Goal: Information Seeking & Learning: Learn about a topic

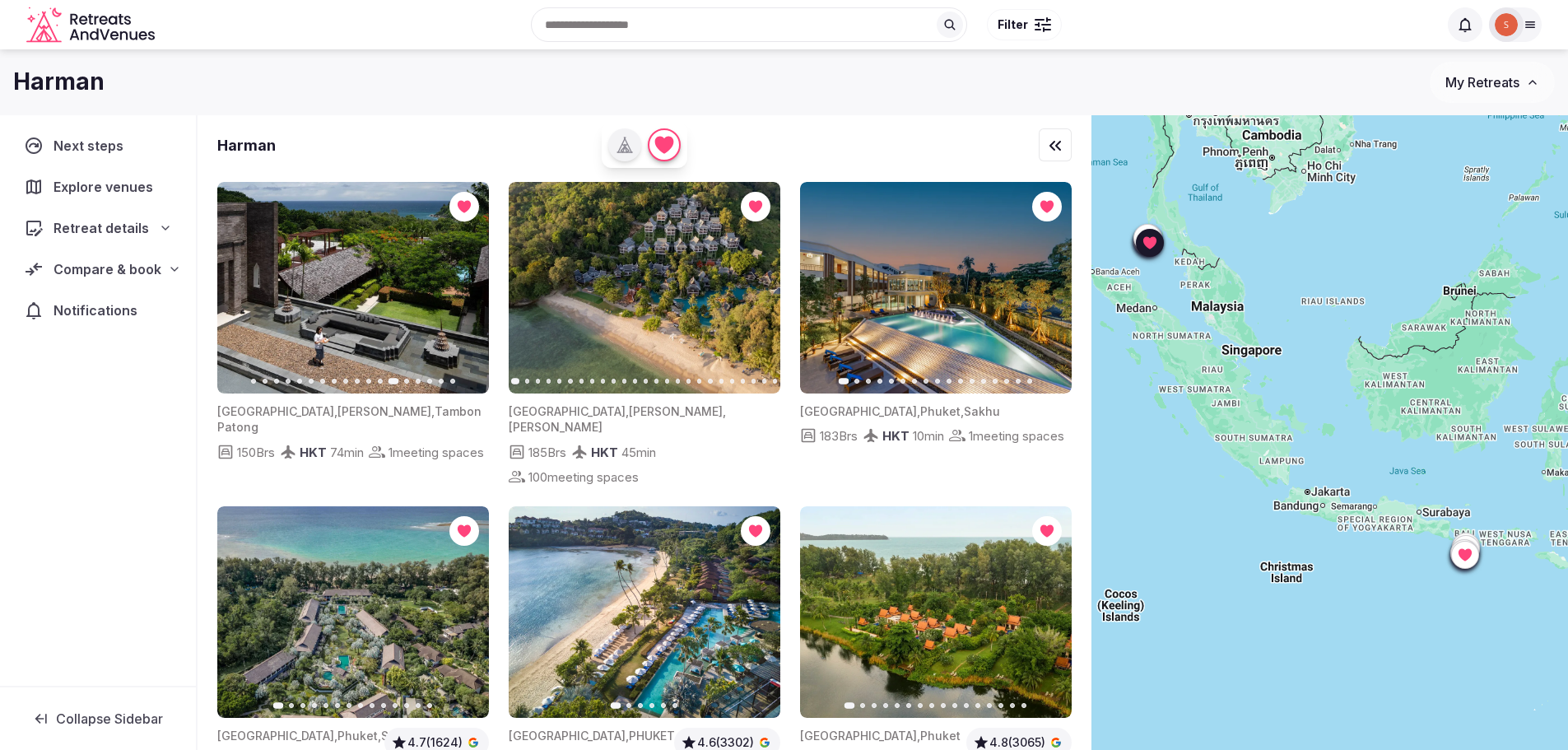
scroll to position [247, 0]
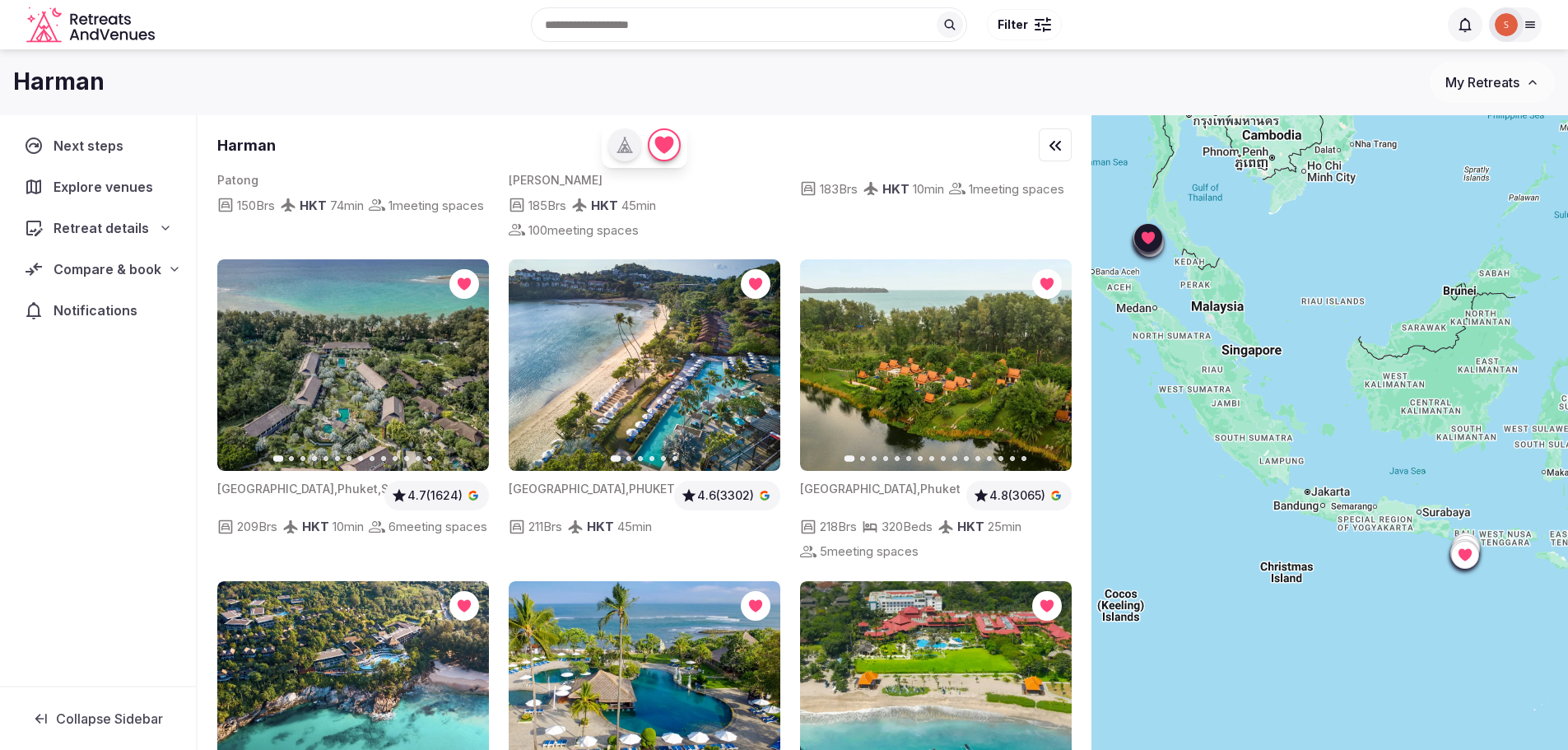
click at [472, 358] on icon "button" at bounding box center [466, 365] width 13 height 13
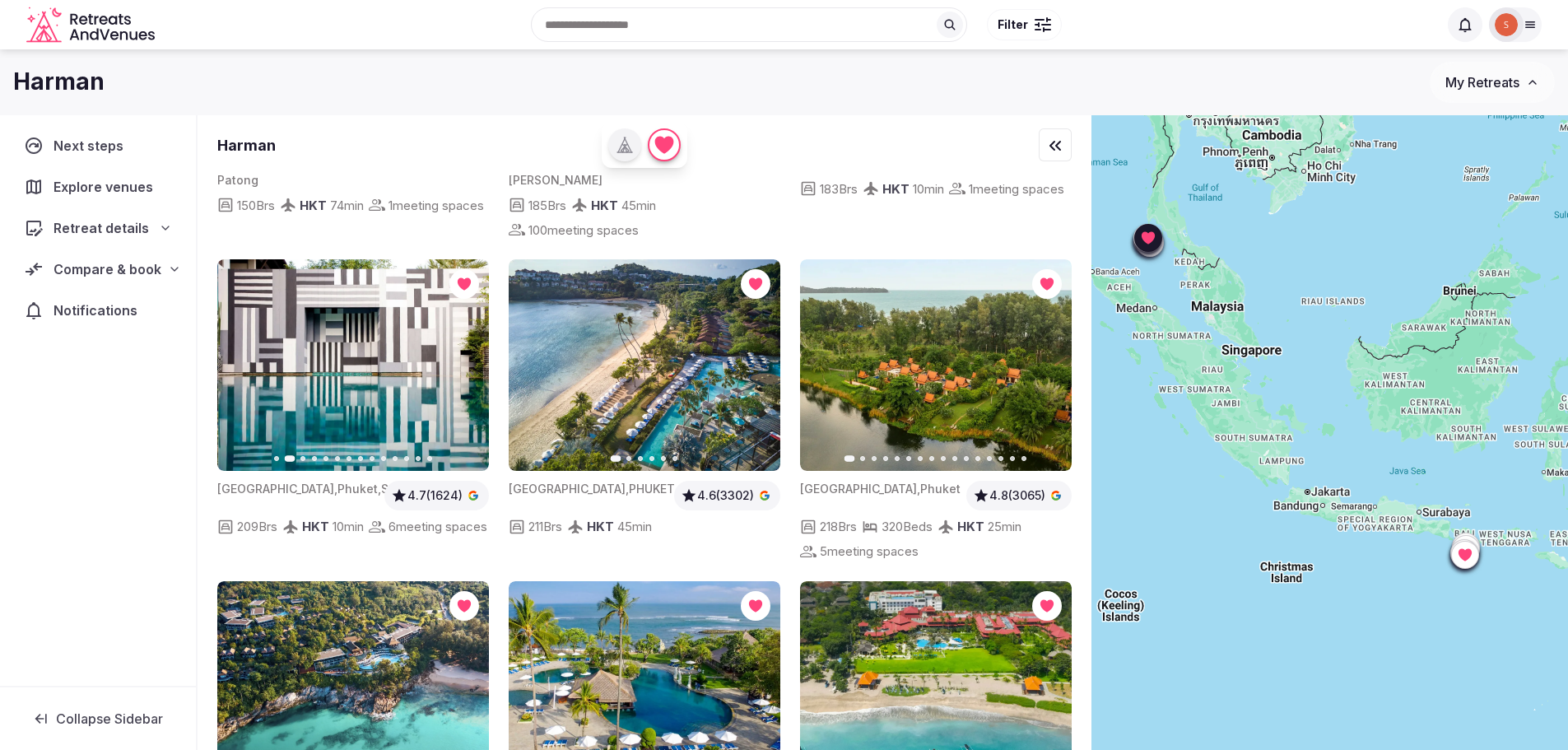
click at [472, 358] on icon "button" at bounding box center [466, 365] width 13 height 13
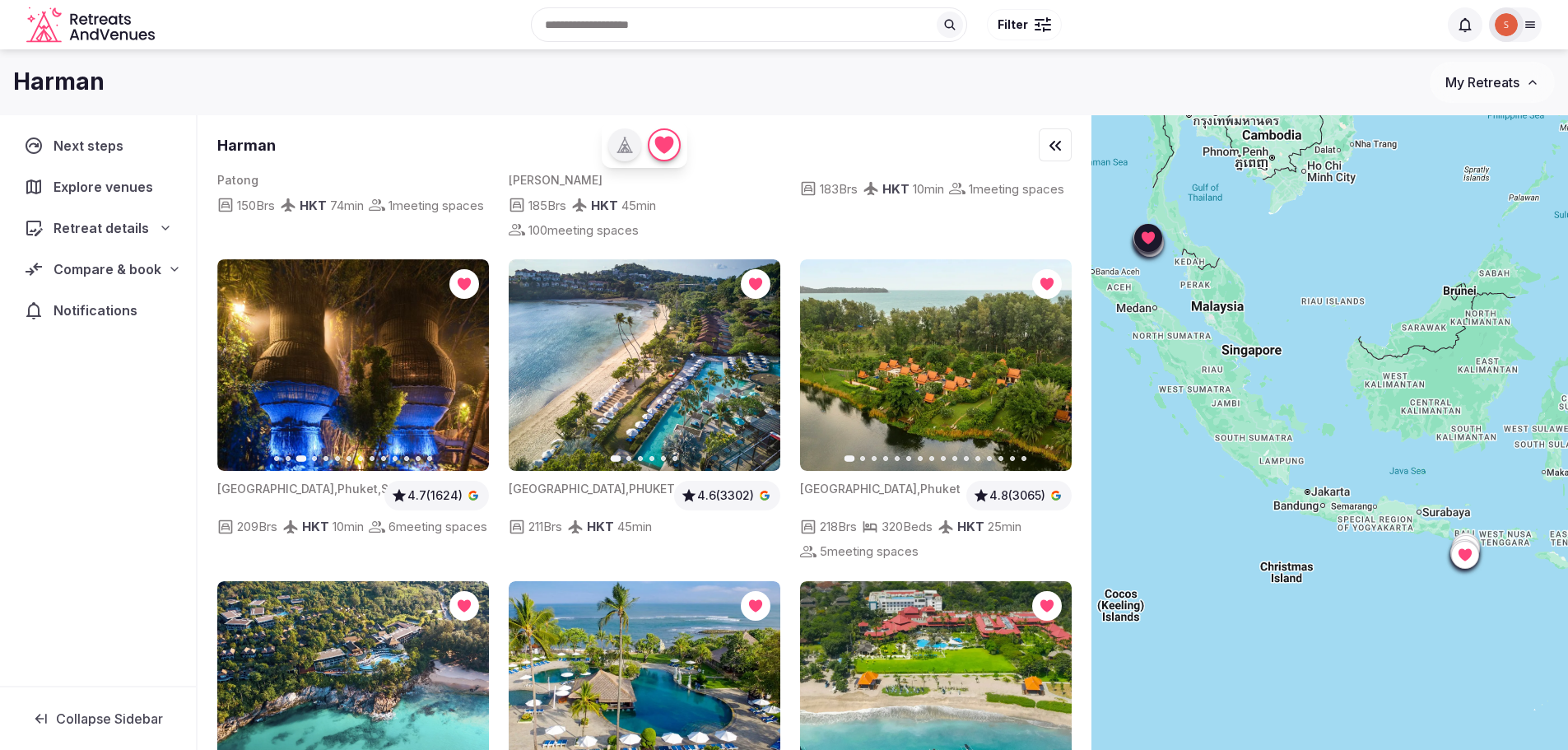
click at [472, 358] on icon "button" at bounding box center [466, 365] width 13 height 13
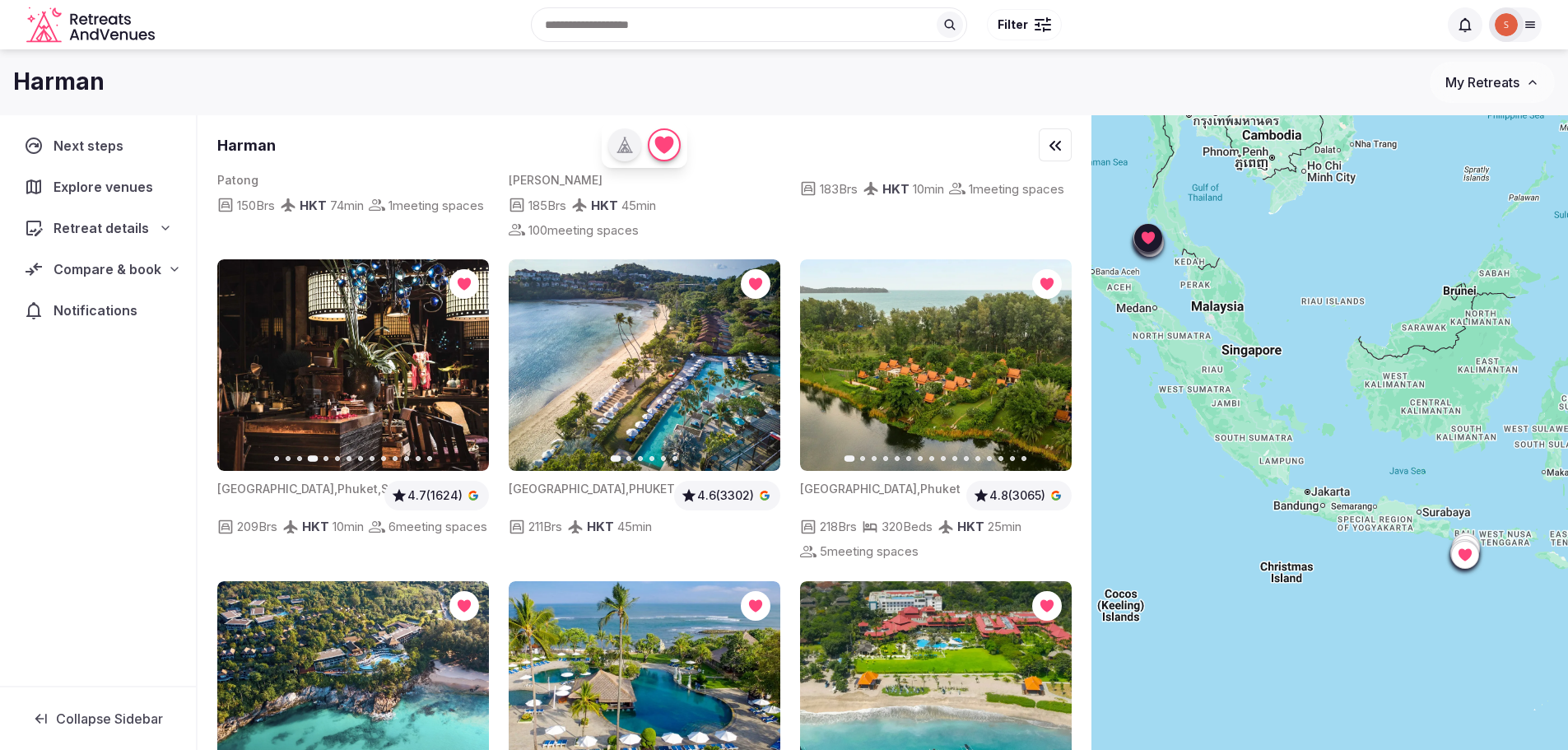
click at [472, 358] on icon "button" at bounding box center [466, 365] width 13 height 13
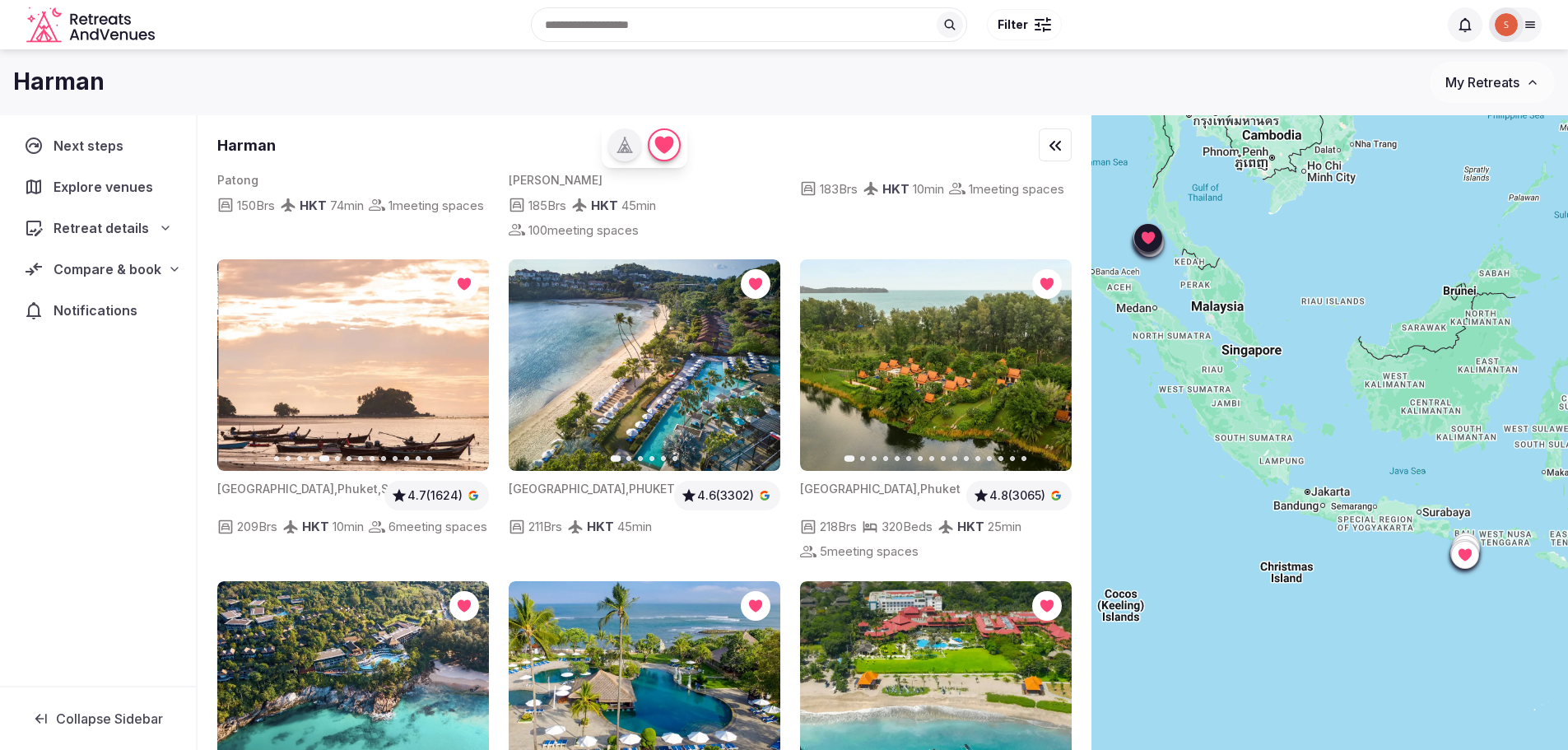
click at [472, 358] on icon "button" at bounding box center [466, 365] width 13 height 13
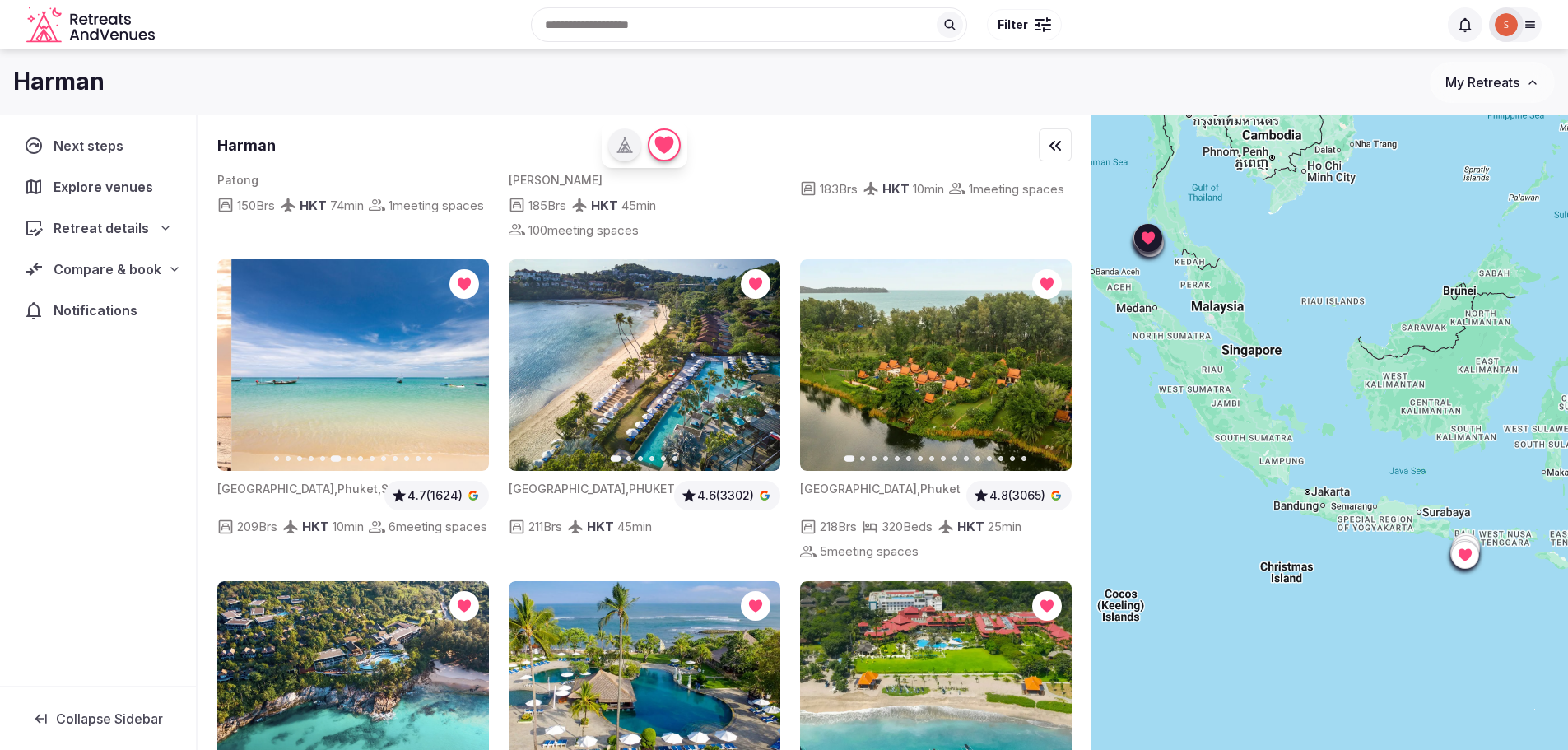
click at [472, 358] on icon "button" at bounding box center [466, 365] width 13 height 13
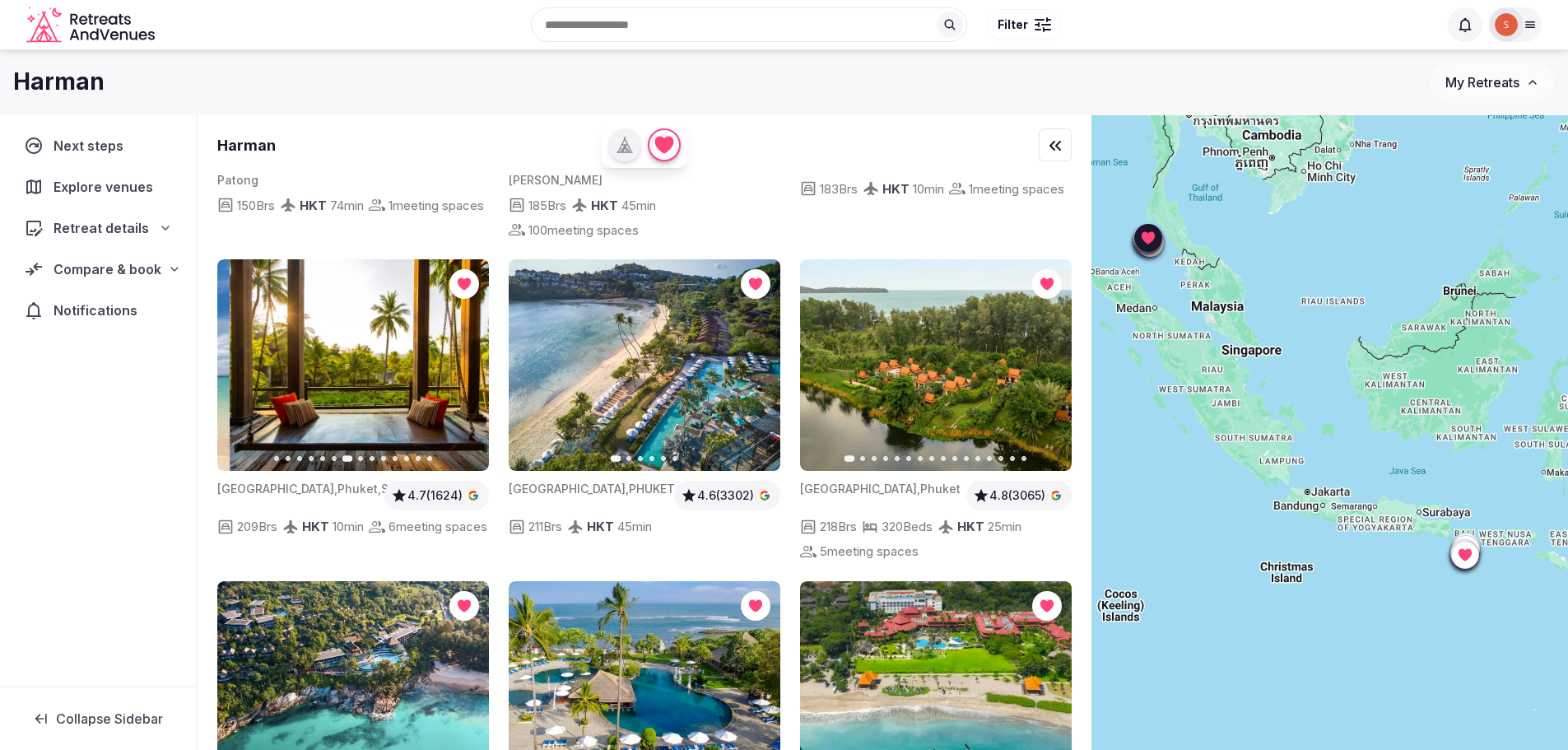
click at [472, 358] on icon "button" at bounding box center [466, 365] width 13 height 13
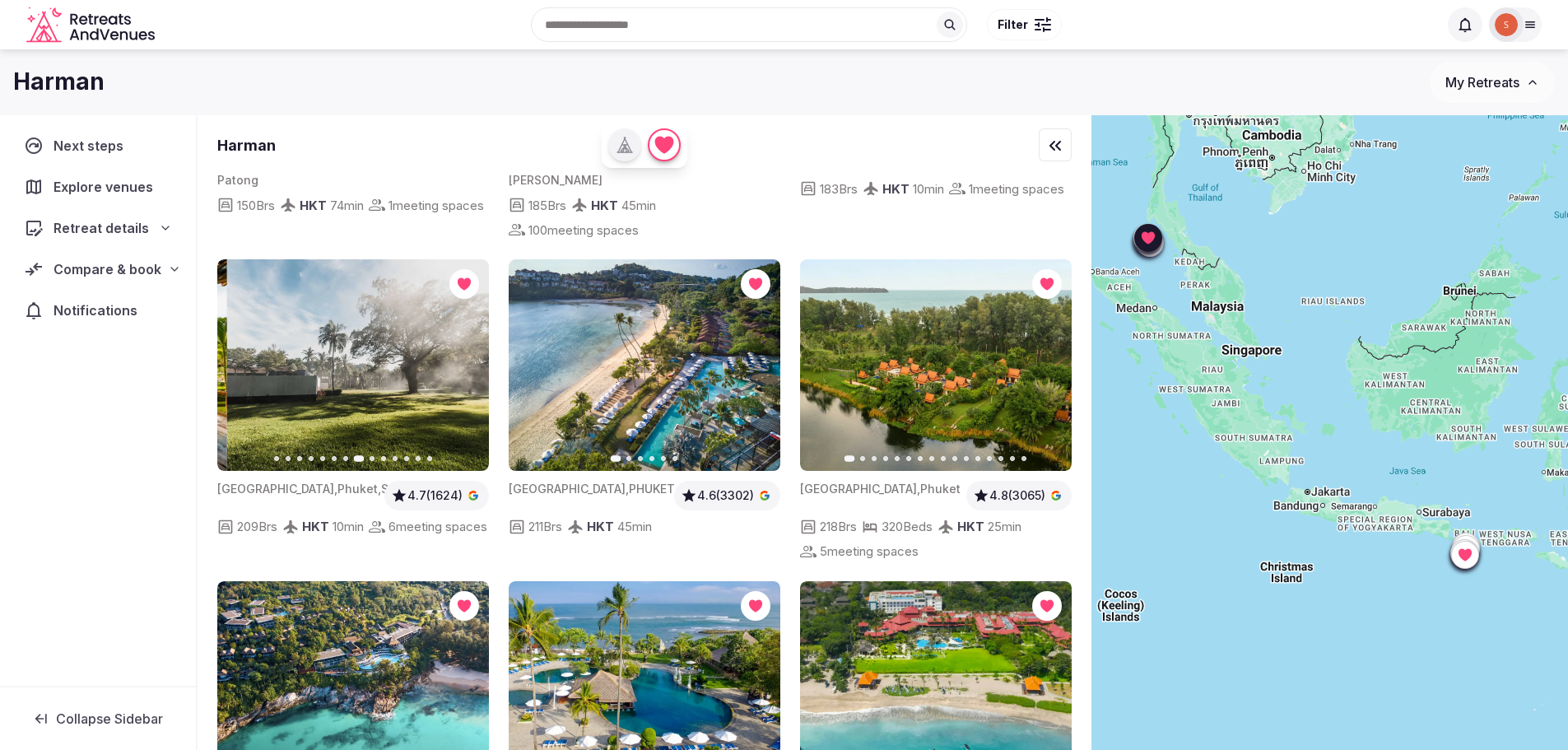
click at [472, 358] on icon "button" at bounding box center [466, 365] width 13 height 13
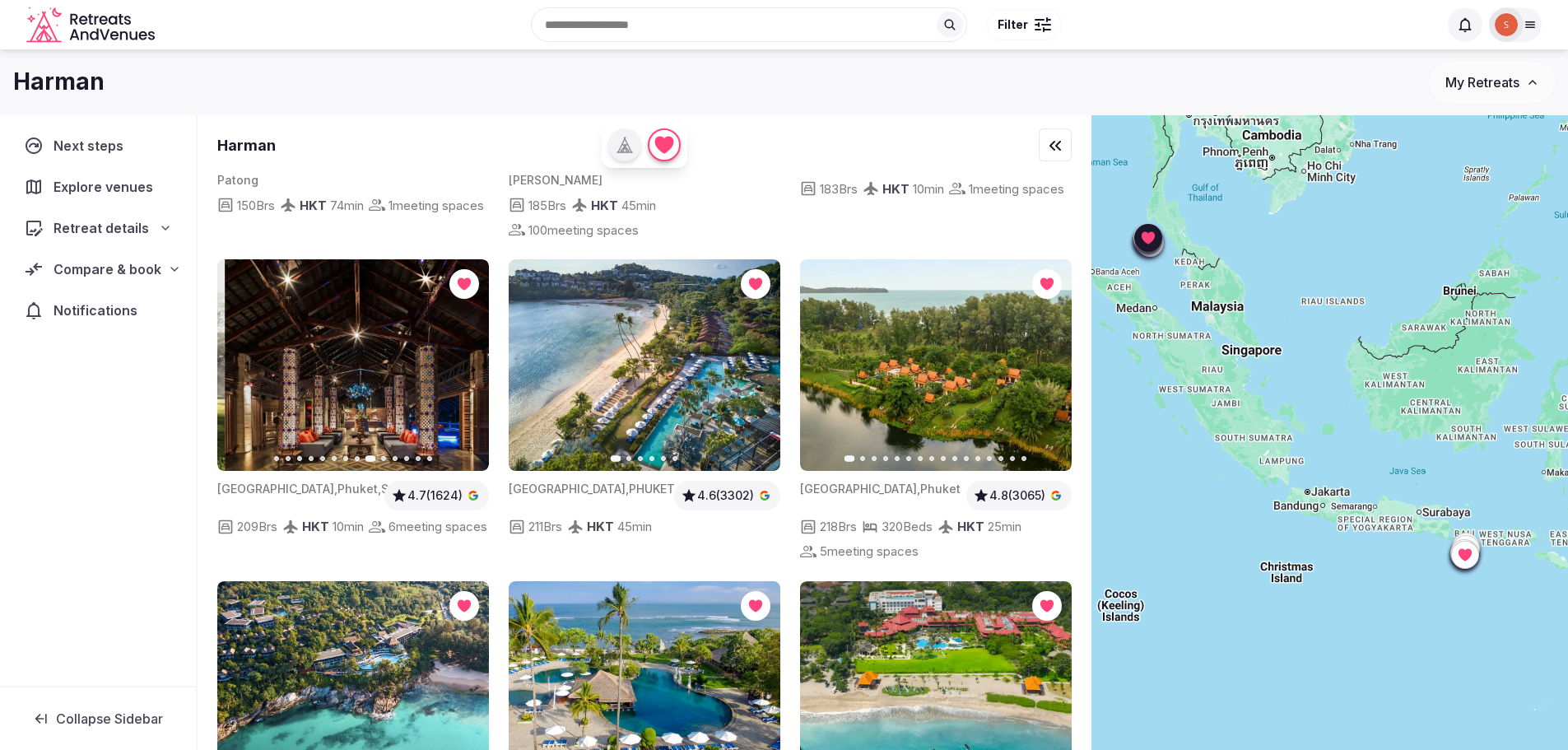
click at [472, 358] on icon "button" at bounding box center [466, 365] width 13 height 13
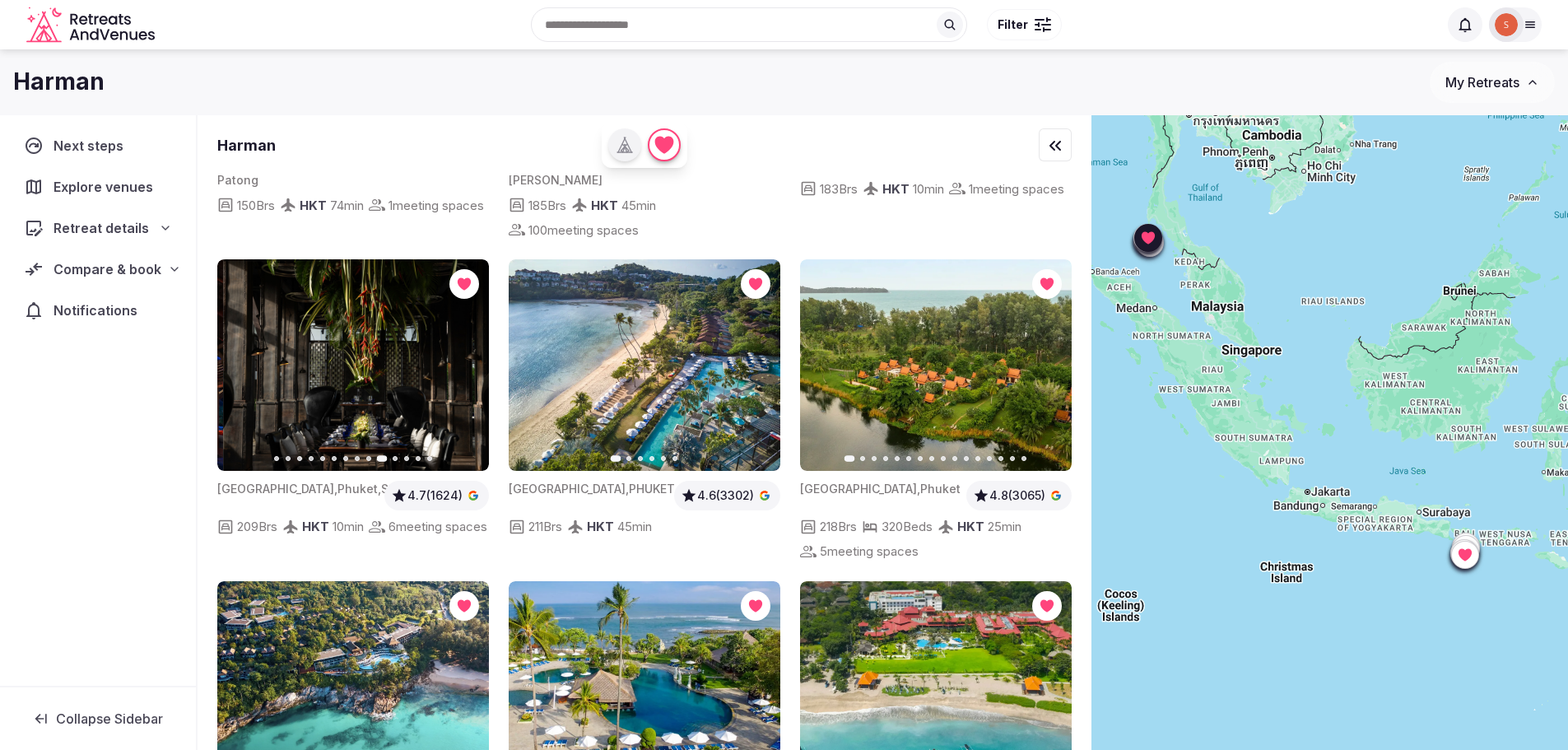
click at [472, 358] on icon "button" at bounding box center [466, 365] width 13 height 13
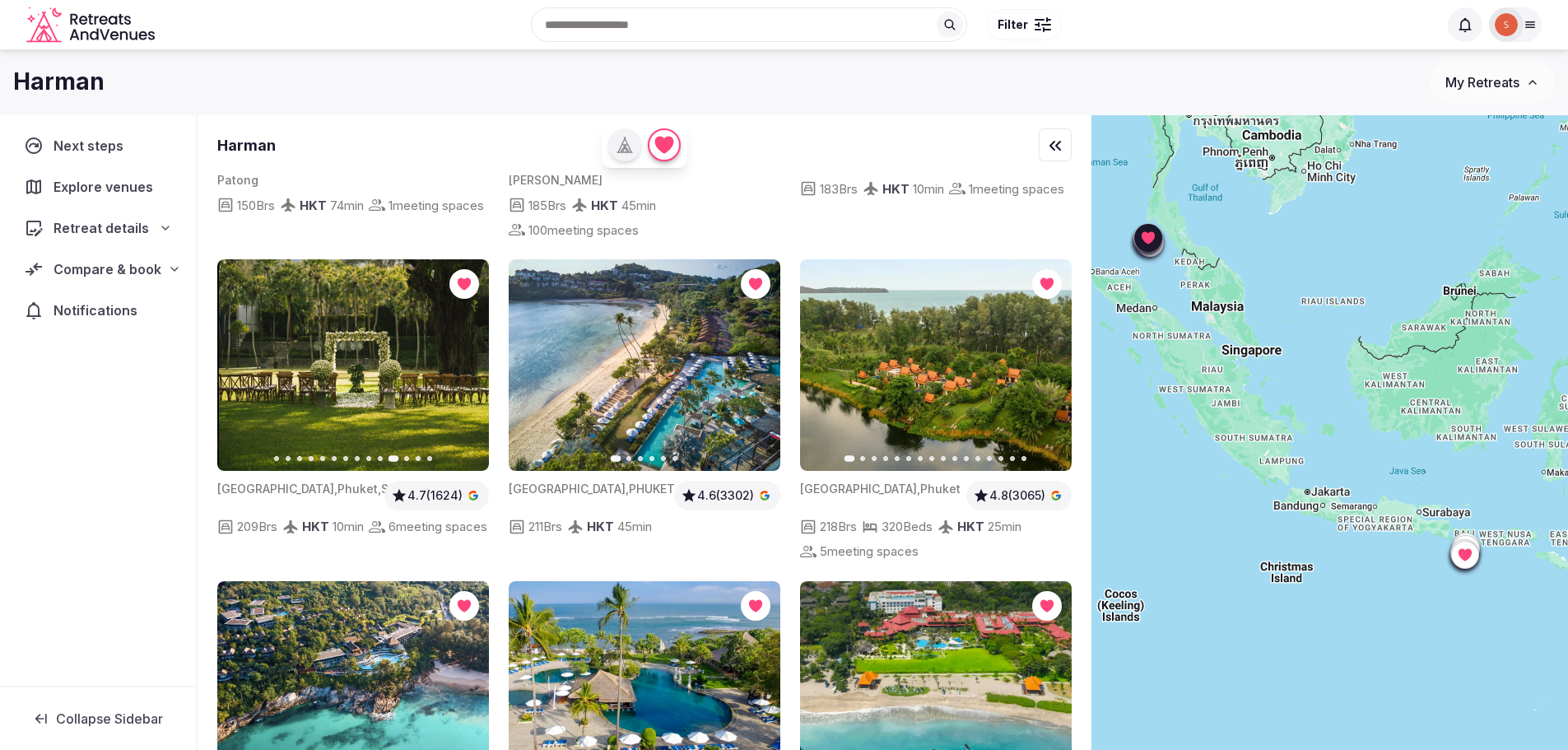
click at [472, 358] on icon "button" at bounding box center [466, 365] width 13 height 13
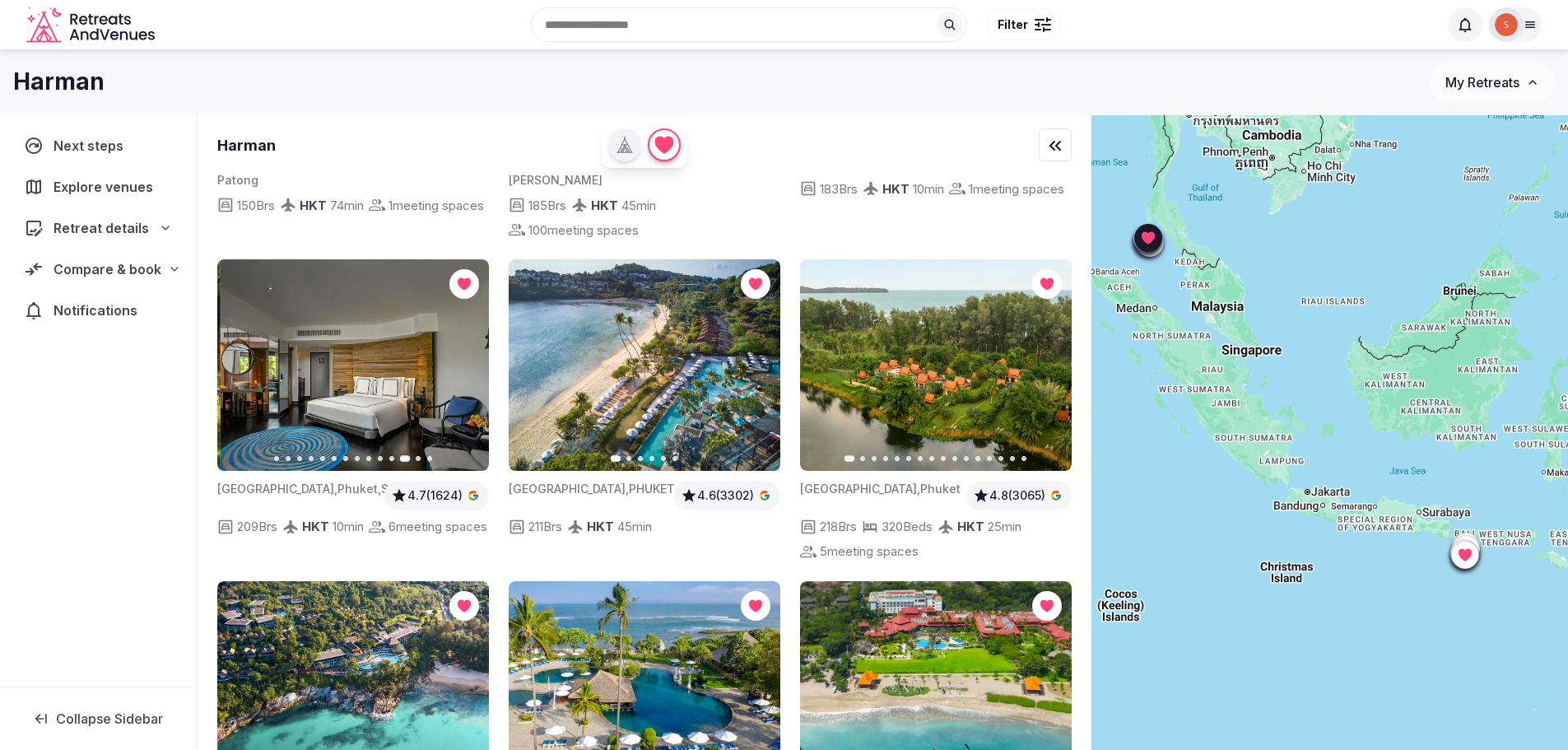
click at [472, 358] on icon "button" at bounding box center [466, 365] width 13 height 13
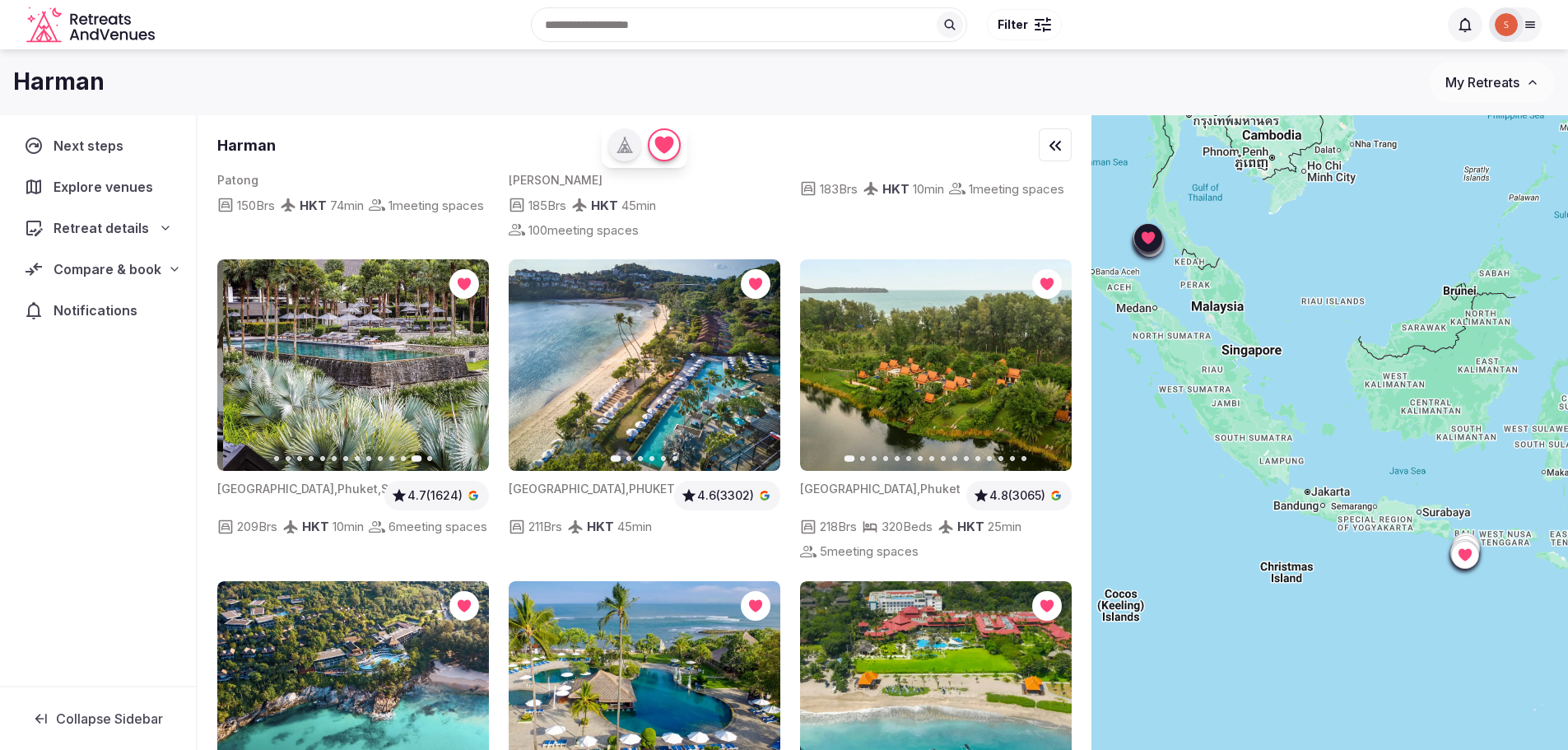
click at [472, 358] on icon "button" at bounding box center [466, 365] width 13 height 13
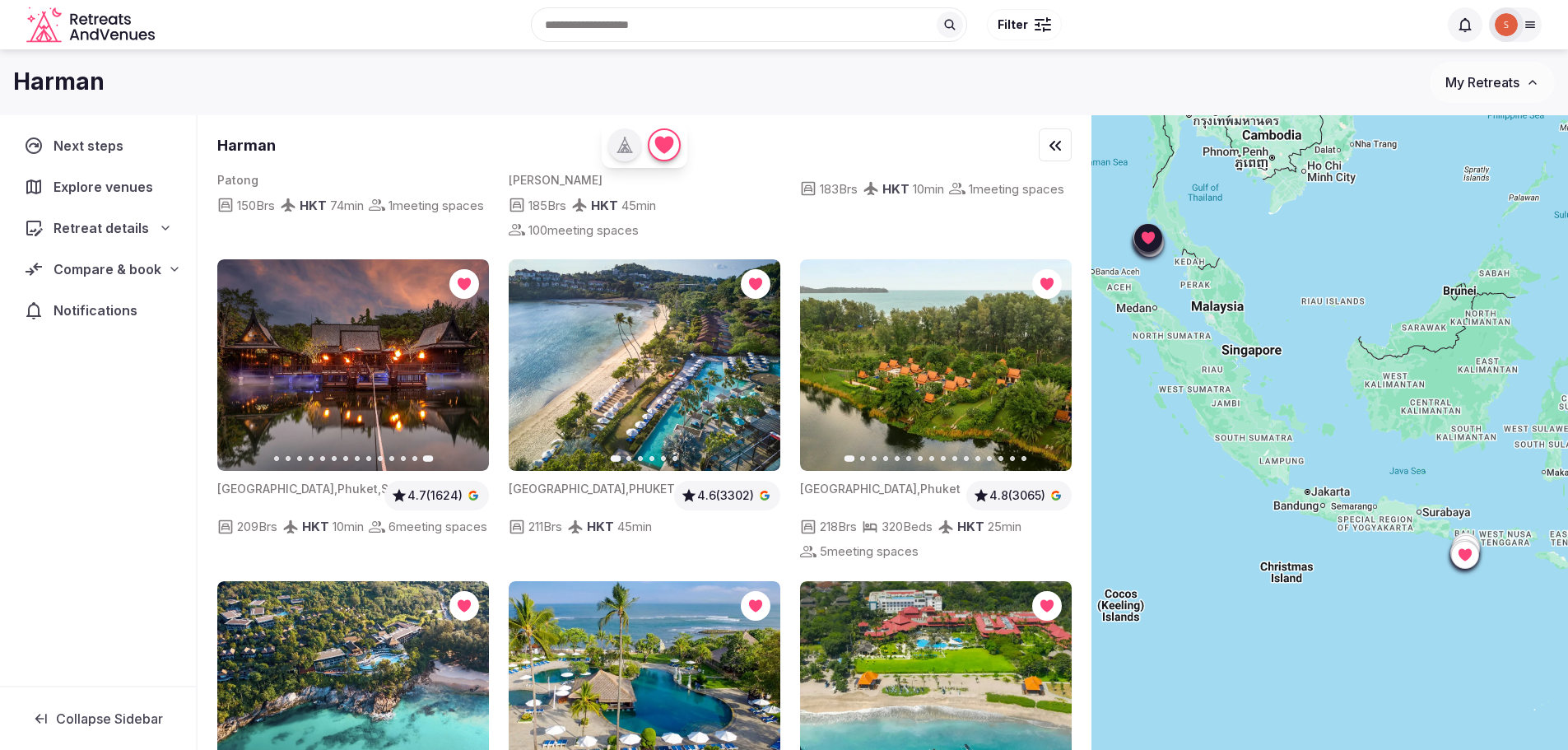
click at [248, 352] on button "Previous slide" at bounding box center [241, 365] width 27 height 27
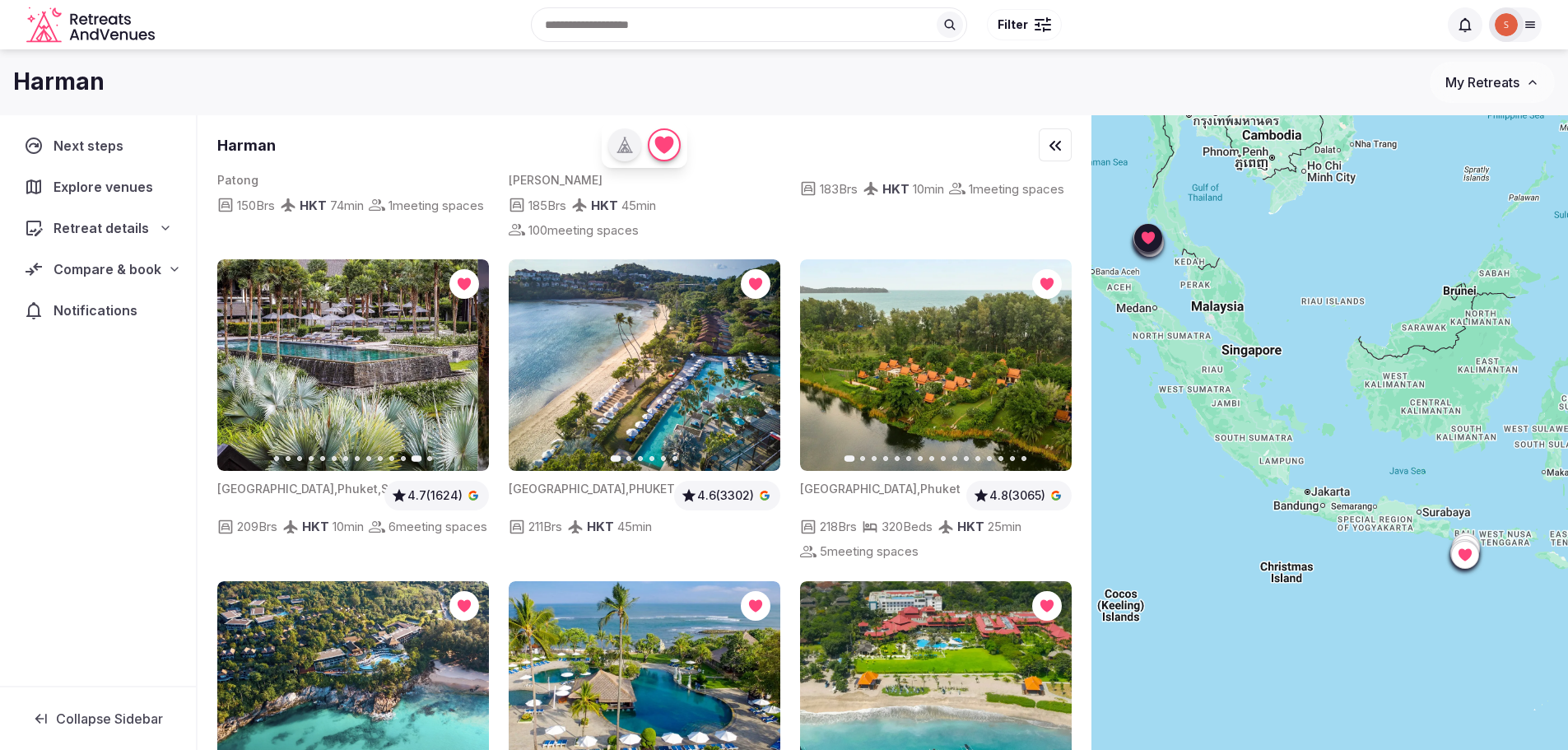
click at [248, 352] on button "Previous slide" at bounding box center [241, 365] width 27 height 27
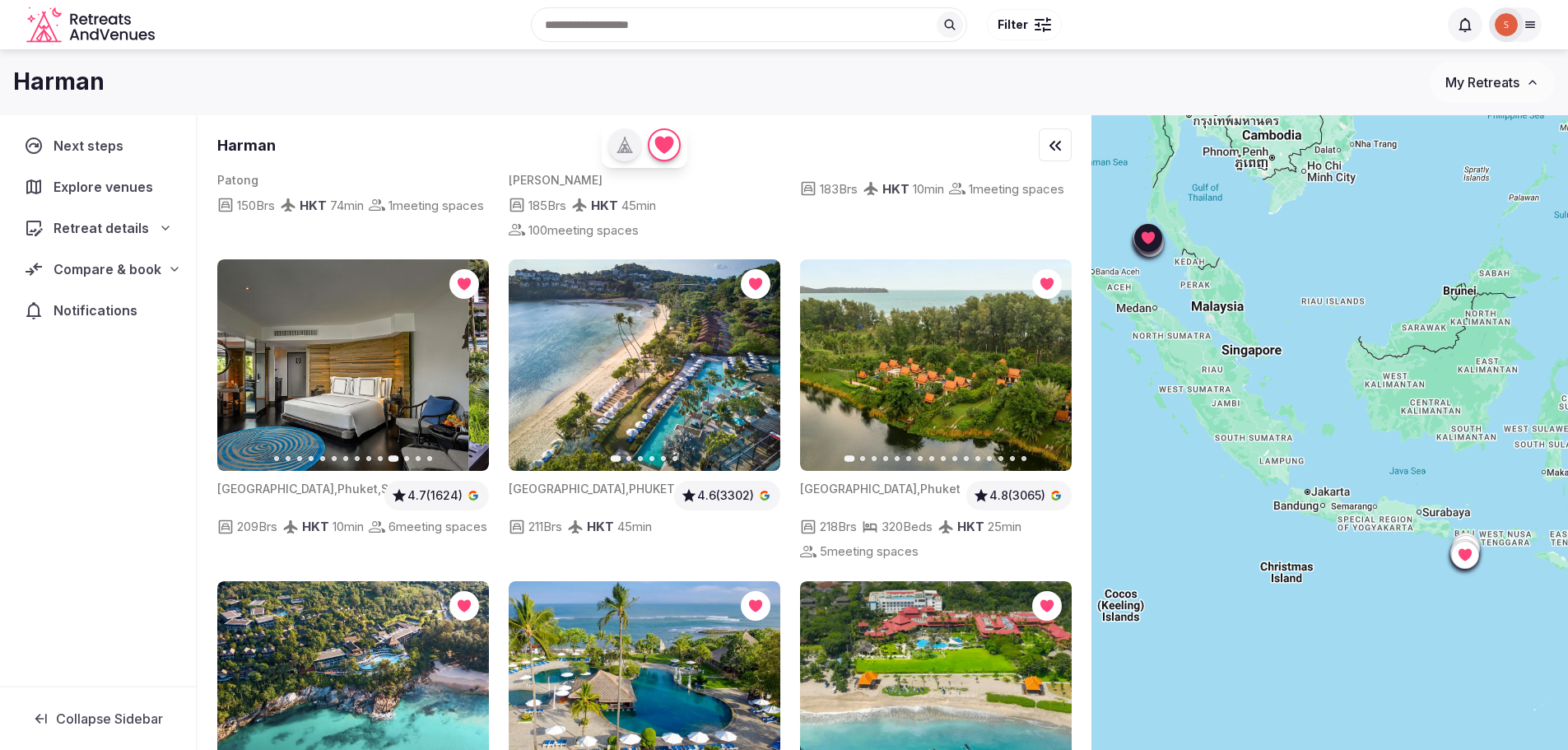
click at [248, 352] on button "Previous slide" at bounding box center [241, 365] width 27 height 27
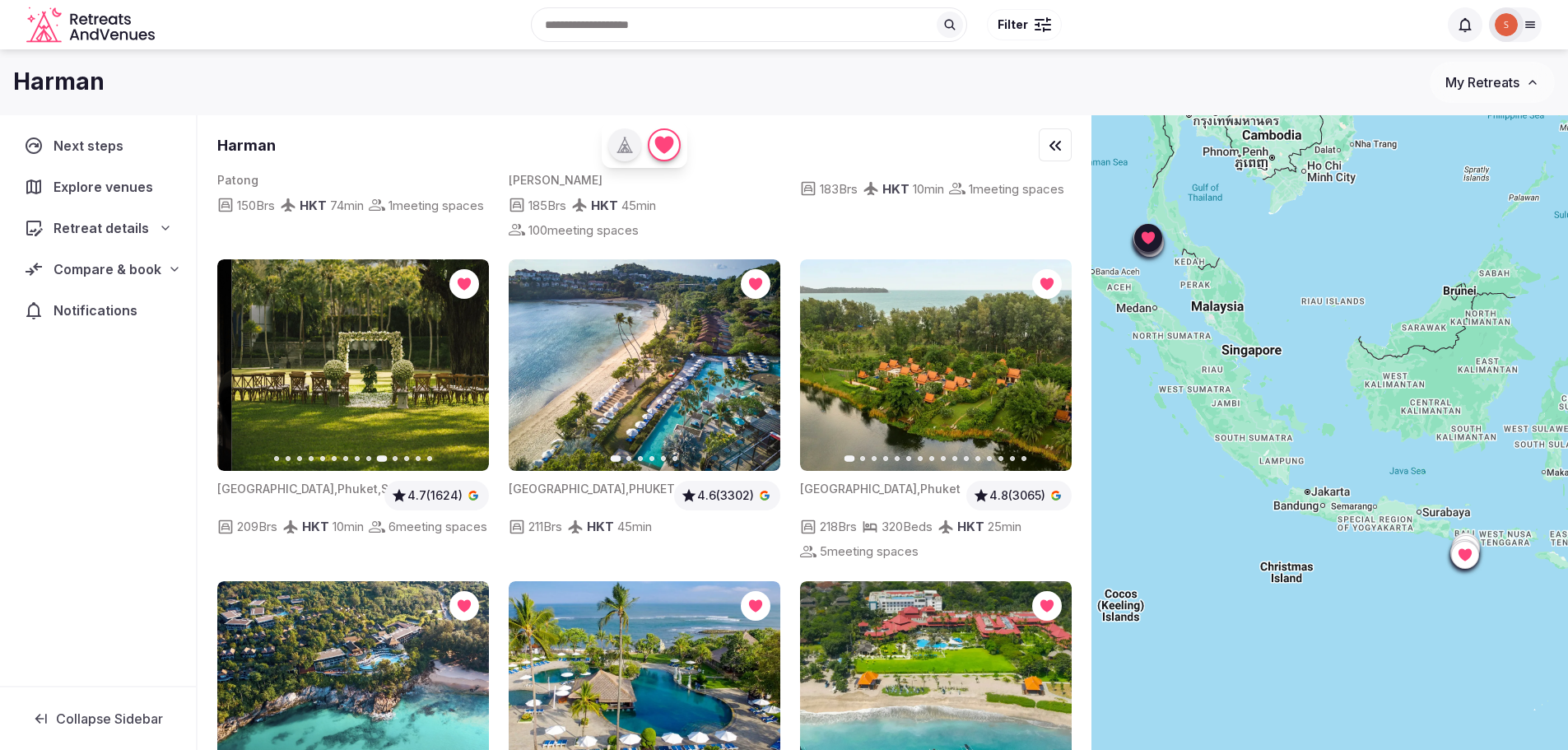
click at [248, 352] on button "Previous slide" at bounding box center [241, 365] width 27 height 27
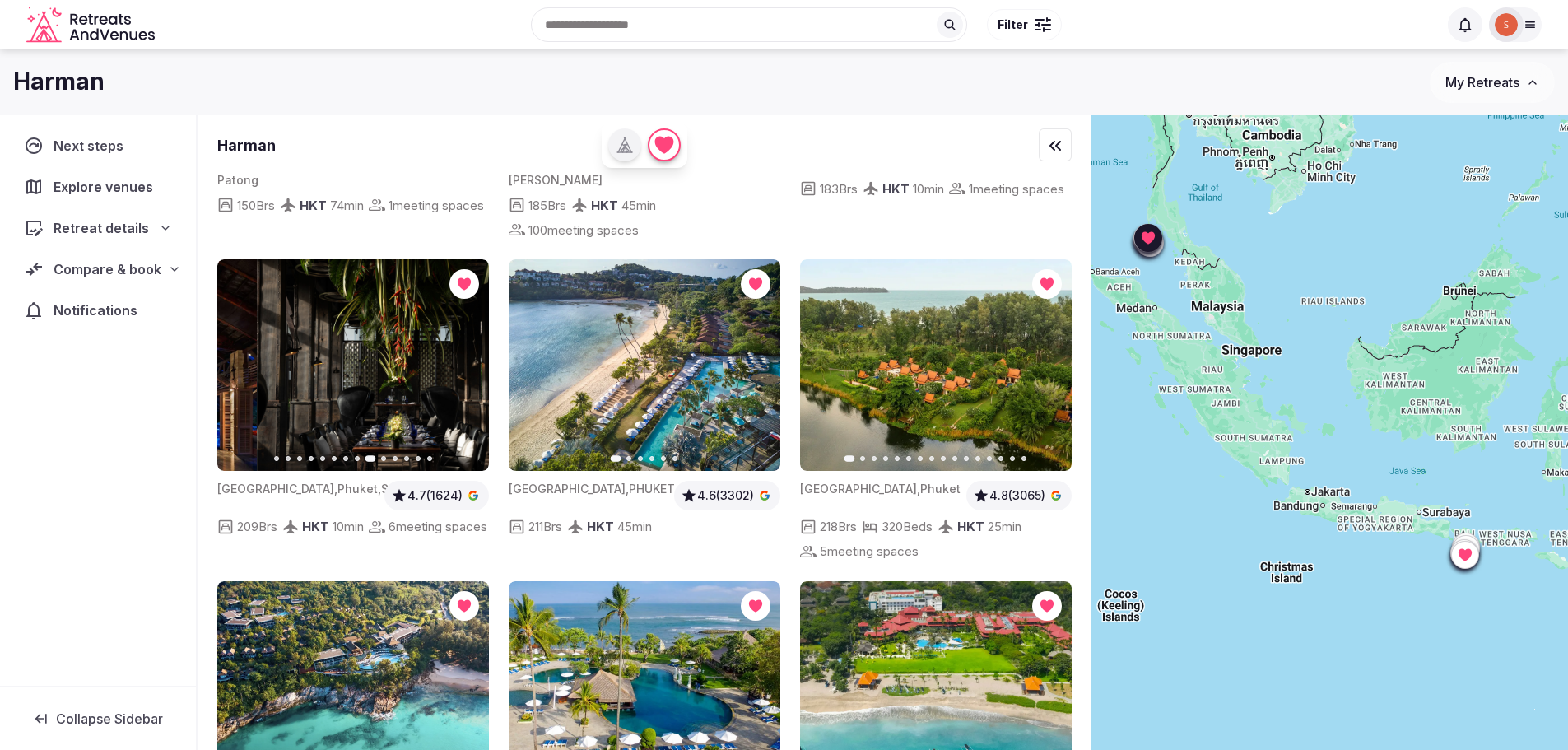
click at [248, 352] on button "Previous slide" at bounding box center [241, 365] width 27 height 27
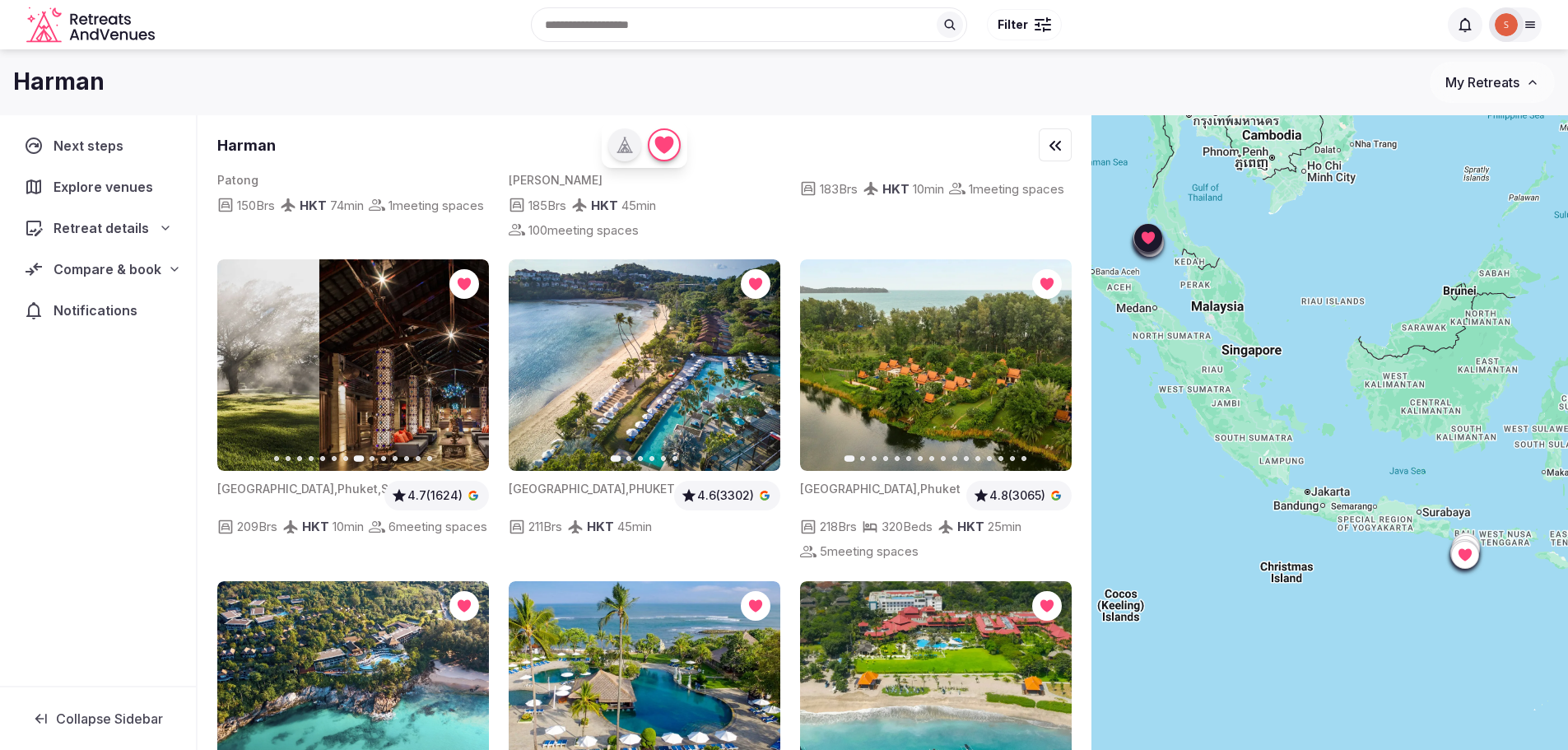
click at [248, 352] on button "Previous slide" at bounding box center [241, 365] width 27 height 27
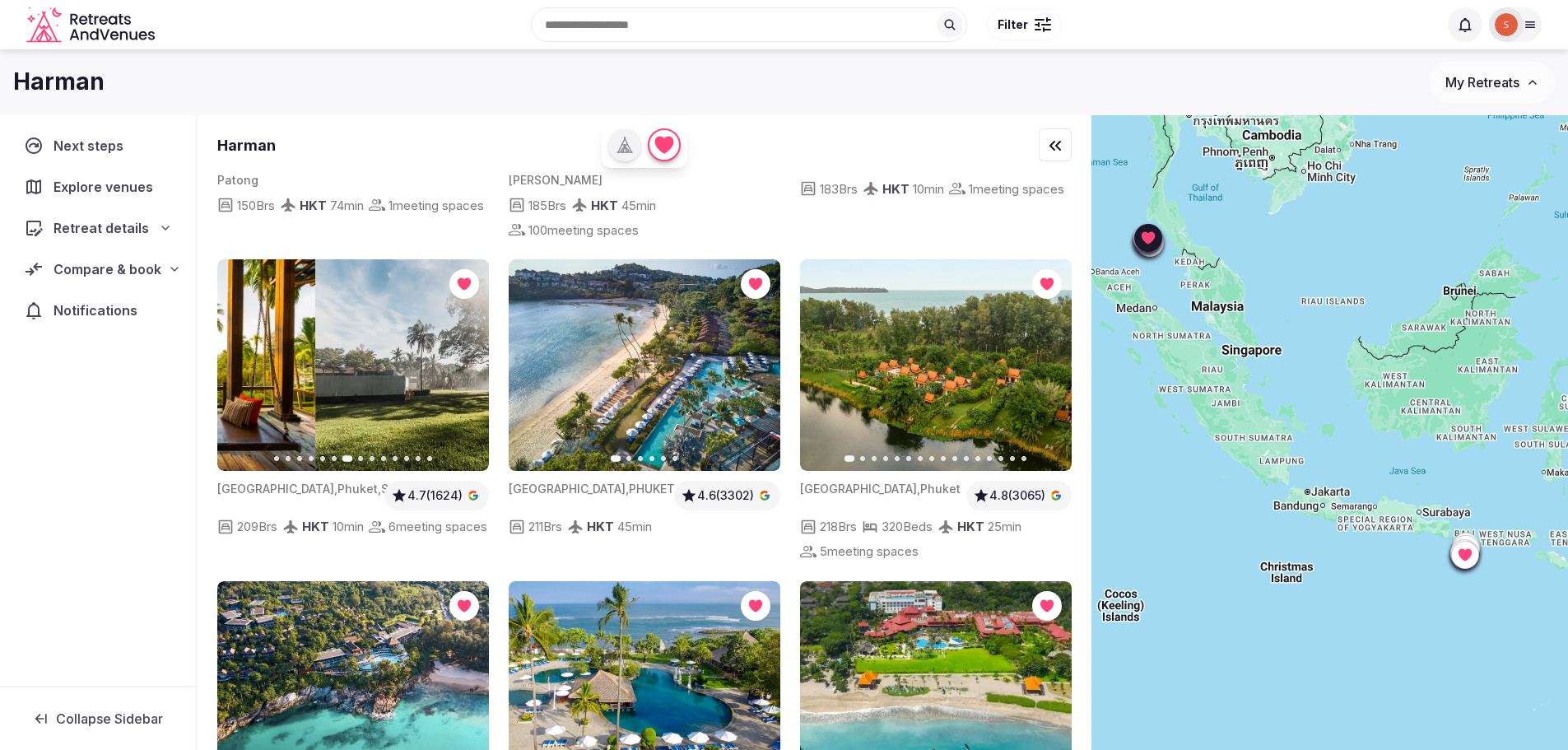
click at [248, 352] on button "Previous slide" at bounding box center [241, 365] width 27 height 27
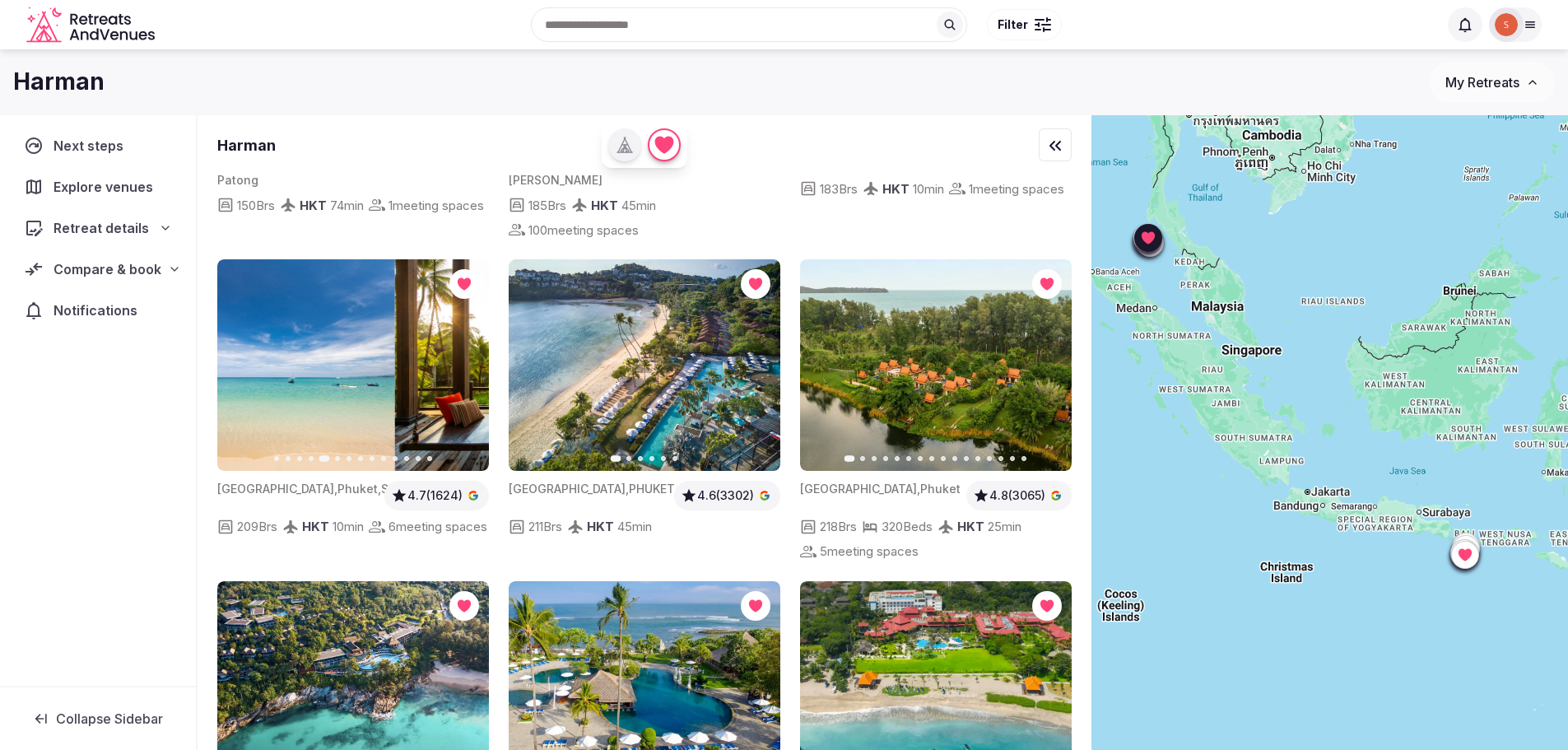
click at [248, 352] on button "Previous slide" at bounding box center [241, 365] width 27 height 27
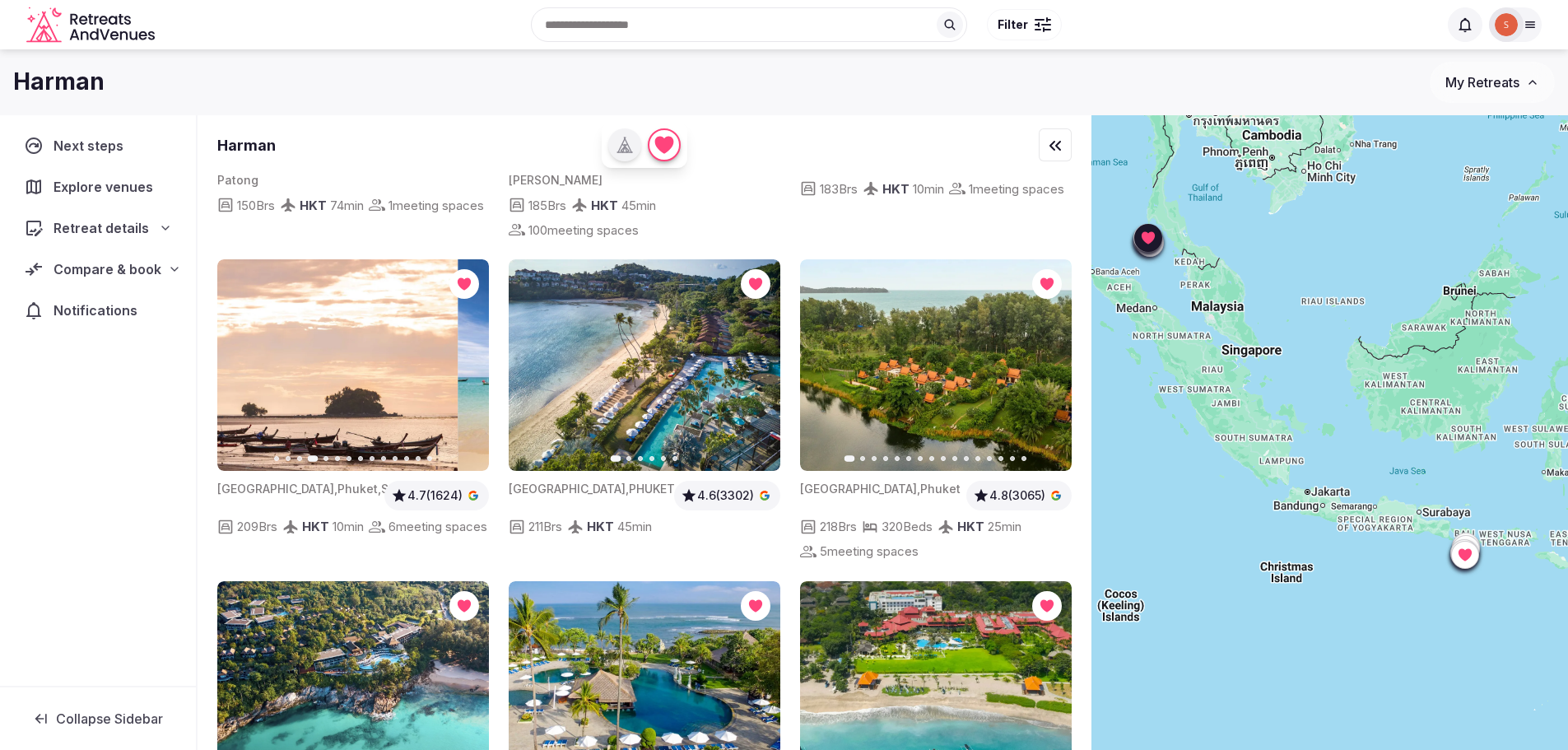
click at [248, 352] on button "Previous slide" at bounding box center [241, 365] width 27 height 27
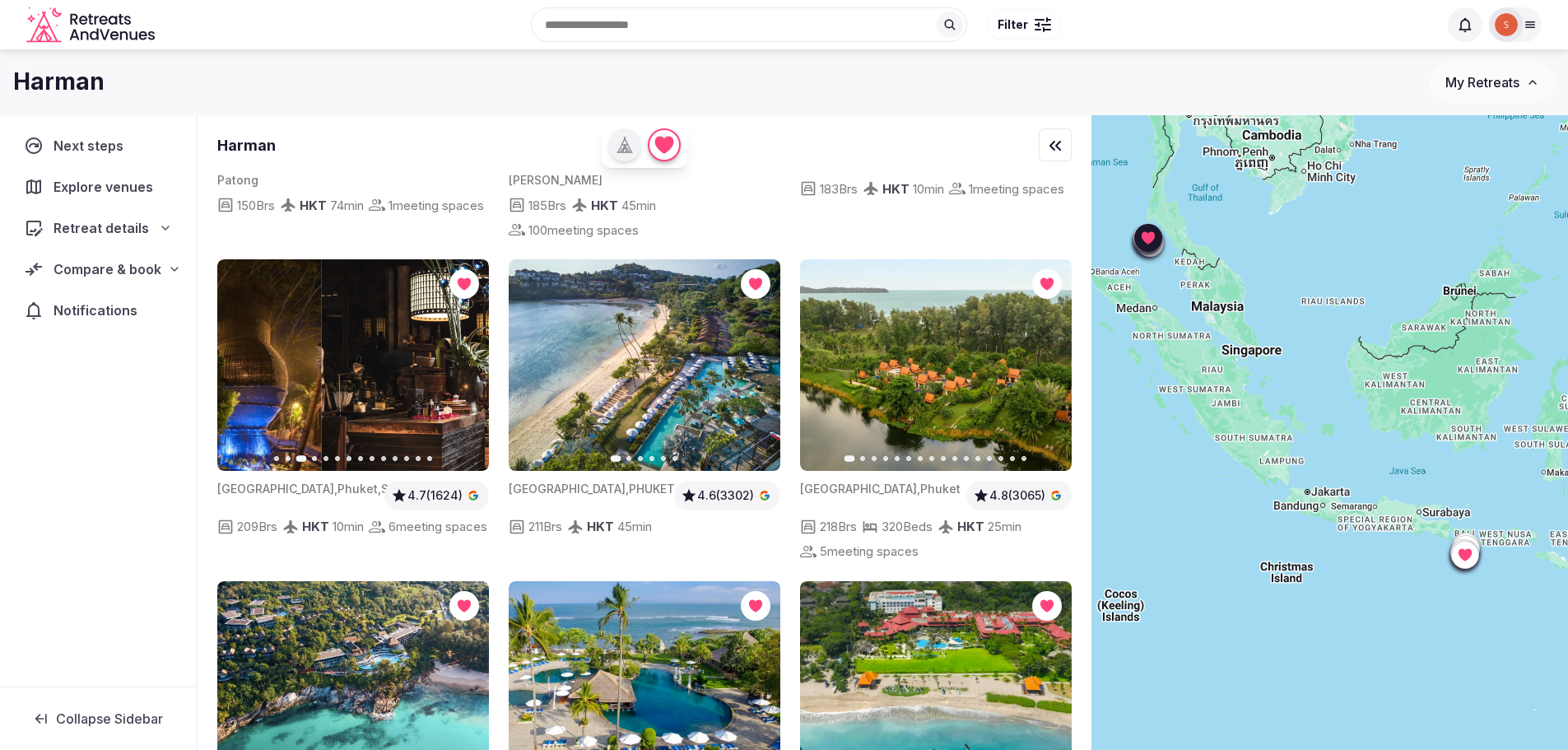
click at [248, 352] on button "Previous slide" at bounding box center [241, 365] width 27 height 27
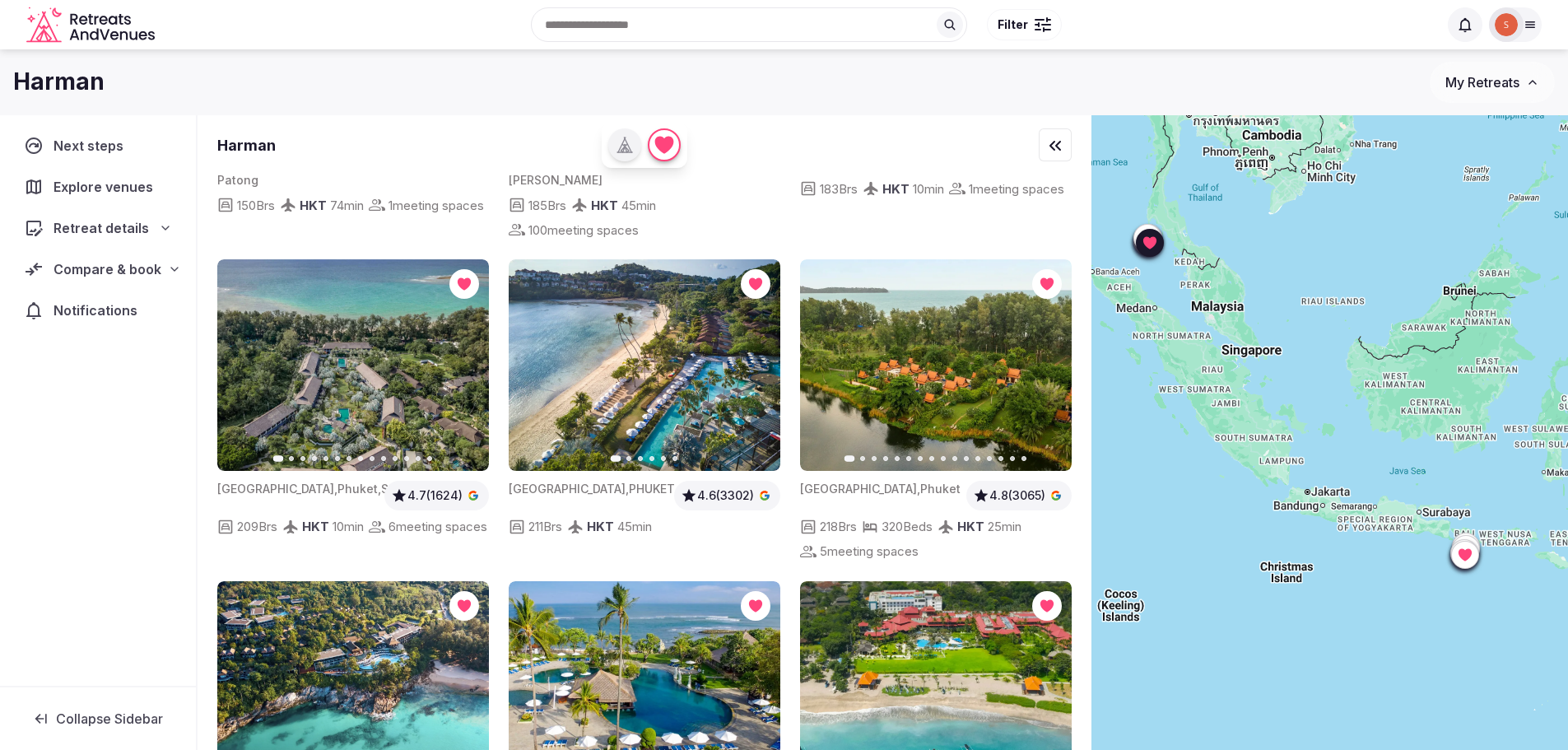
click at [754, 358] on icon "button" at bounding box center [758, 365] width 13 height 13
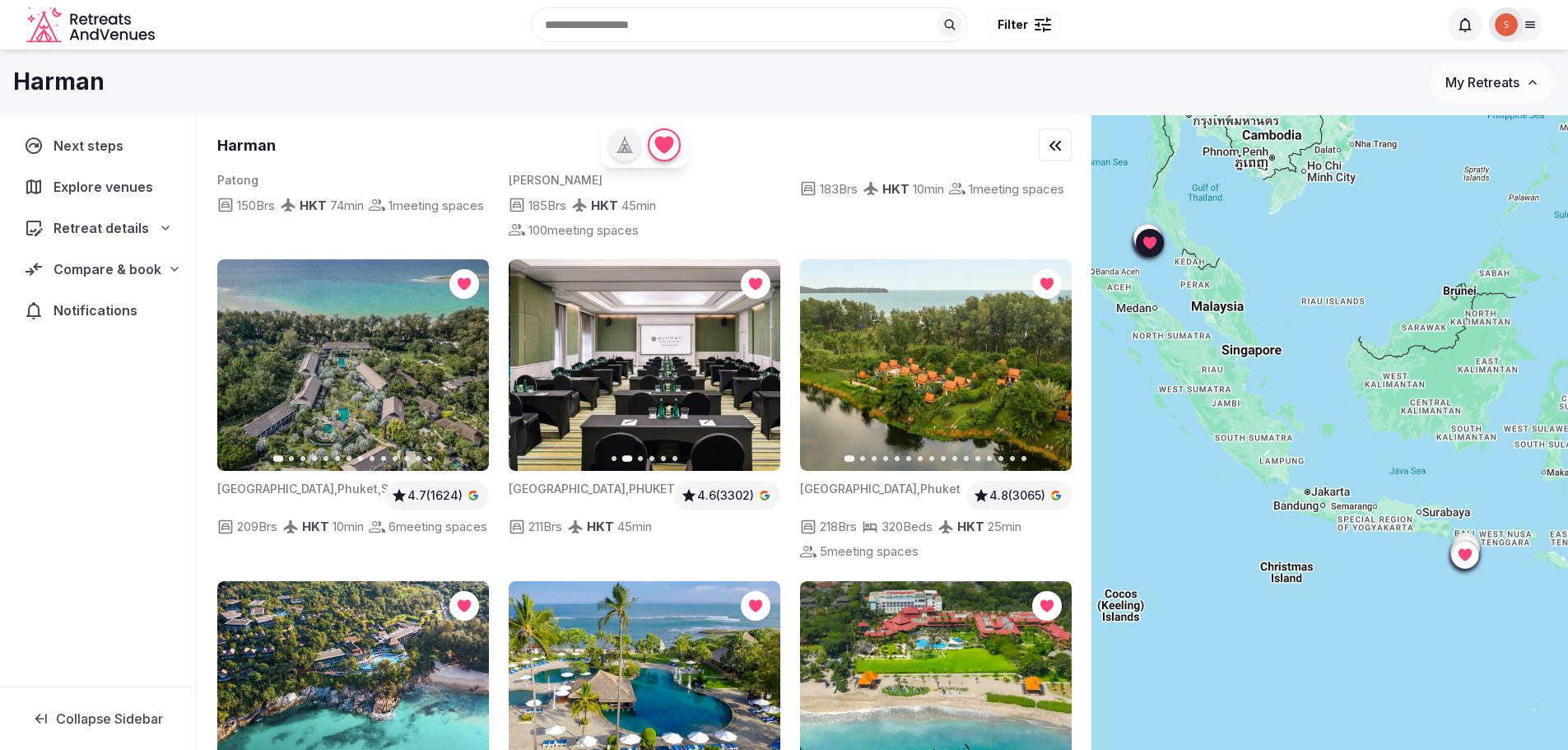
click at [754, 358] on icon "button" at bounding box center [758, 365] width 13 height 13
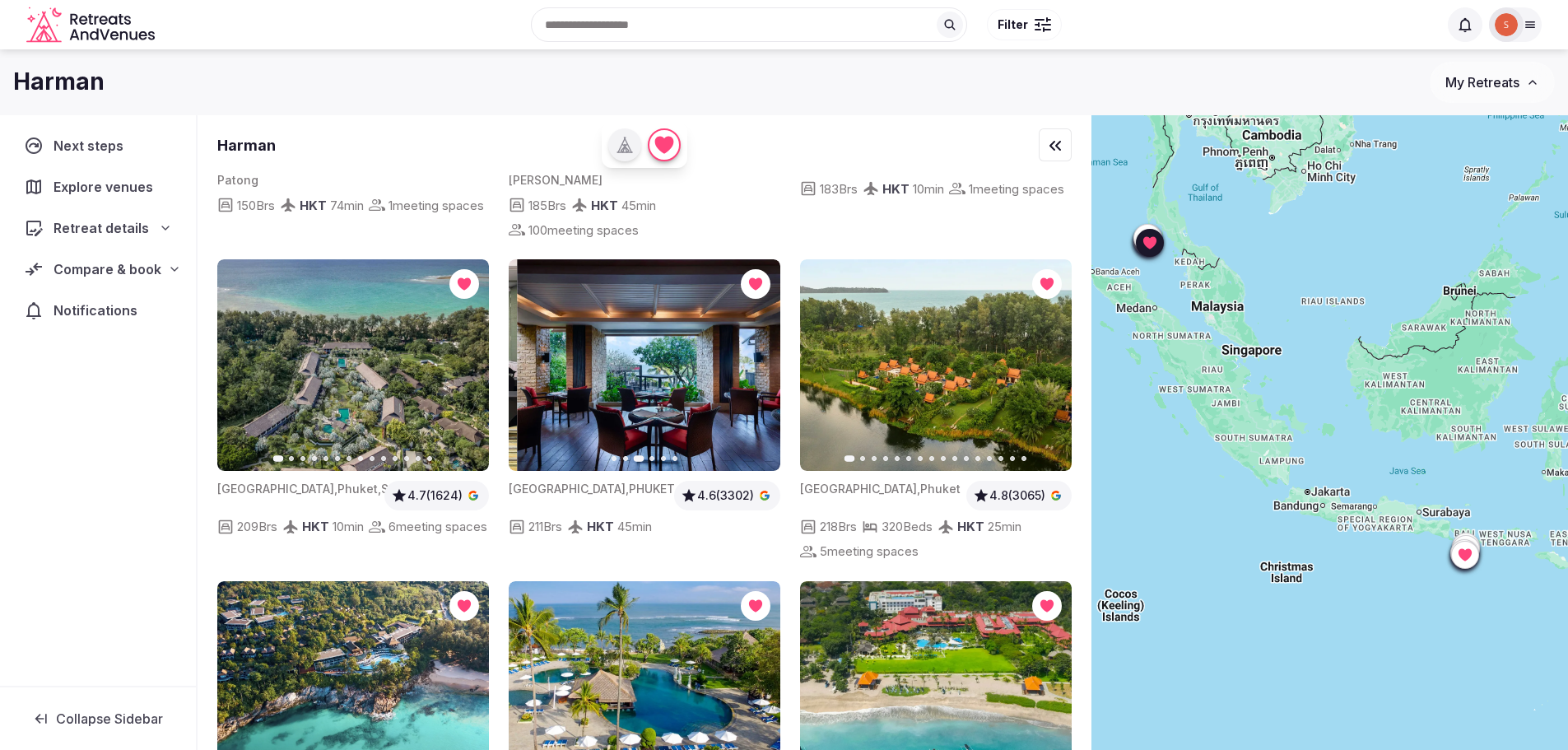
click at [754, 358] on icon "button" at bounding box center [758, 365] width 13 height 13
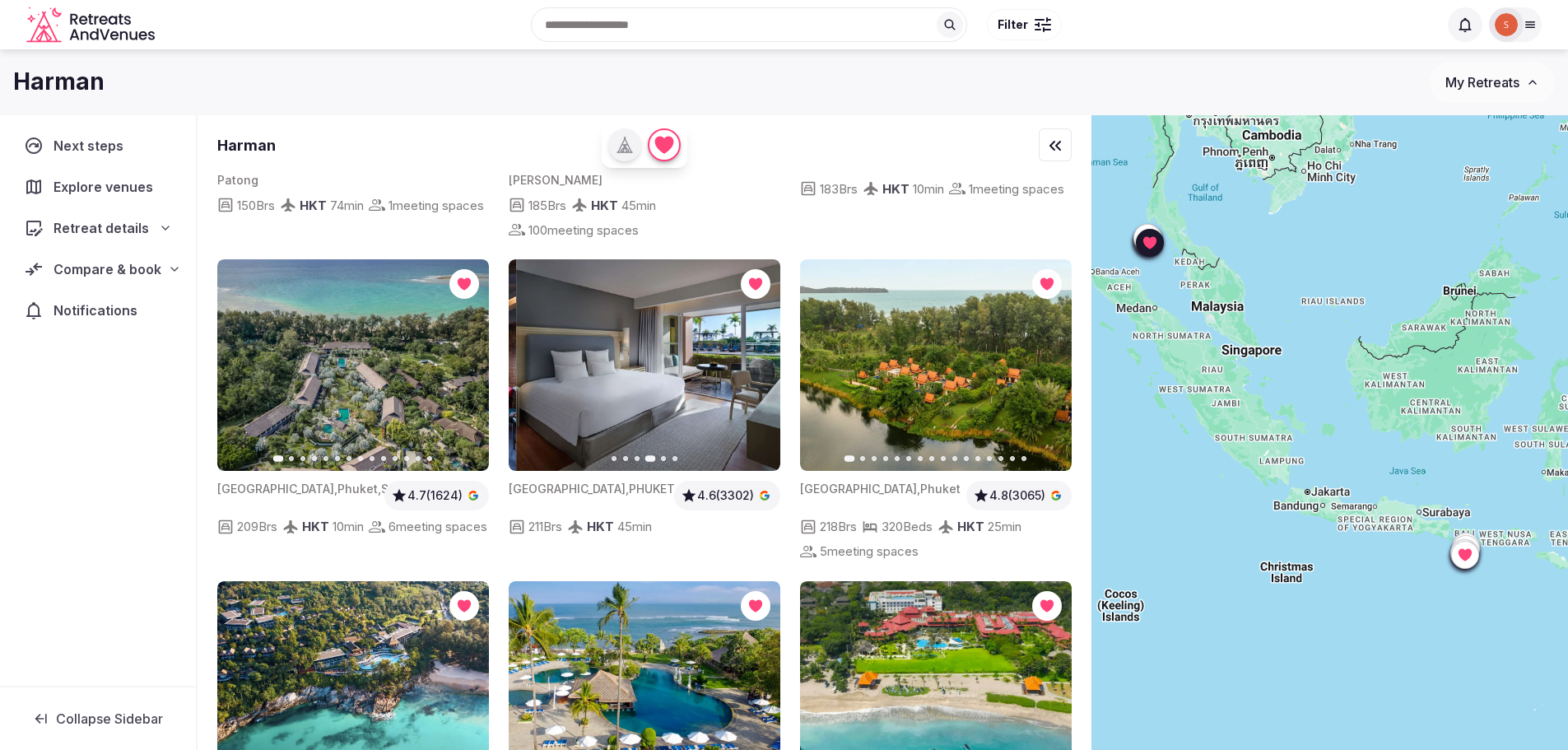
click at [754, 358] on icon "button" at bounding box center [758, 365] width 13 height 13
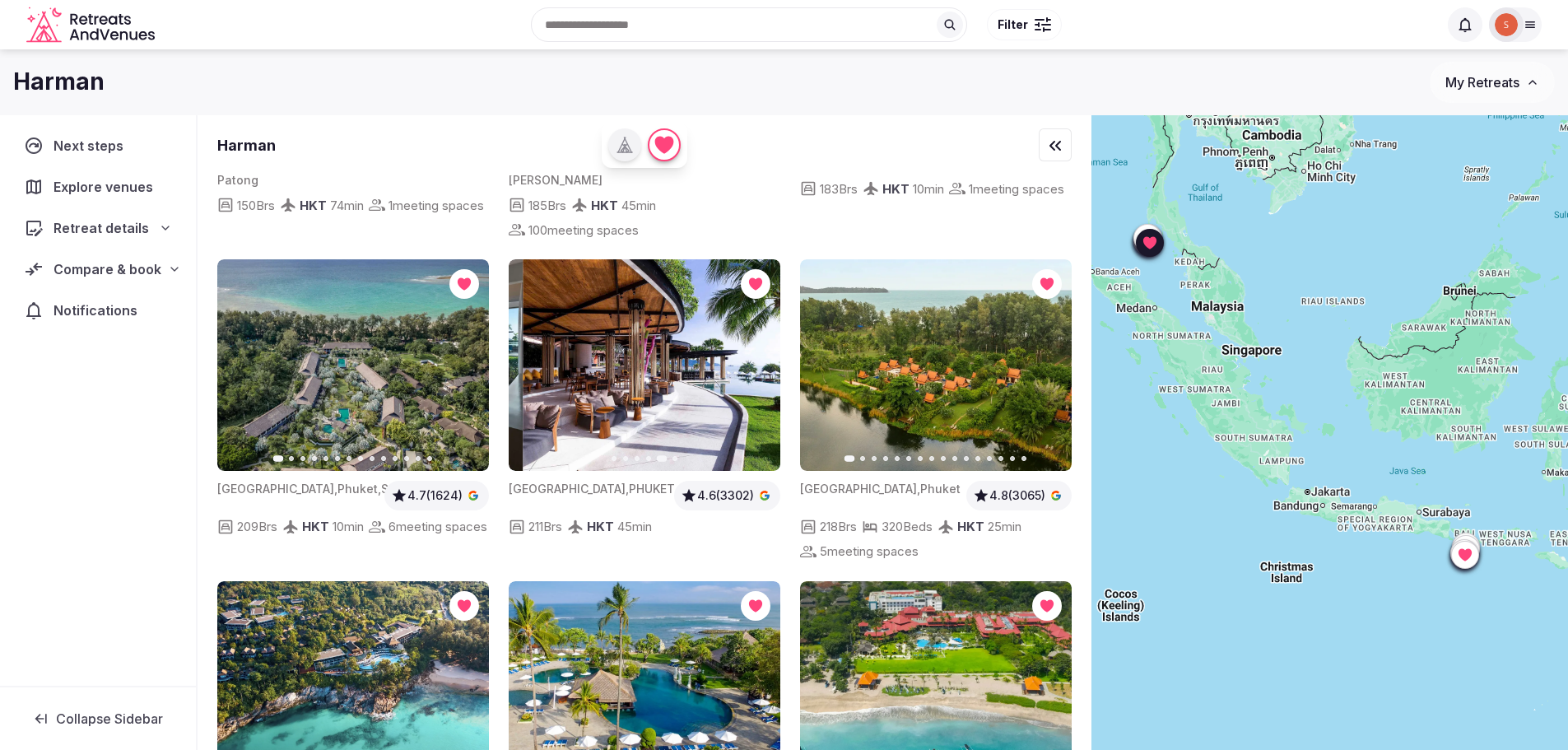
click at [754, 358] on icon "button" at bounding box center [758, 365] width 13 height 13
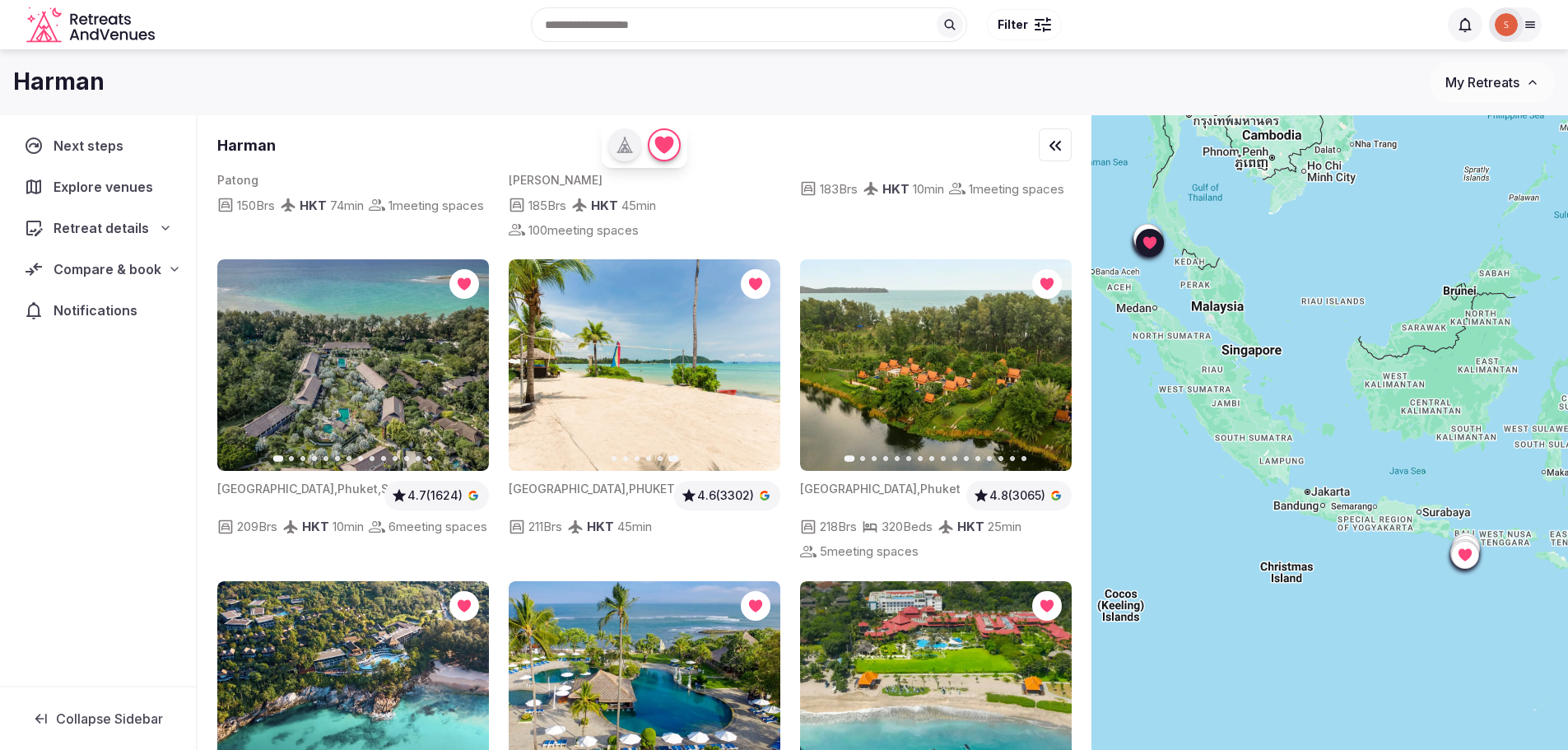
click at [538, 358] on icon "button" at bounding box center [532, 365] width 13 height 13
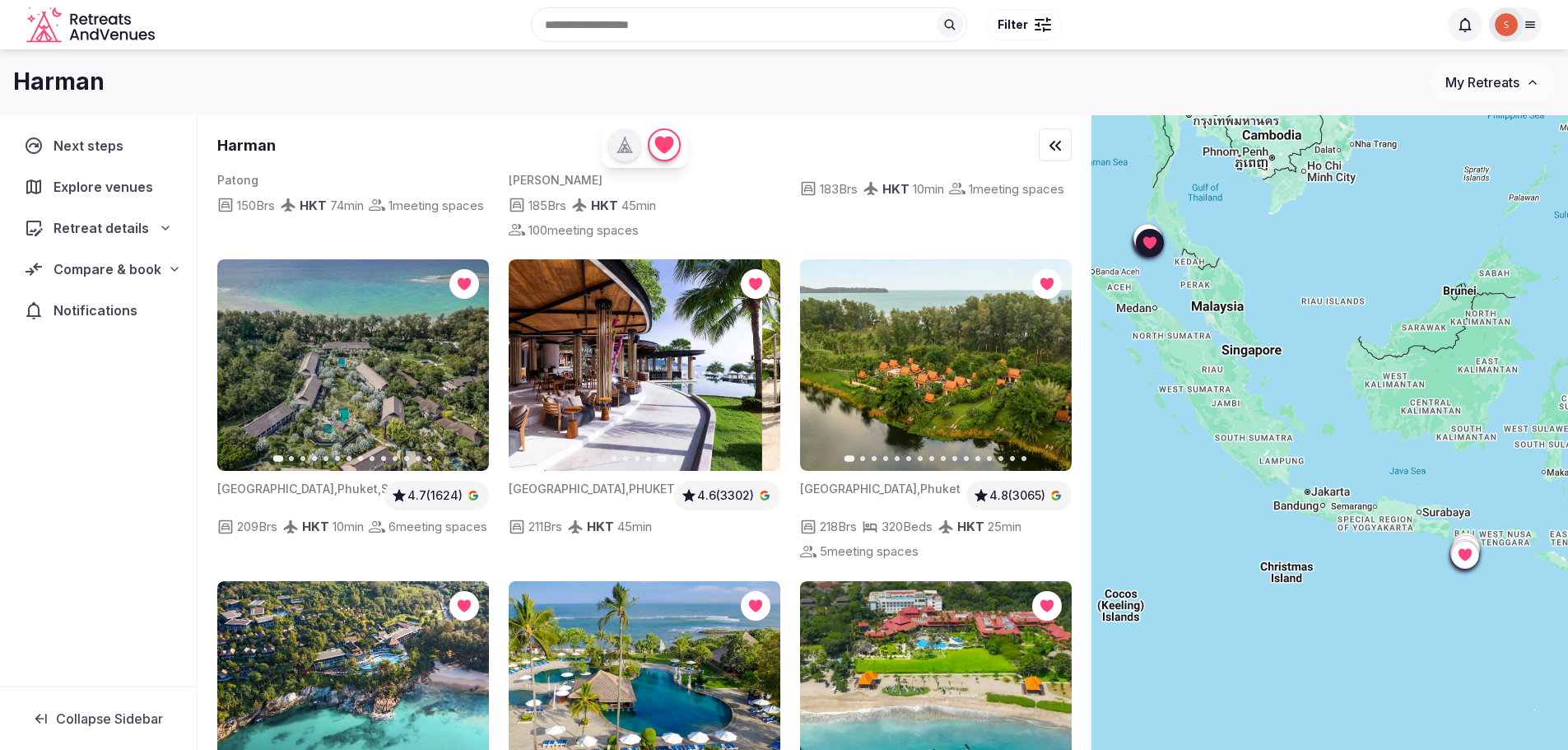
click at [538, 358] on icon "button" at bounding box center [532, 365] width 13 height 13
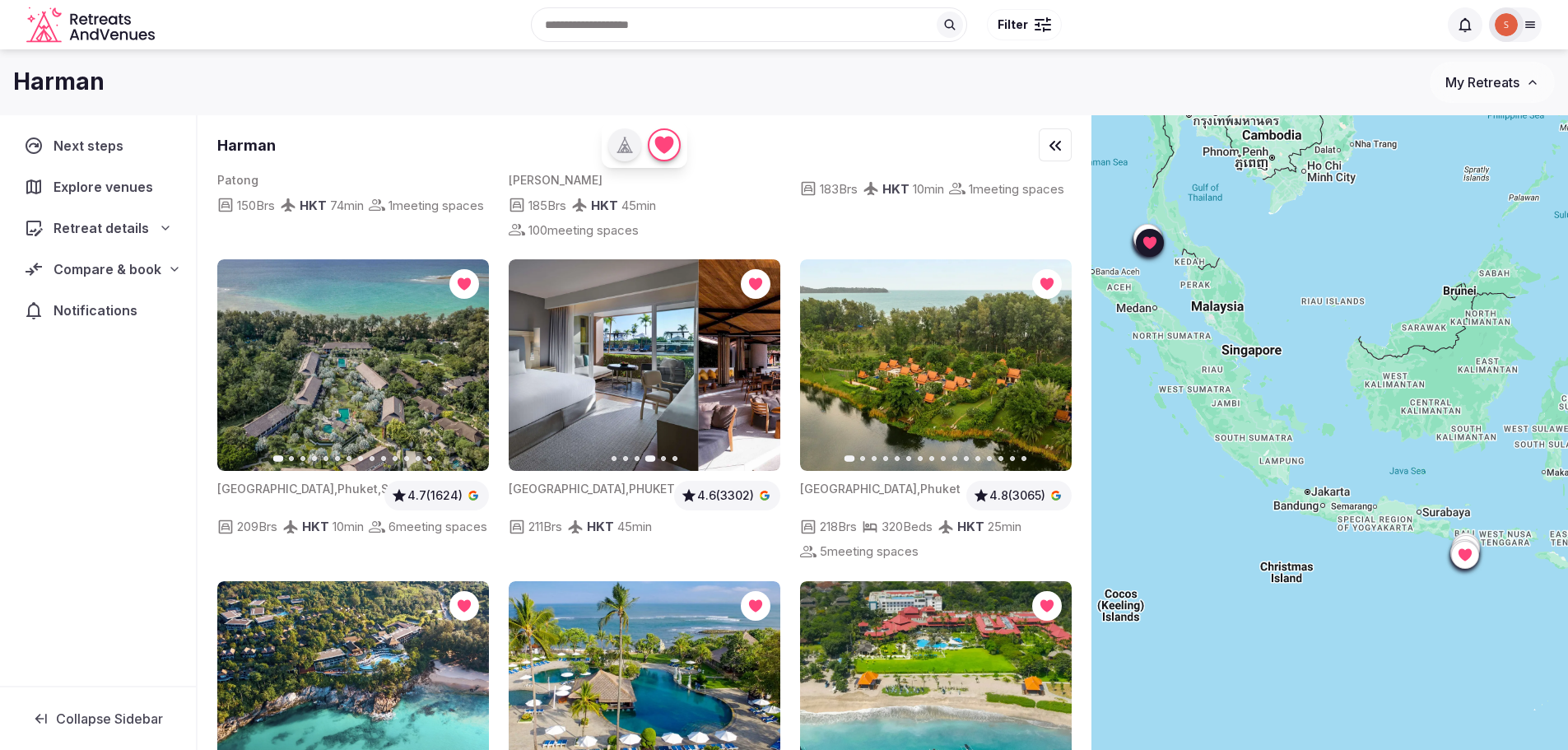
click at [538, 358] on icon "button" at bounding box center [532, 365] width 13 height 13
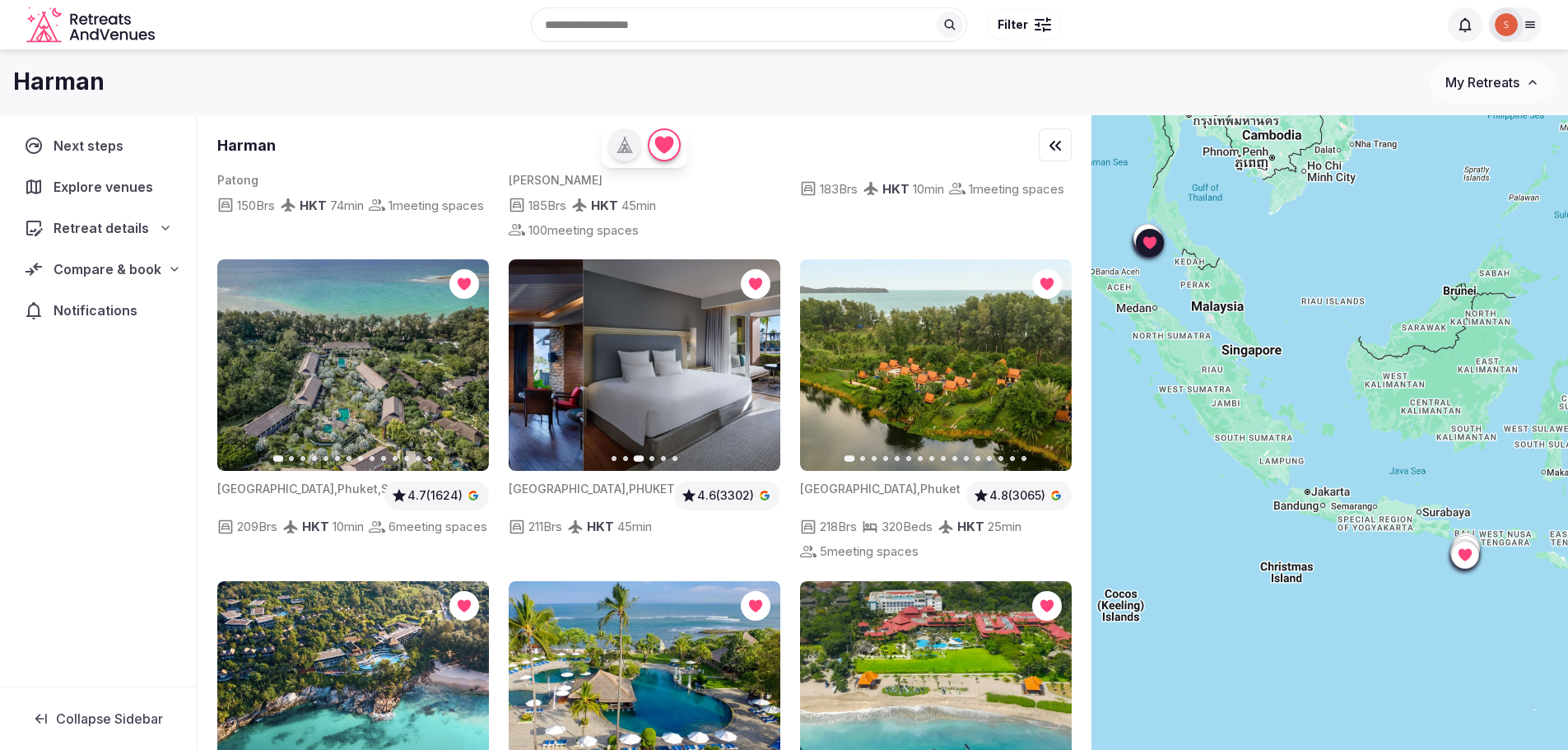
click at [538, 358] on icon "button" at bounding box center [532, 365] width 13 height 13
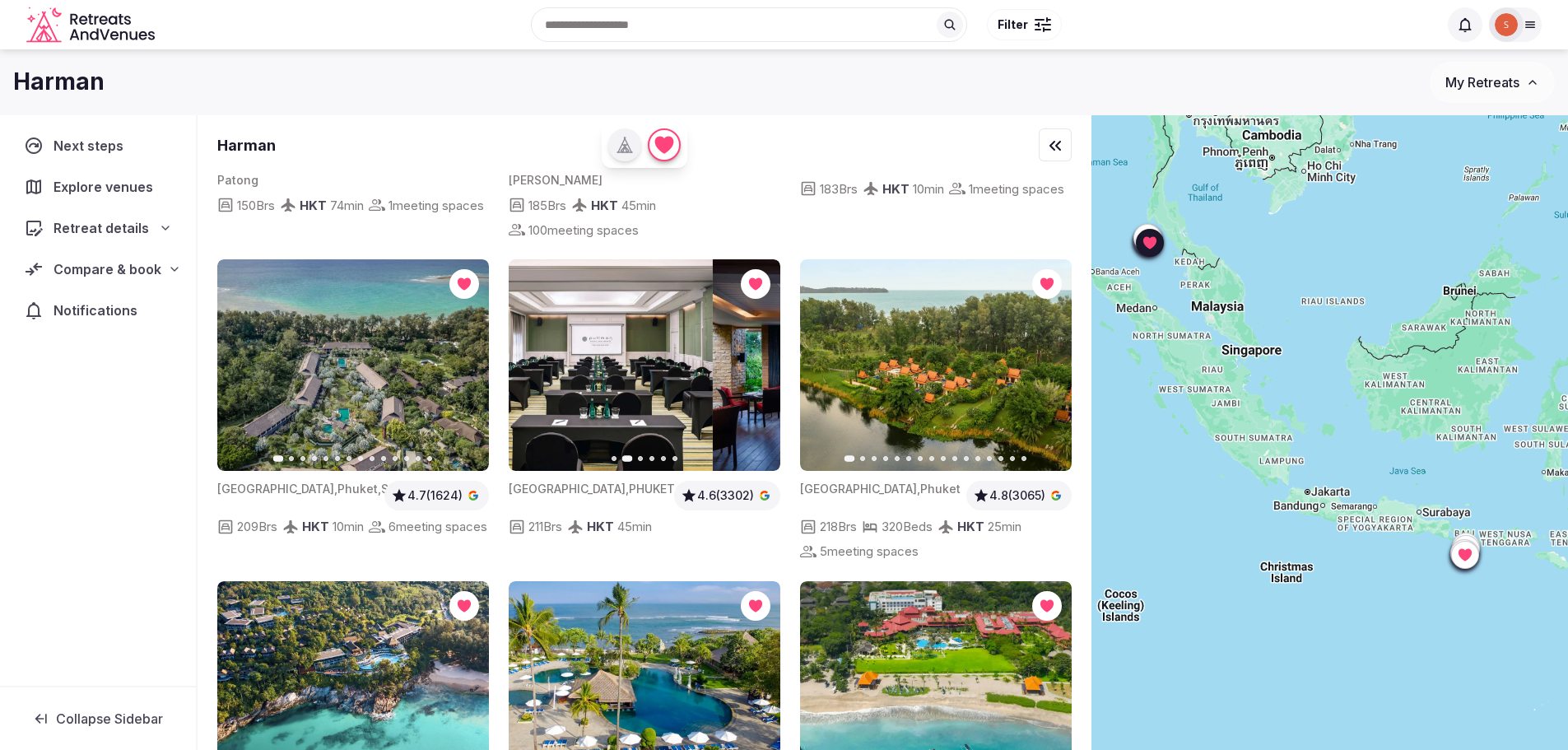
click at [538, 358] on icon "button" at bounding box center [532, 365] width 13 height 13
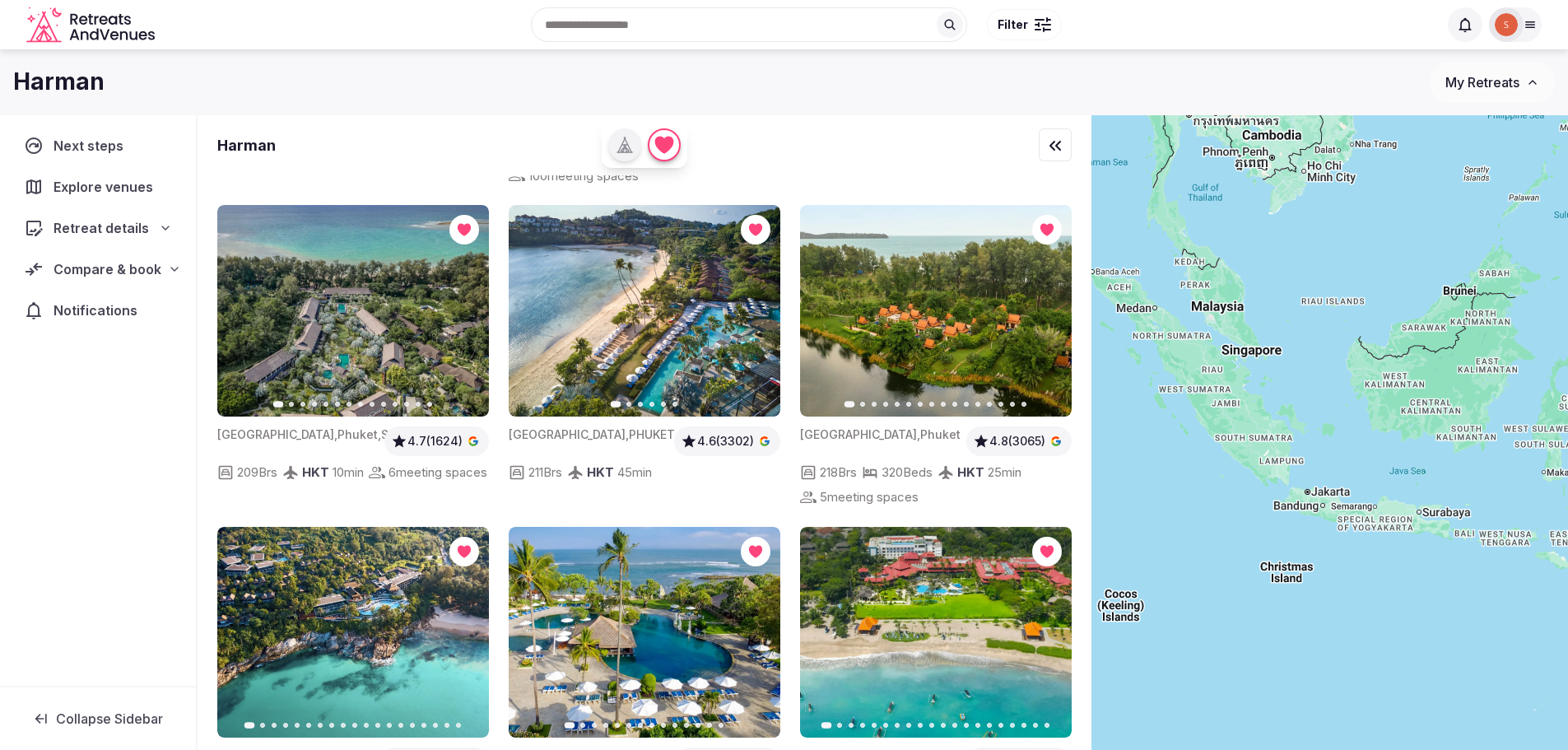
scroll to position [329, 0]
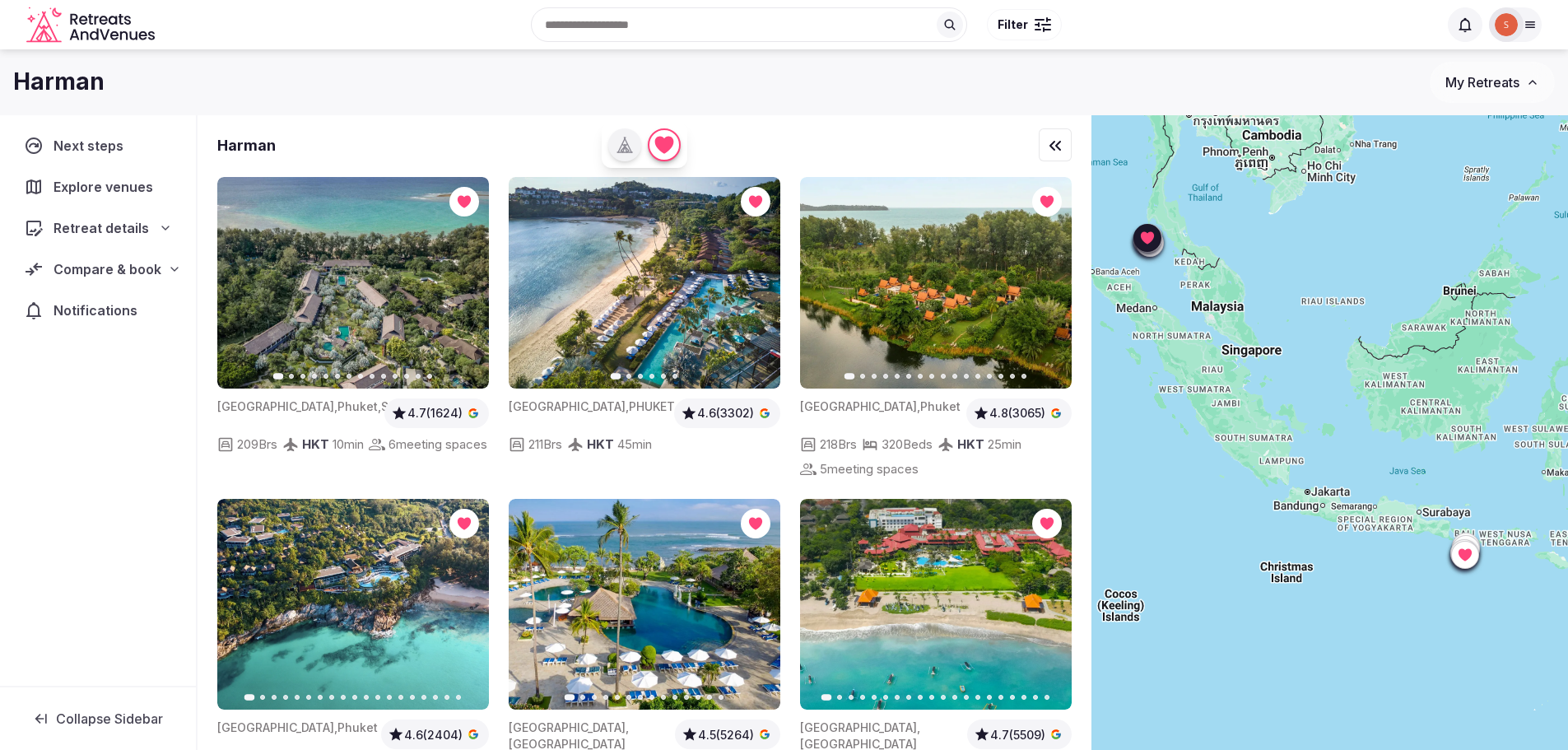
click at [463, 598] on icon "button" at bounding box center [466, 604] width 13 height 13
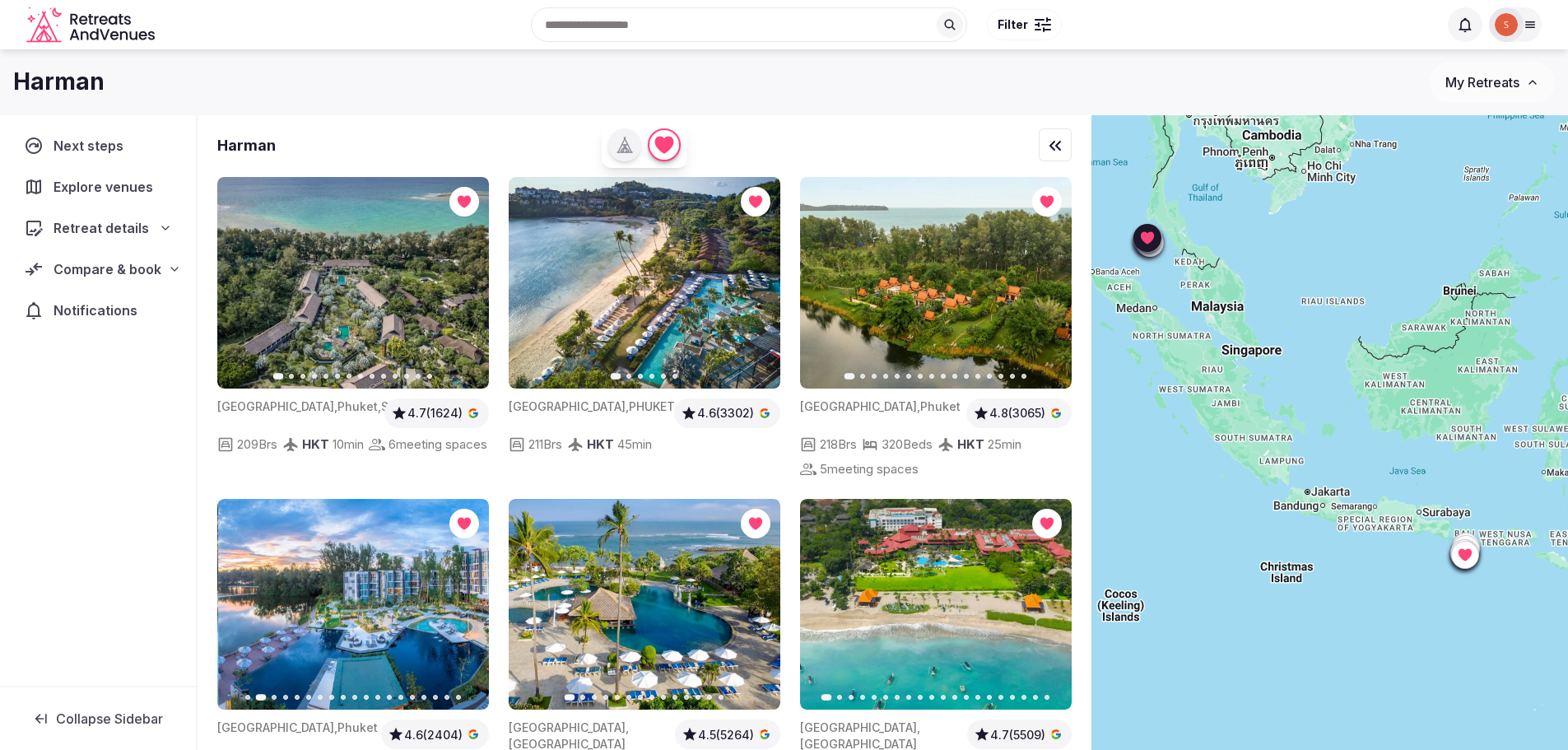
click at [467, 598] on icon "button" at bounding box center [466, 604] width 13 height 13
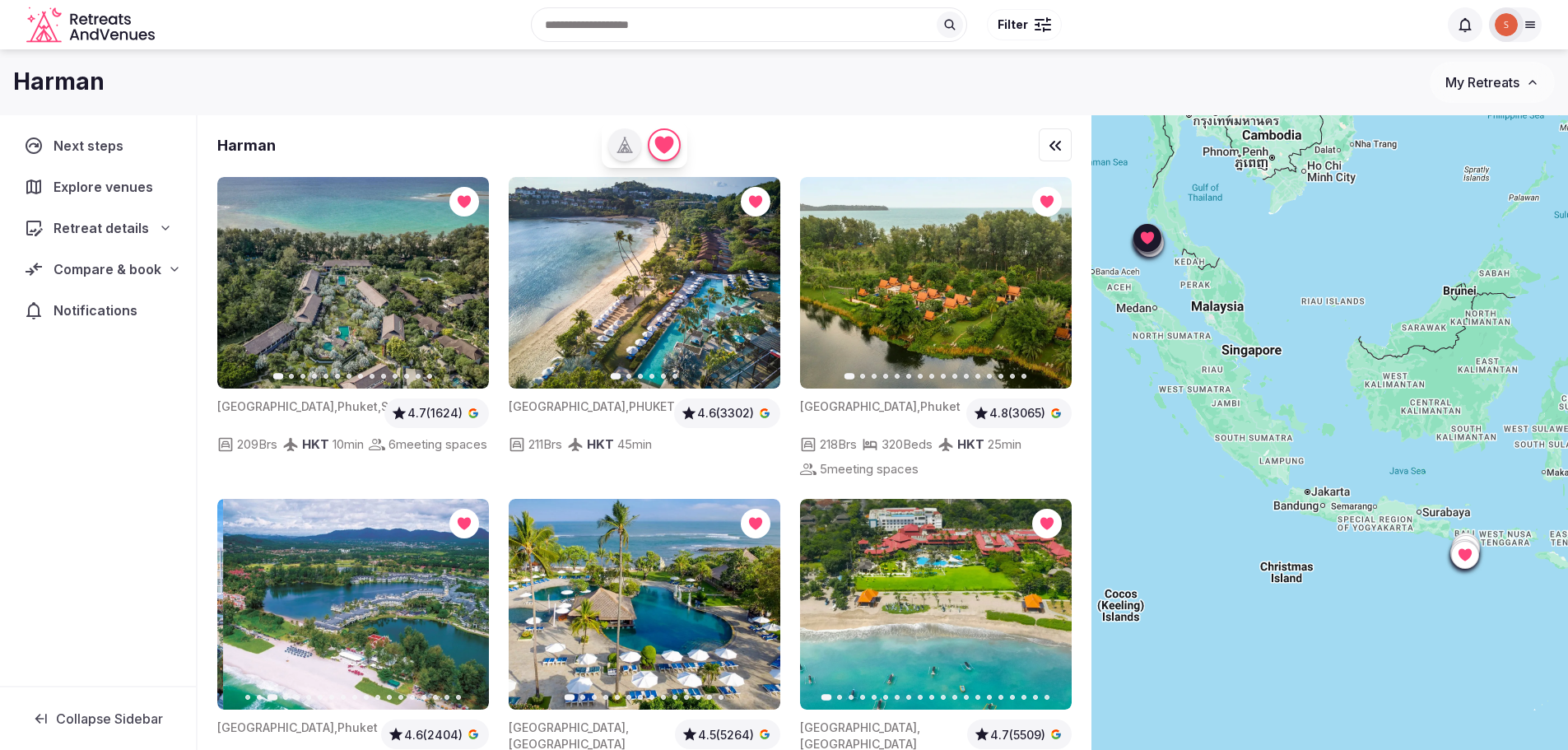
click at [467, 598] on icon "button" at bounding box center [466, 604] width 13 height 13
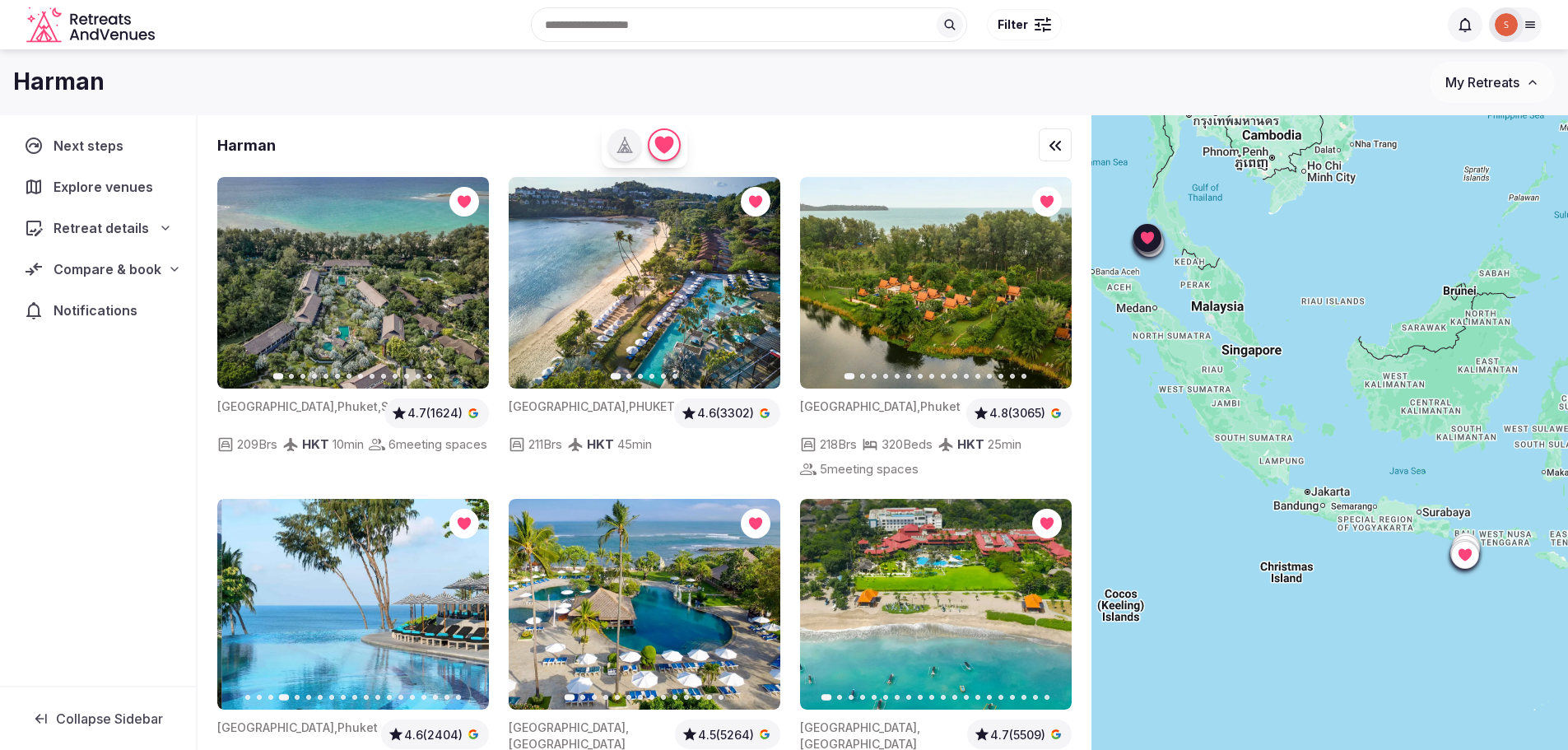
click at [467, 598] on icon "button" at bounding box center [466, 604] width 13 height 13
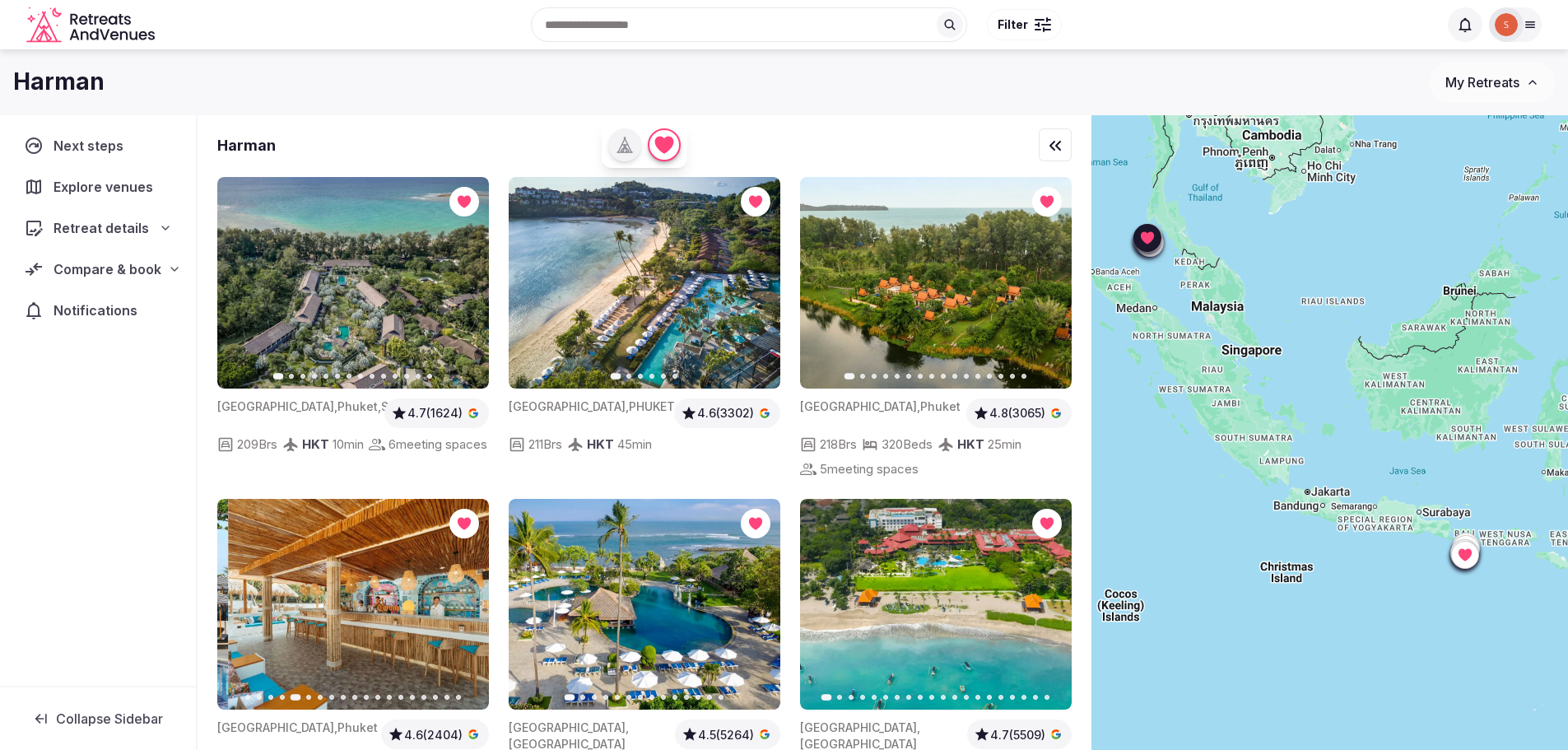
click at [467, 598] on icon "button" at bounding box center [466, 604] width 13 height 13
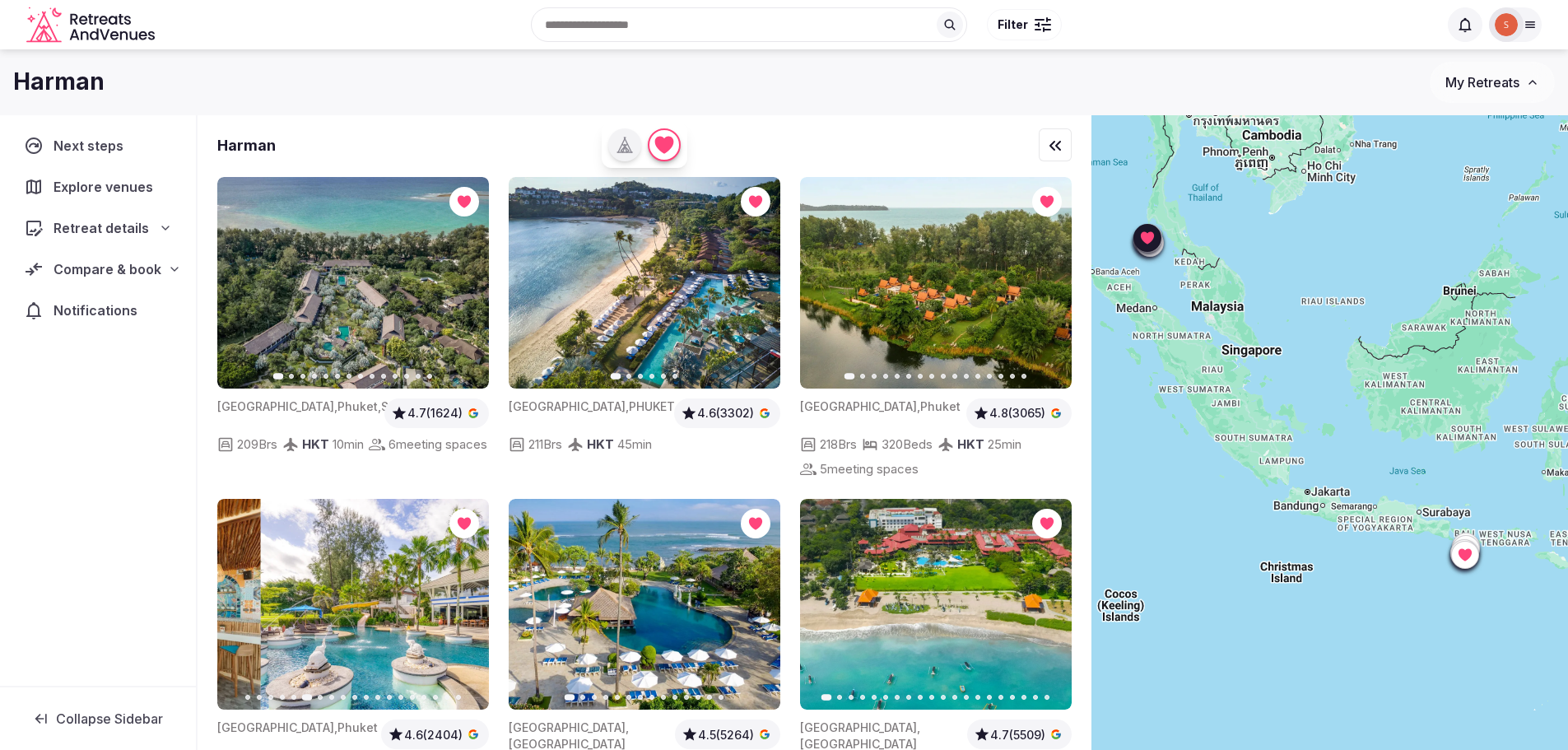
click at [467, 598] on icon "button" at bounding box center [466, 604] width 13 height 13
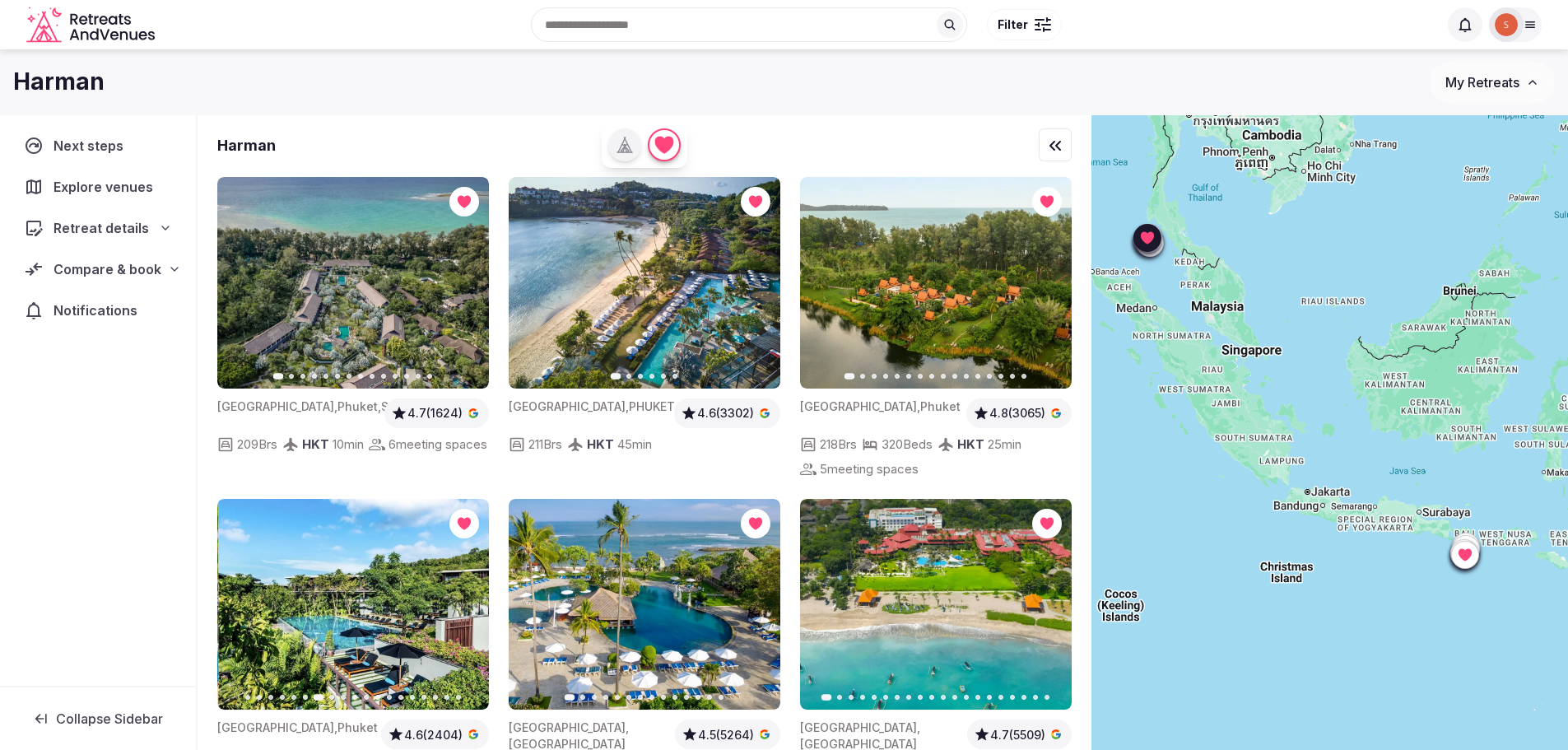
click at [467, 598] on icon "button" at bounding box center [466, 604] width 13 height 13
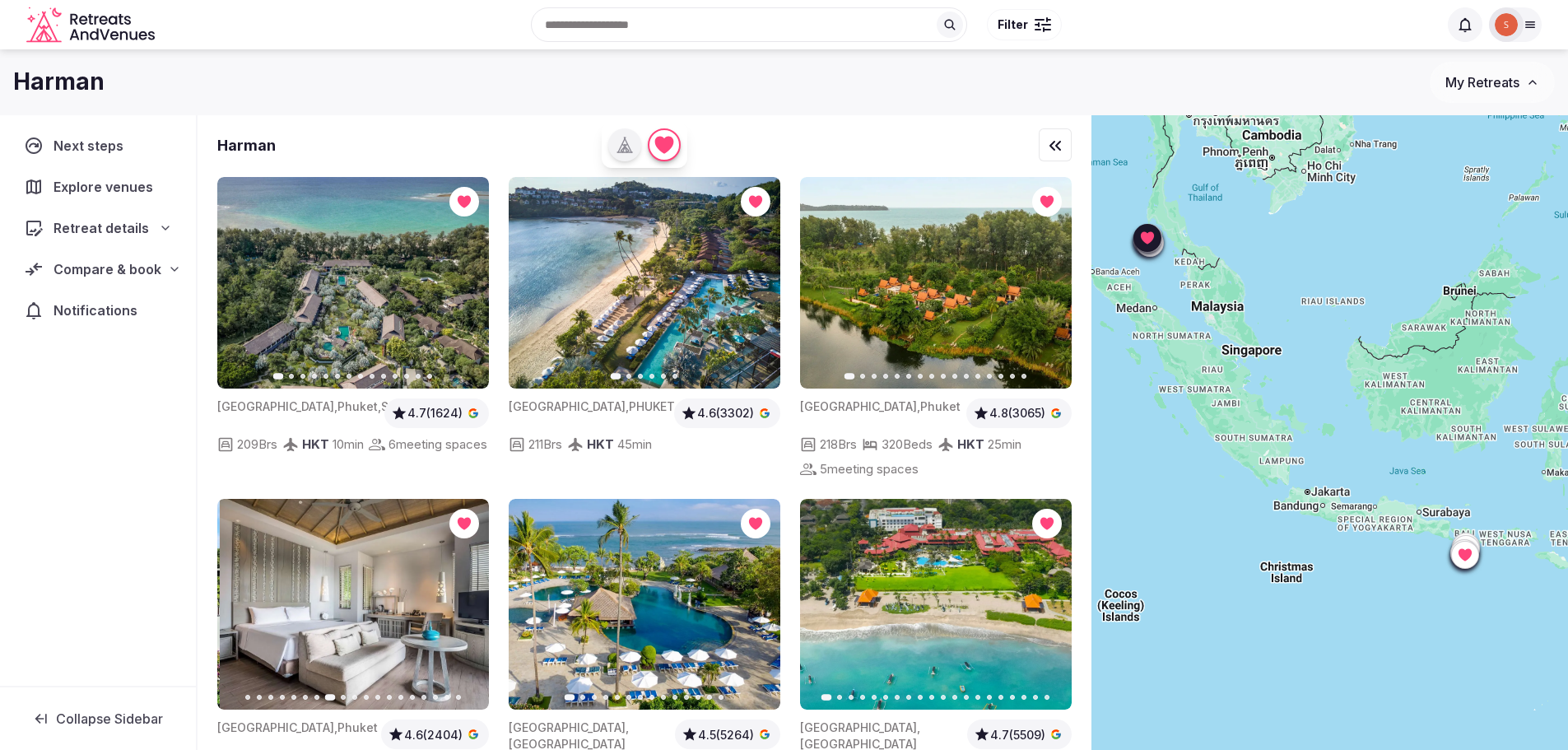
click at [467, 598] on icon "button" at bounding box center [466, 604] width 13 height 13
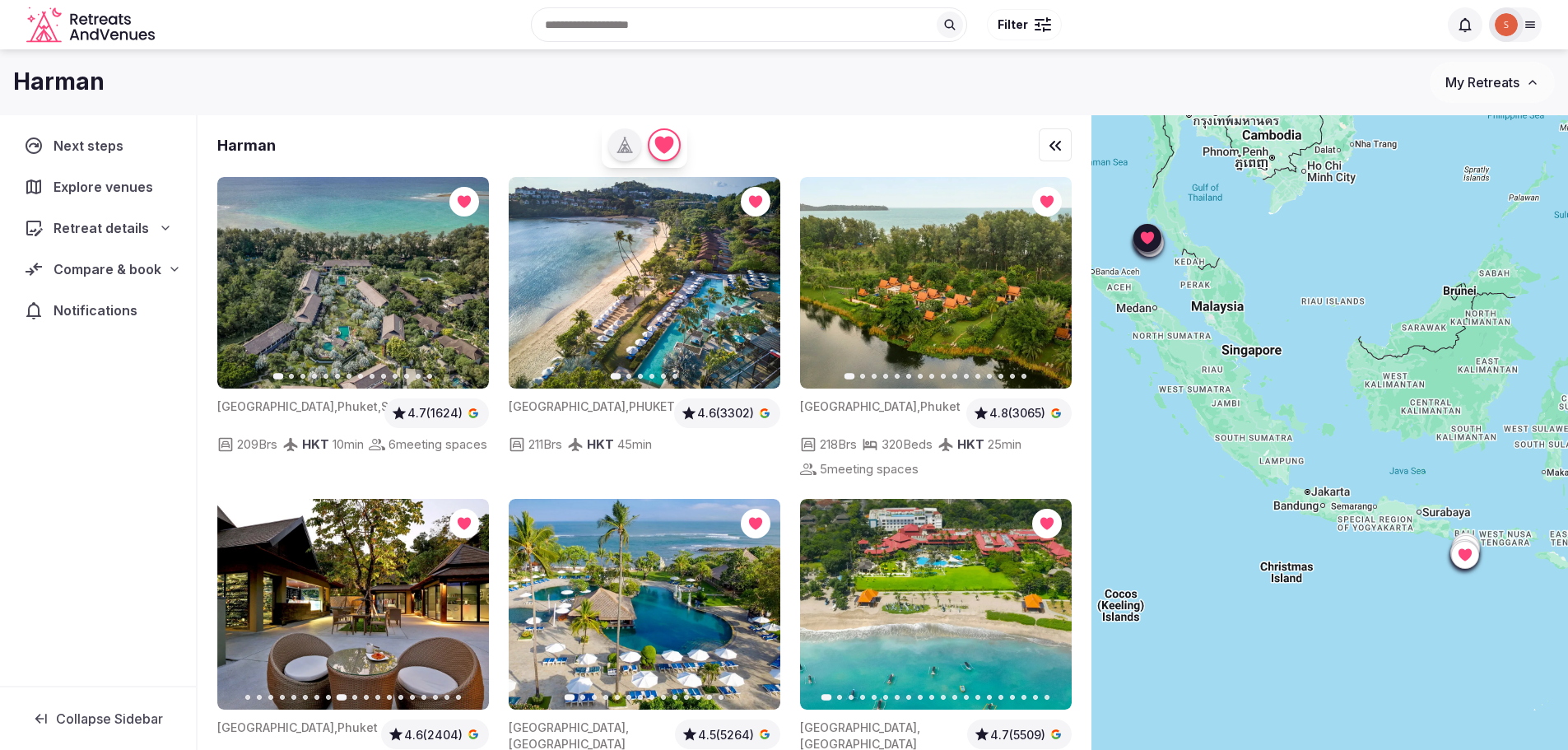
click at [236, 598] on icon "button" at bounding box center [240, 604] width 13 height 13
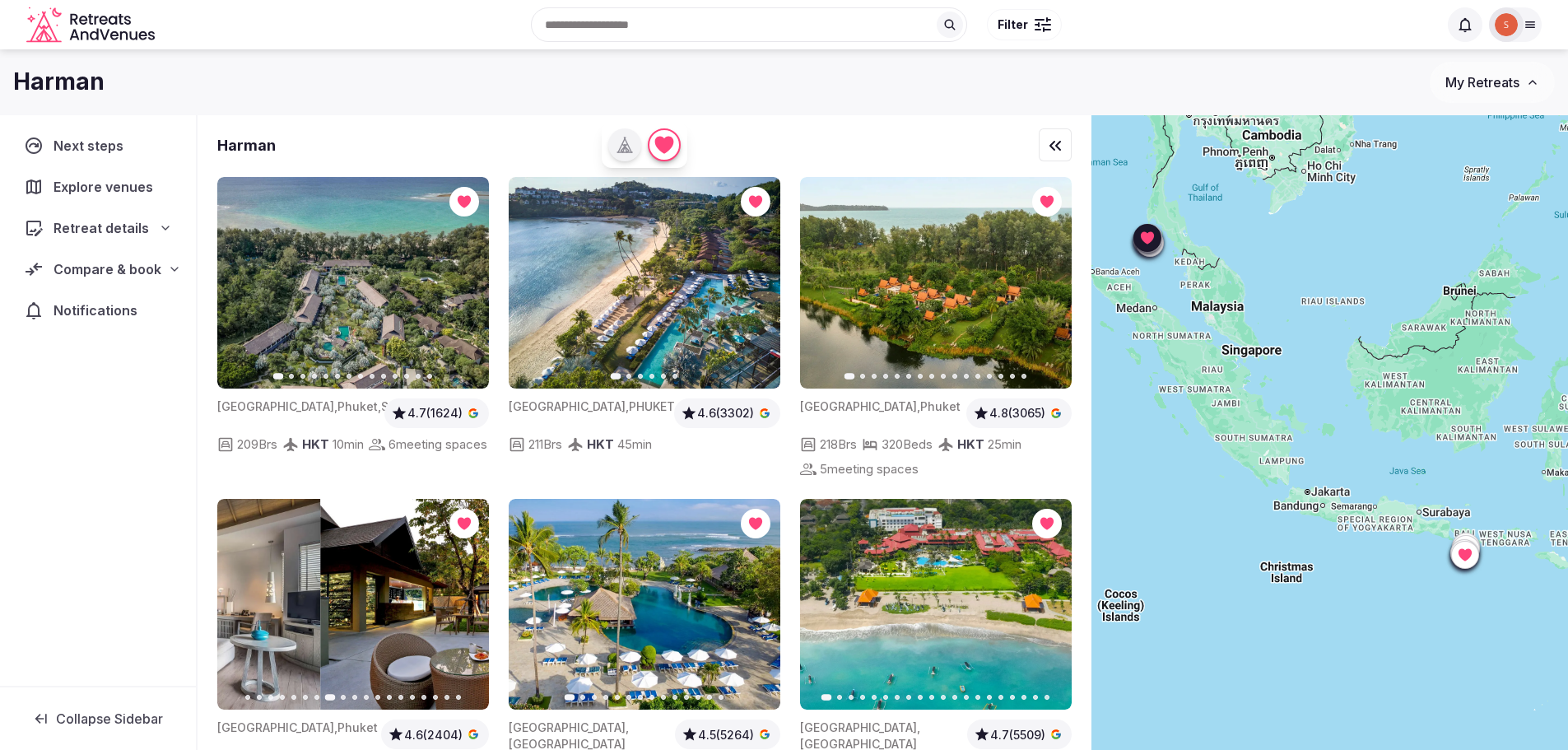
click at [236, 598] on icon "button" at bounding box center [240, 604] width 13 height 13
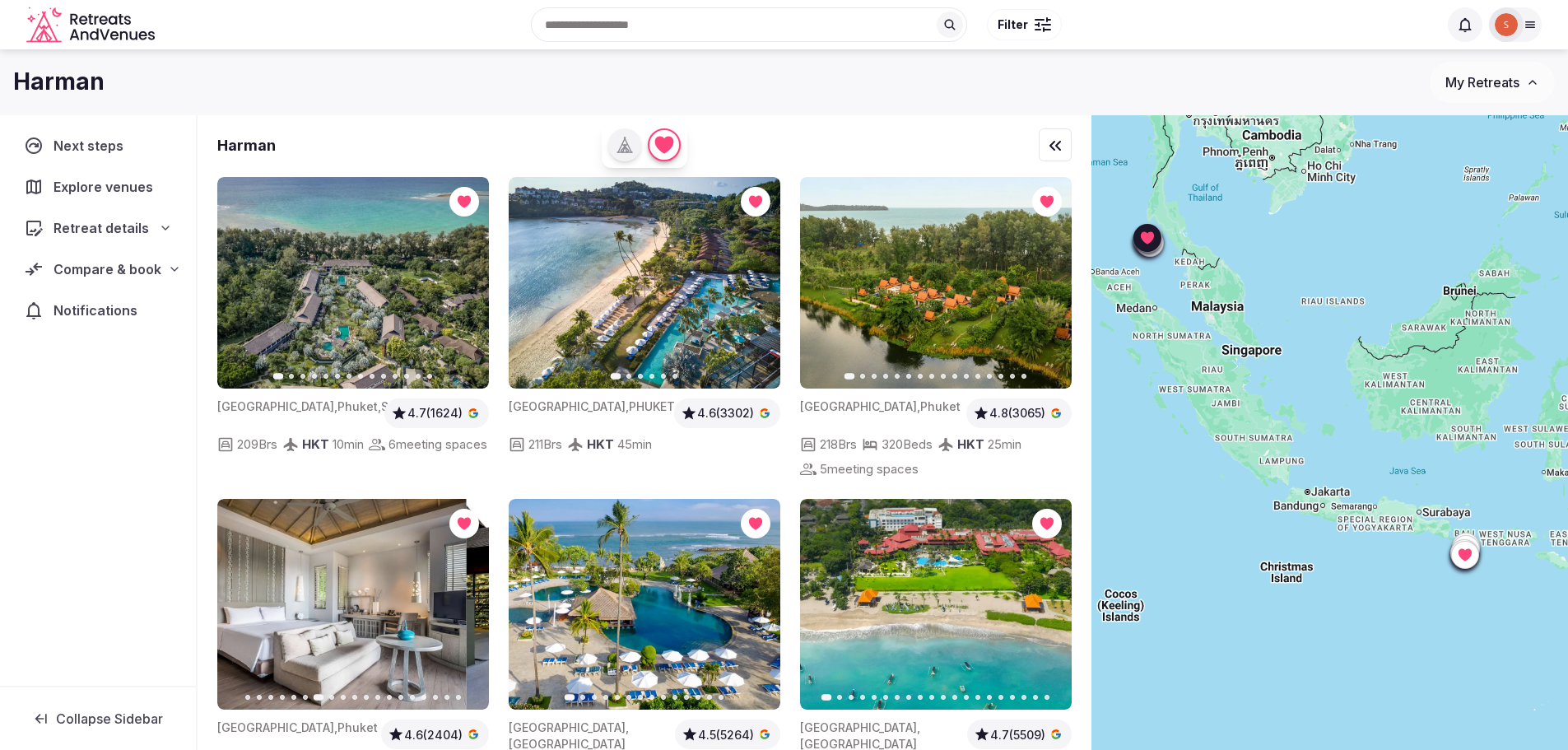
click at [236, 598] on icon "button" at bounding box center [240, 604] width 13 height 13
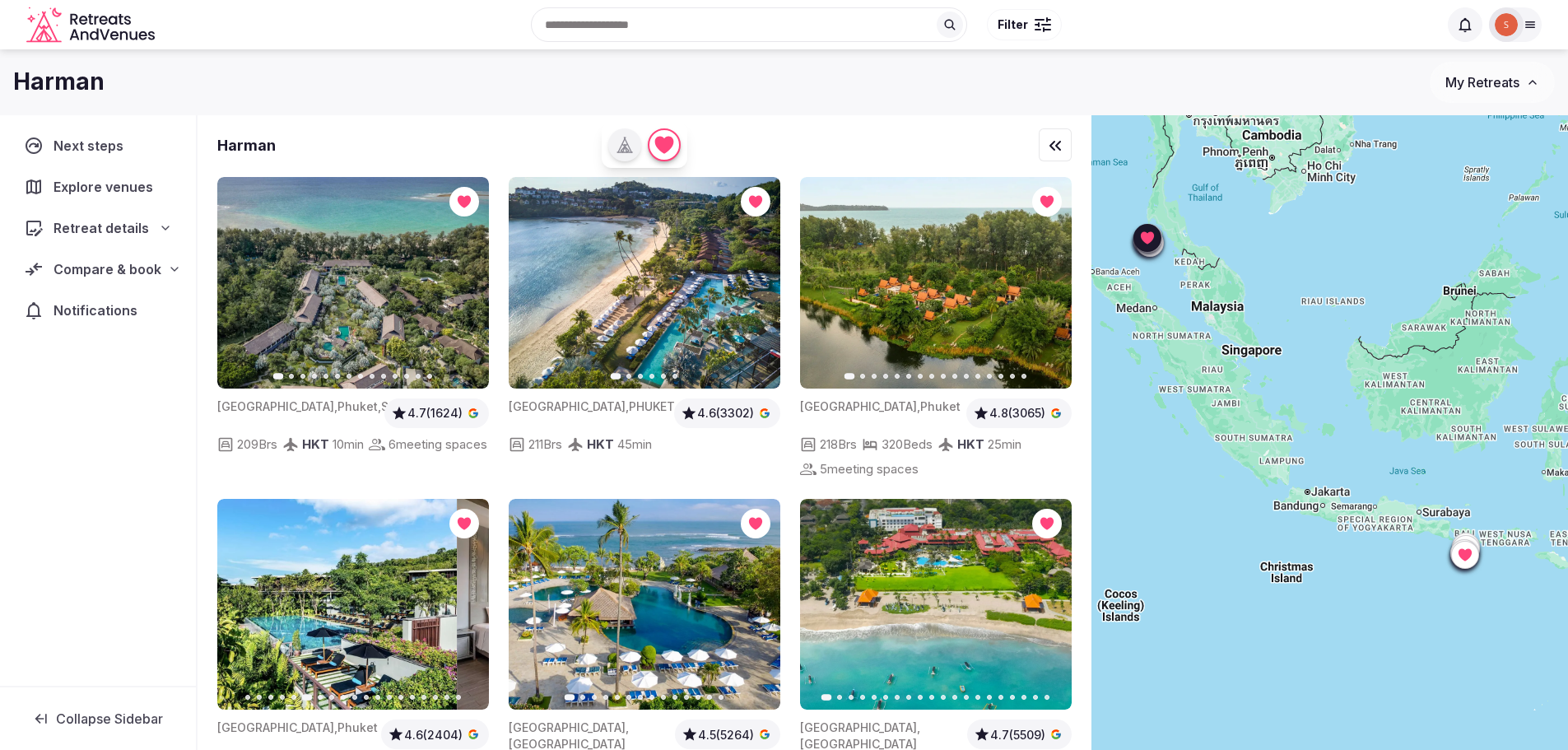
click at [236, 598] on icon "button" at bounding box center [240, 604] width 13 height 13
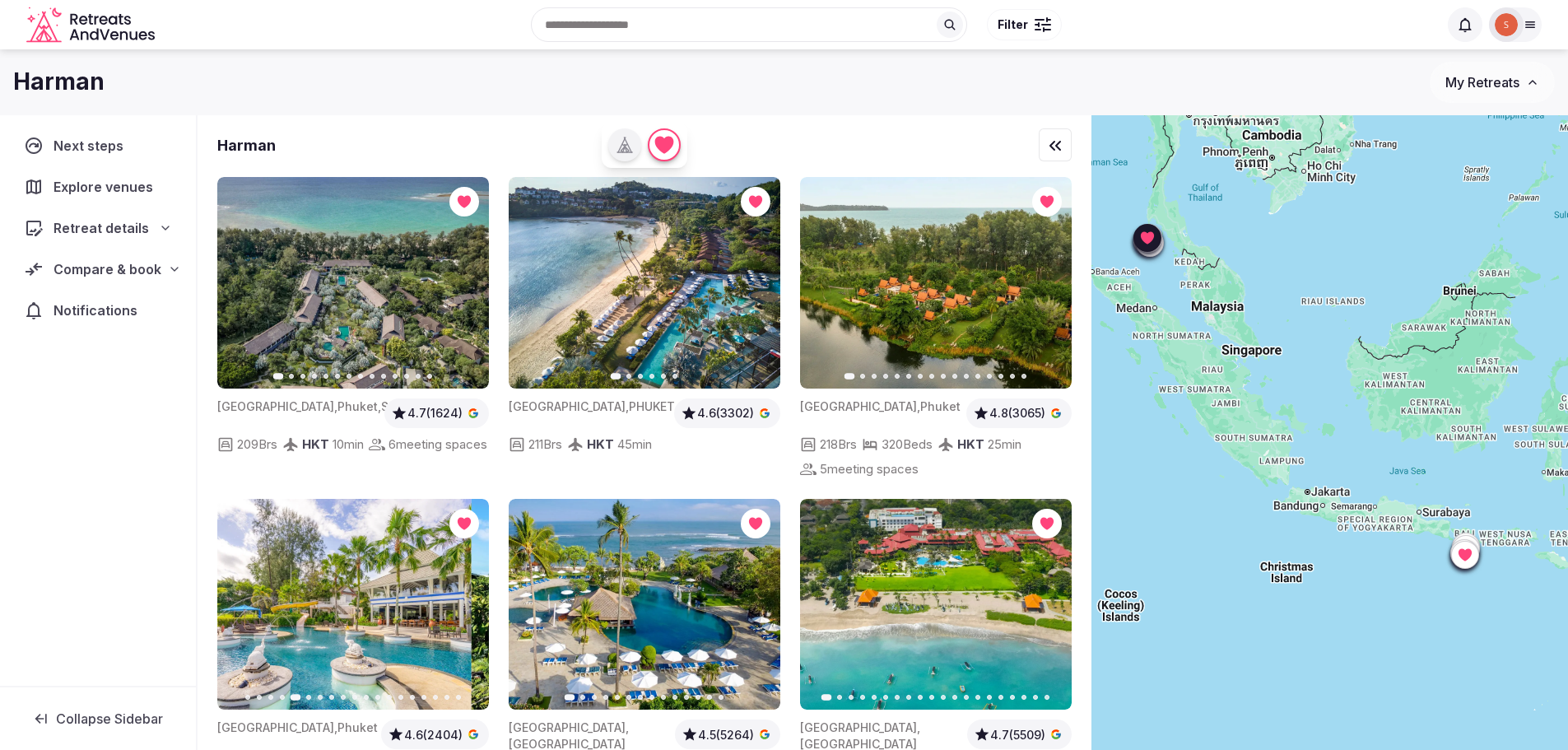
click at [237, 598] on icon "button" at bounding box center [240, 604] width 13 height 13
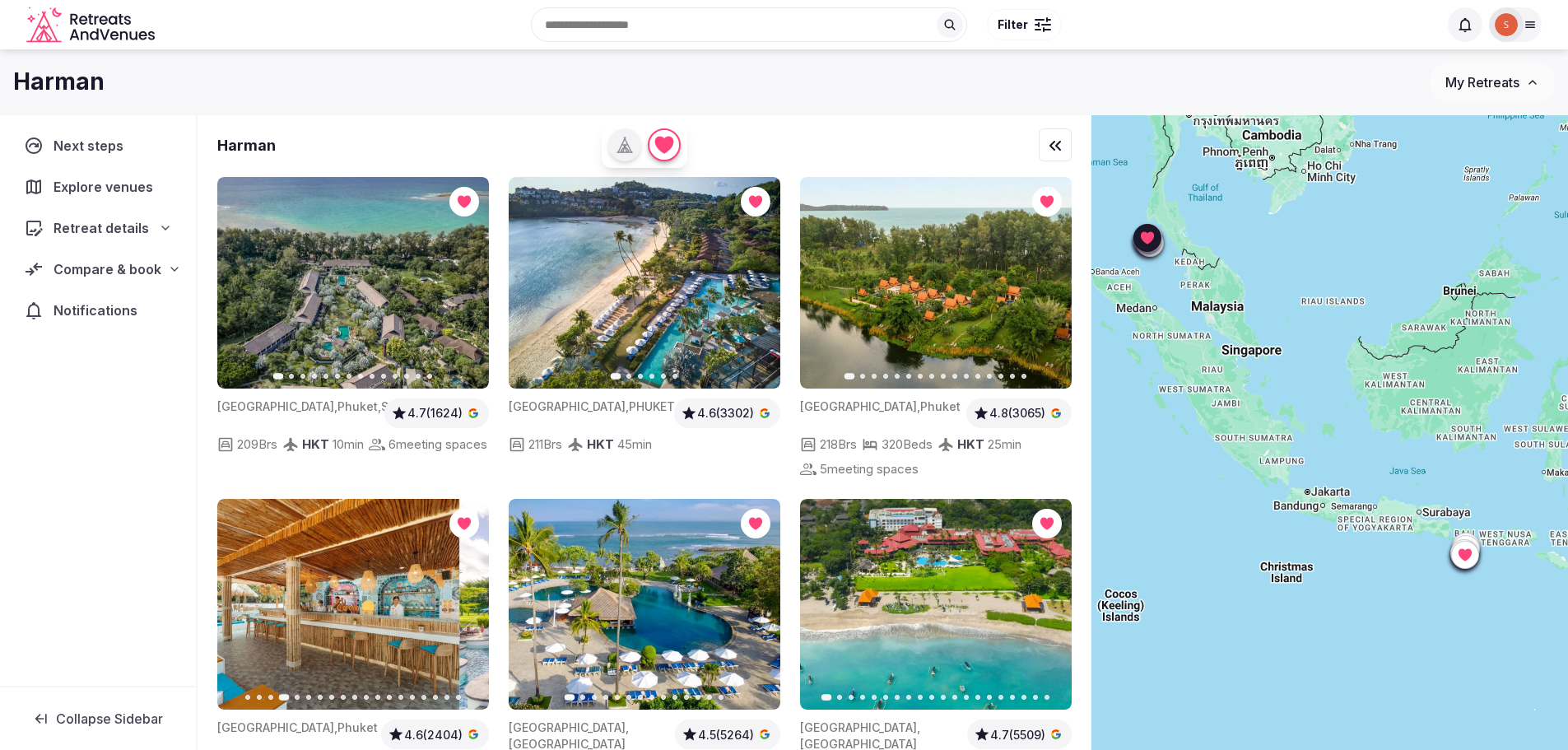
click at [237, 598] on icon "button" at bounding box center [240, 604] width 13 height 13
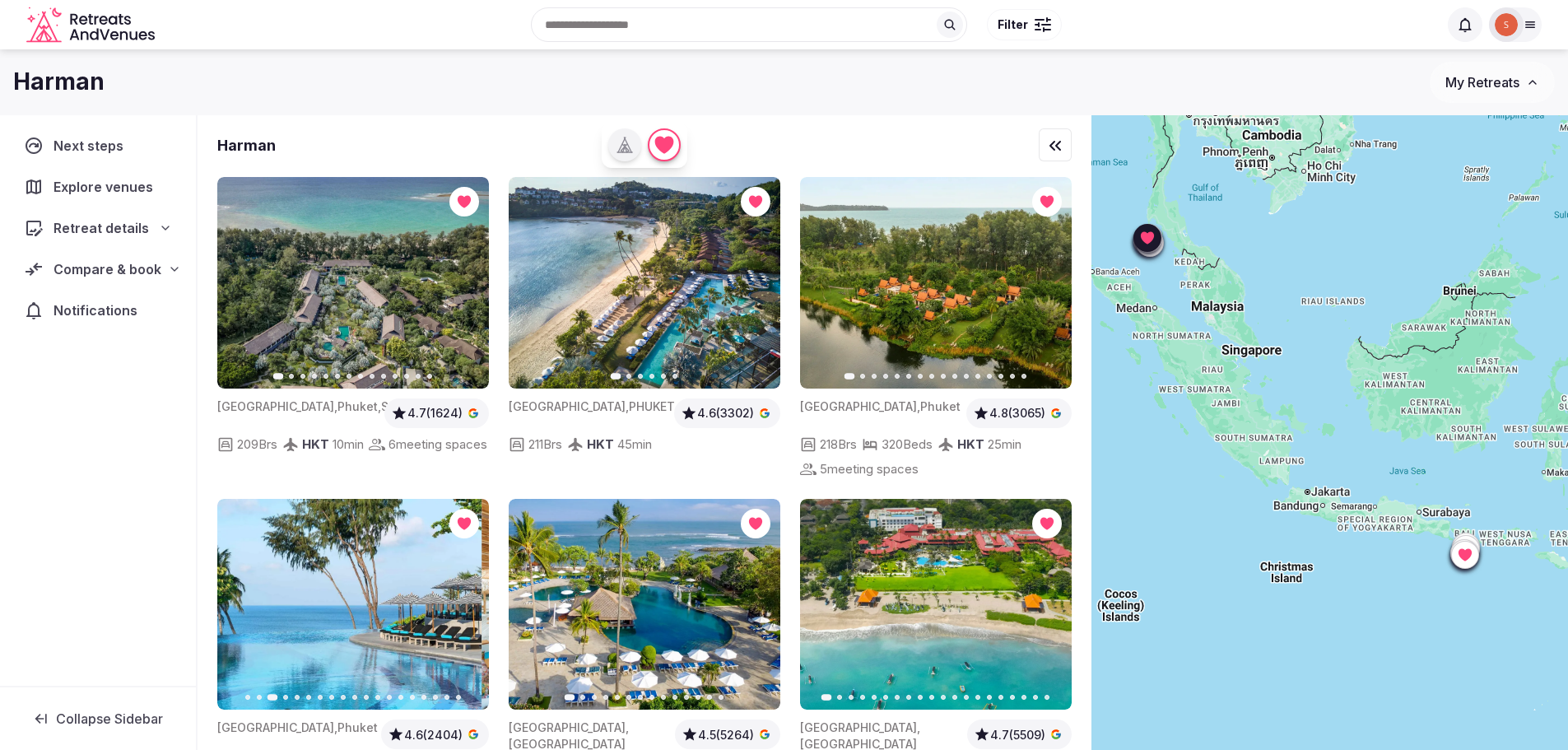
click at [237, 598] on icon "button" at bounding box center [240, 604] width 13 height 13
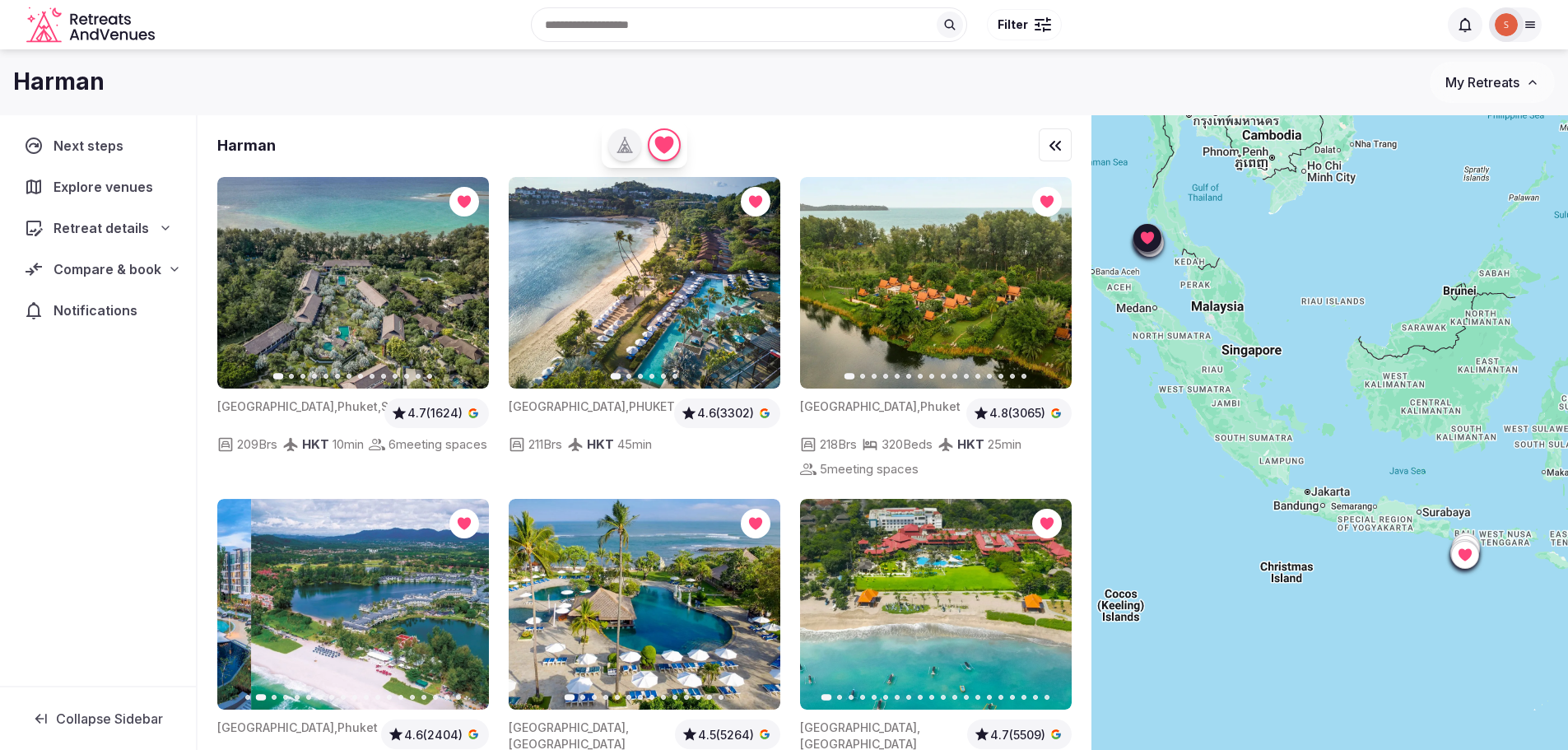
click at [238, 598] on icon "button" at bounding box center [239, 604] width 7 height 12
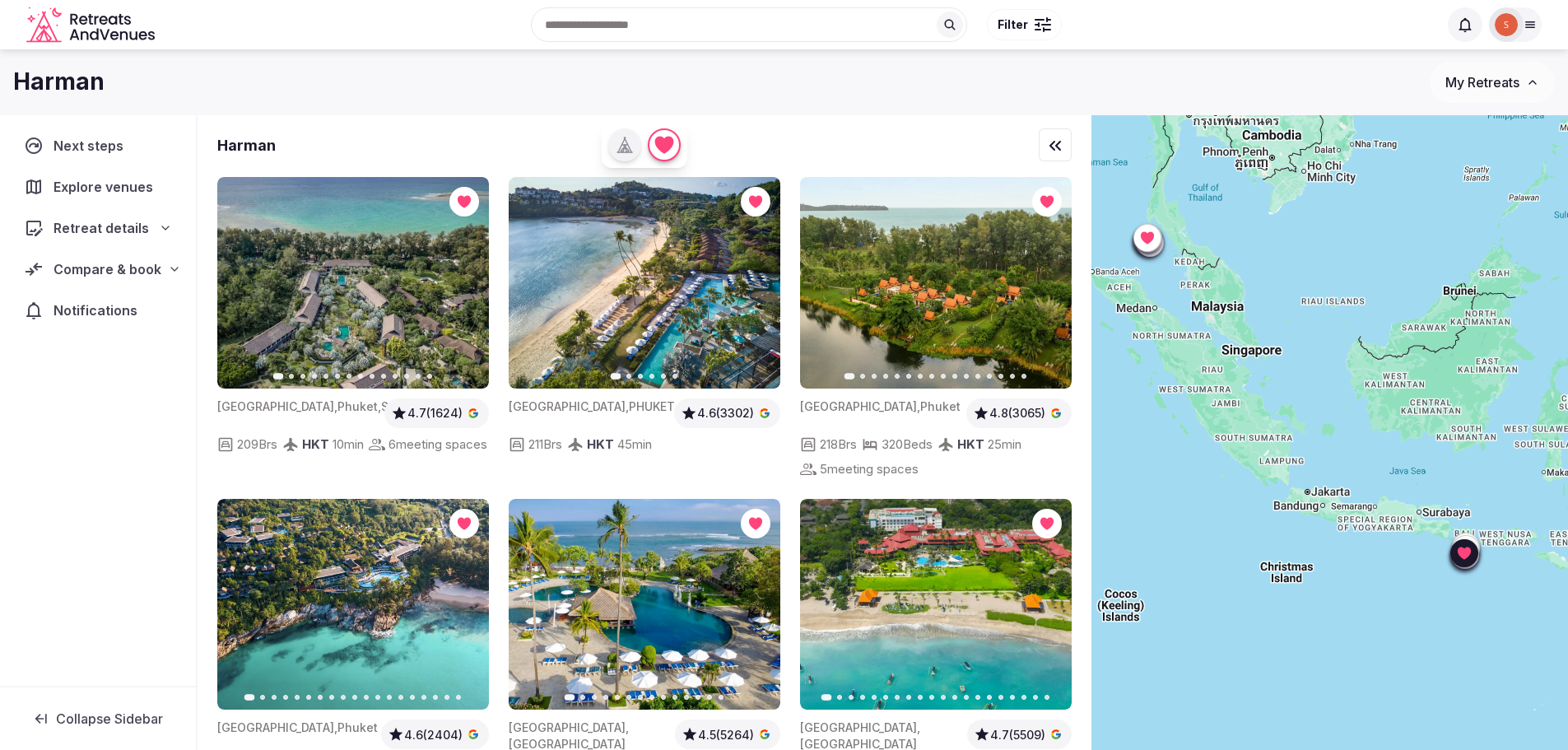
click at [747, 591] on button "Next slide" at bounding box center [758, 604] width 27 height 27
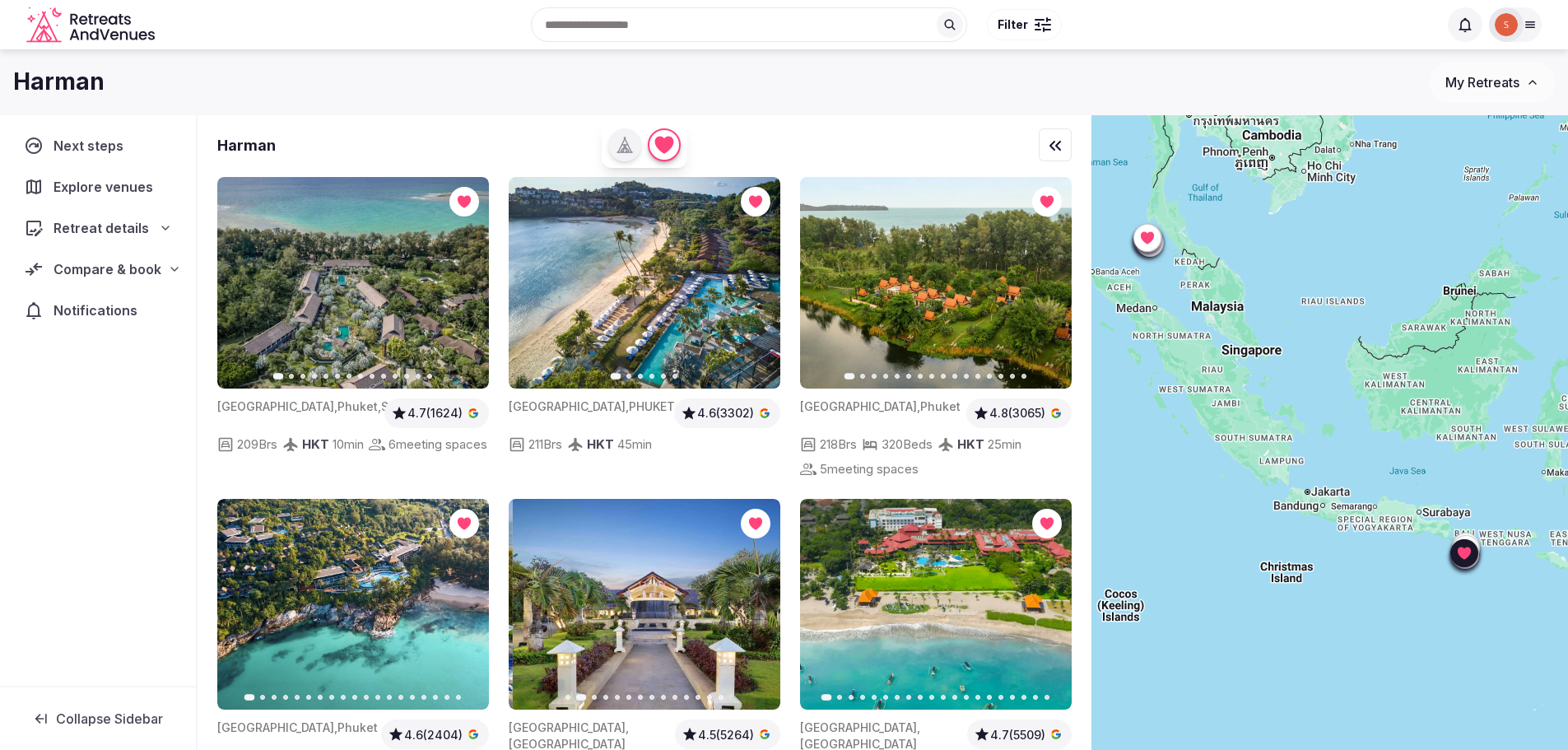
click at [761, 598] on icon "button" at bounding box center [758, 604] width 13 height 13
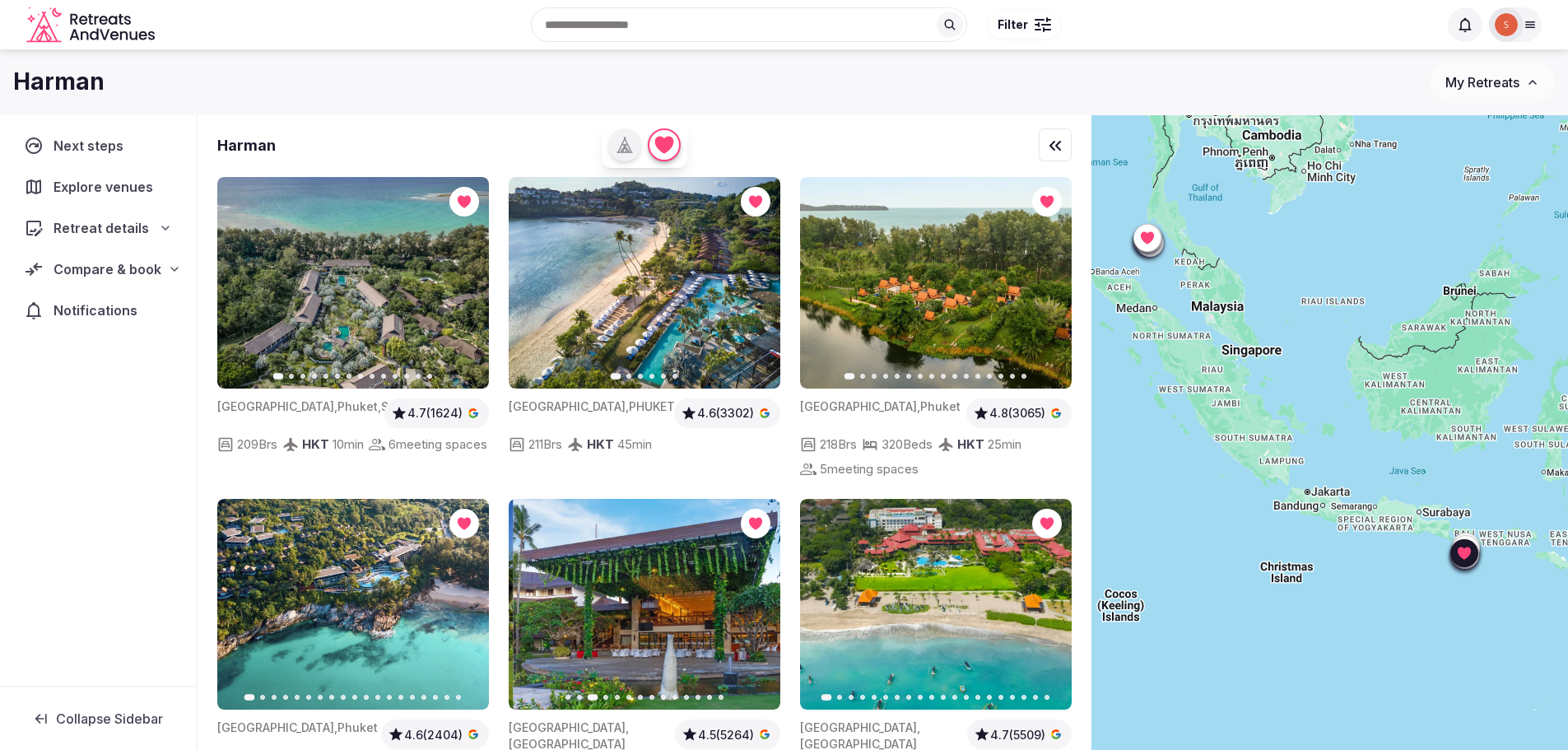
click at [761, 598] on icon "button" at bounding box center [758, 604] width 13 height 13
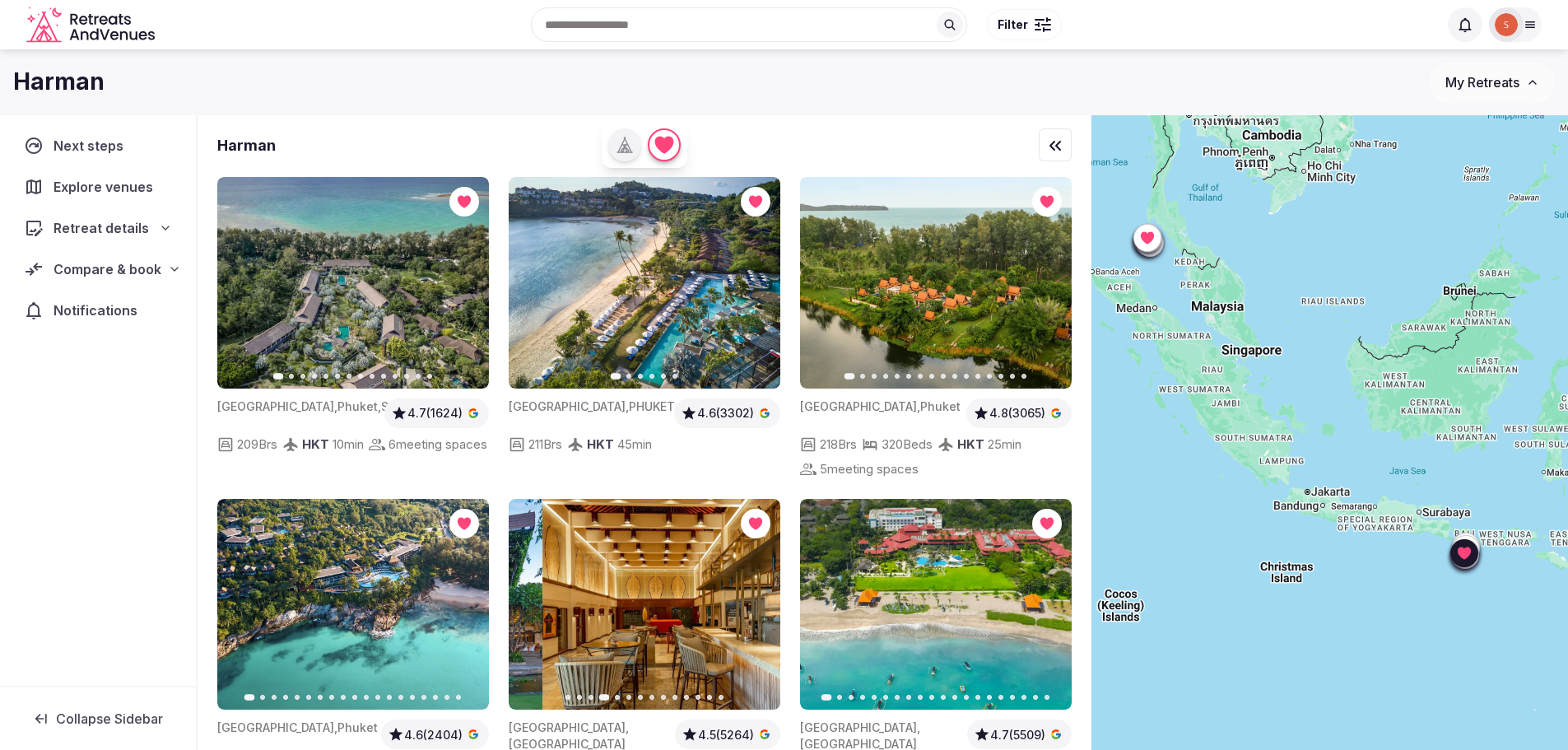
click at [760, 598] on icon "button" at bounding box center [758, 604] width 13 height 13
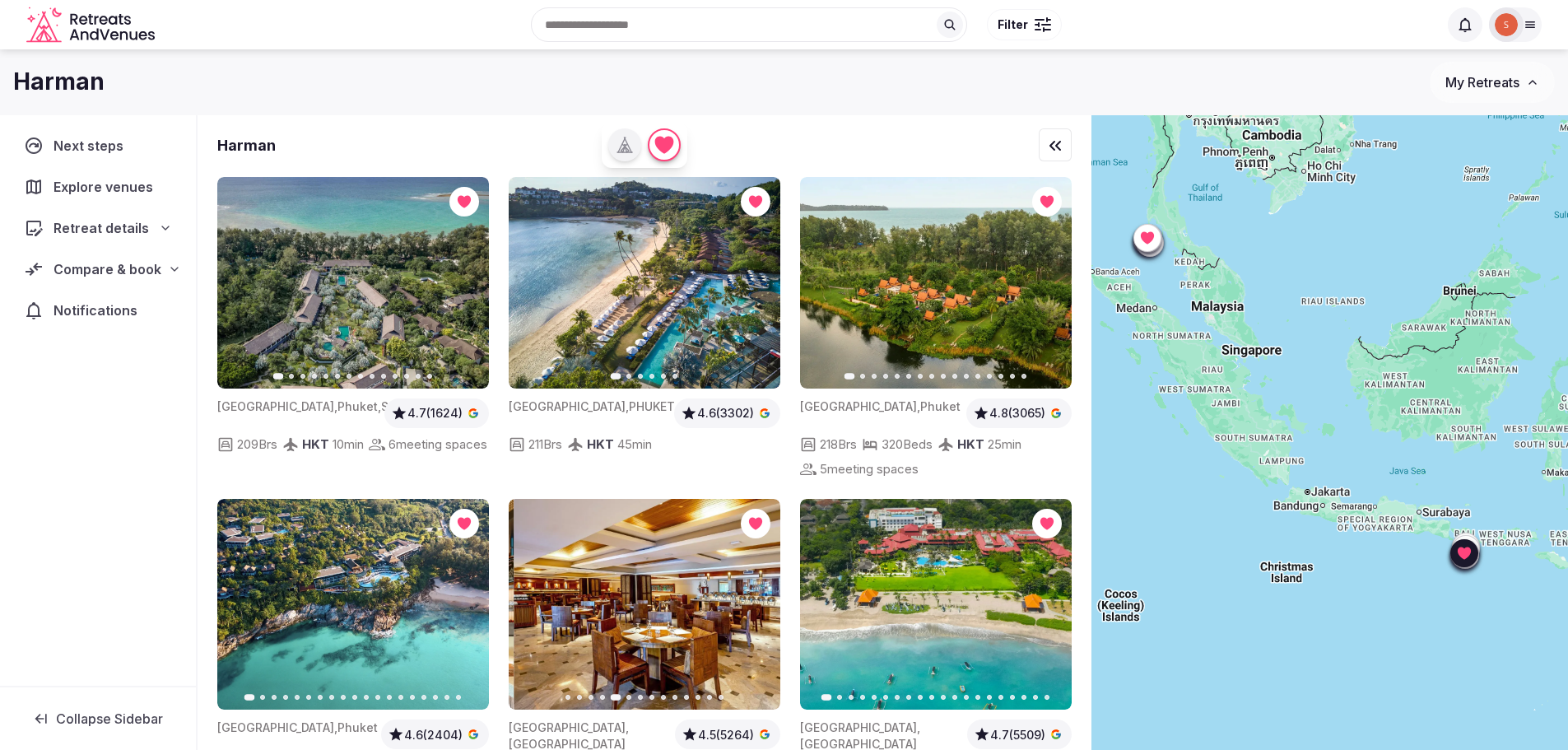
click at [759, 598] on icon "button" at bounding box center [759, 604] width 7 height 12
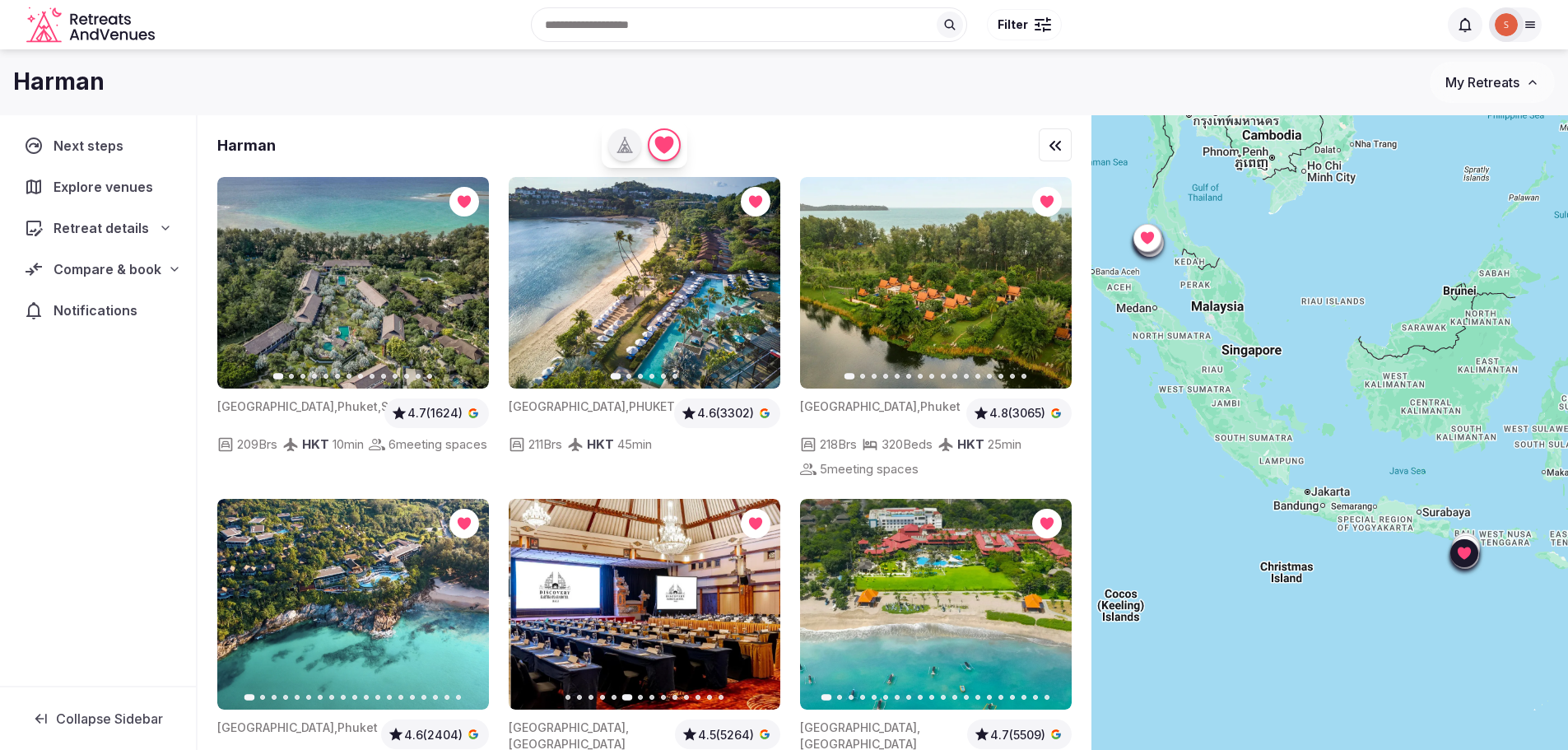
click at [759, 598] on icon "button" at bounding box center [759, 604] width 7 height 12
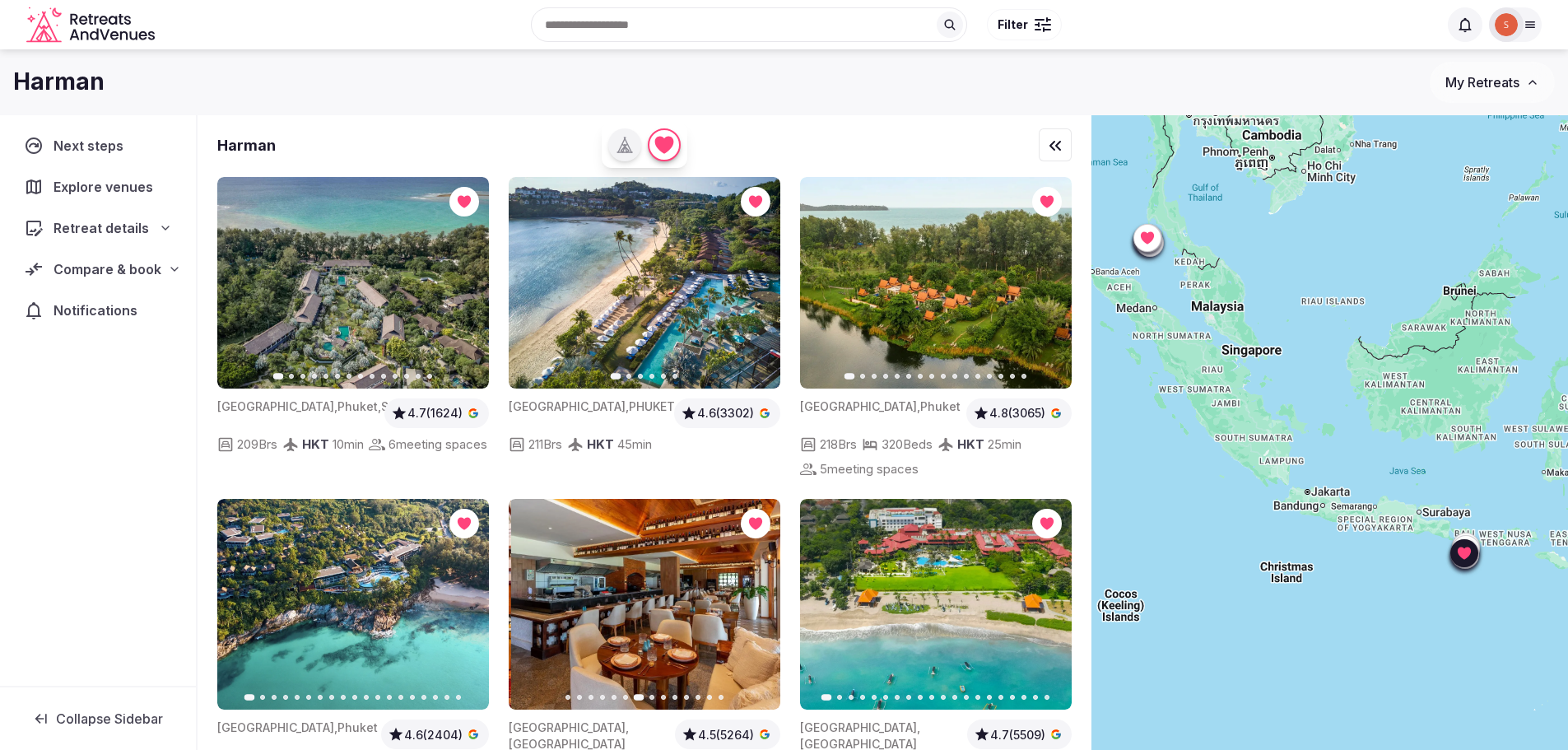
click at [759, 598] on icon "button" at bounding box center [759, 604] width 7 height 12
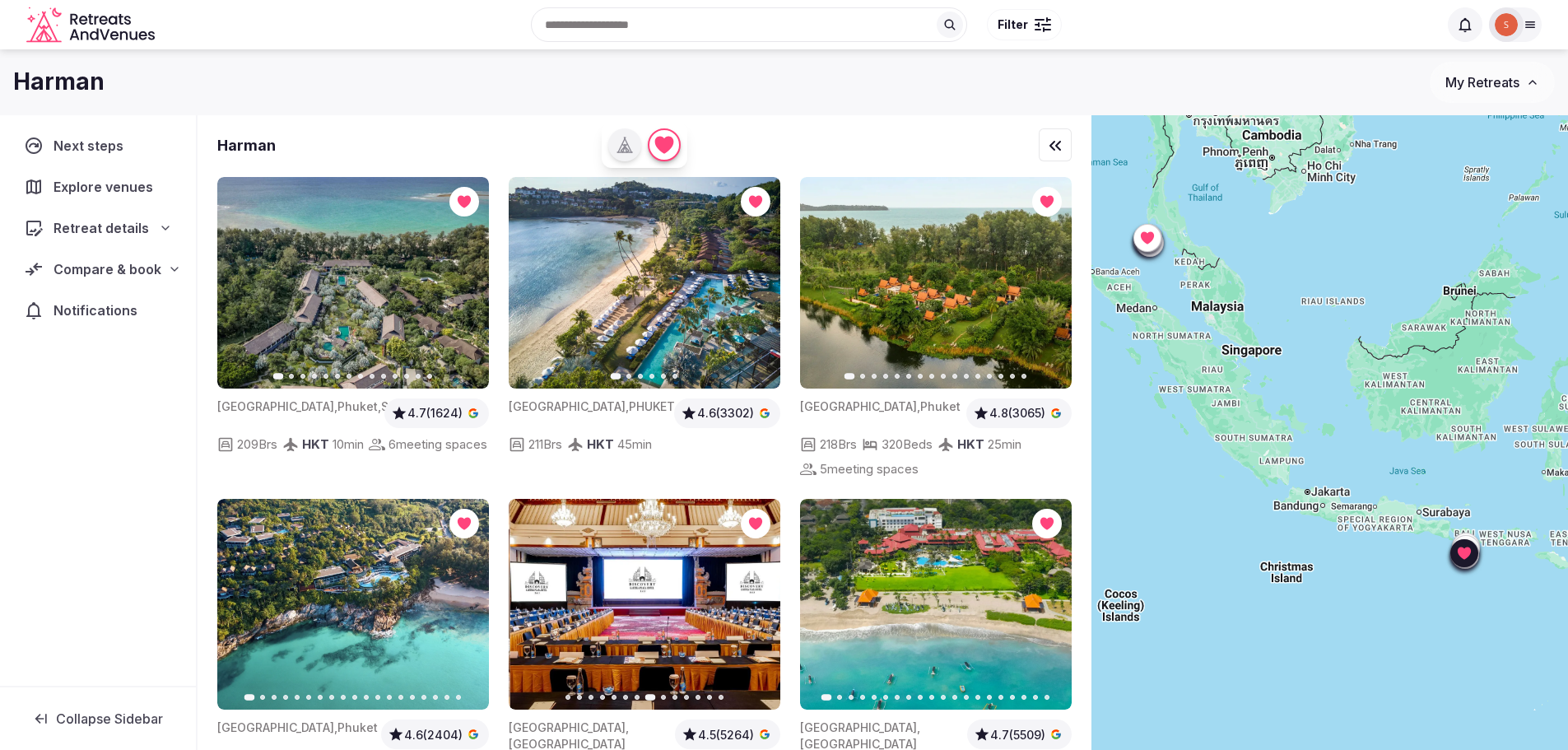
click at [758, 598] on icon "button" at bounding box center [758, 604] width 13 height 13
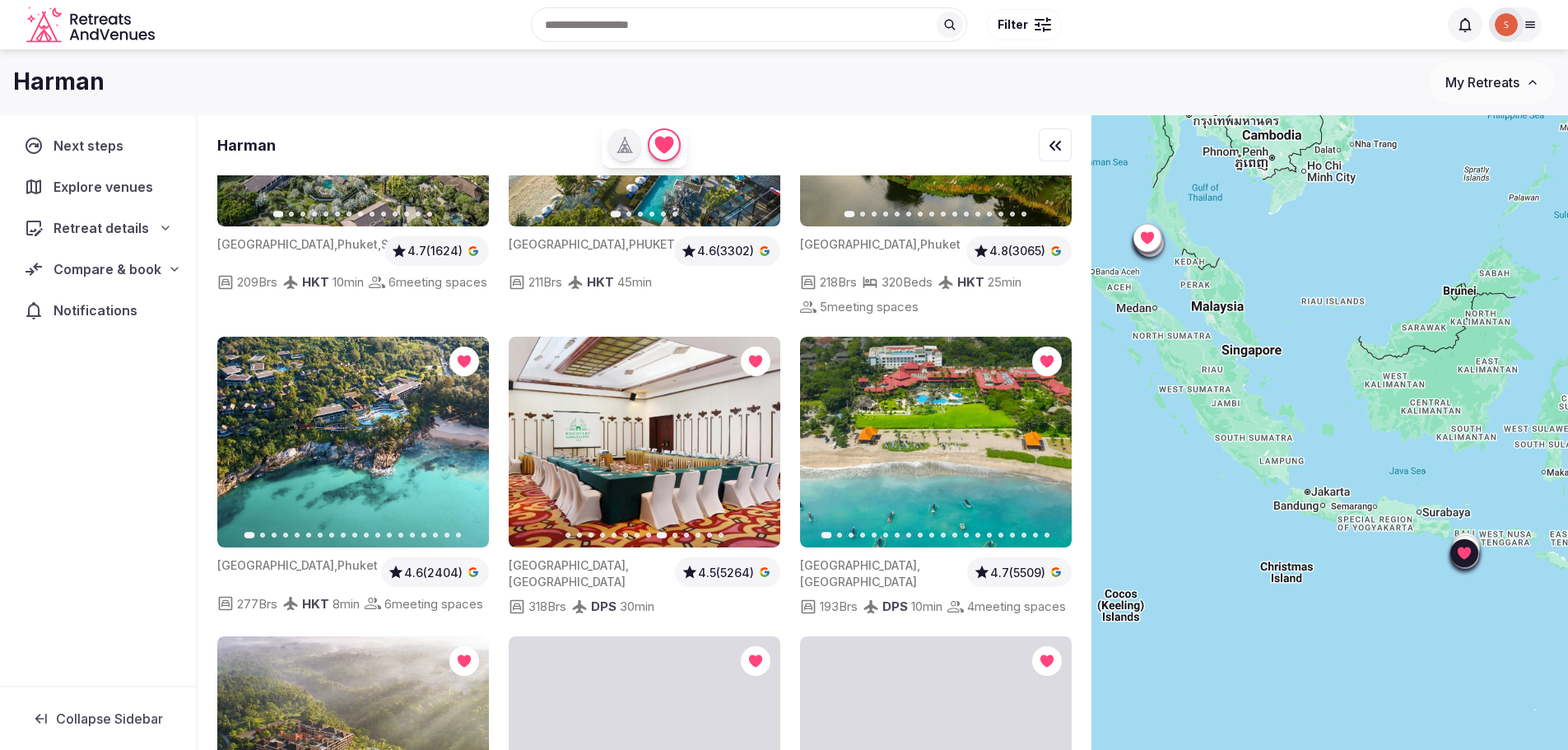
scroll to position [493, 0]
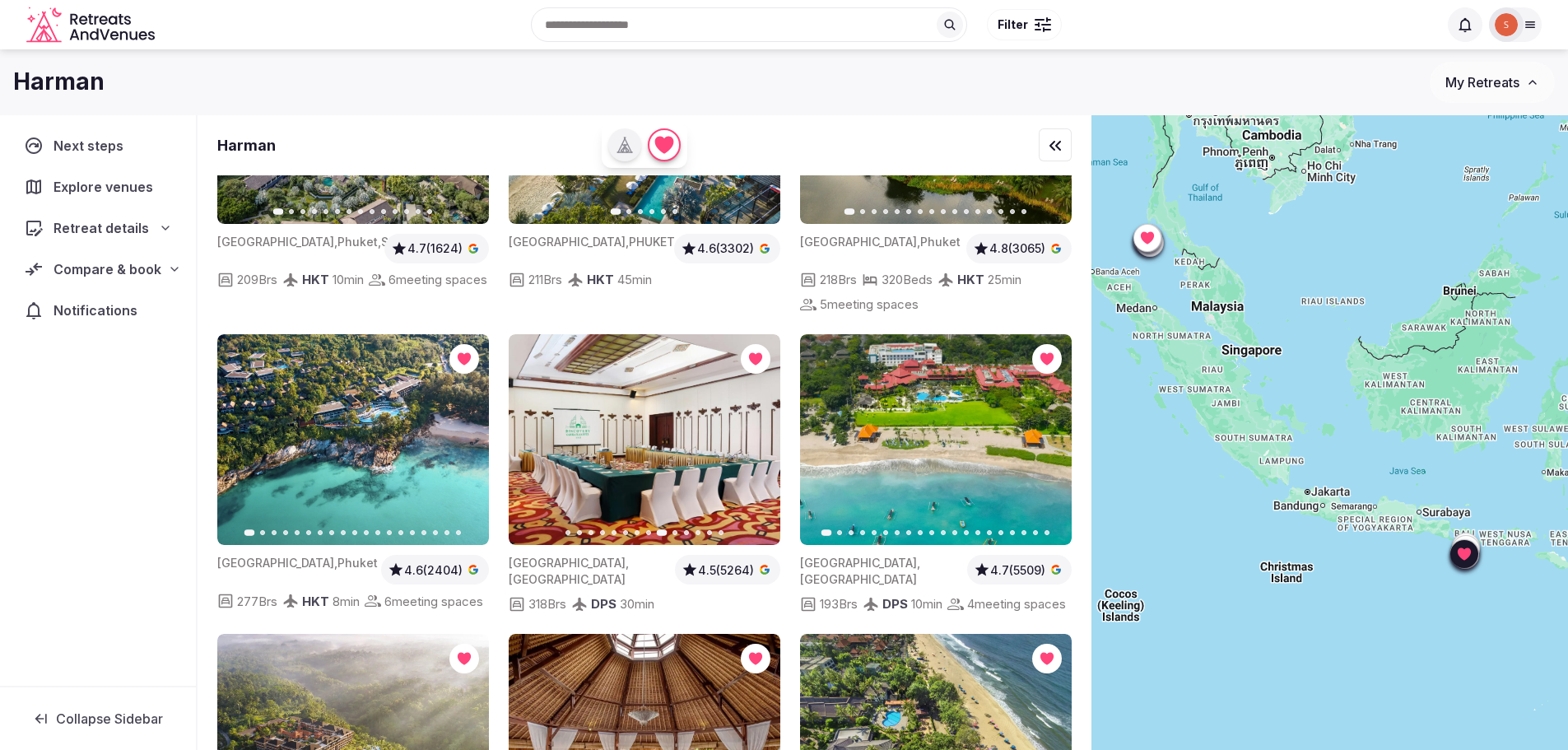
click at [1059, 427] on button "Next slide" at bounding box center [1049, 440] width 27 height 27
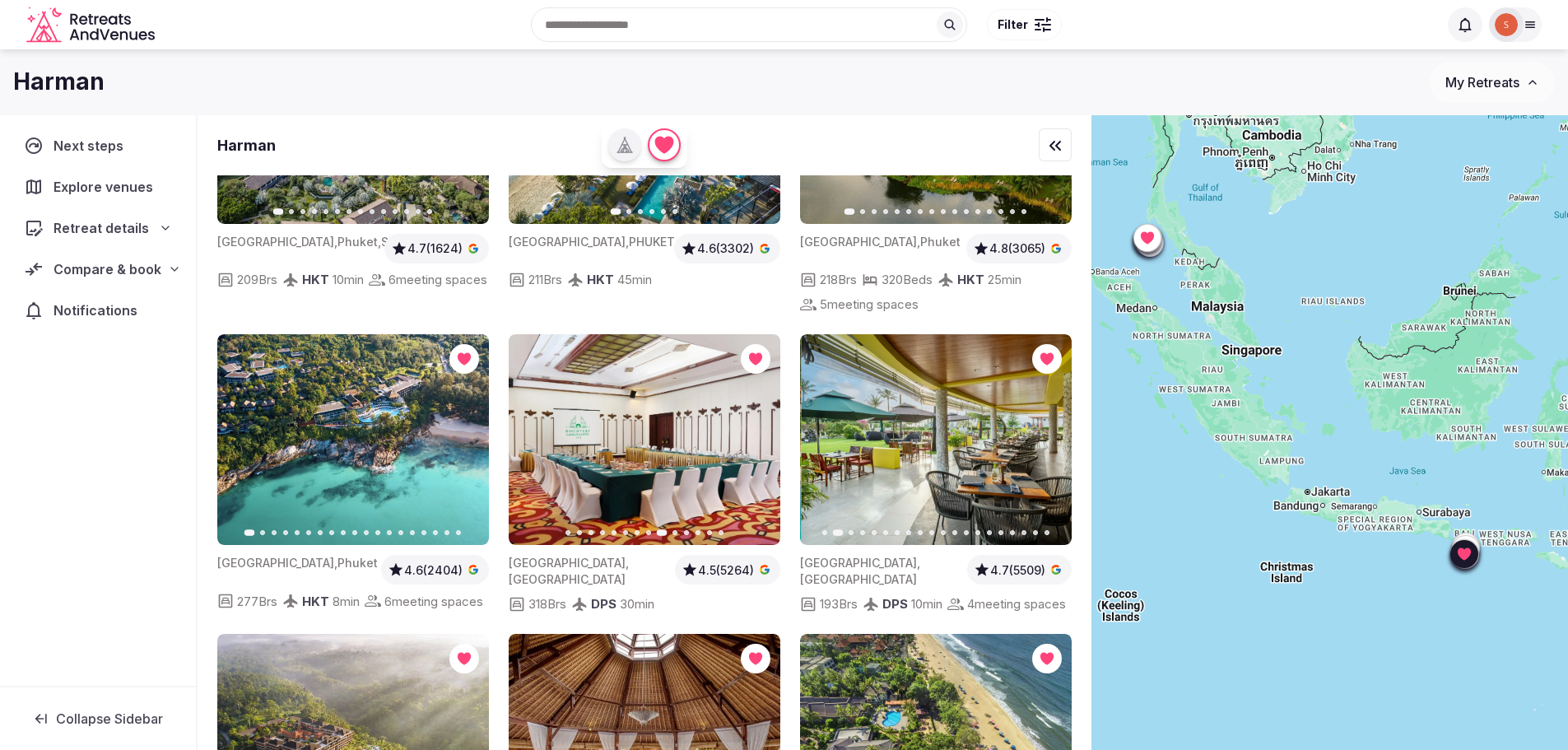
click at [1059, 427] on button "Next slide" at bounding box center [1049, 440] width 27 height 27
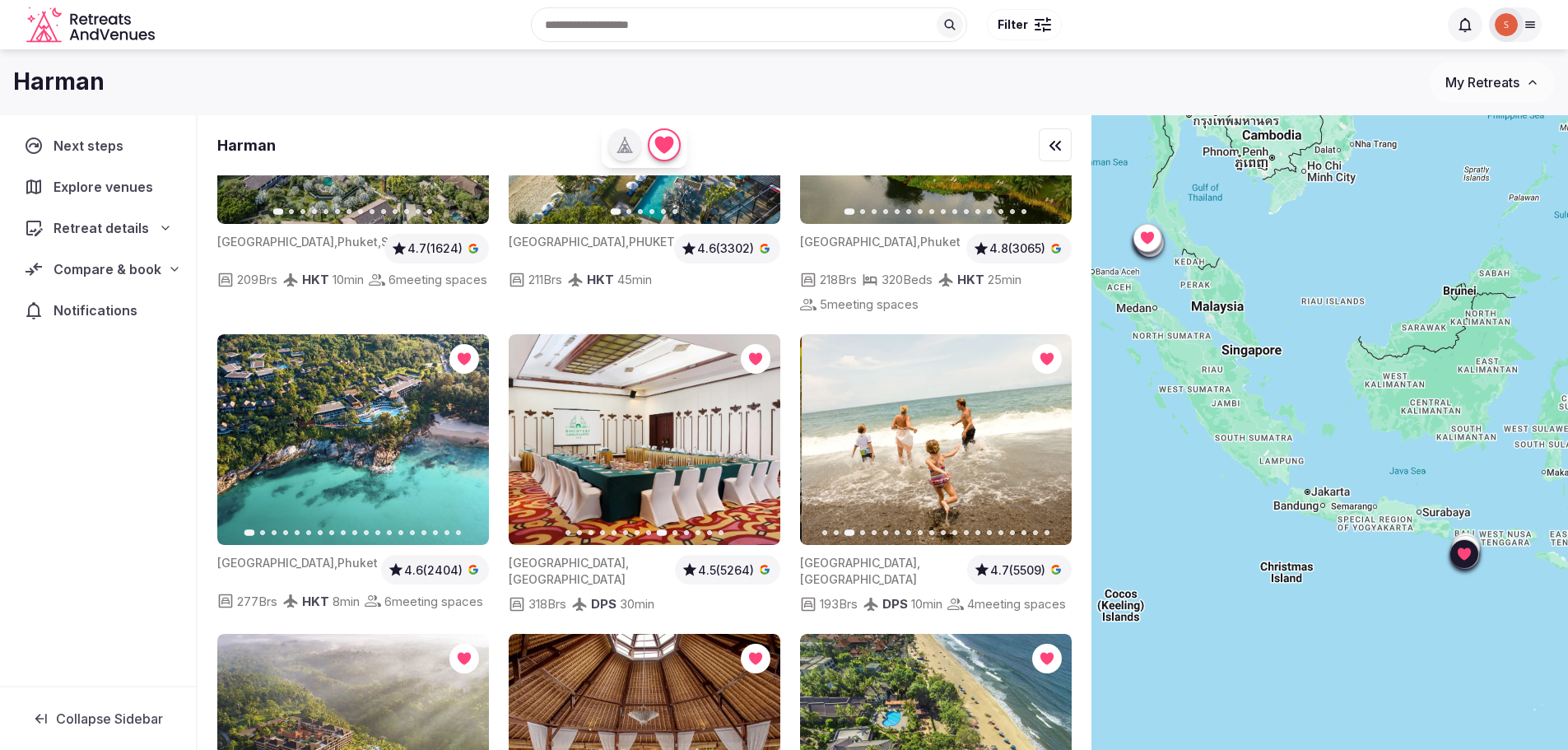
click at [1059, 427] on button "Next slide" at bounding box center [1049, 440] width 27 height 27
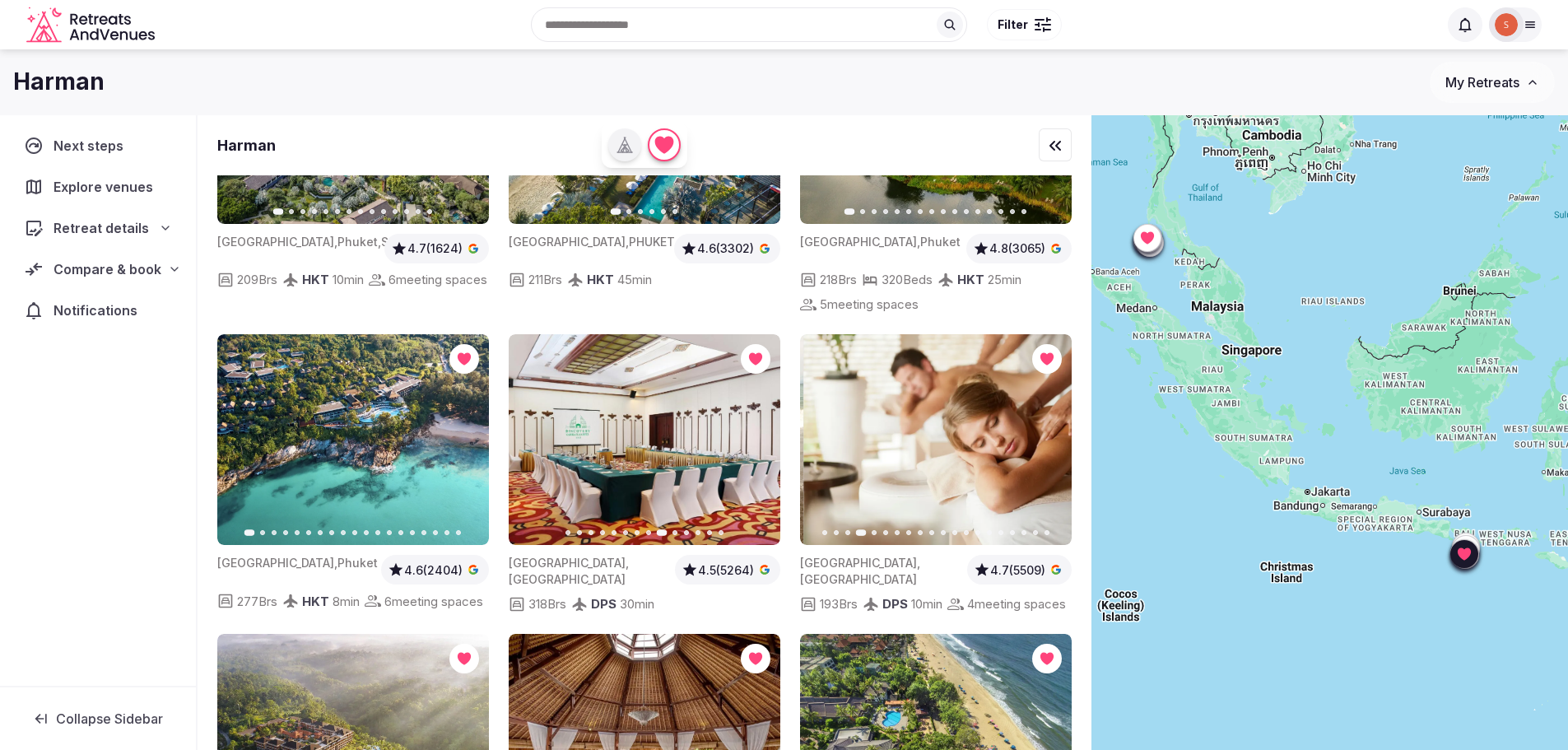
click at [1058, 427] on button "Next slide" at bounding box center [1049, 440] width 27 height 27
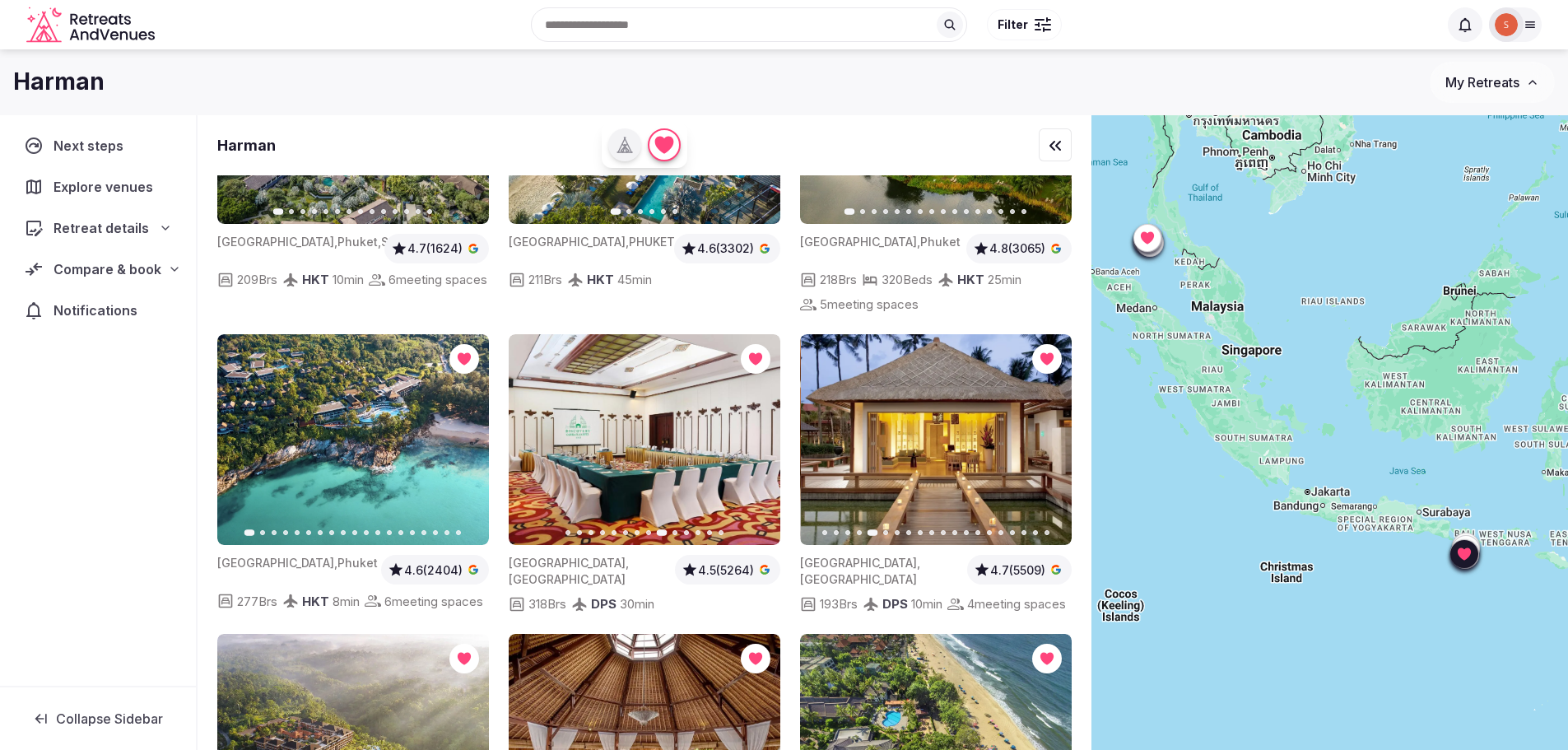
click at [1058, 427] on button "Next slide" at bounding box center [1049, 440] width 27 height 27
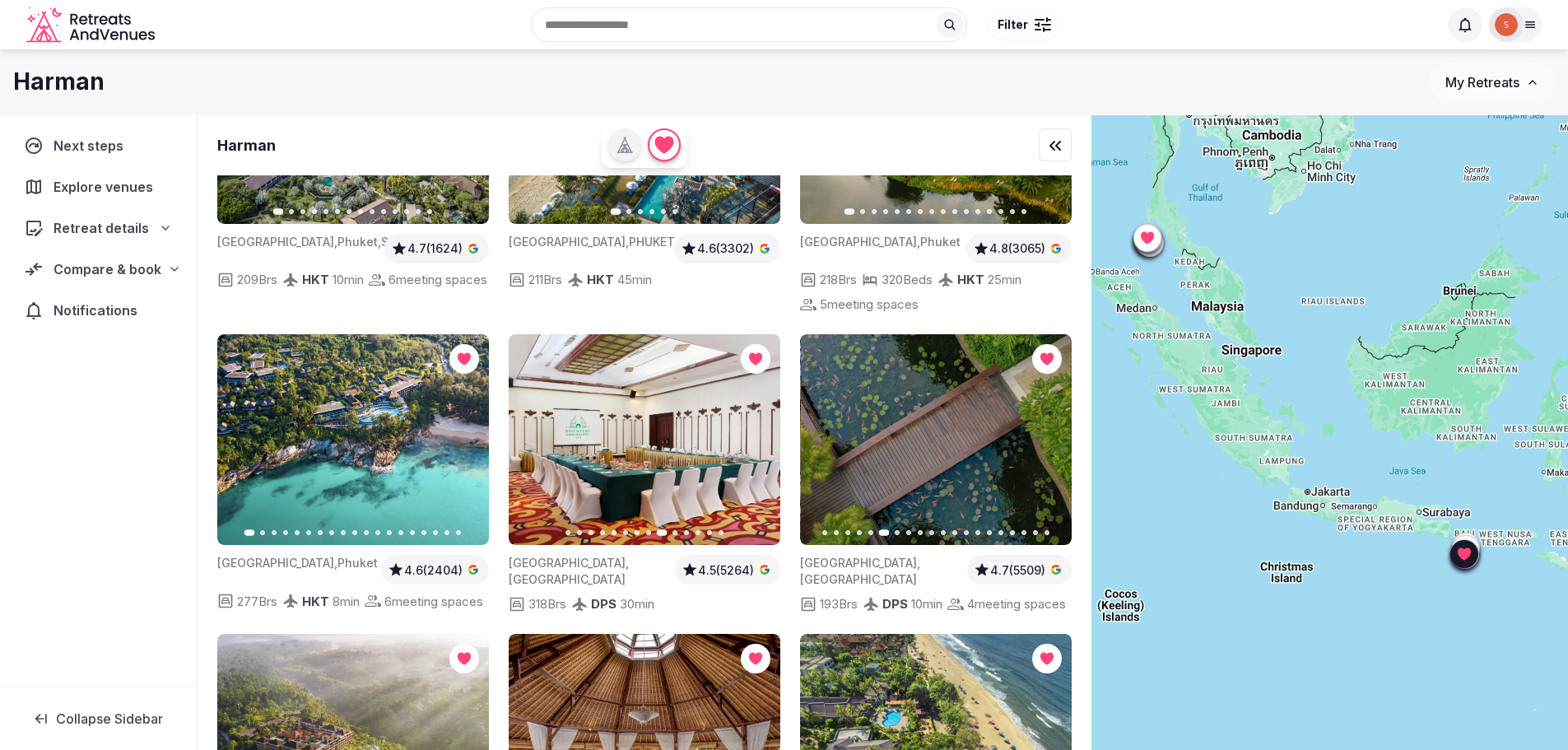
click at [1058, 427] on button "Next slide" at bounding box center [1049, 440] width 27 height 27
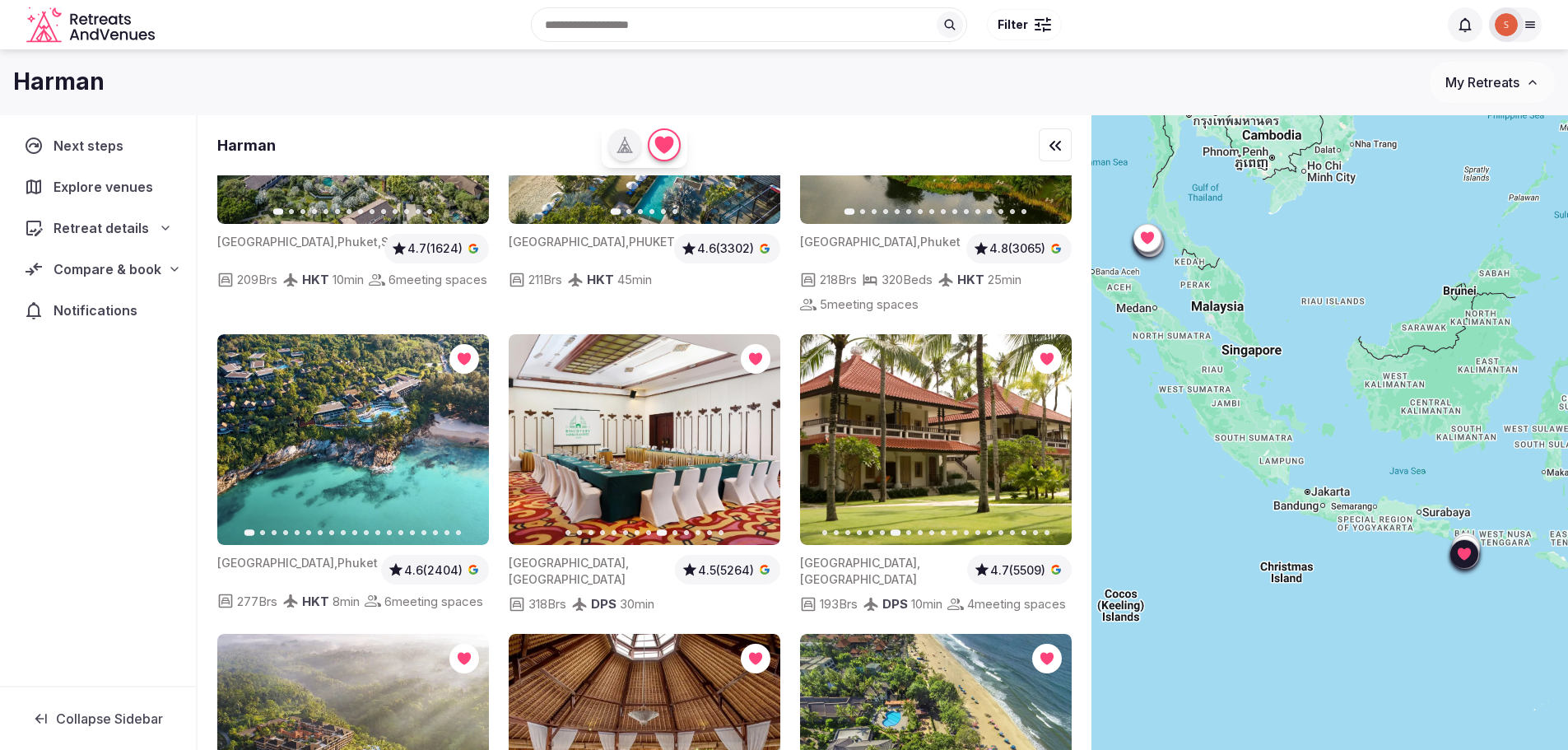
click at [1058, 427] on button "Next slide" at bounding box center [1049, 440] width 27 height 27
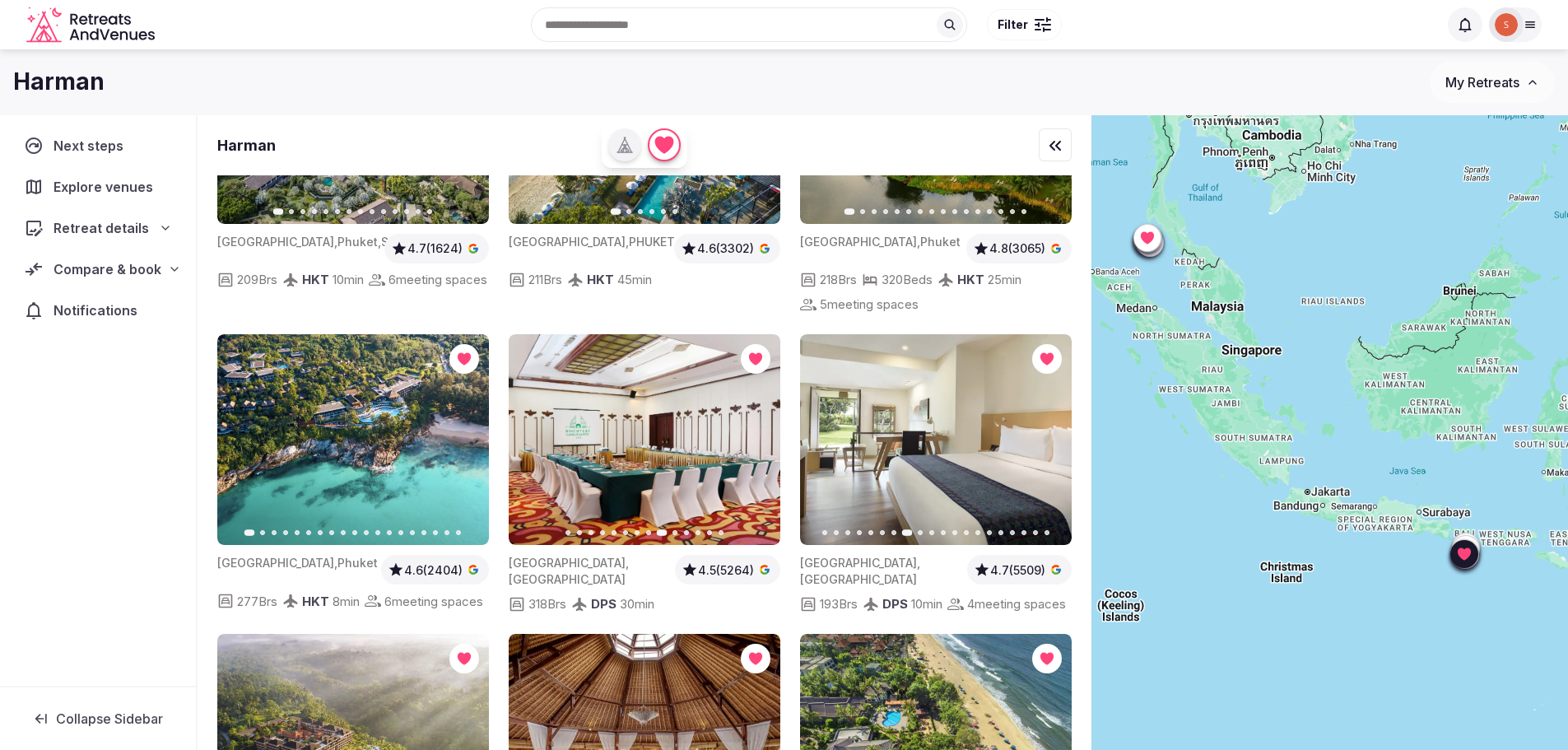
click at [828, 432] on icon "button" at bounding box center [824, 439] width 13 height 13
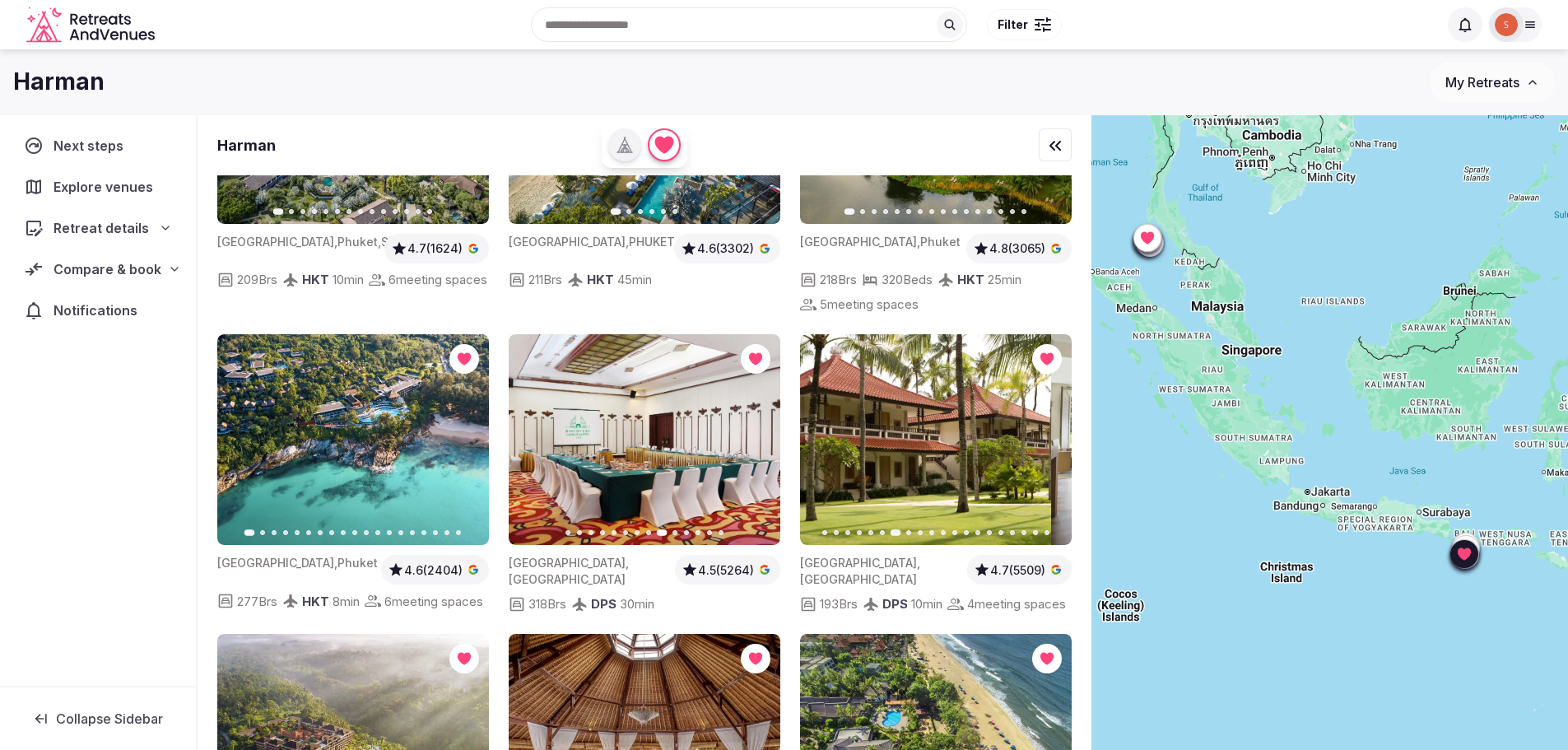
click at [828, 432] on icon "button" at bounding box center [824, 439] width 13 height 13
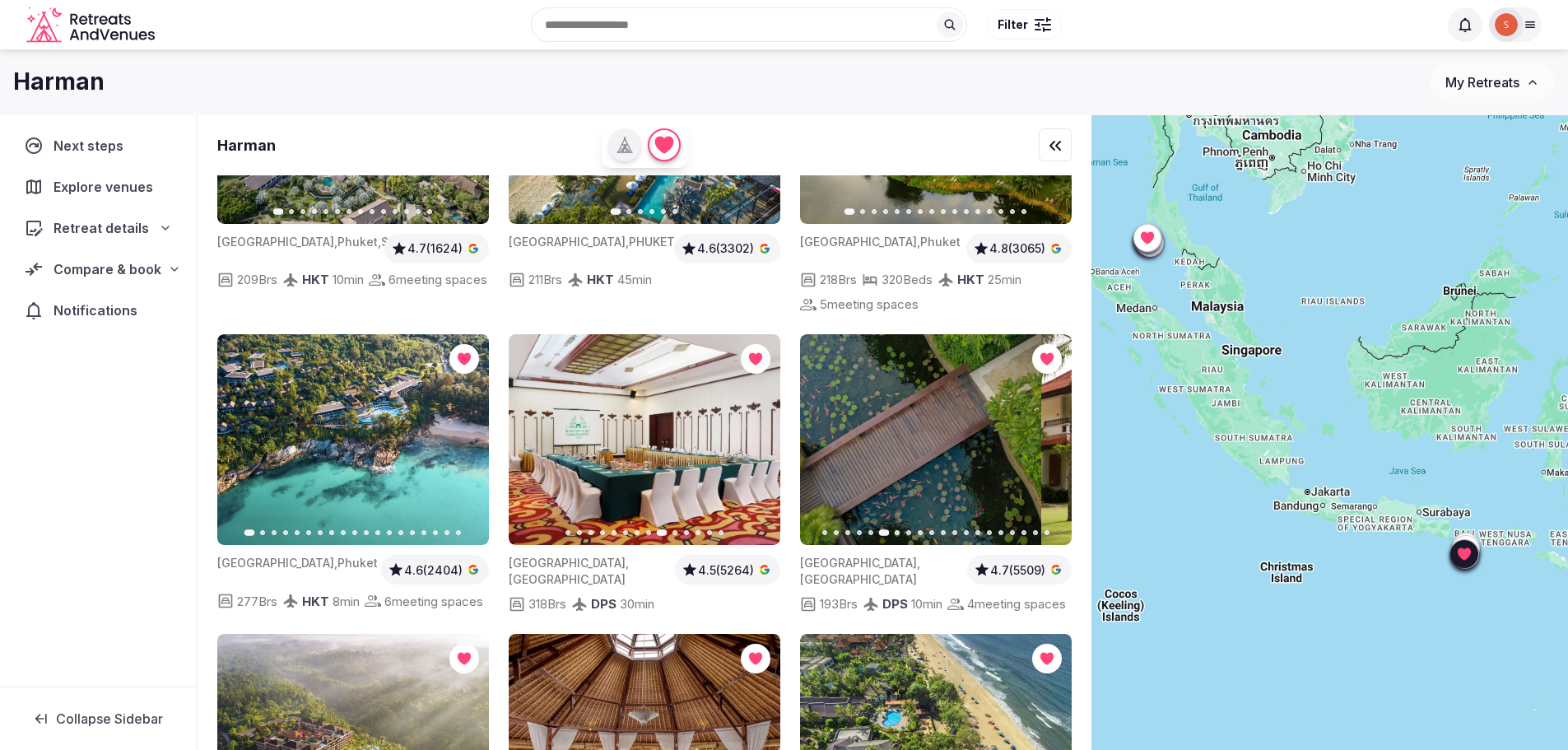
click at [828, 432] on icon "button" at bounding box center [824, 439] width 13 height 13
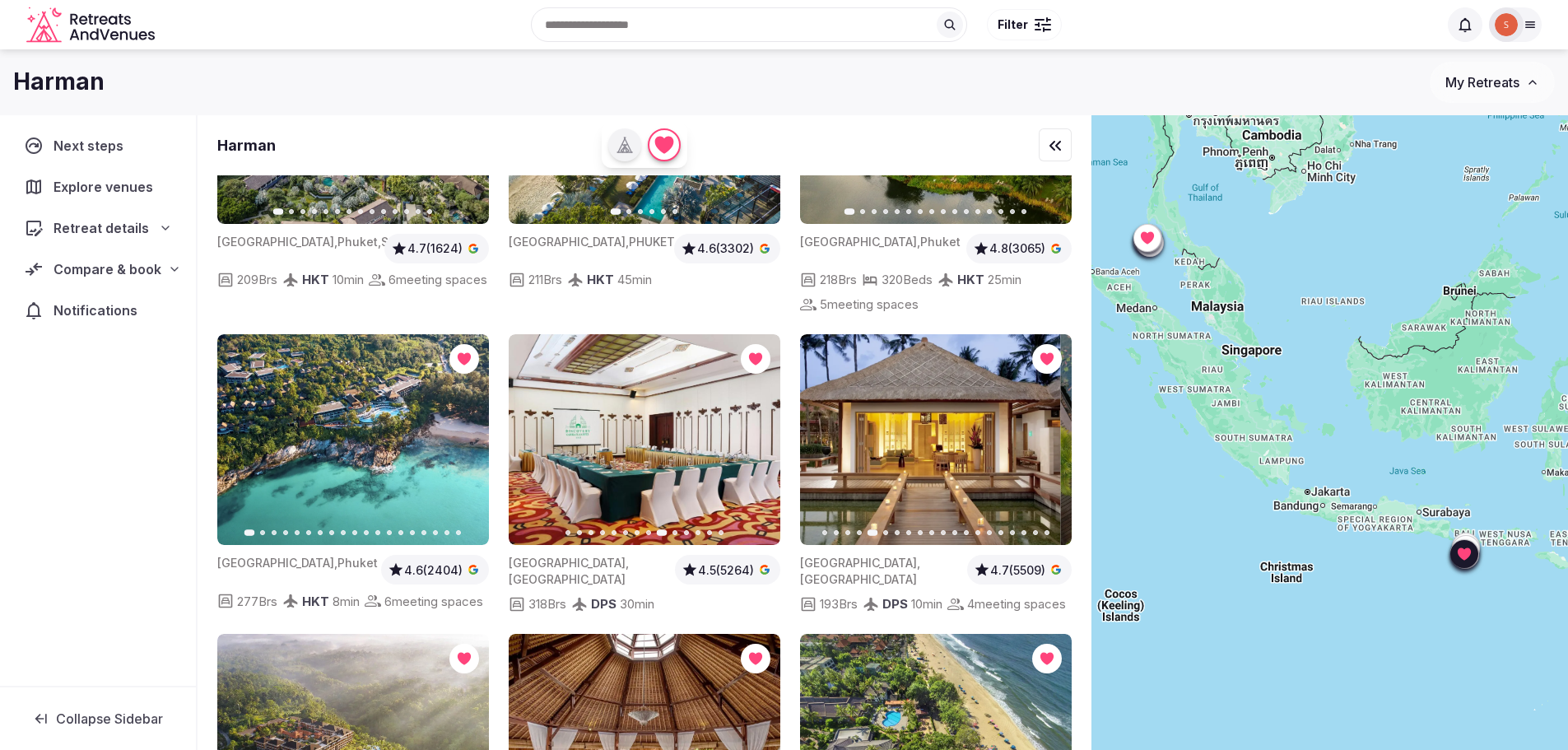
click at [828, 432] on icon "button" at bounding box center [824, 439] width 13 height 13
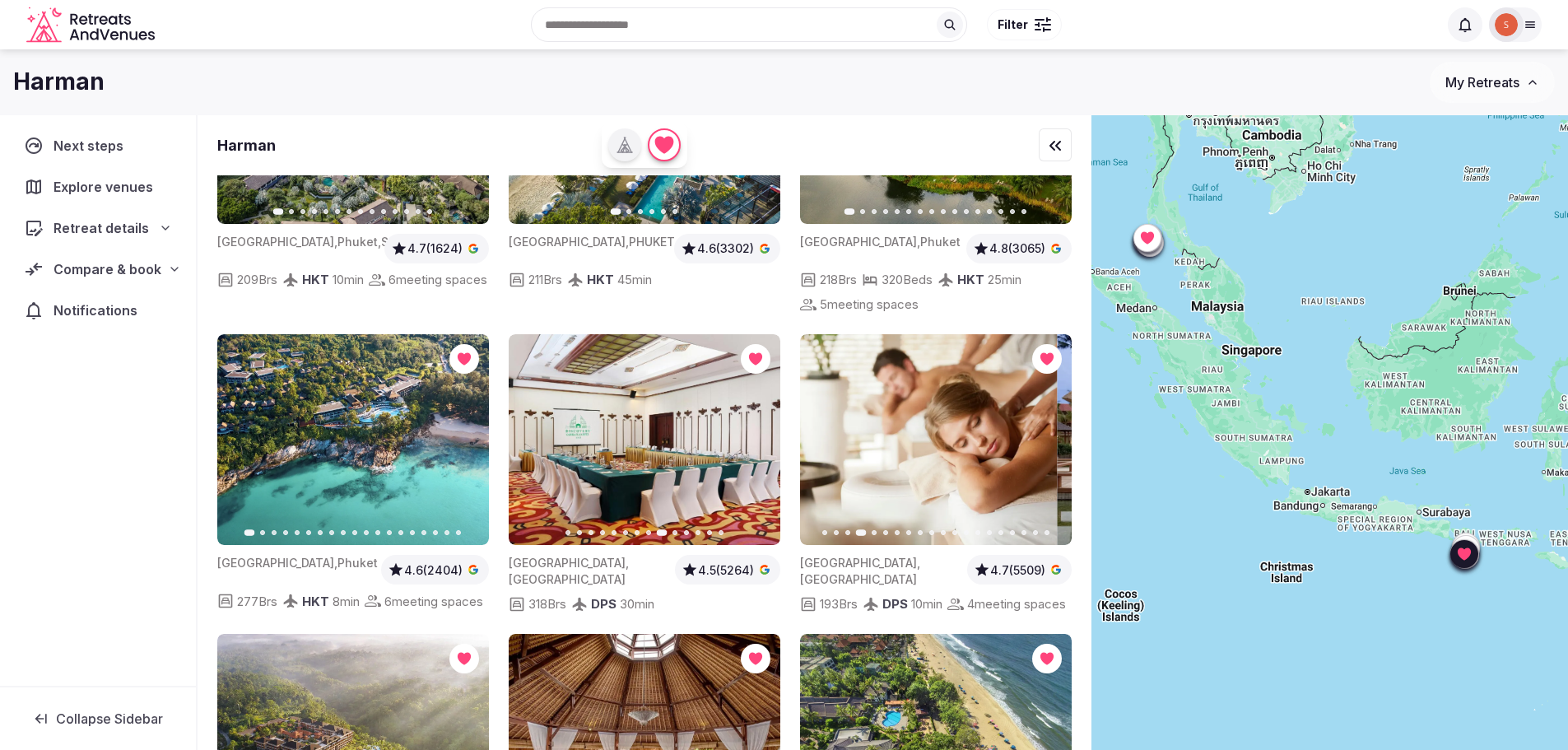
click at [825, 432] on icon "button" at bounding box center [824, 439] width 13 height 13
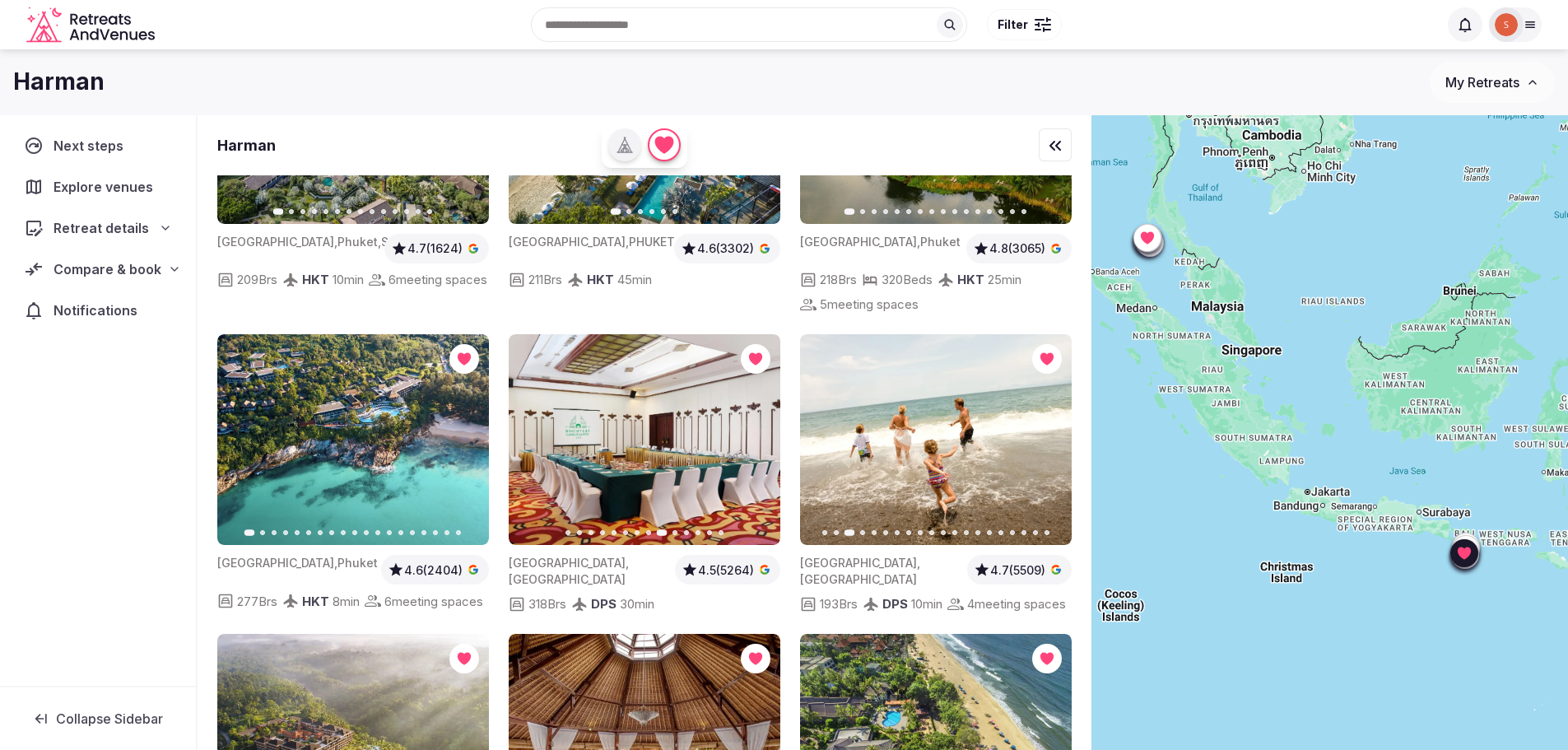
click at [536, 432] on icon "button" at bounding box center [532, 439] width 13 height 13
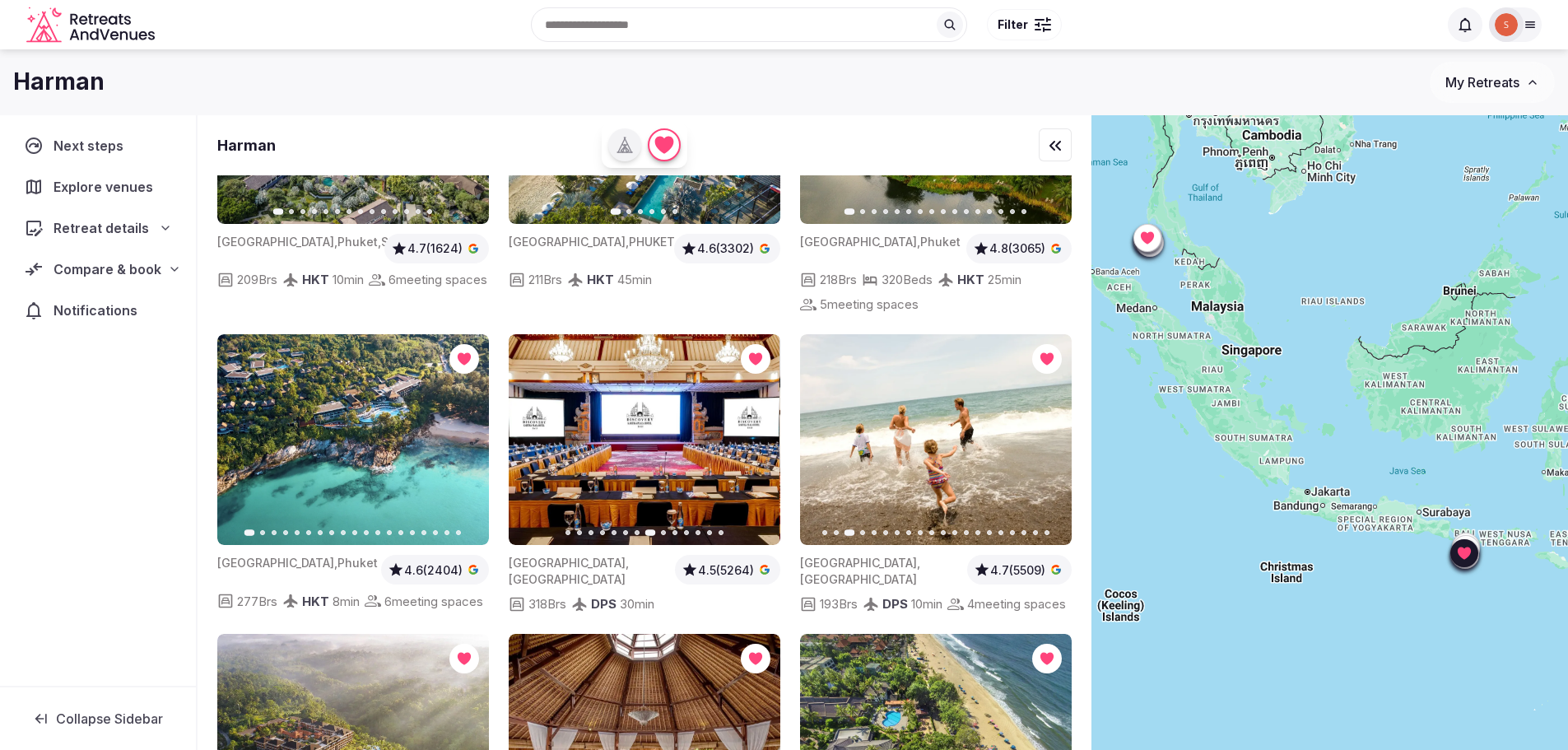
click at [536, 432] on icon "button" at bounding box center [532, 439] width 13 height 13
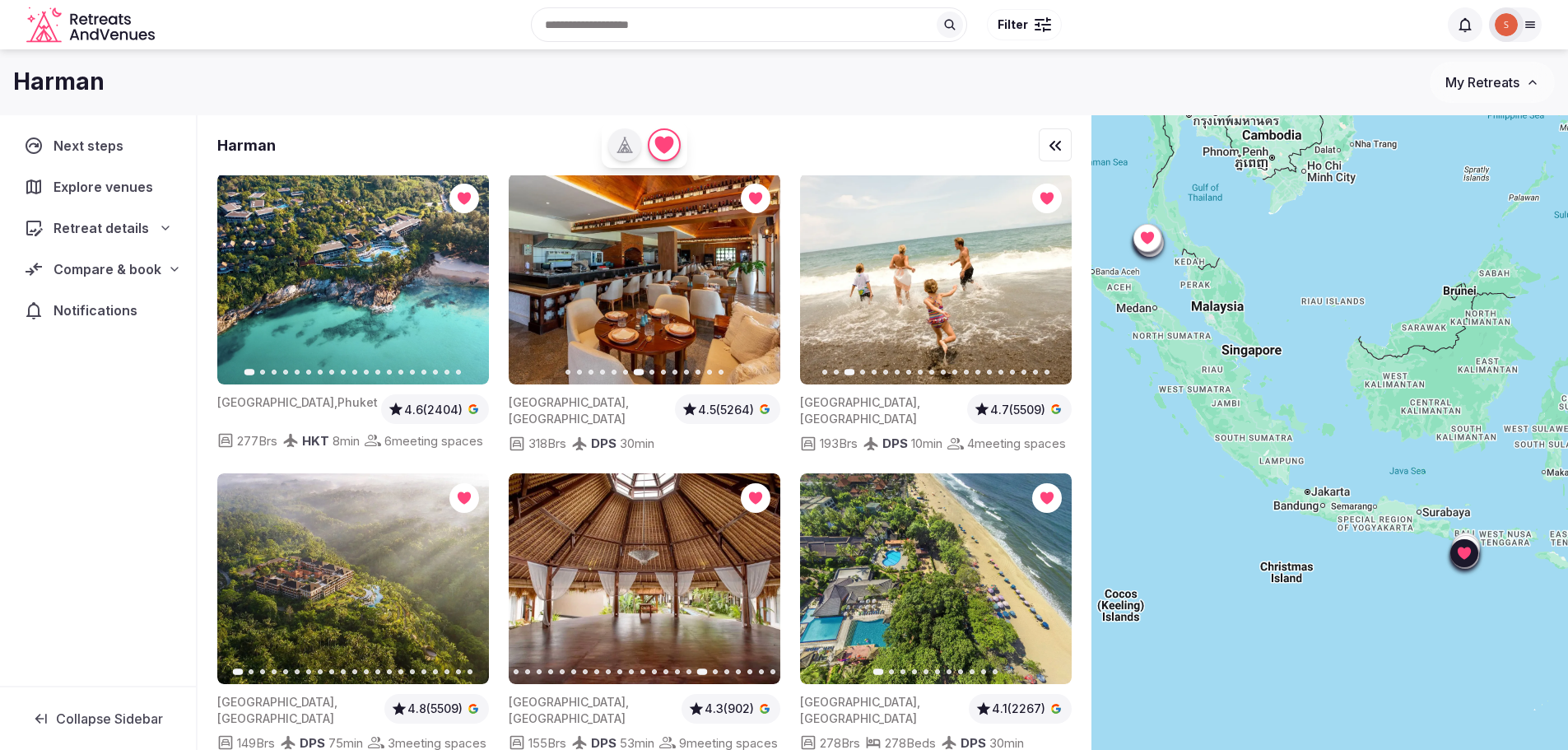
scroll to position [658, 0]
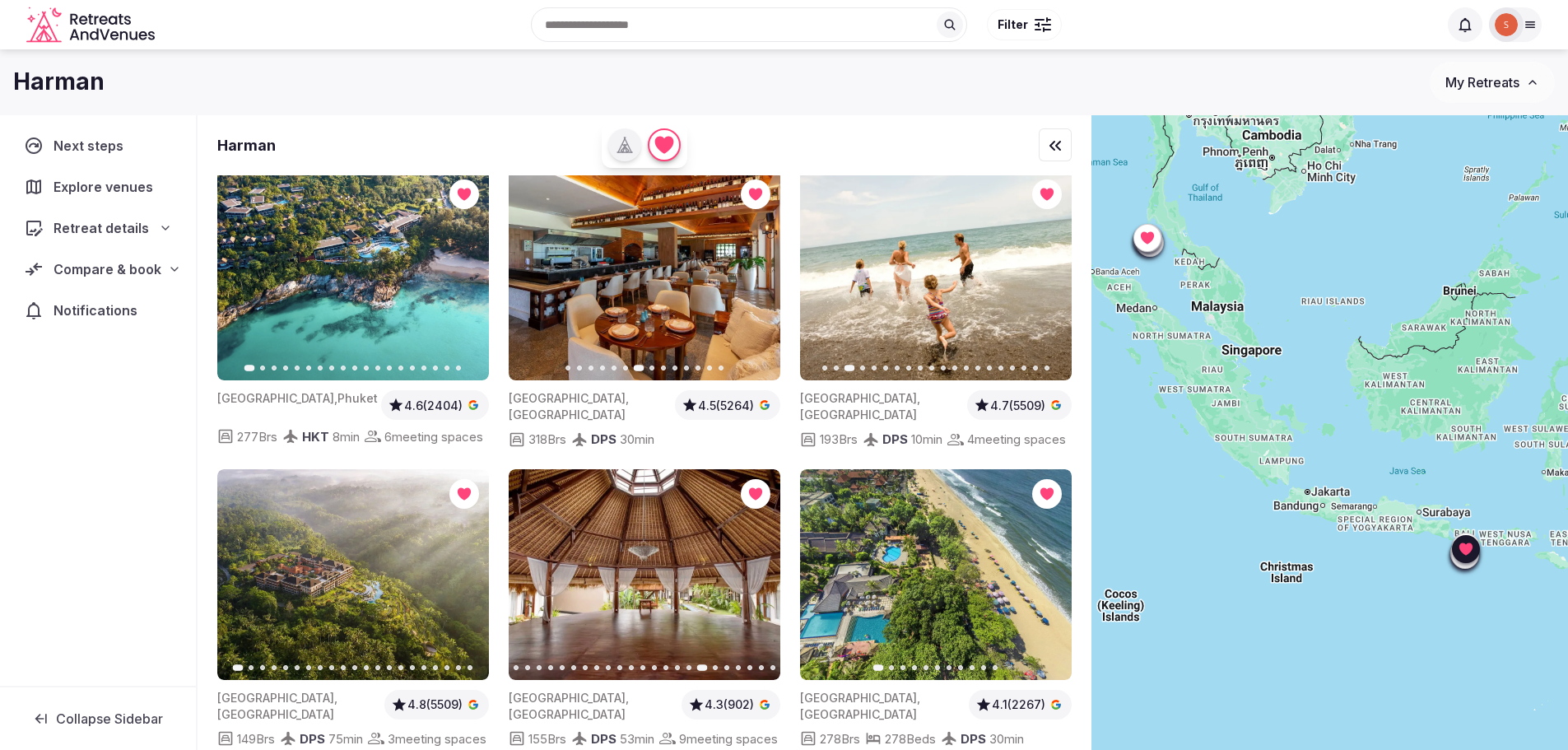
click at [534, 588] on button "Previous slide" at bounding box center [532, 574] width 27 height 27
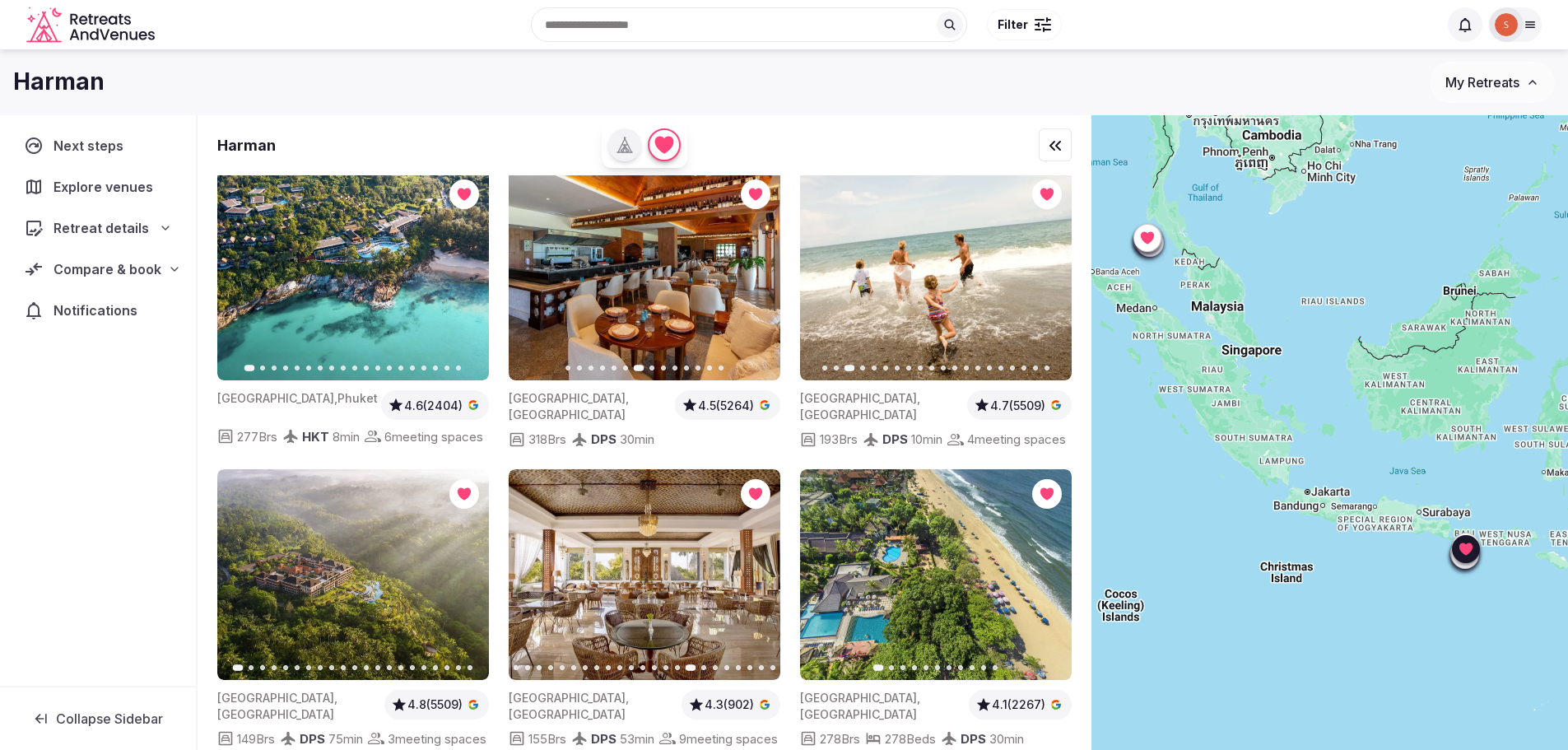
click at [513, 670] on img at bounding box center [644, 575] width 272 height 212
click at [520, 670] on div at bounding box center [644, 668] width 272 height 5
click at [527, 670] on button "Go to slide 2" at bounding box center [528, 668] width 5 height 5
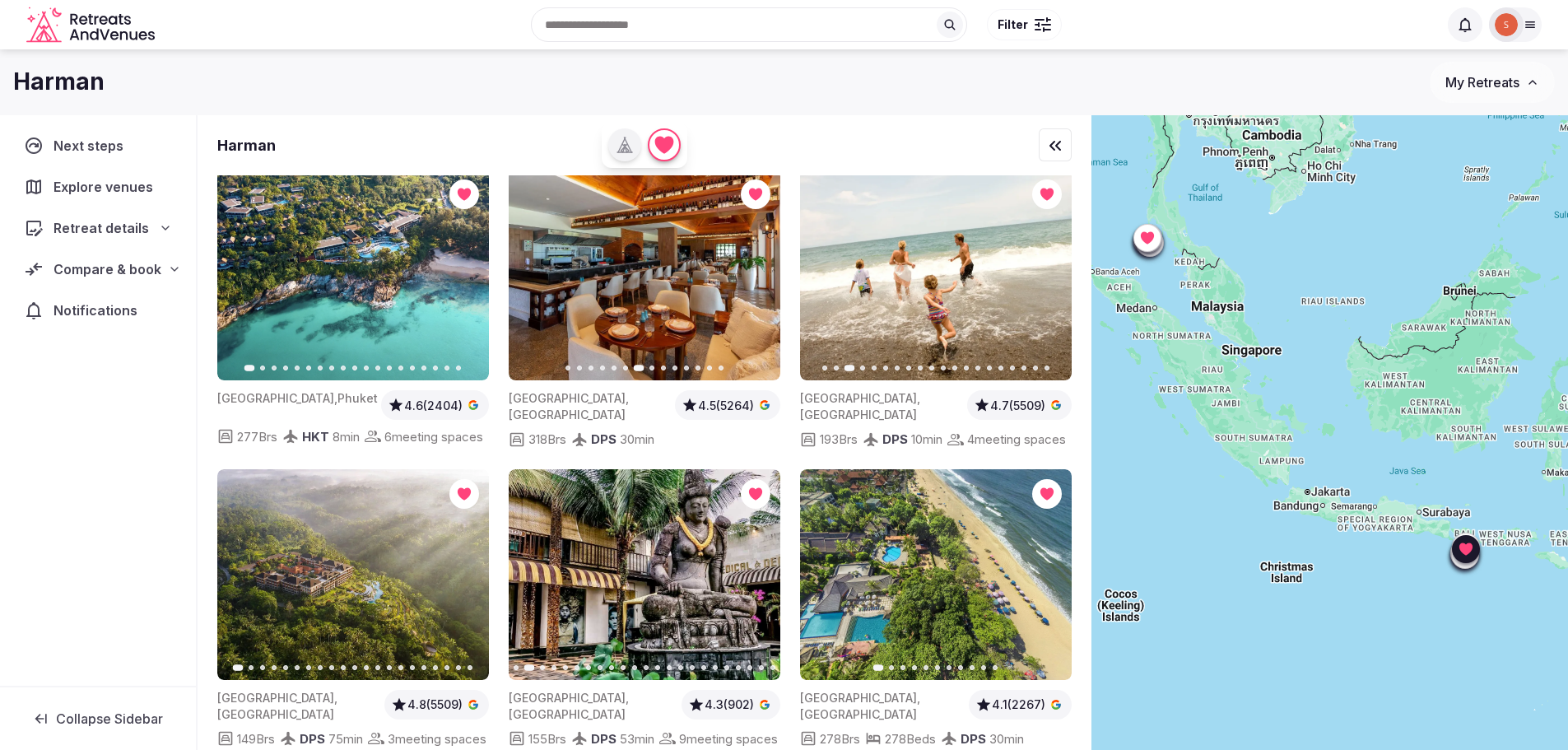
click at [517, 670] on button "Go to slide 1" at bounding box center [516, 668] width 5 height 5
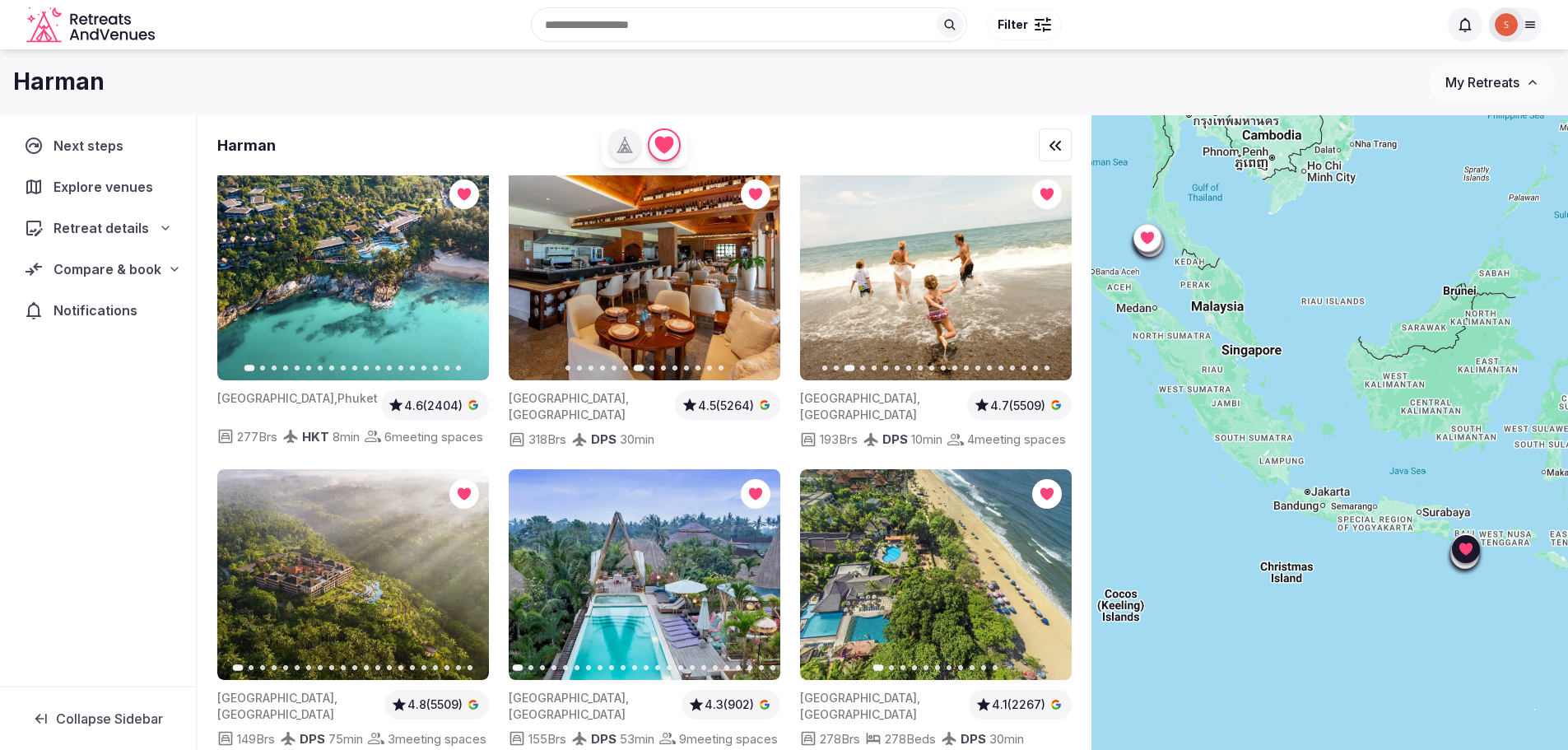
click at [539, 670] on div at bounding box center [644, 668] width 272 height 5
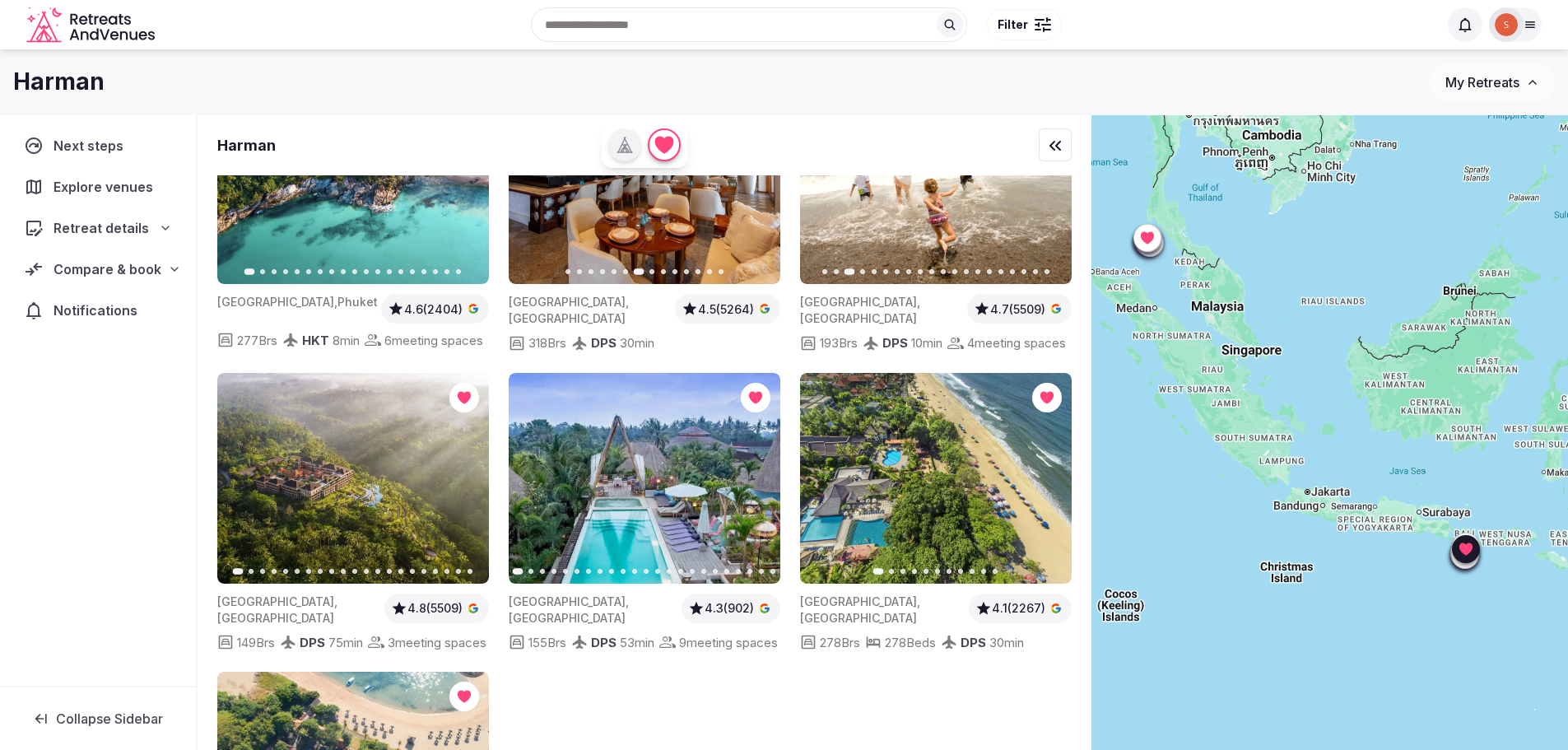
scroll to position [822, 0]
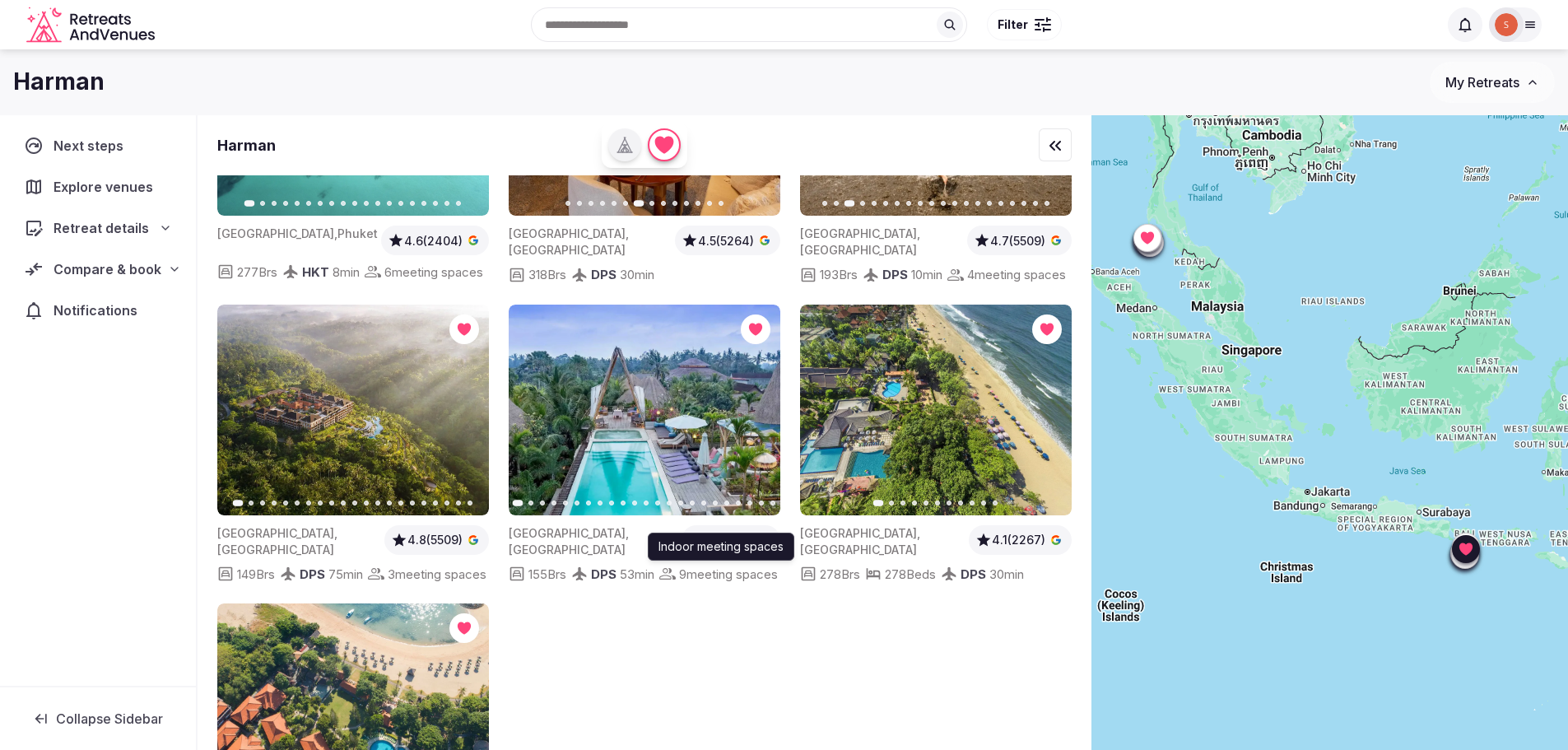
click at [659, 579] on icon at bounding box center [668, 573] width 17 height 12
click at [521, 578] on icon at bounding box center [517, 573] width 14 height 14
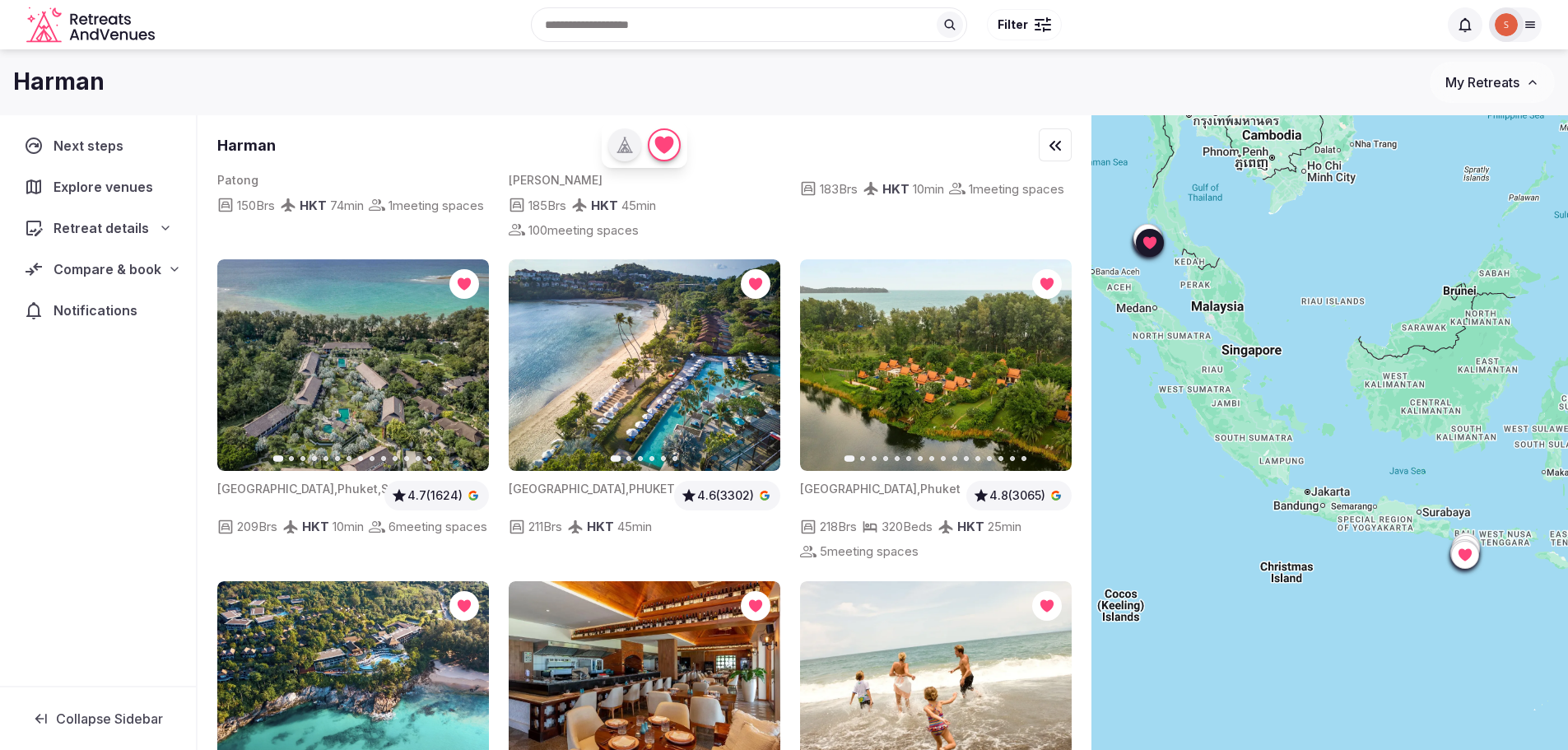
scroll to position [493, 0]
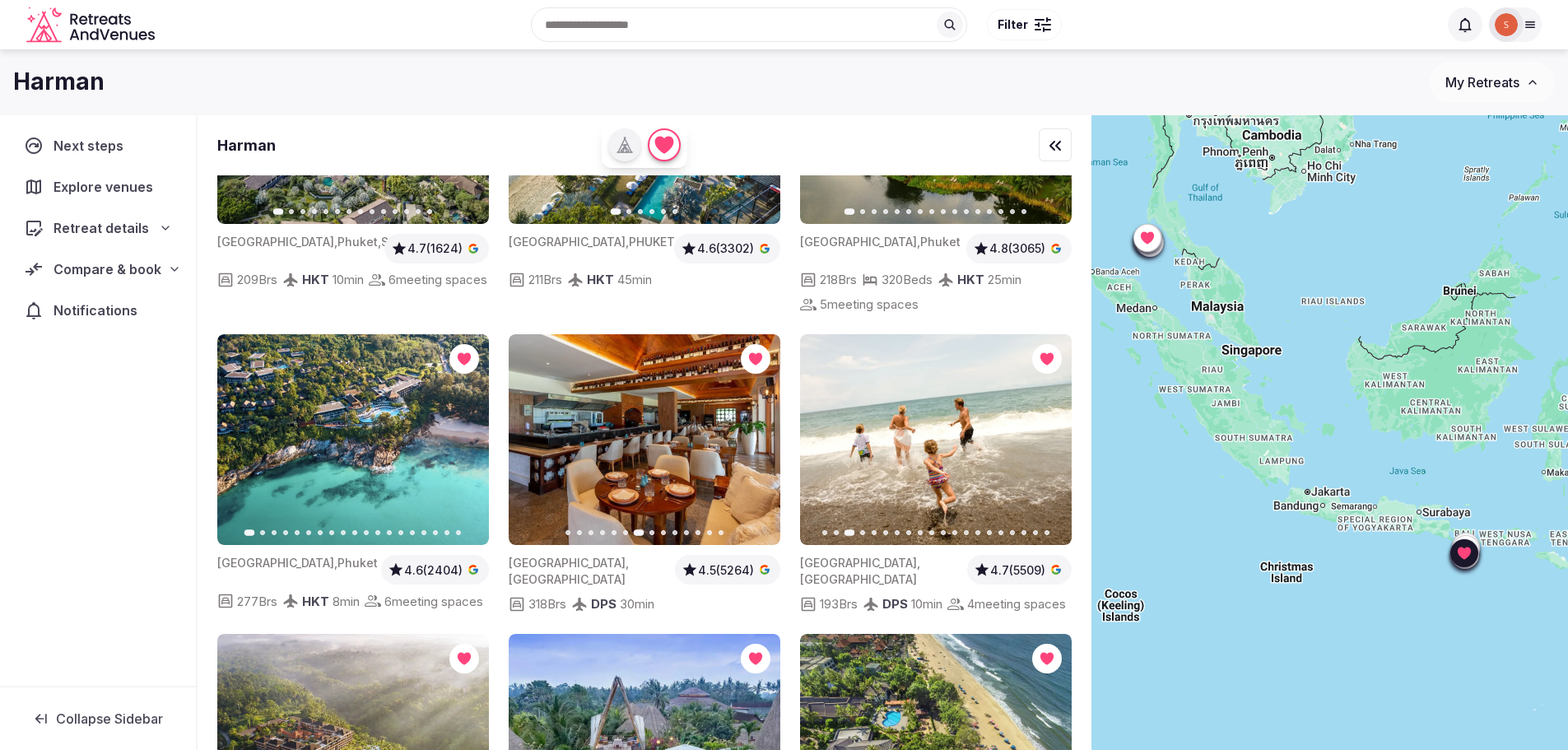
click at [761, 432] on icon "button" at bounding box center [758, 439] width 13 height 13
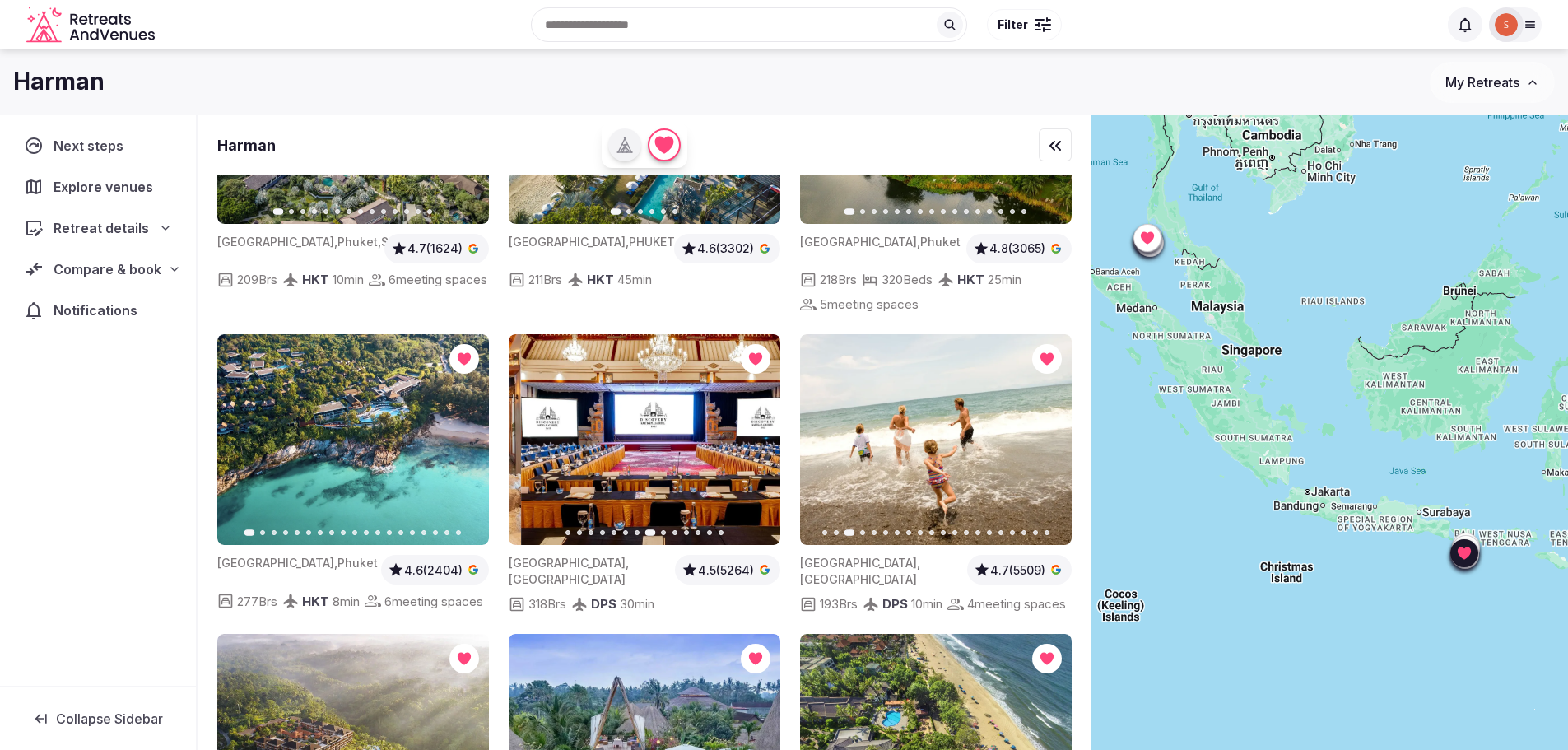
click at [761, 432] on icon "button" at bounding box center [758, 439] width 13 height 13
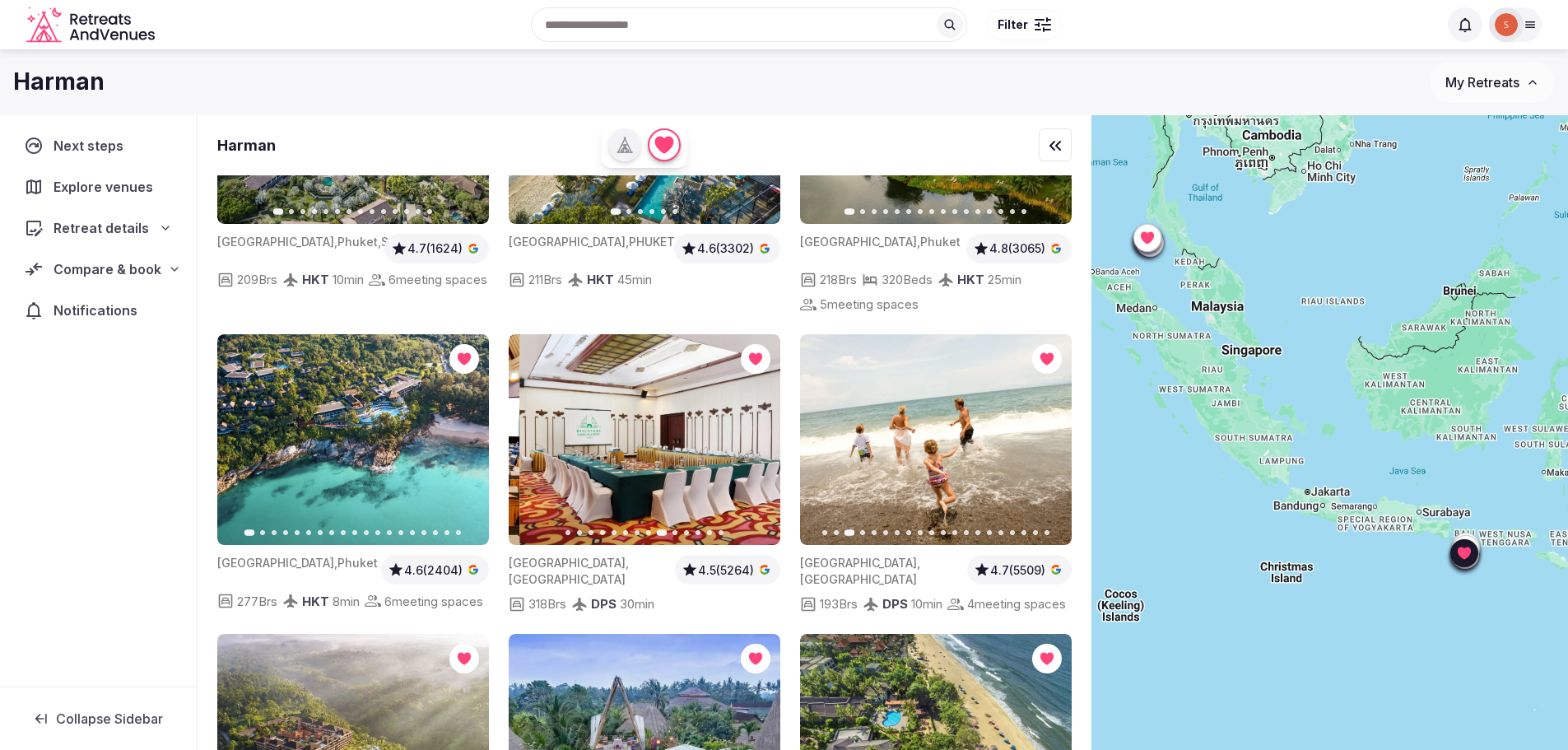
click at [760, 432] on icon "button" at bounding box center [758, 439] width 13 height 13
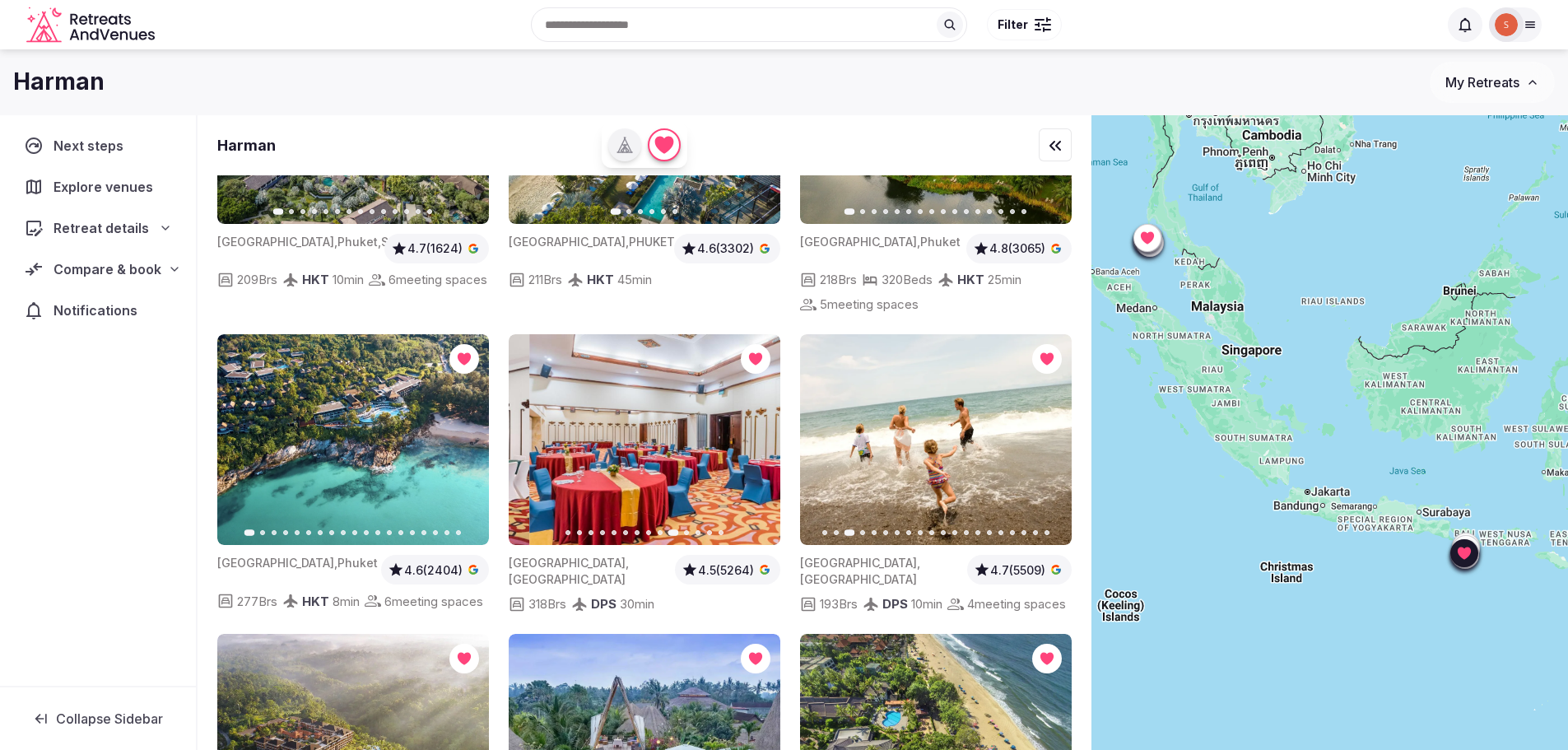
click at [760, 432] on icon "button" at bounding box center [758, 439] width 13 height 13
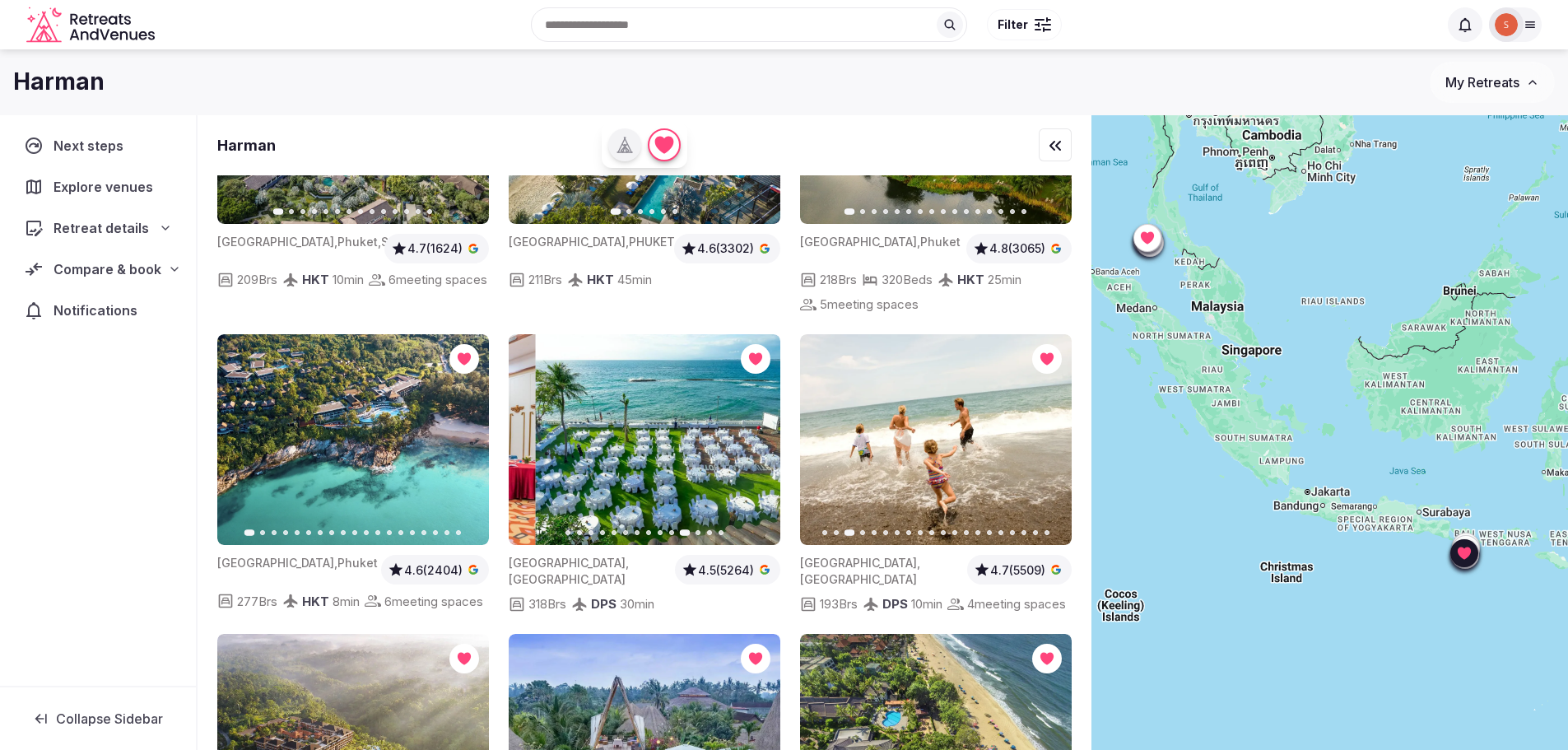
click at [760, 432] on icon "button" at bounding box center [758, 439] width 13 height 13
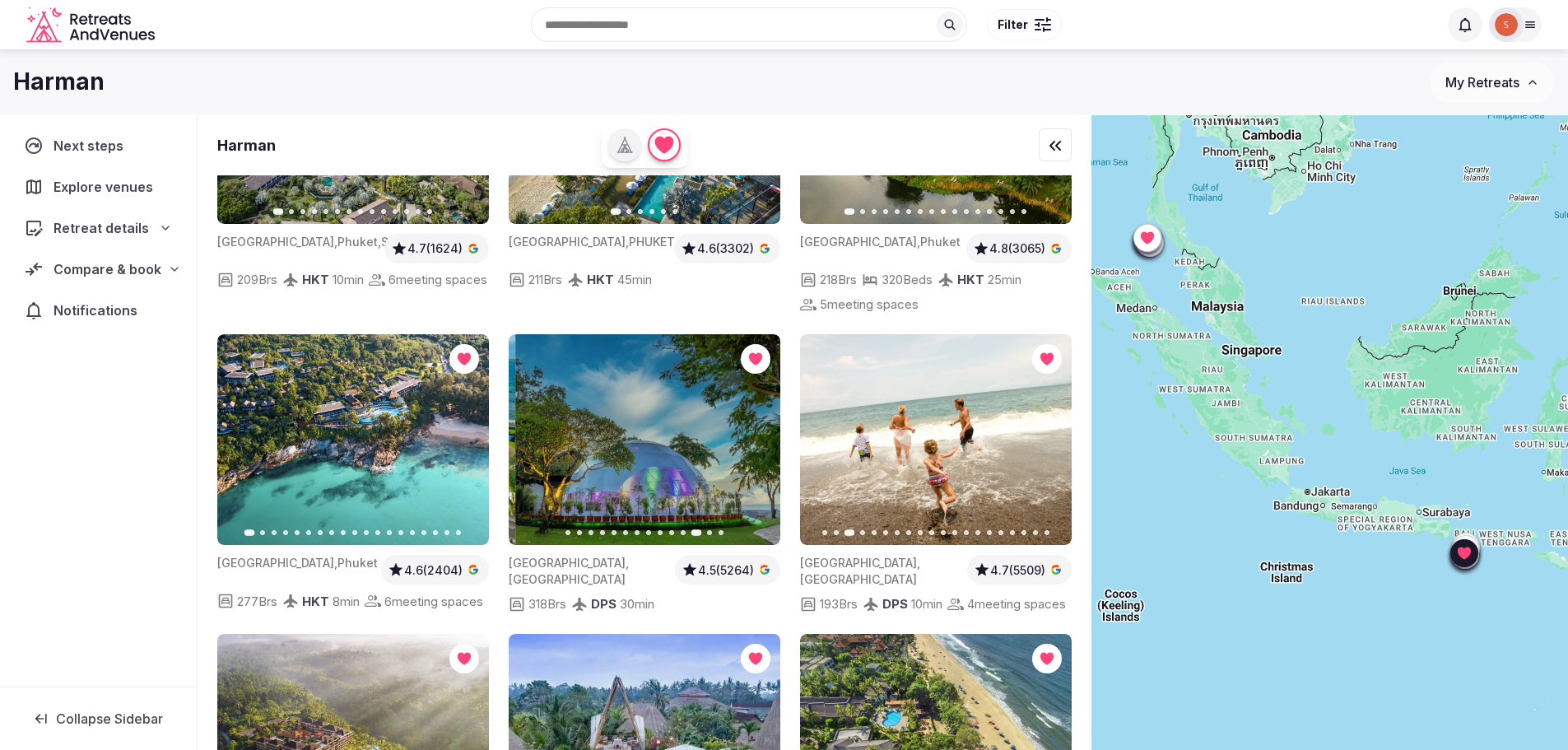
click at [760, 432] on icon "button" at bounding box center [758, 439] width 13 height 13
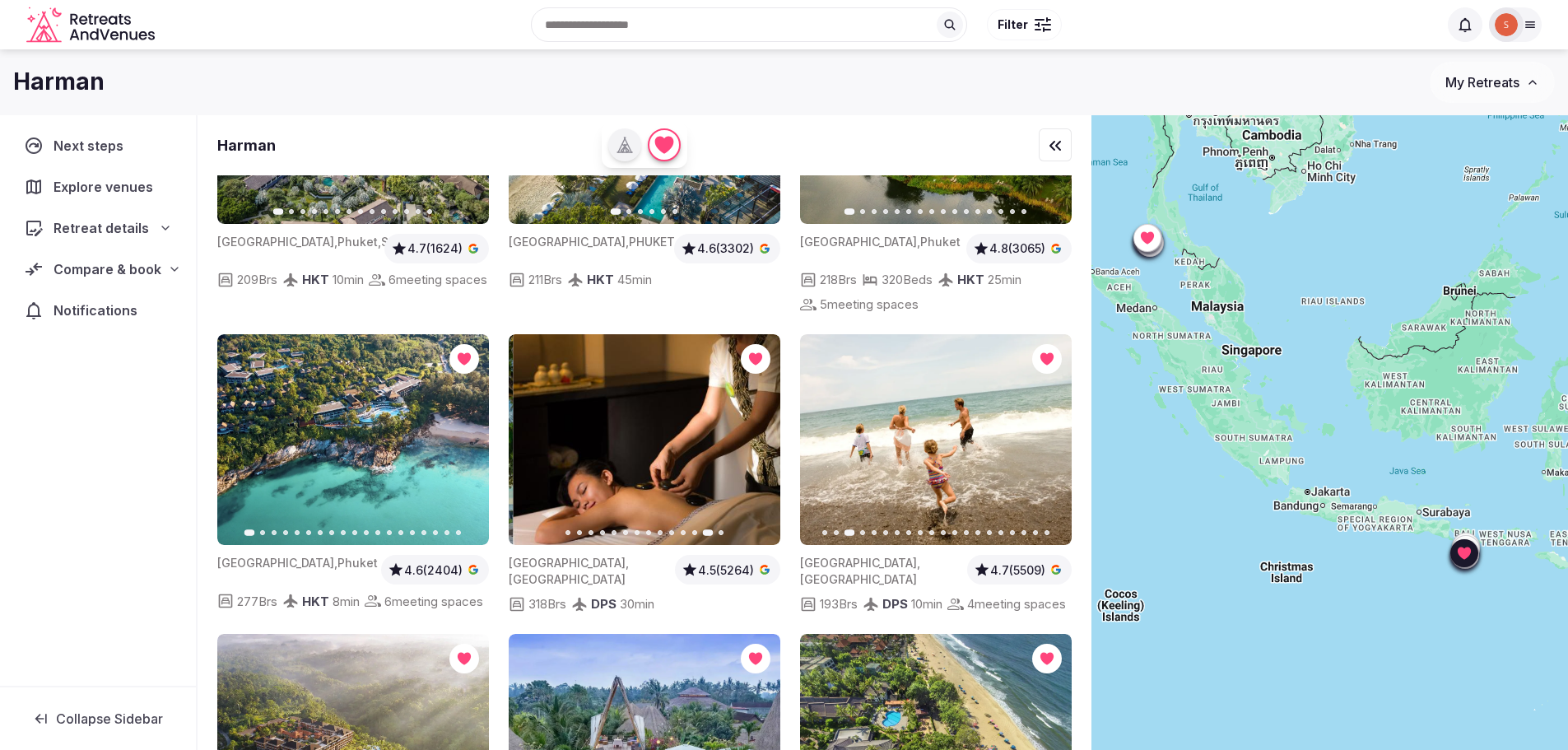
click at [760, 432] on icon "button" at bounding box center [758, 439] width 13 height 13
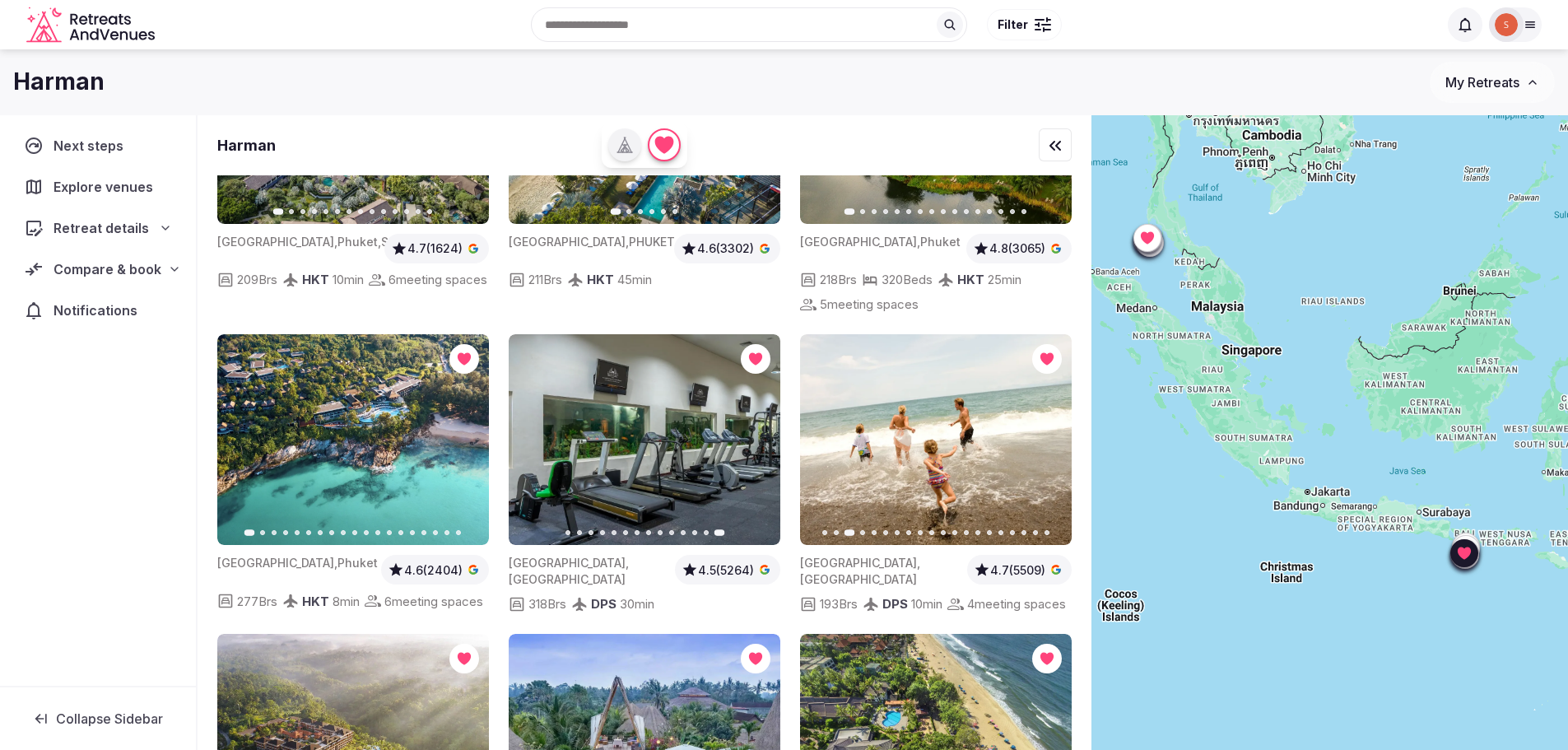
click at [627, 530] on button "Go to slide 6" at bounding box center [626, 532] width 5 height 5
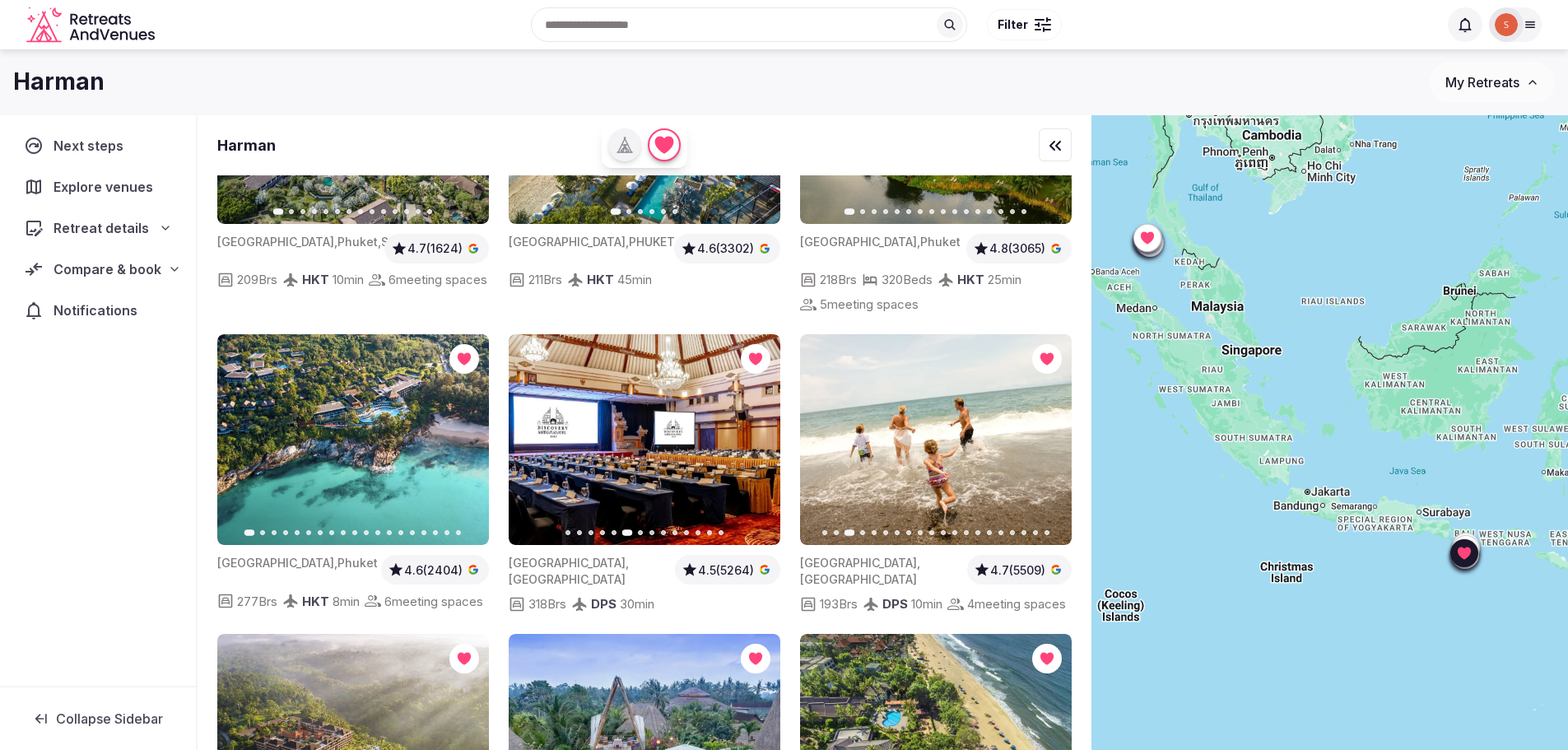
scroll to position [658, 0]
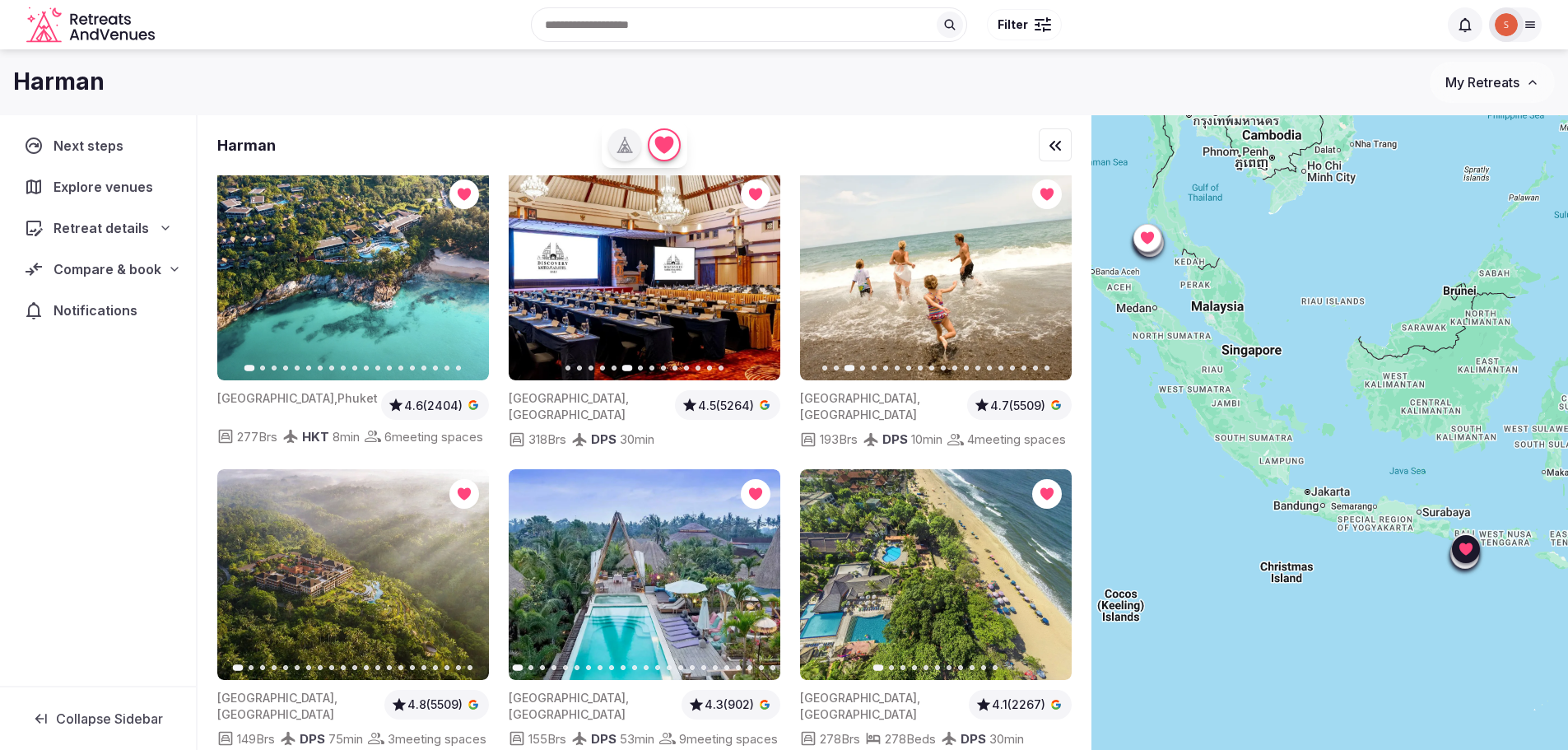
click at [750, 583] on button "Next slide" at bounding box center [758, 574] width 27 height 27
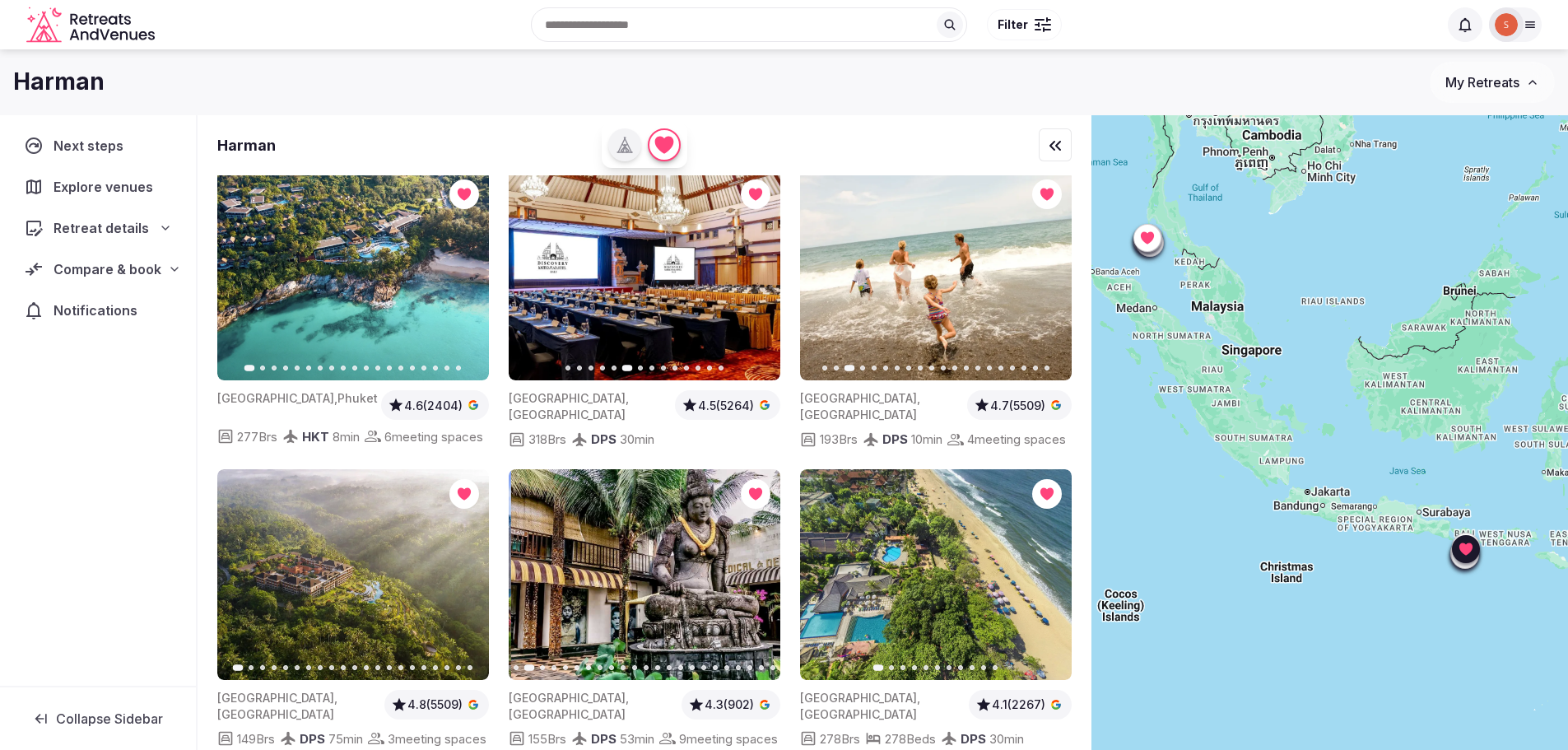
click at [751, 581] on icon "button" at bounding box center [758, 574] width 13 height 13
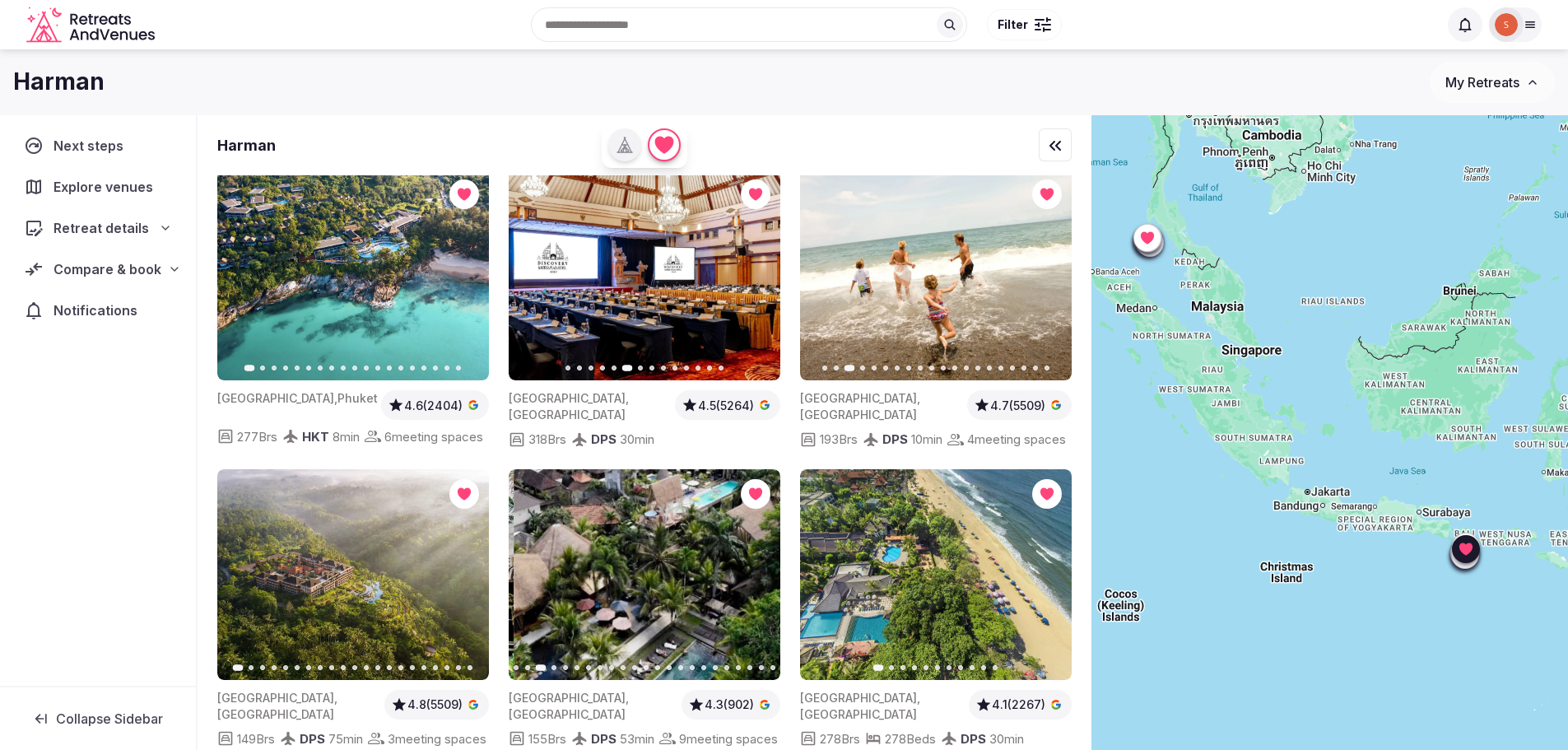
click at [752, 581] on icon "button" at bounding box center [758, 574] width 13 height 13
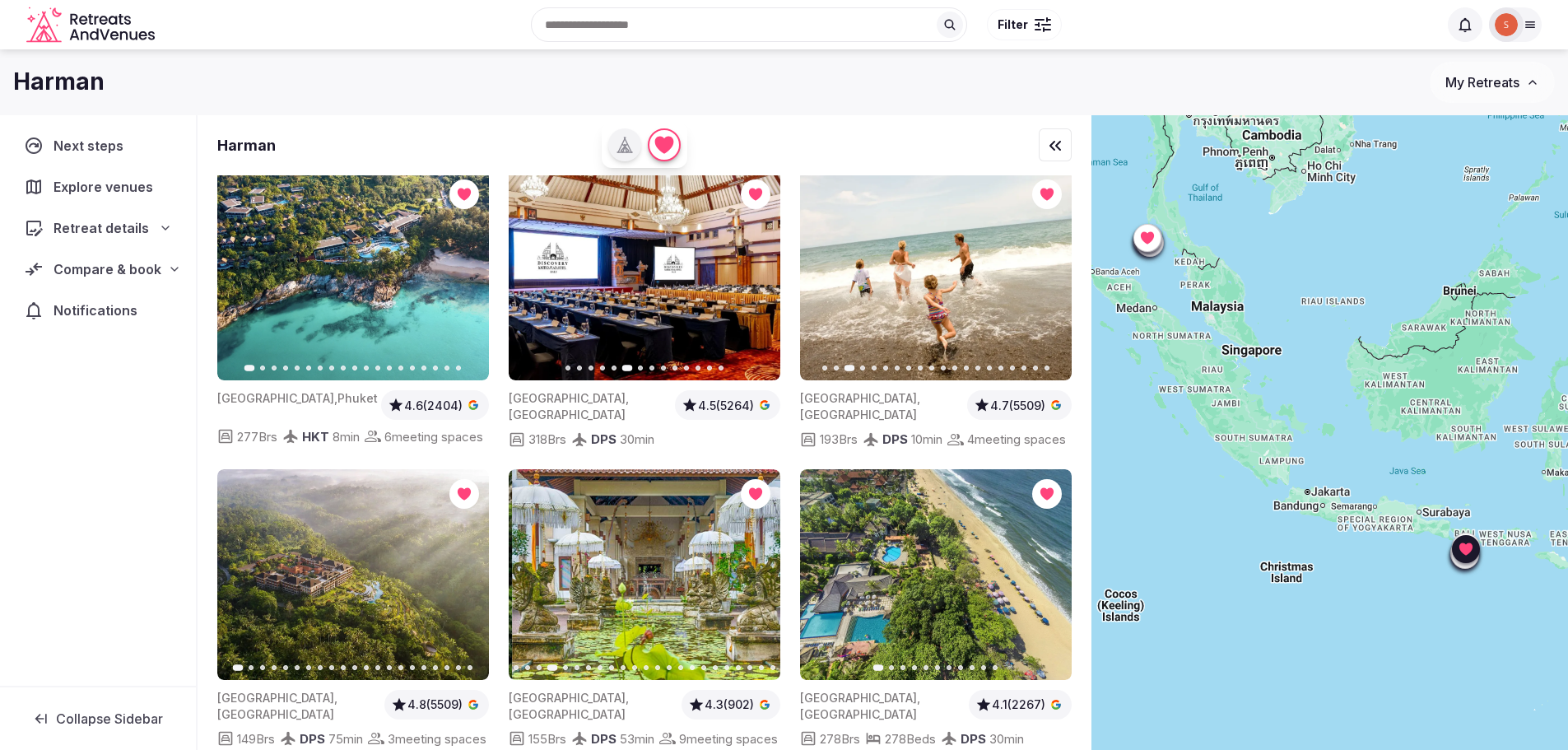
click at [752, 581] on icon "button" at bounding box center [758, 574] width 13 height 13
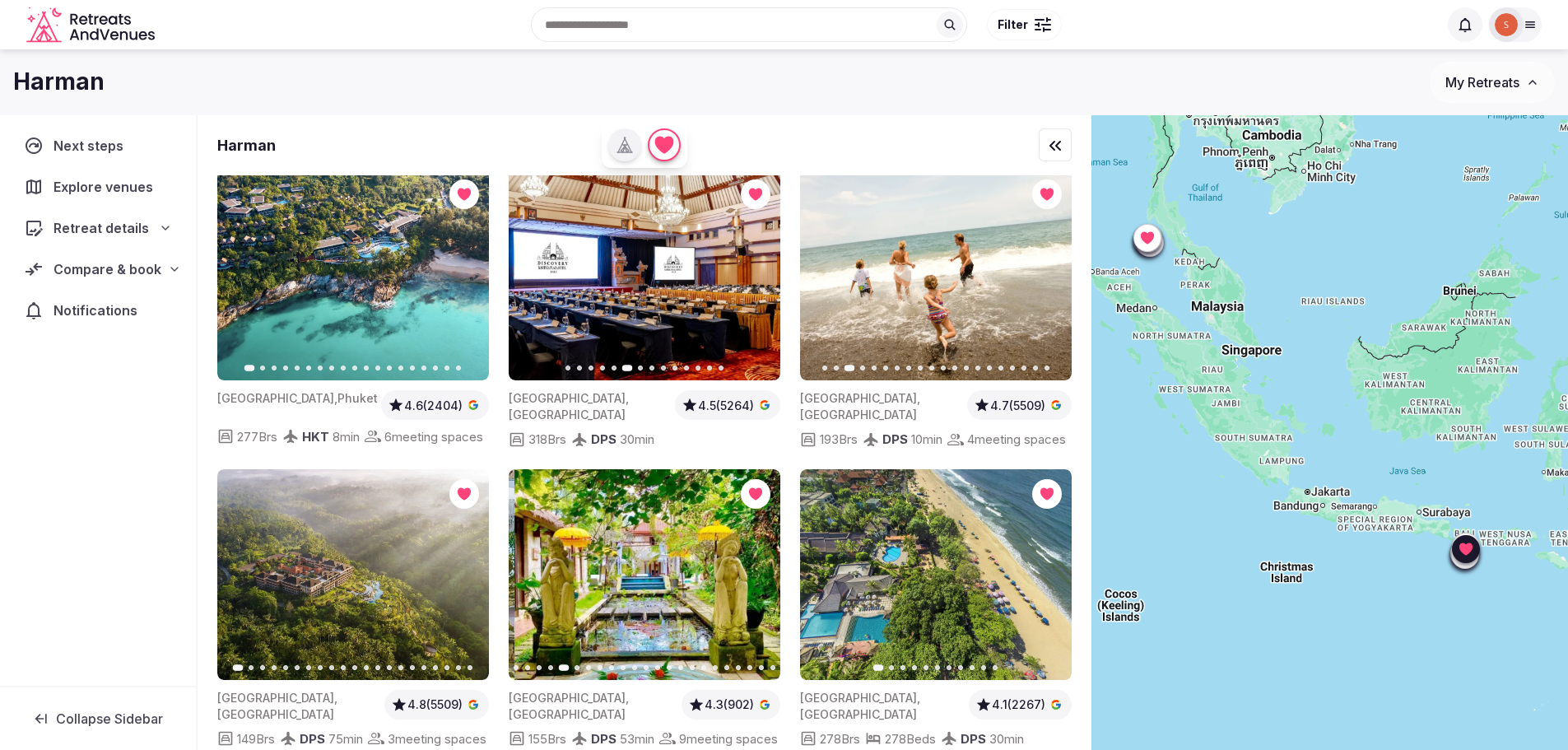
click at [752, 581] on icon "button" at bounding box center [758, 574] width 13 height 13
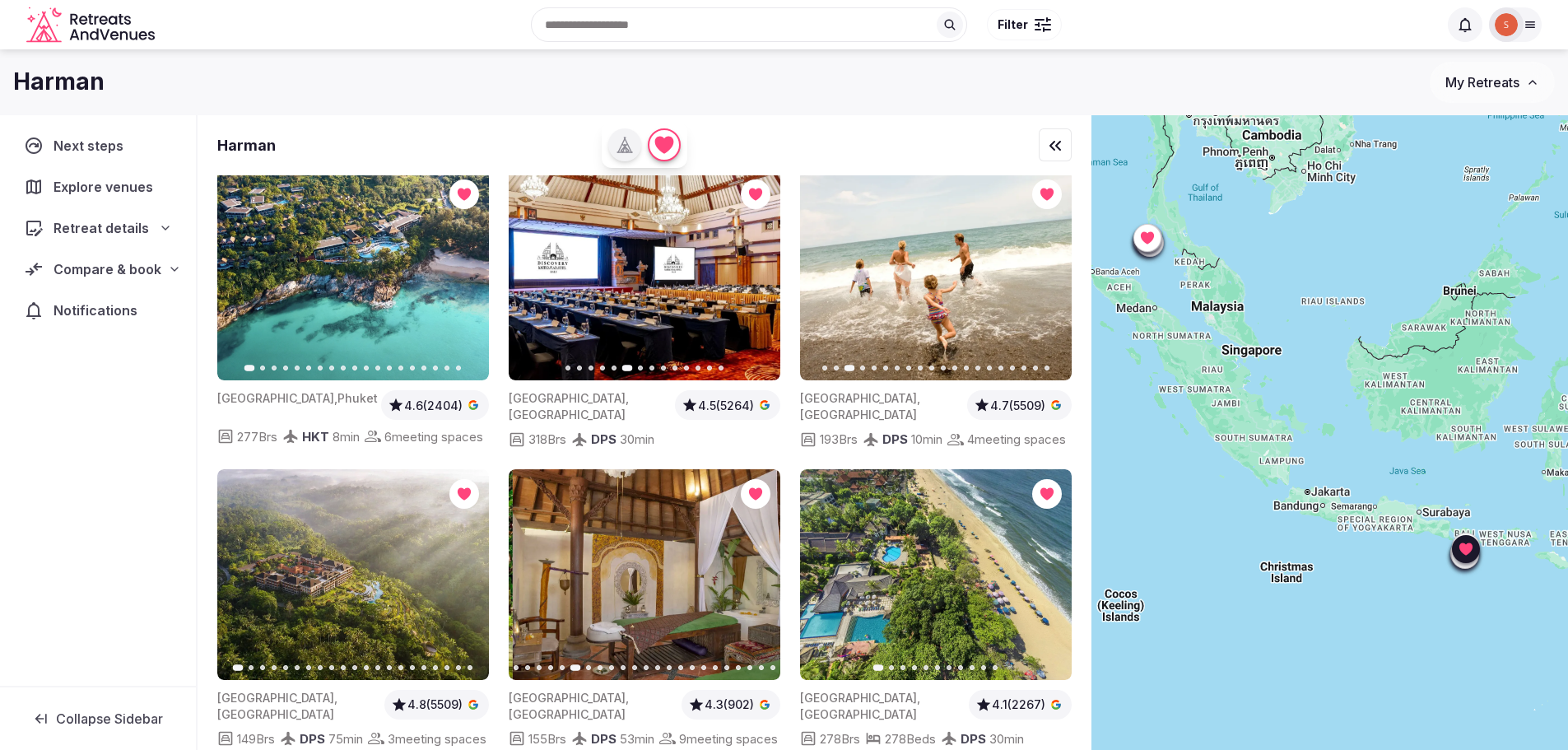
click at [752, 581] on icon "button" at bounding box center [758, 574] width 13 height 13
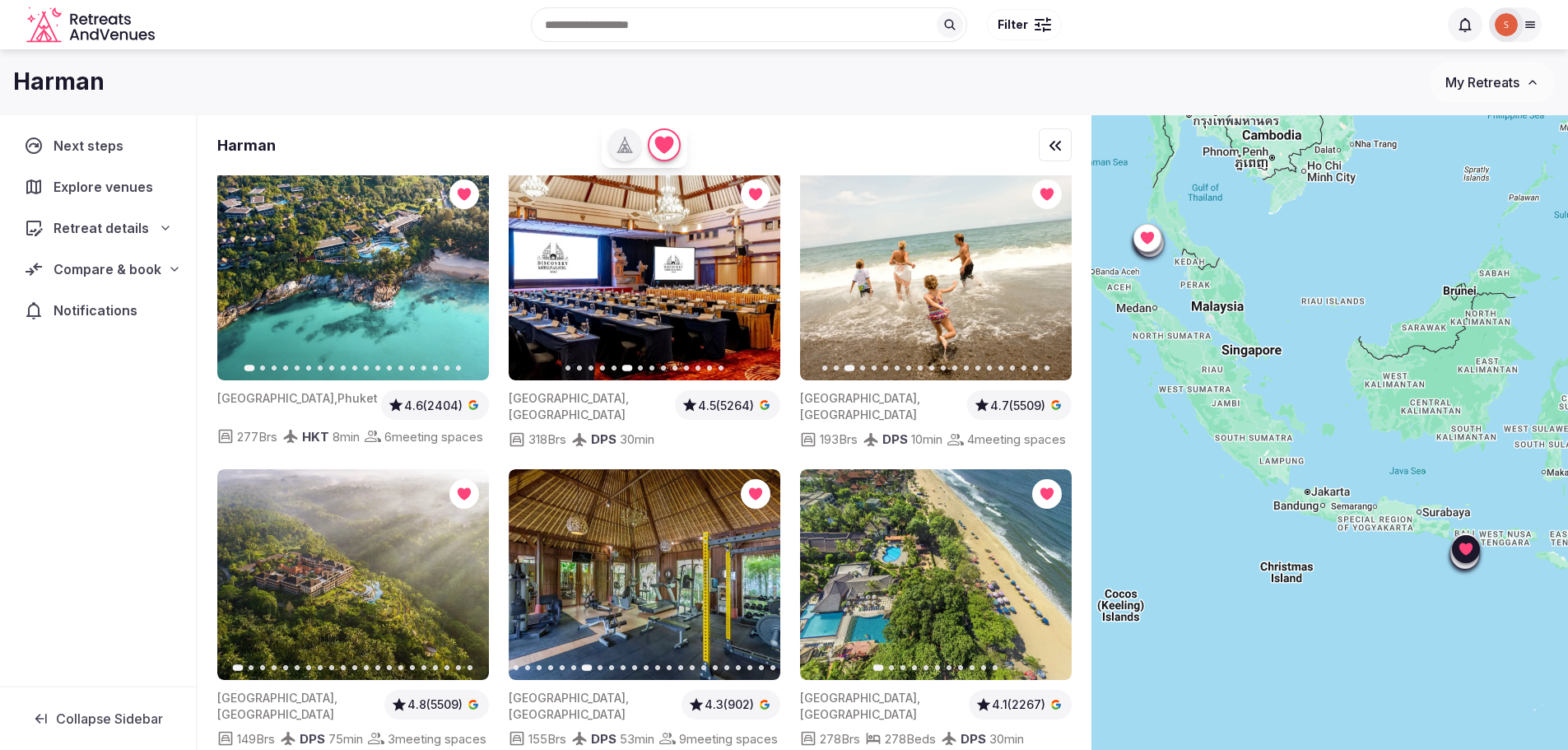
click at [752, 581] on icon "button" at bounding box center [758, 574] width 13 height 13
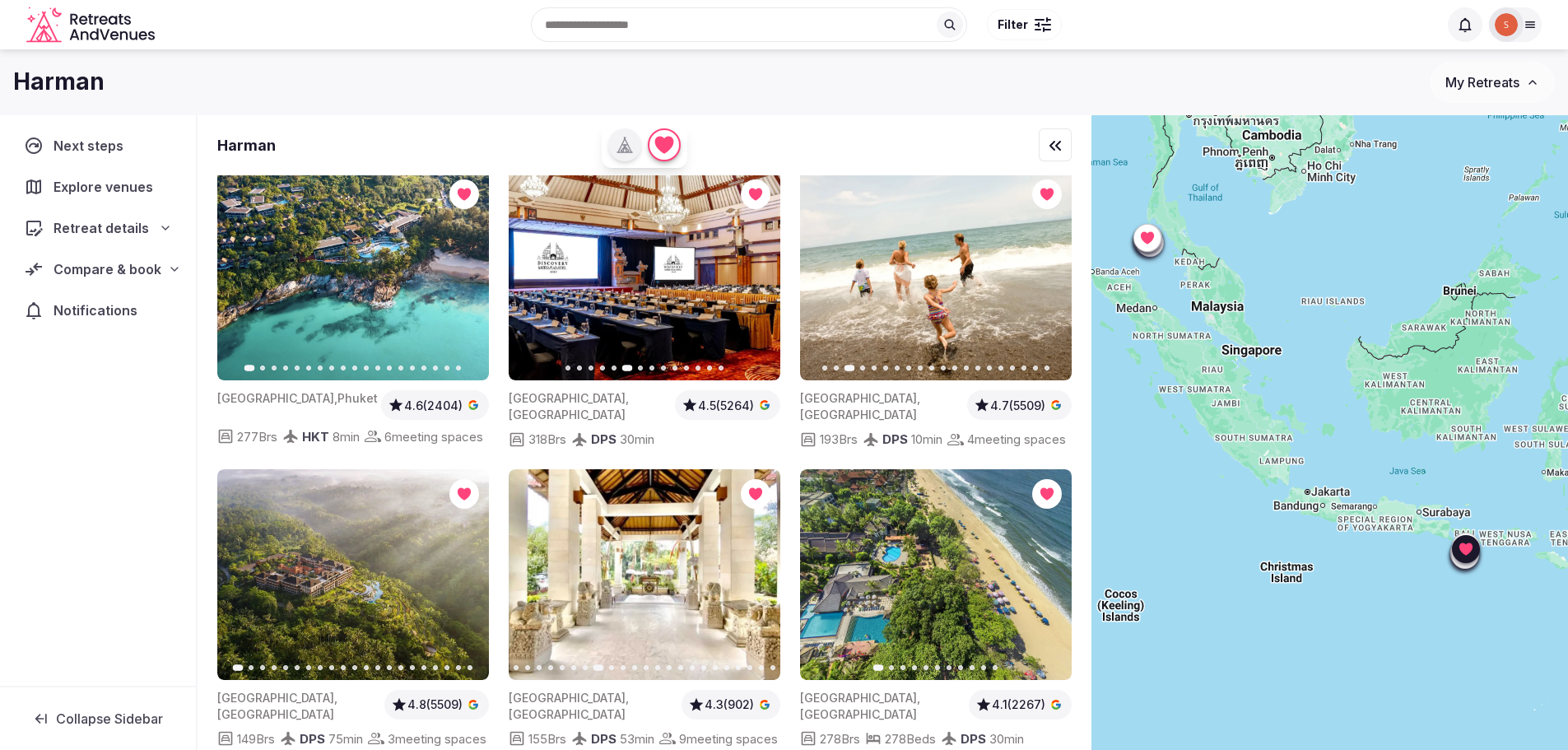
click at [752, 581] on icon "button" at bounding box center [758, 574] width 13 height 13
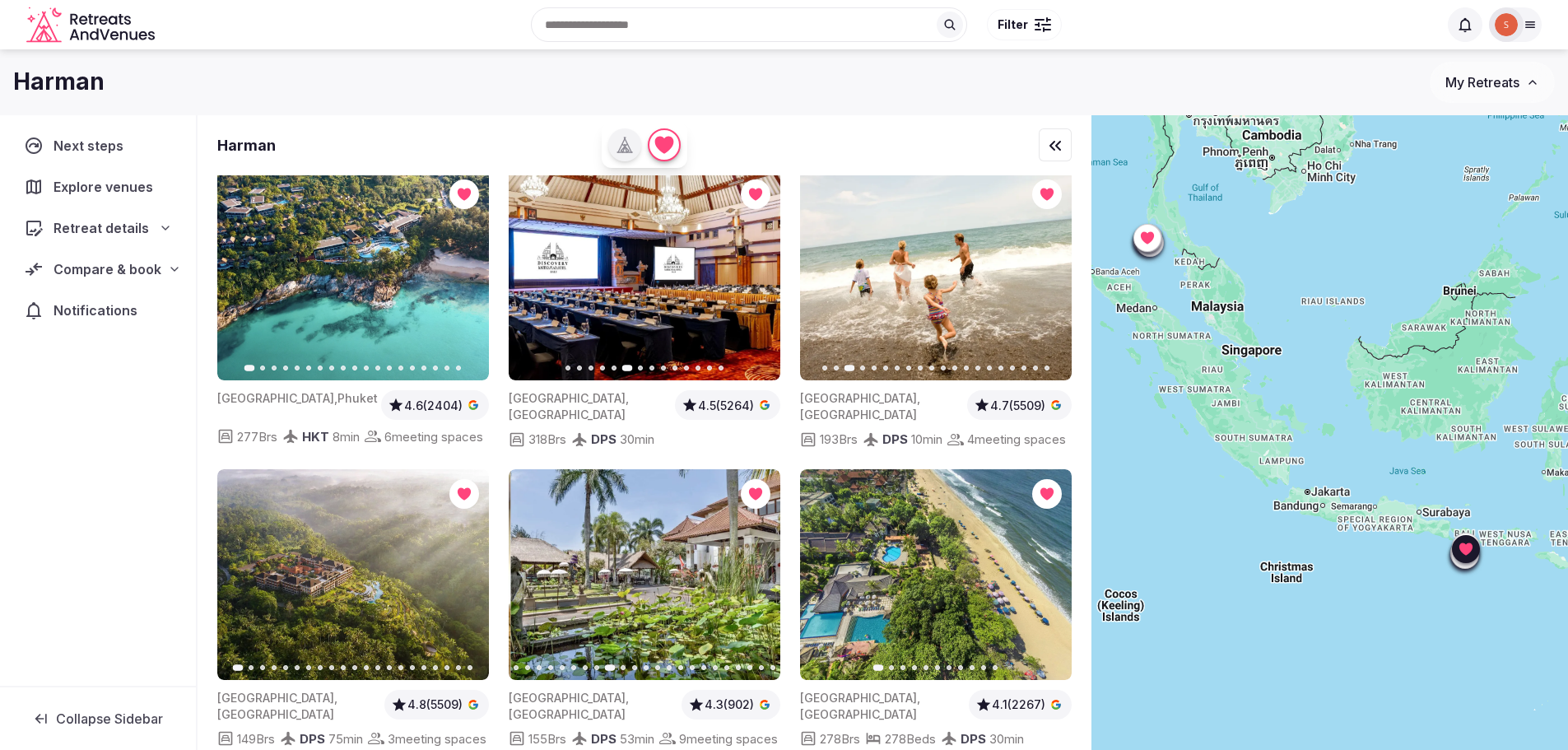
click at [752, 581] on icon "button" at bounding box center [758, 574] width 13 height 13
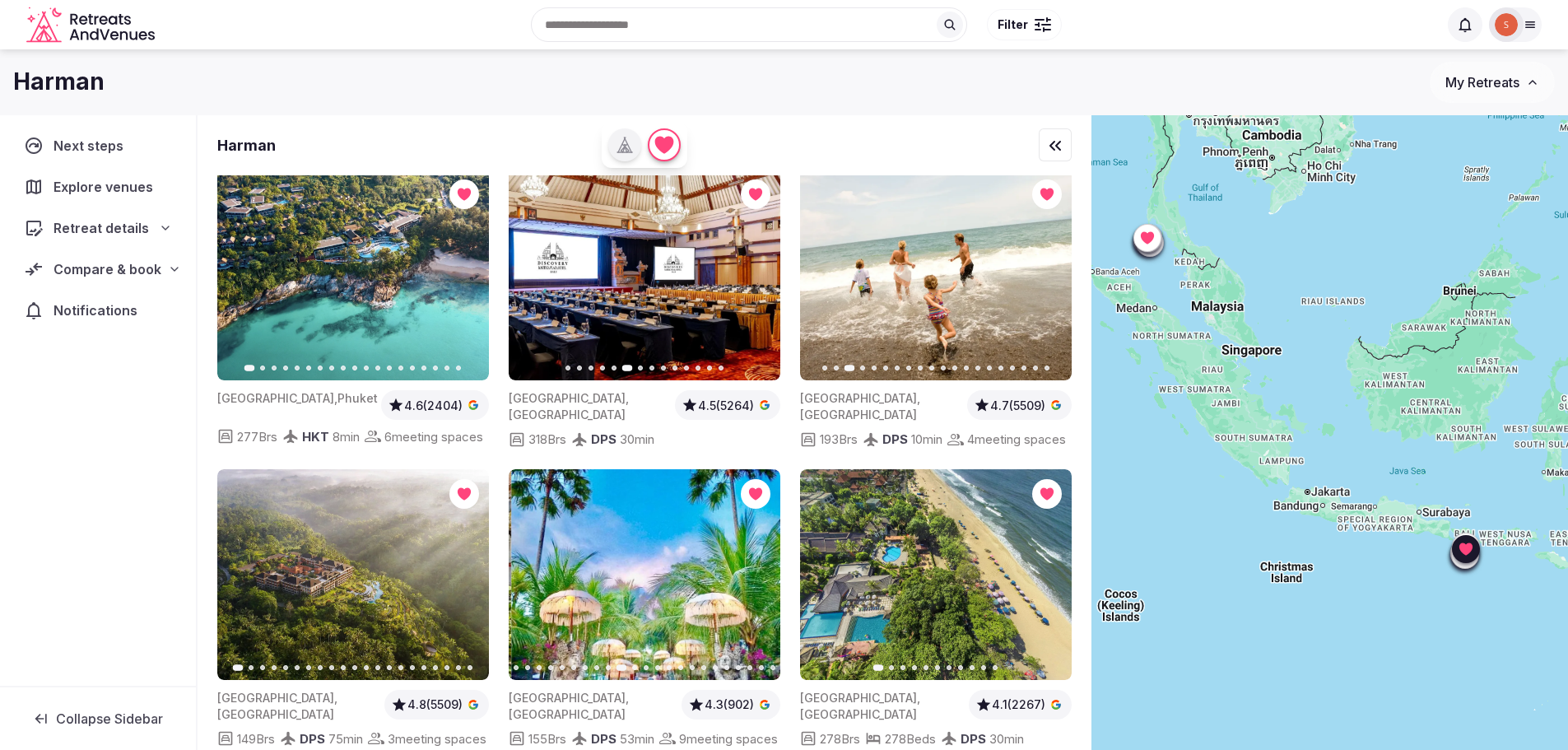
click at [752, 581] on icon "button" at bounding box center [758, 574] width 13 height 13
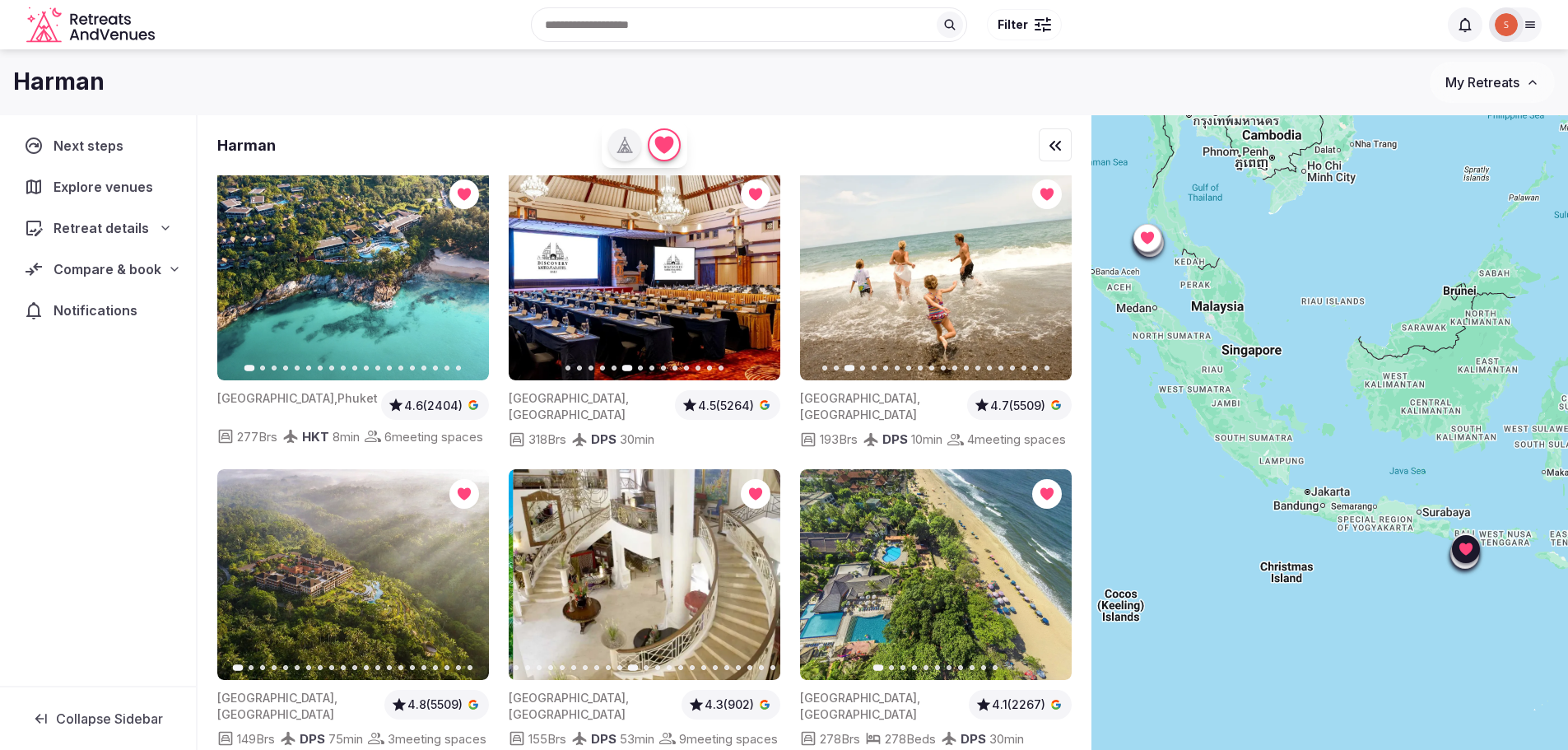
click at [752, 581] on icon "button" at bounding box center [758, 574] width 13 height 13
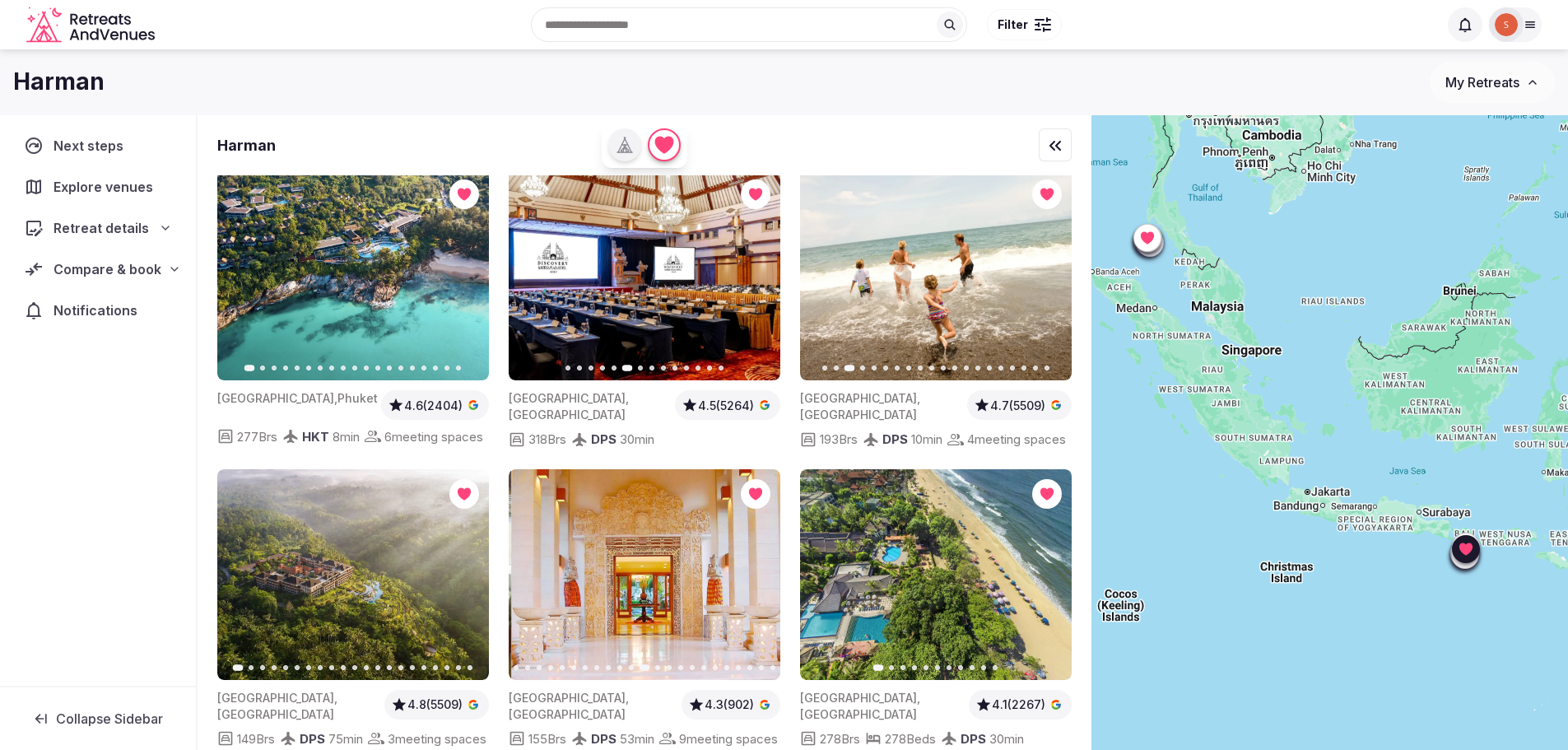
click at [752, 581] on icon "button" at bounding box center [758, 574] width 13 height 13
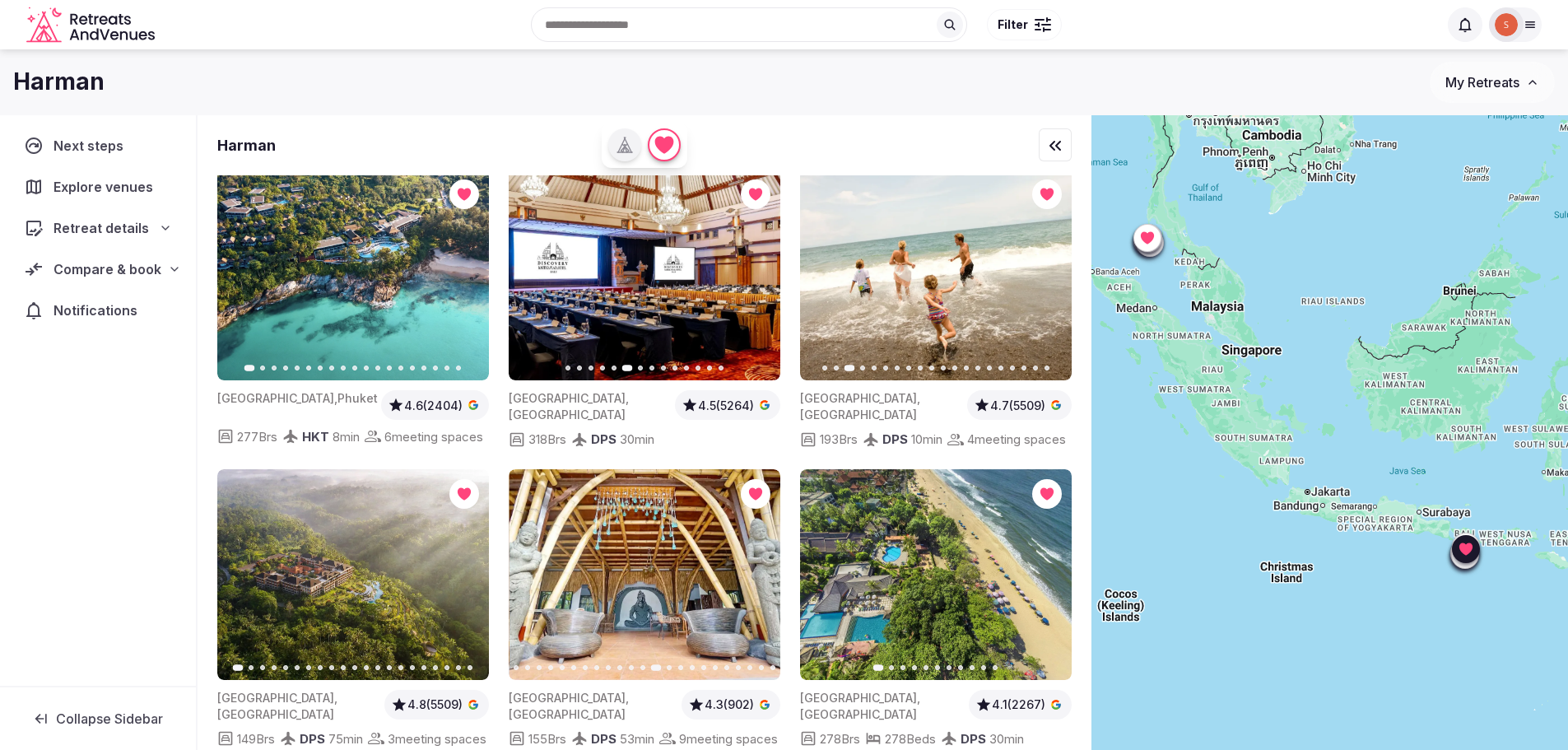
click at [752, 581] on icon "button" at bounding box center [758, 574] width 13 height 13
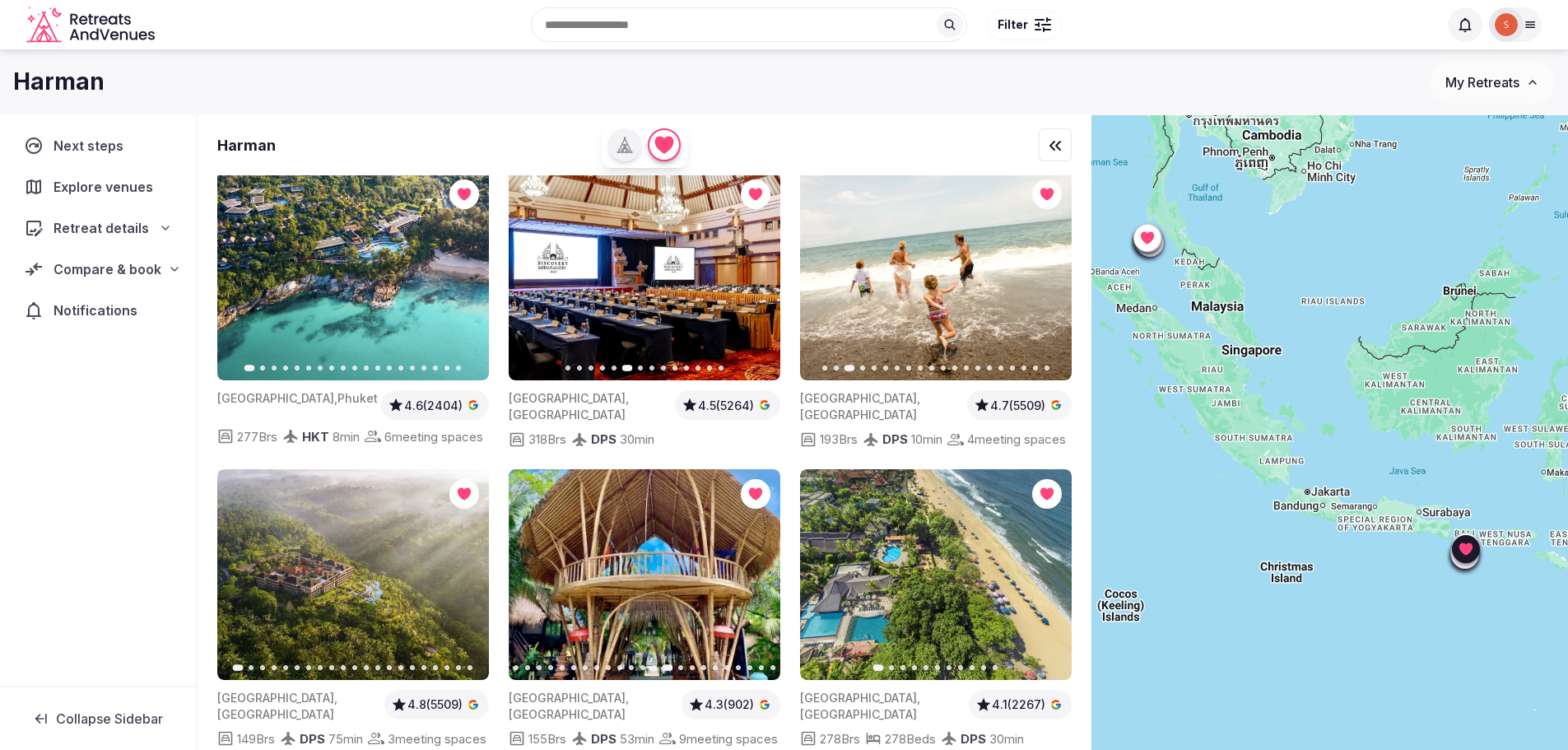
click at [752, 581] on icon "button" at bounding box center [758, 574] width 13 height 13
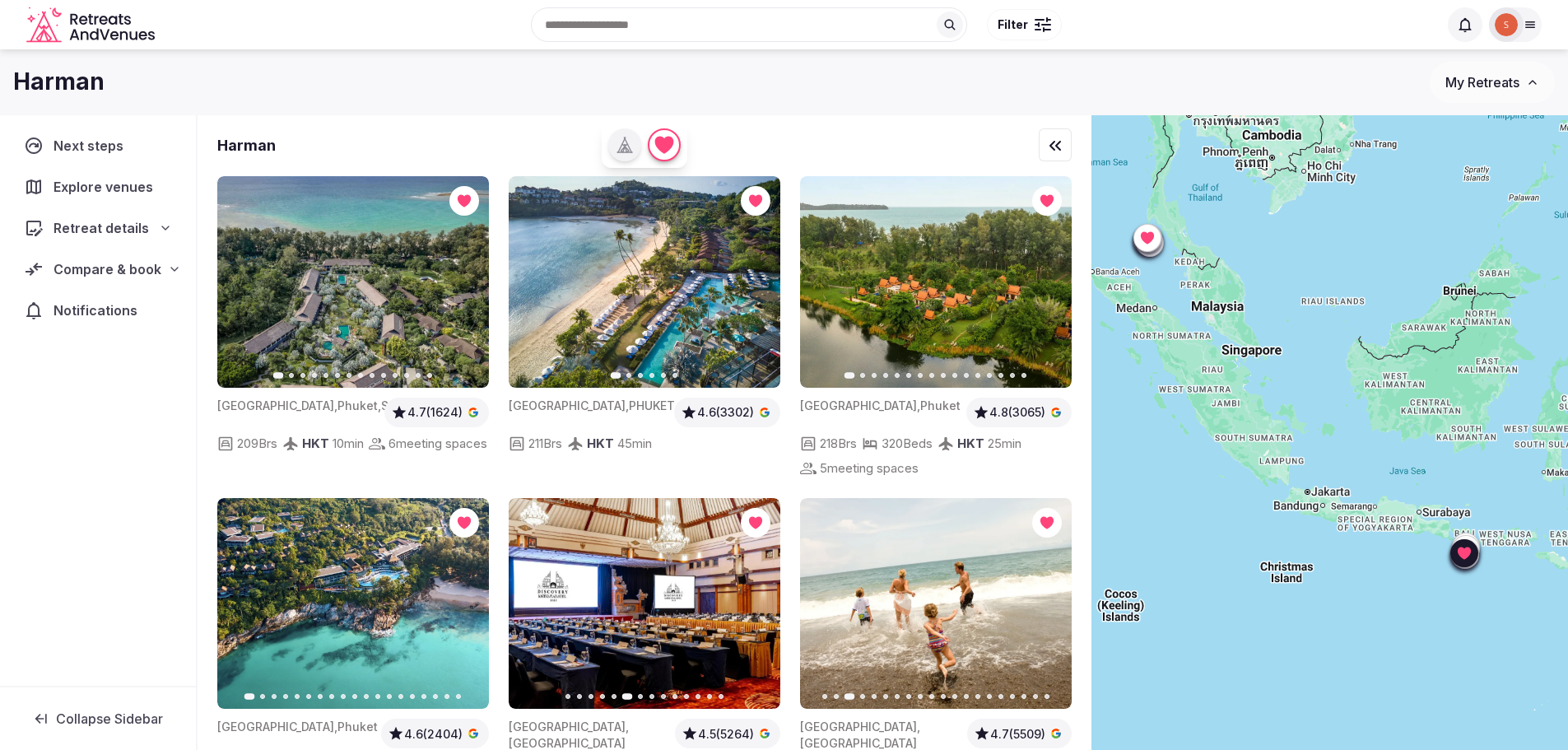
scroll to position [329, 0]
click at [471, 274] on button "Next slide" at bounding box center [466, 282] width 27 height 27
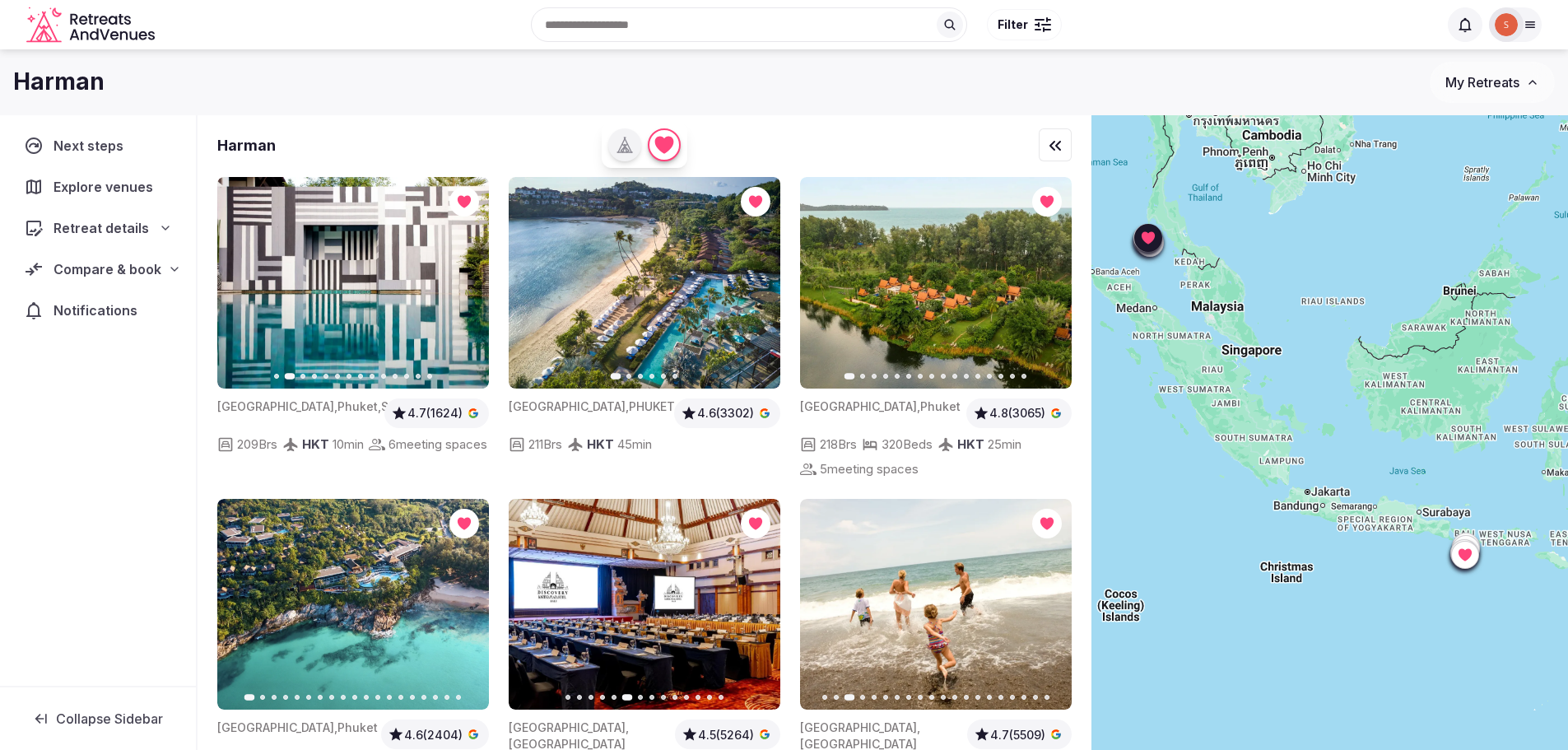
click at [471, 274] on button "Next slide" at bounding box center [466, 282] width 27 height 27
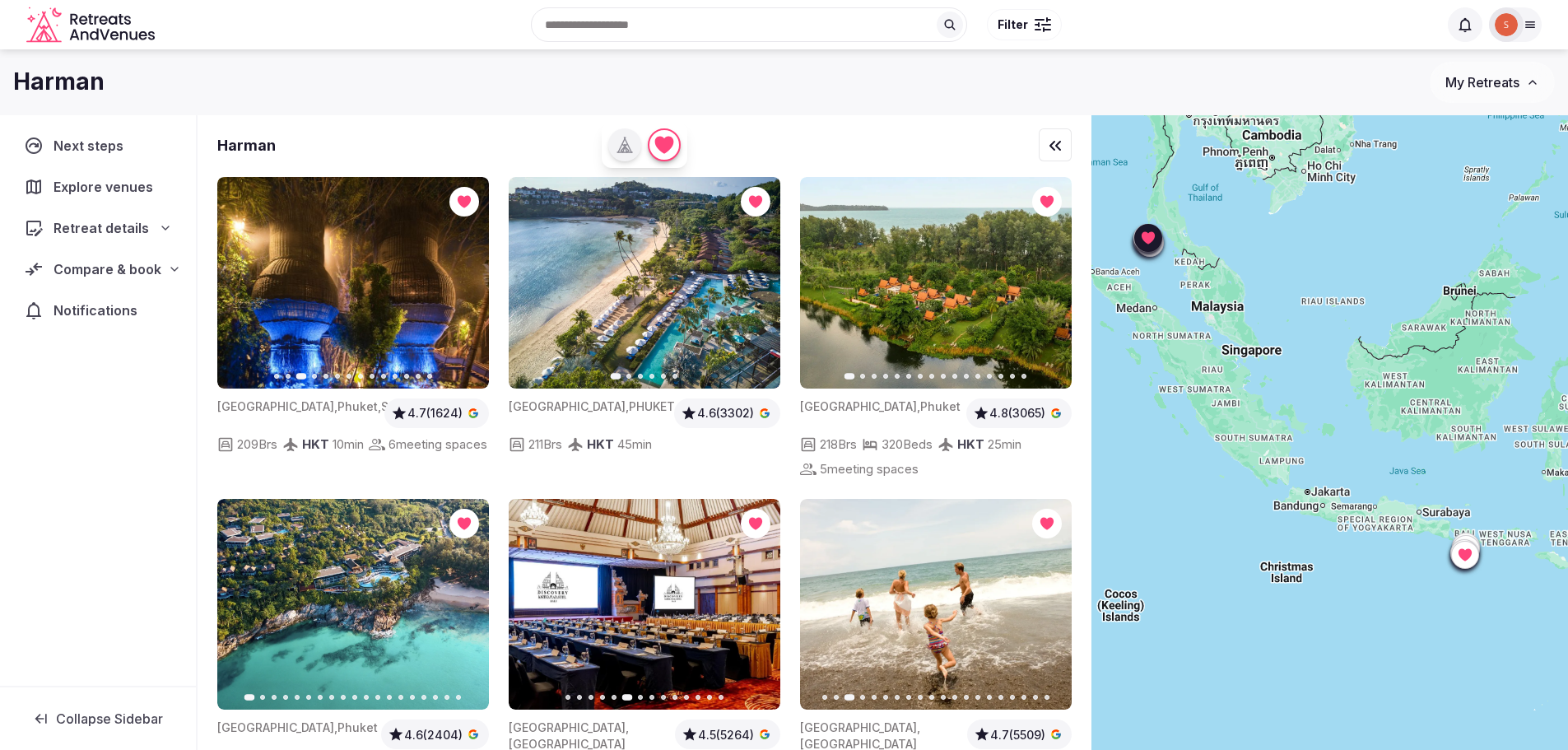
click at [243, 276] on icon "button" at bounding box center [240, 282] width 13 height 13
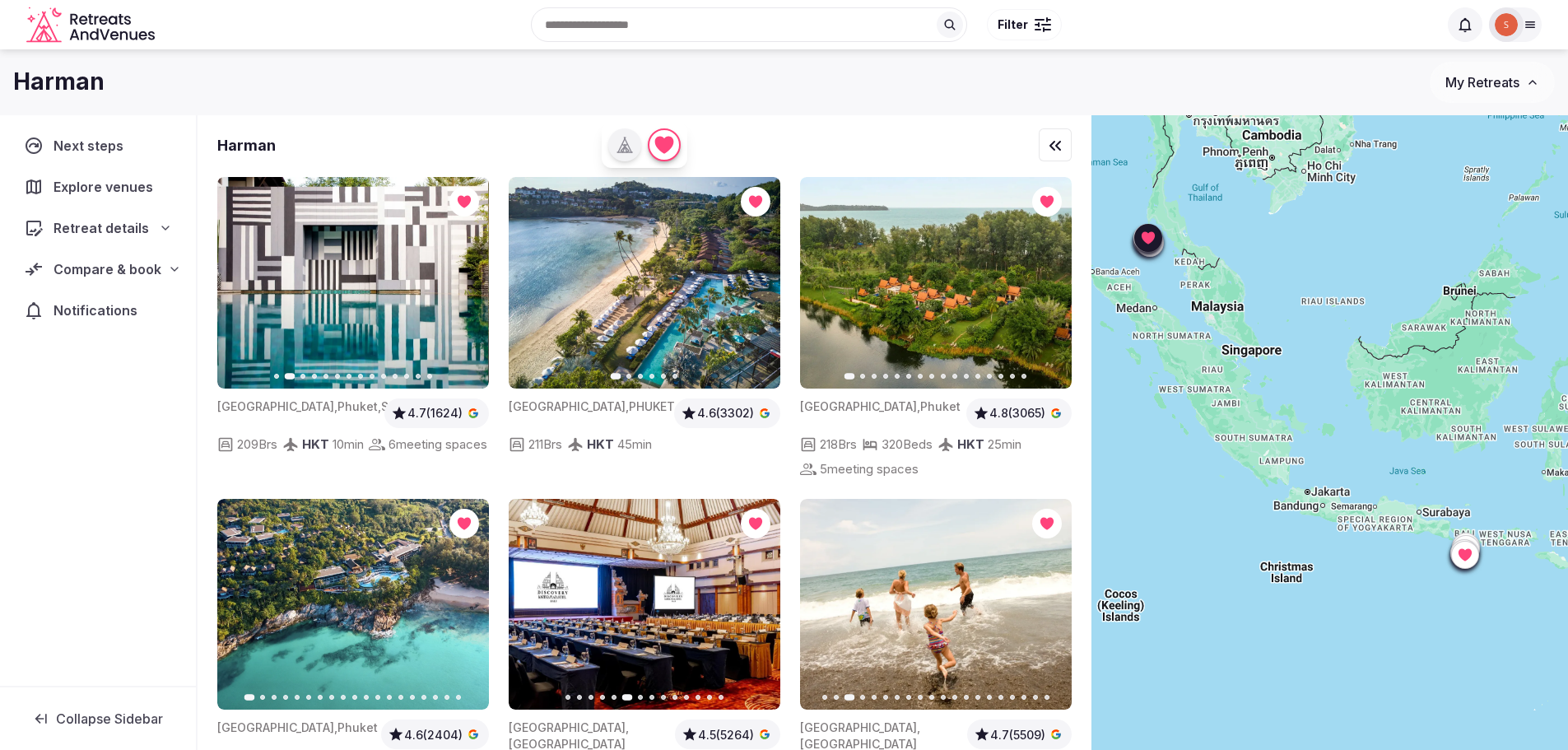
click at [243, 276] on icon "button" at bounding box center [240, 282] width 13 height 13
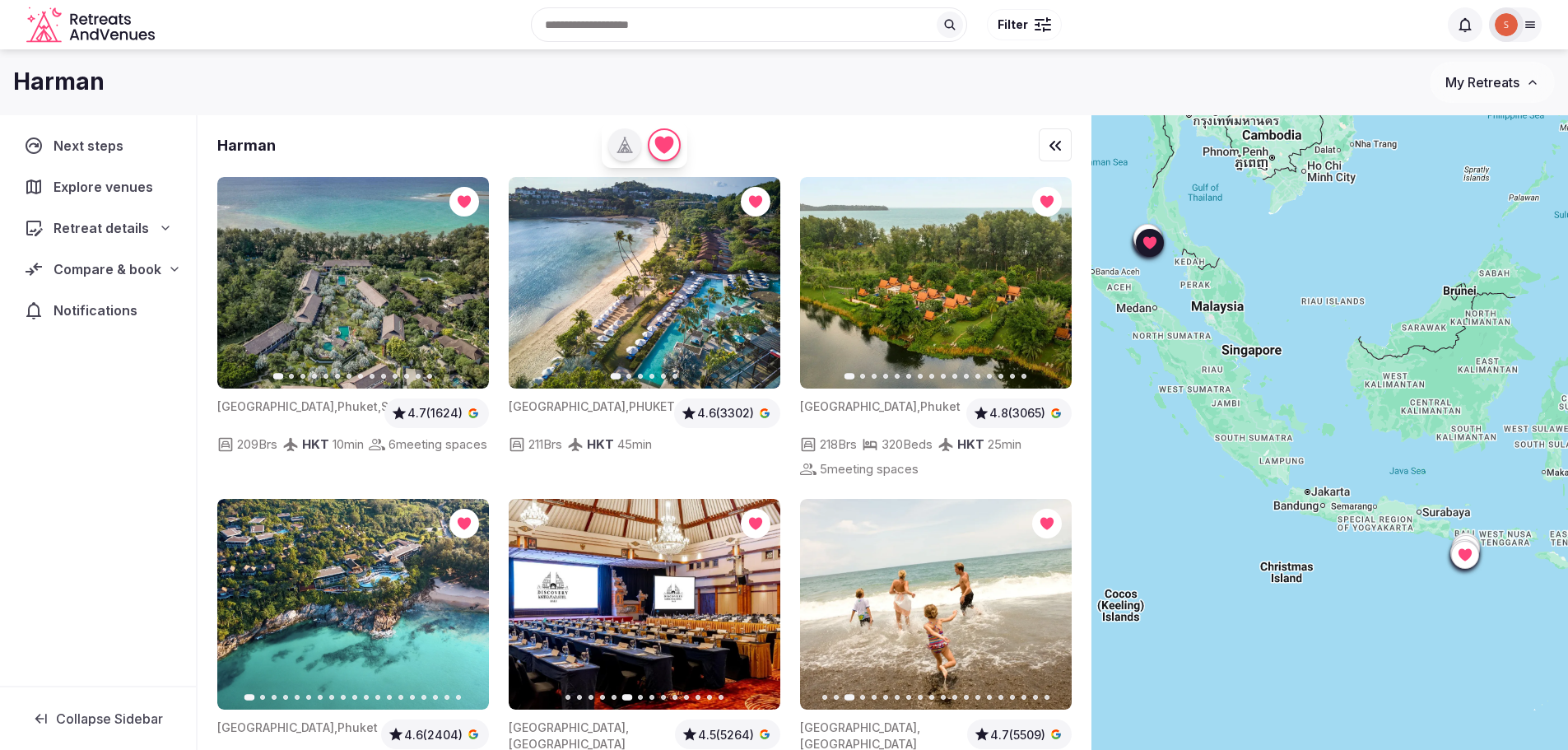
click at [757, 276] on icon "button" at bounding box center [758, 282] width 13 height 13
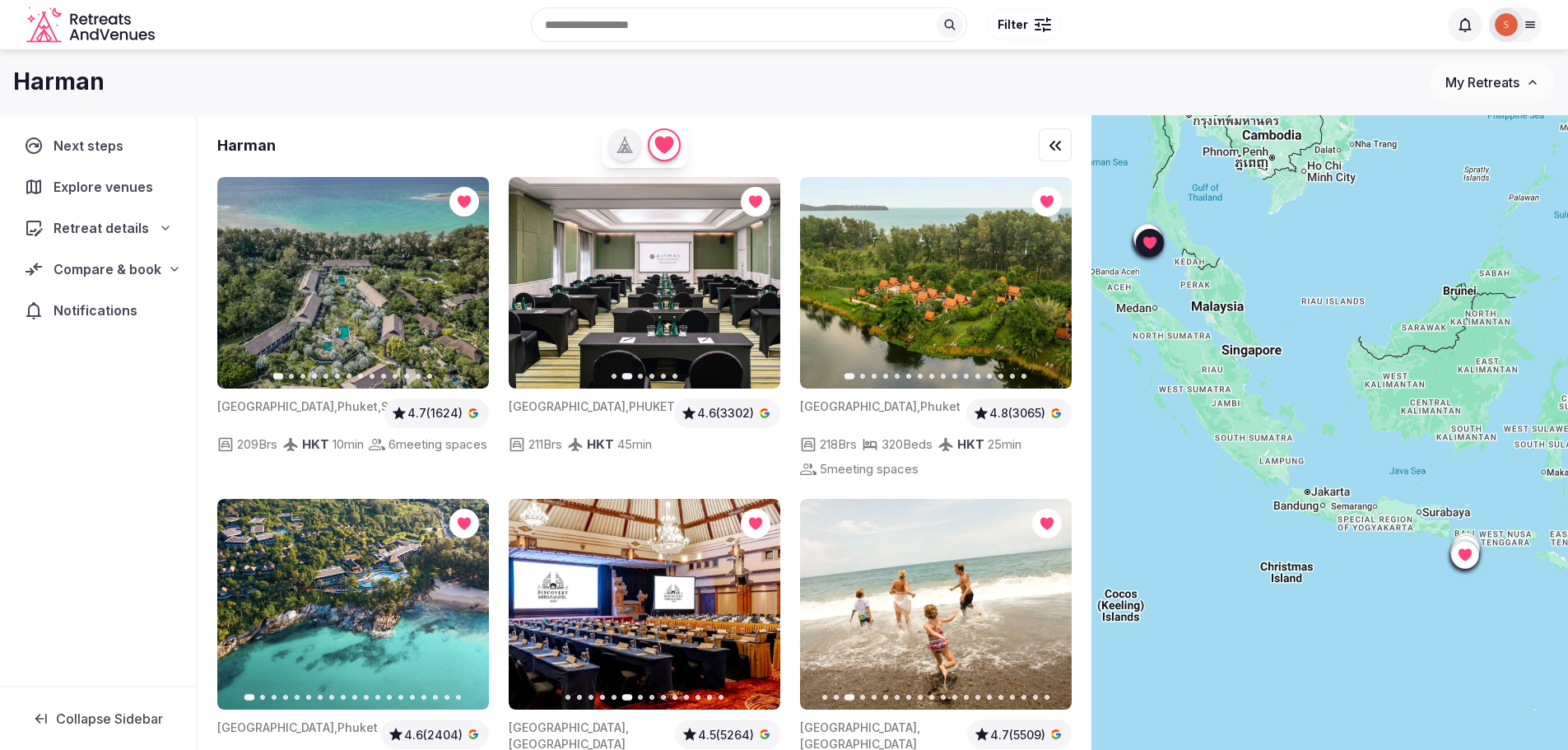
click at [537, 276] on icon "button" at bounding box center [532, 282] width 13 height 13
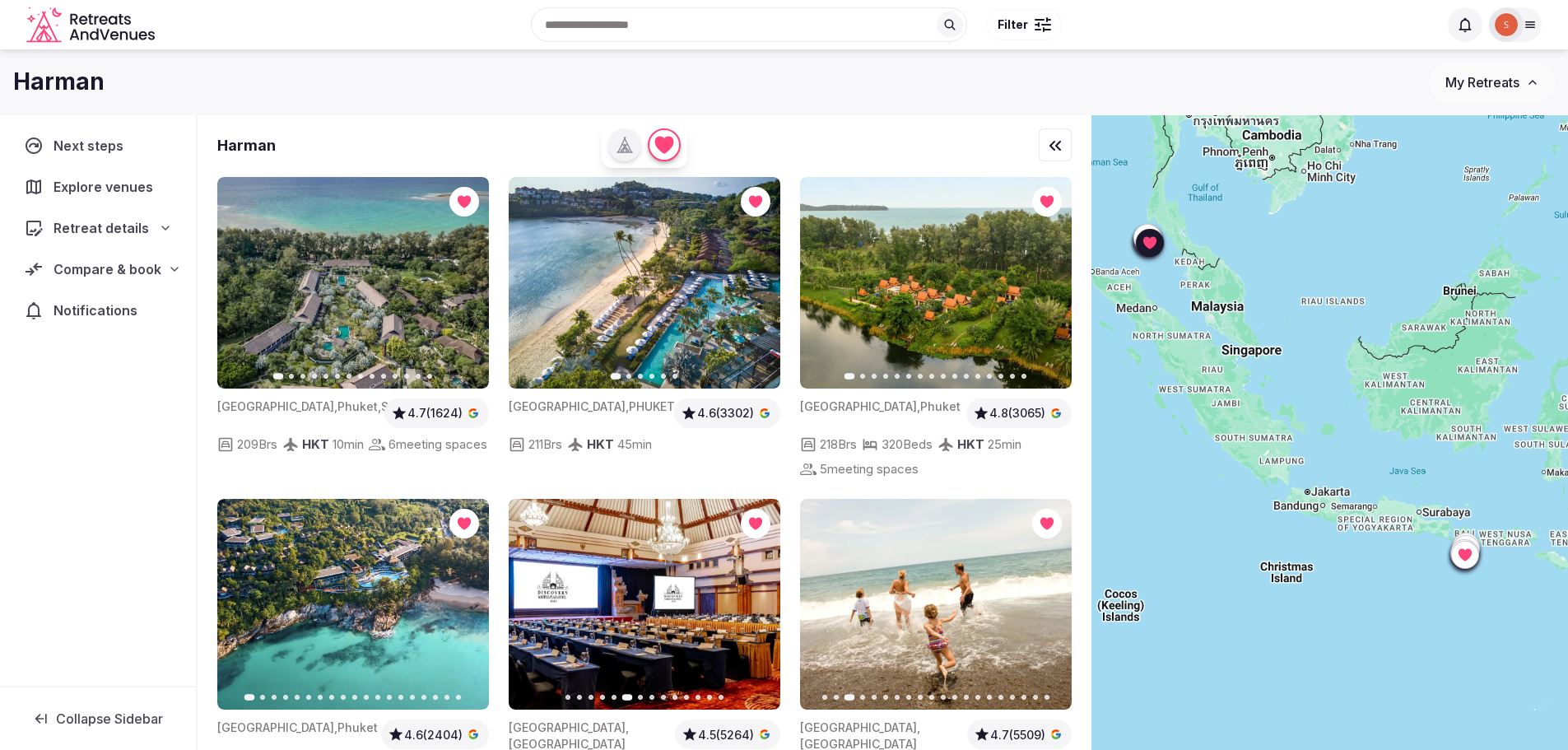
click at [756, 276] on icon "button" at bounding box center [758, 282] width 13 height 13
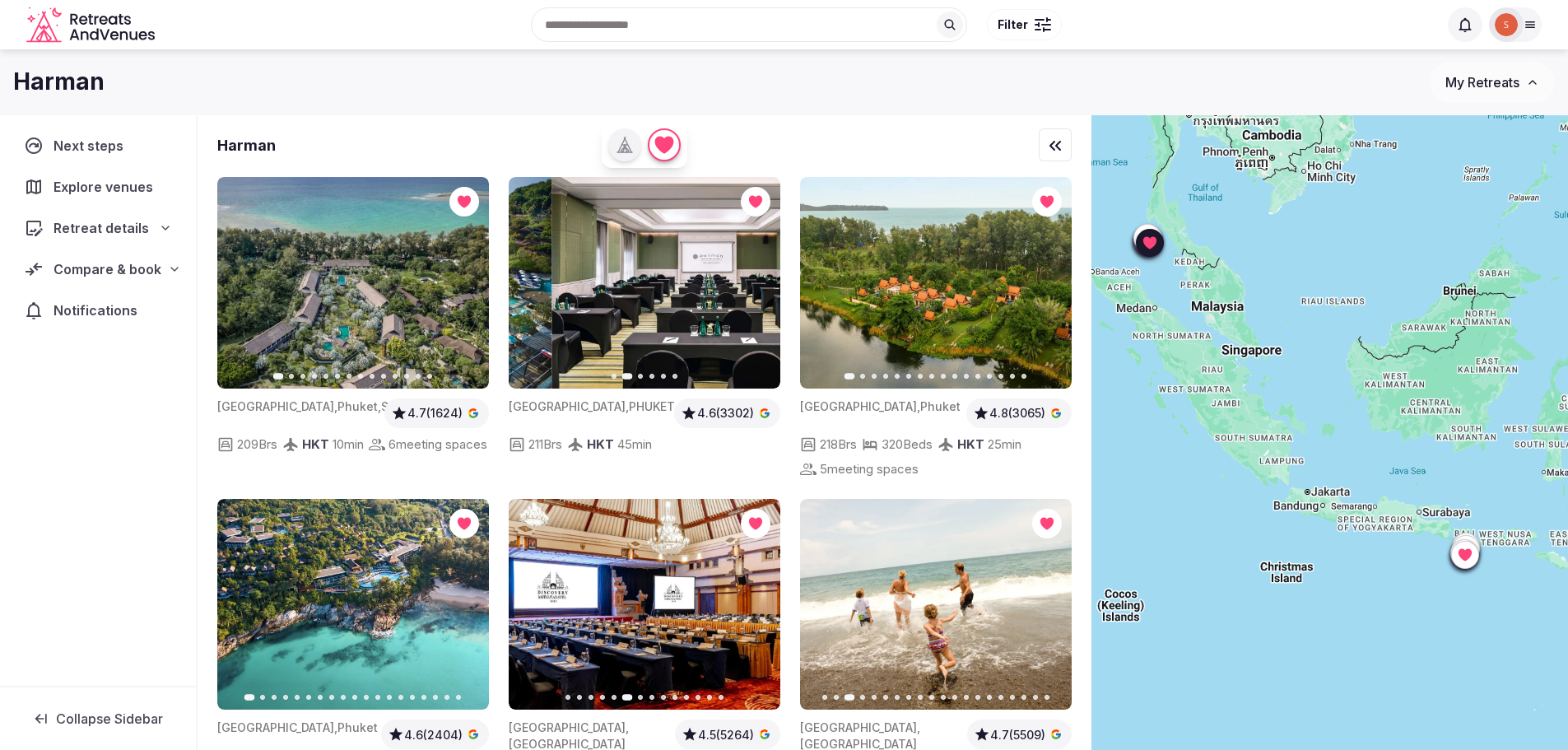
click at [756, 276] on icon "button" at bounding box center [758, 282] width 13 height 13
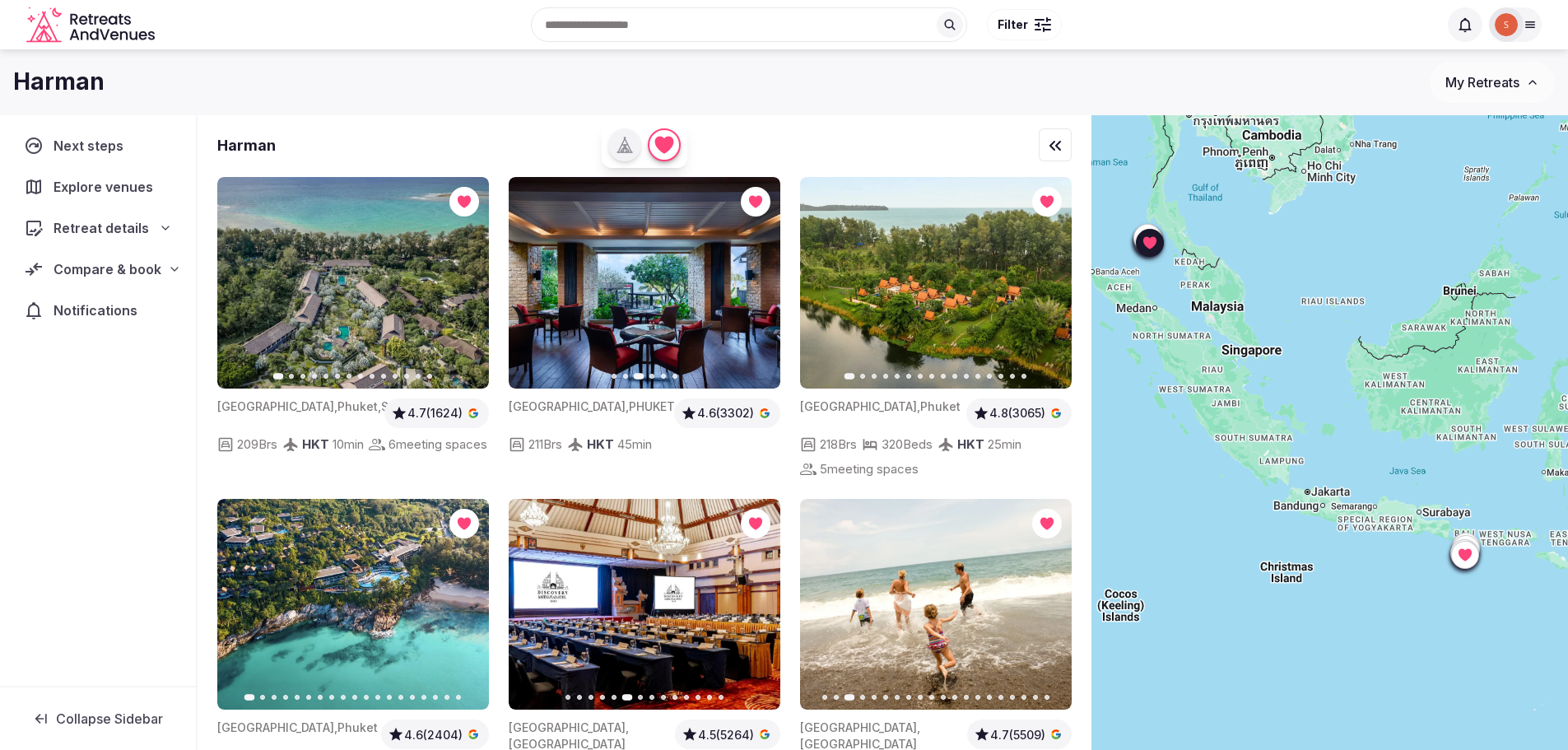
click at [756, 276] on icon "button" at bounding box center [758, 282] width 13 height 13
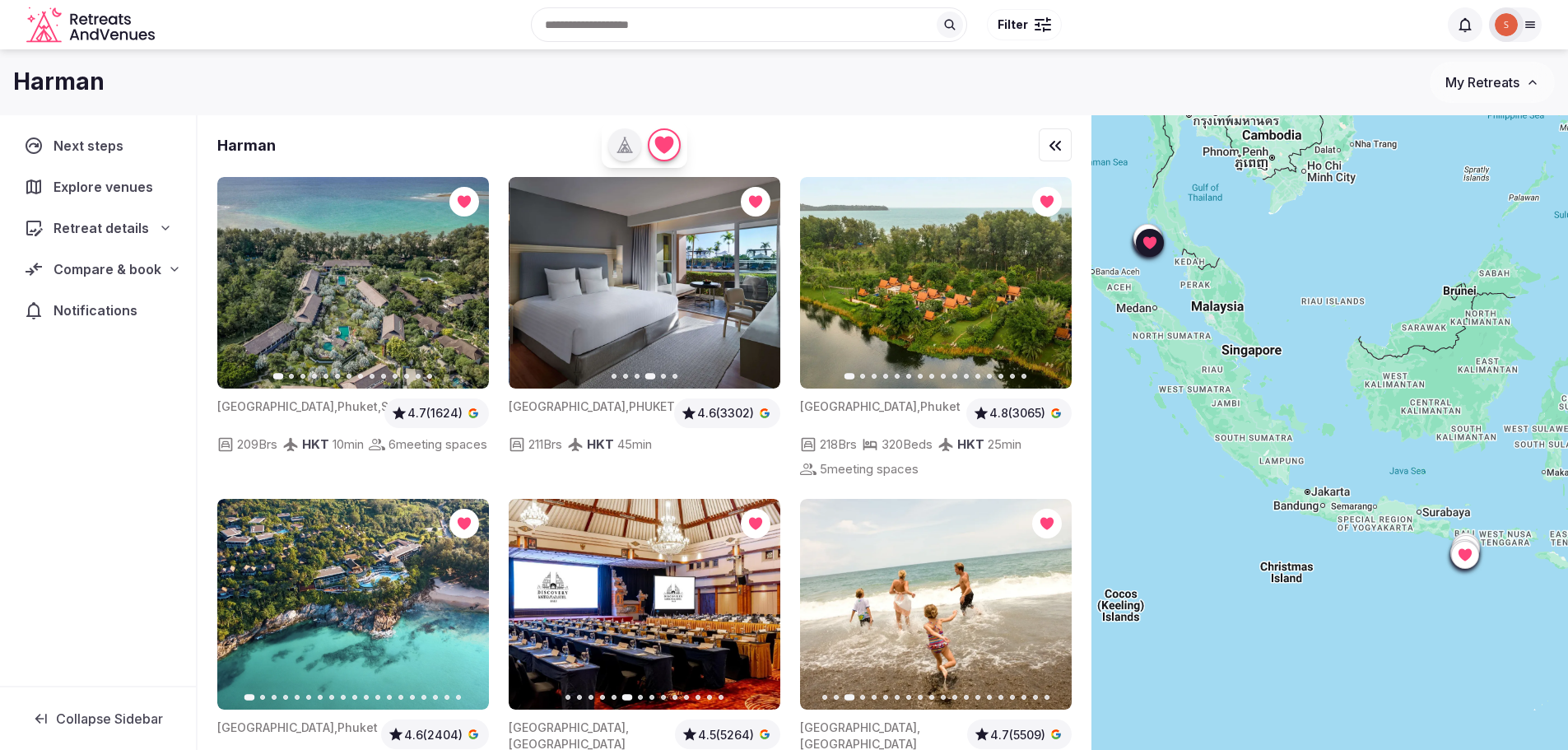
click at [756, 276] on icon "button" at bounding box center [758, 282] width 13 height 13
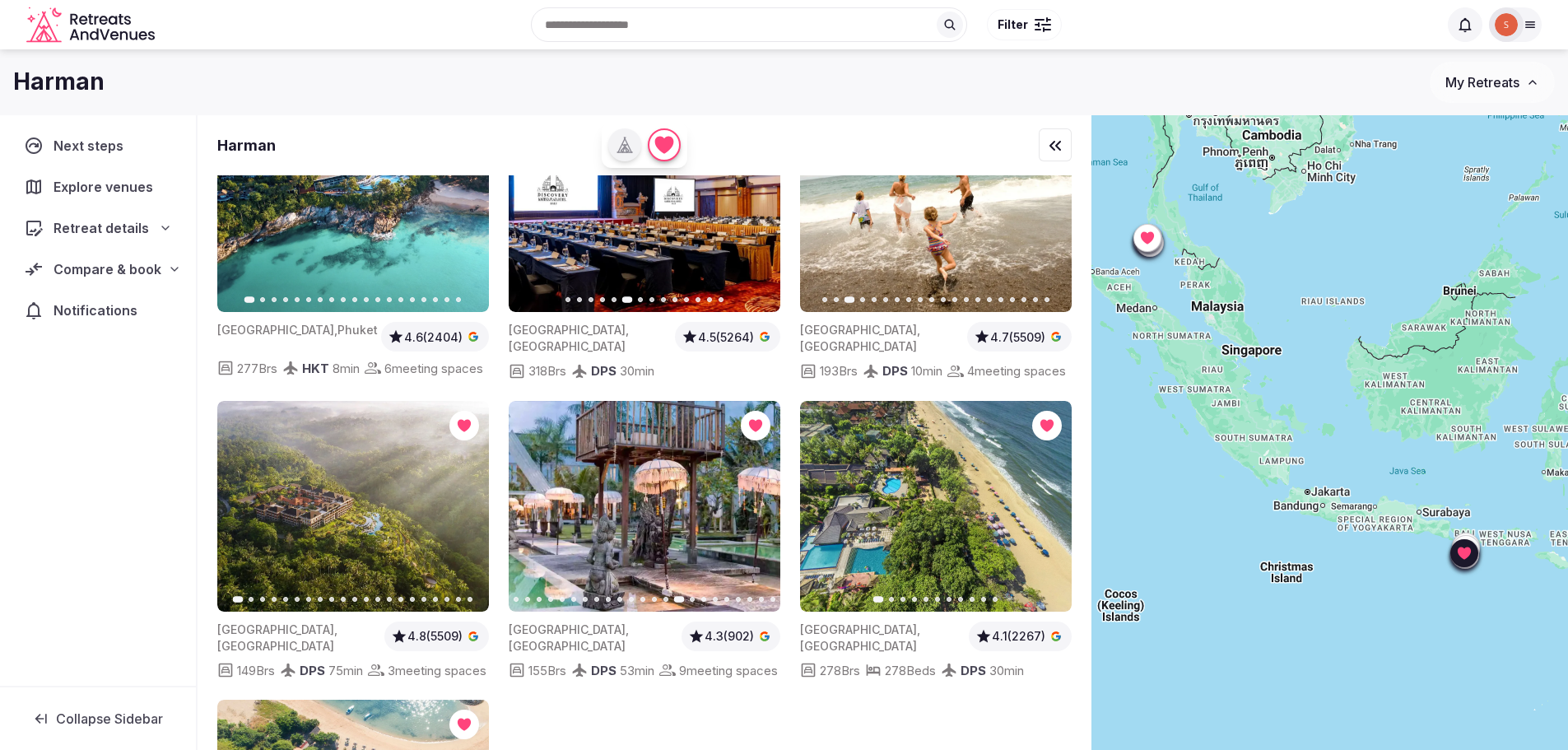
scroll to position [741, 0]
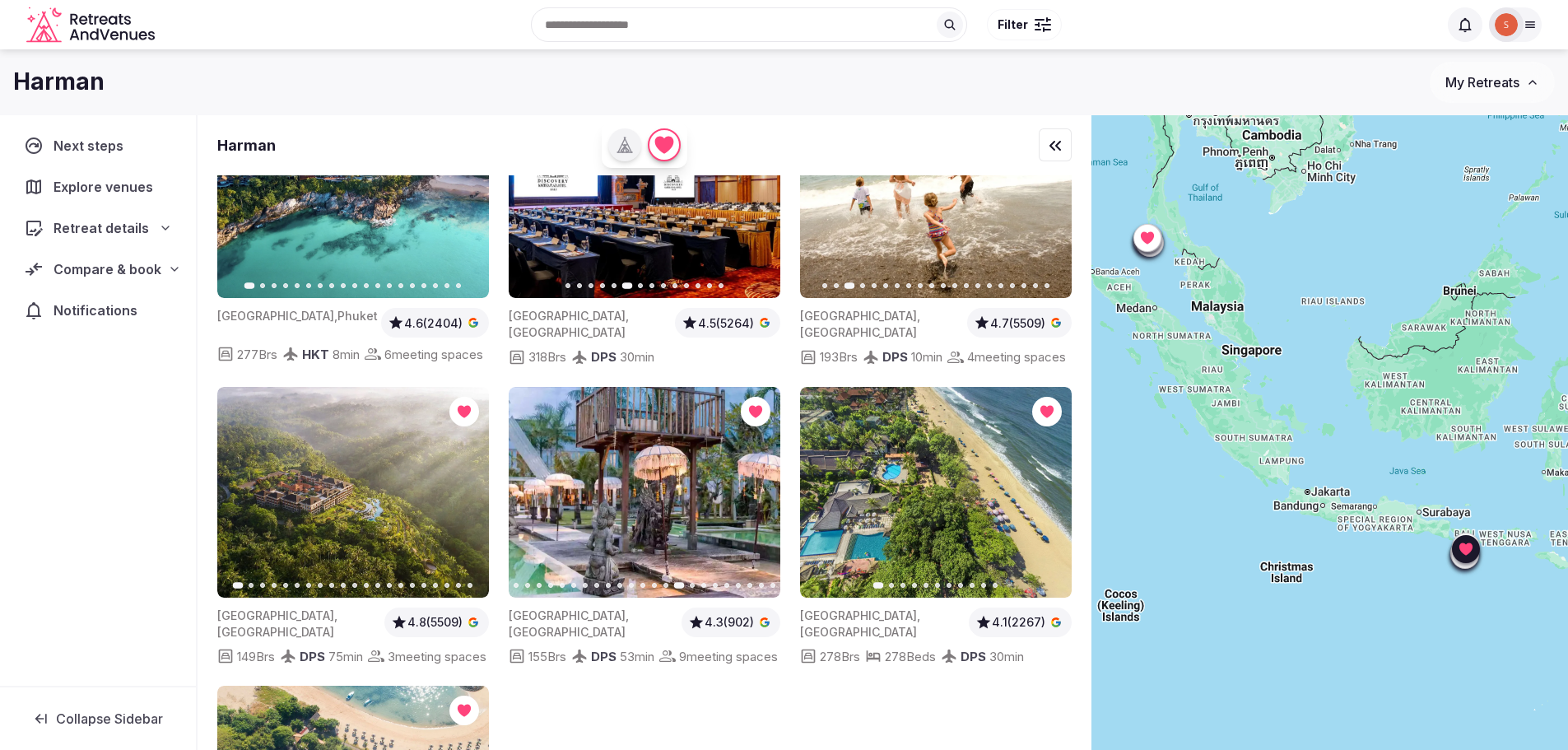
click at [526, 493] on icon "button" at bounding box center [532, 492] width 13 height 13
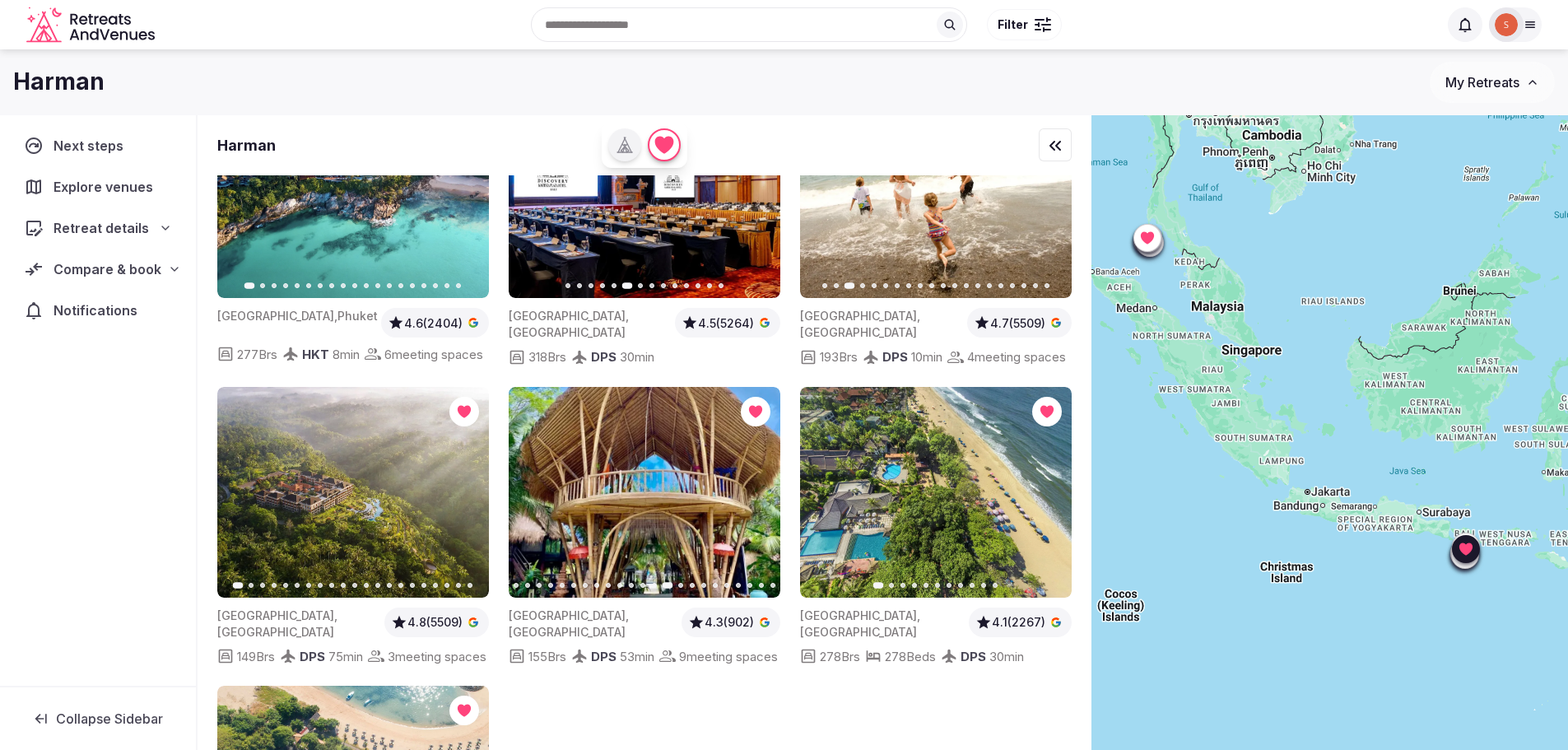
click at [524, 492] on button "Previous slide" at bounding box center [532, 492] width 27 height 27
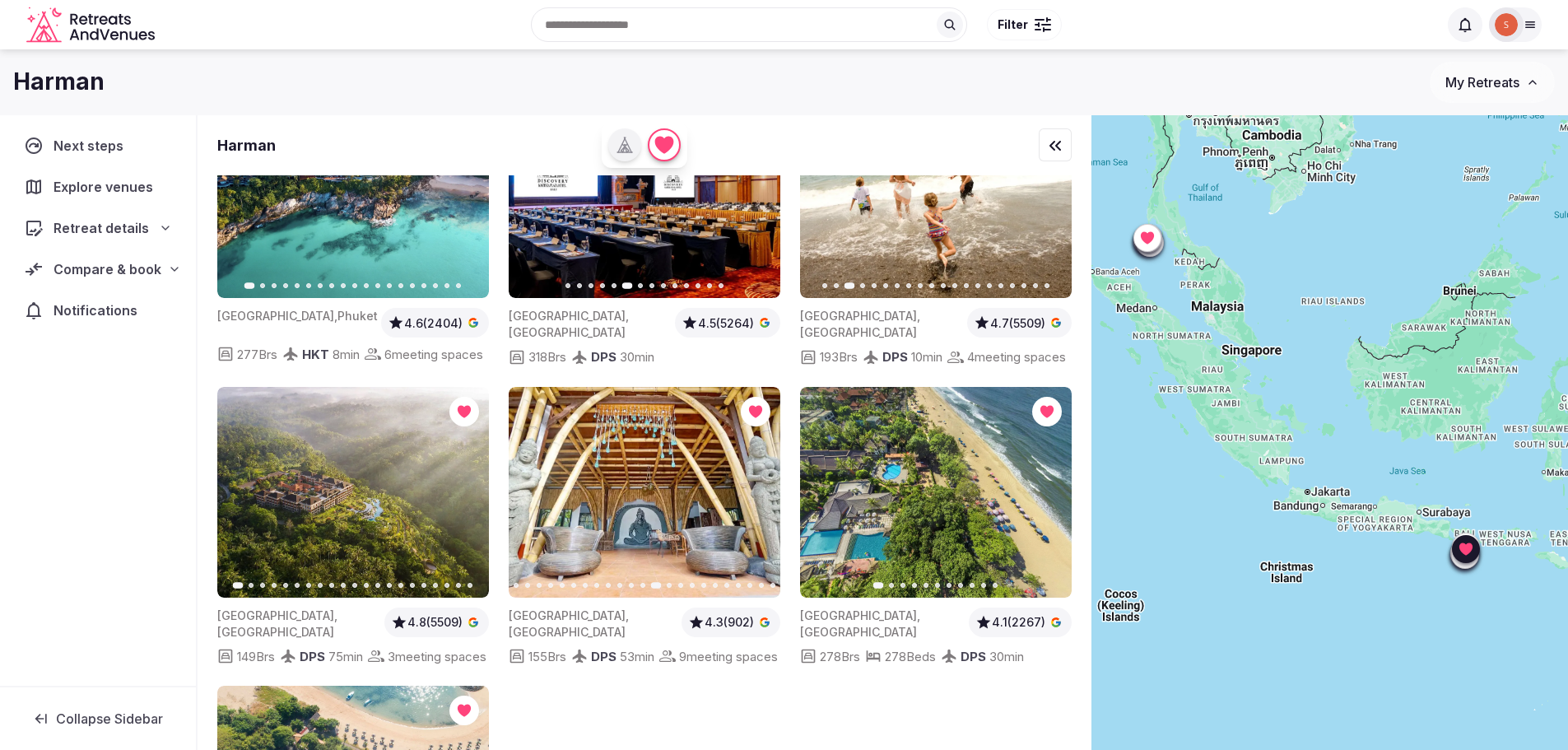
click at [525, 493] on icon "button" at bounding box center [532, 492] width 13 height 13
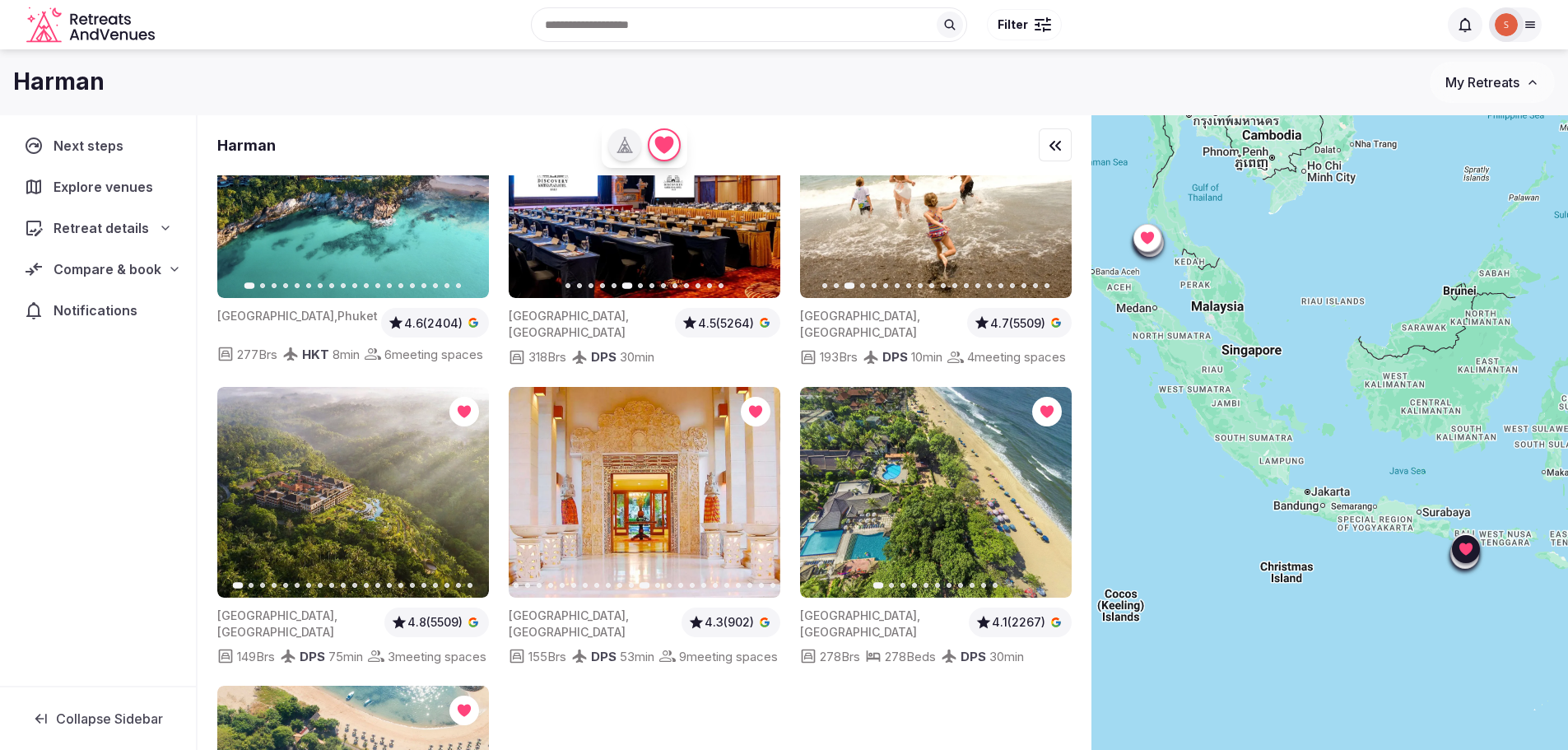
click at [760, 498] on icon "button" at bounding box center [758, 492] width 13 height 13
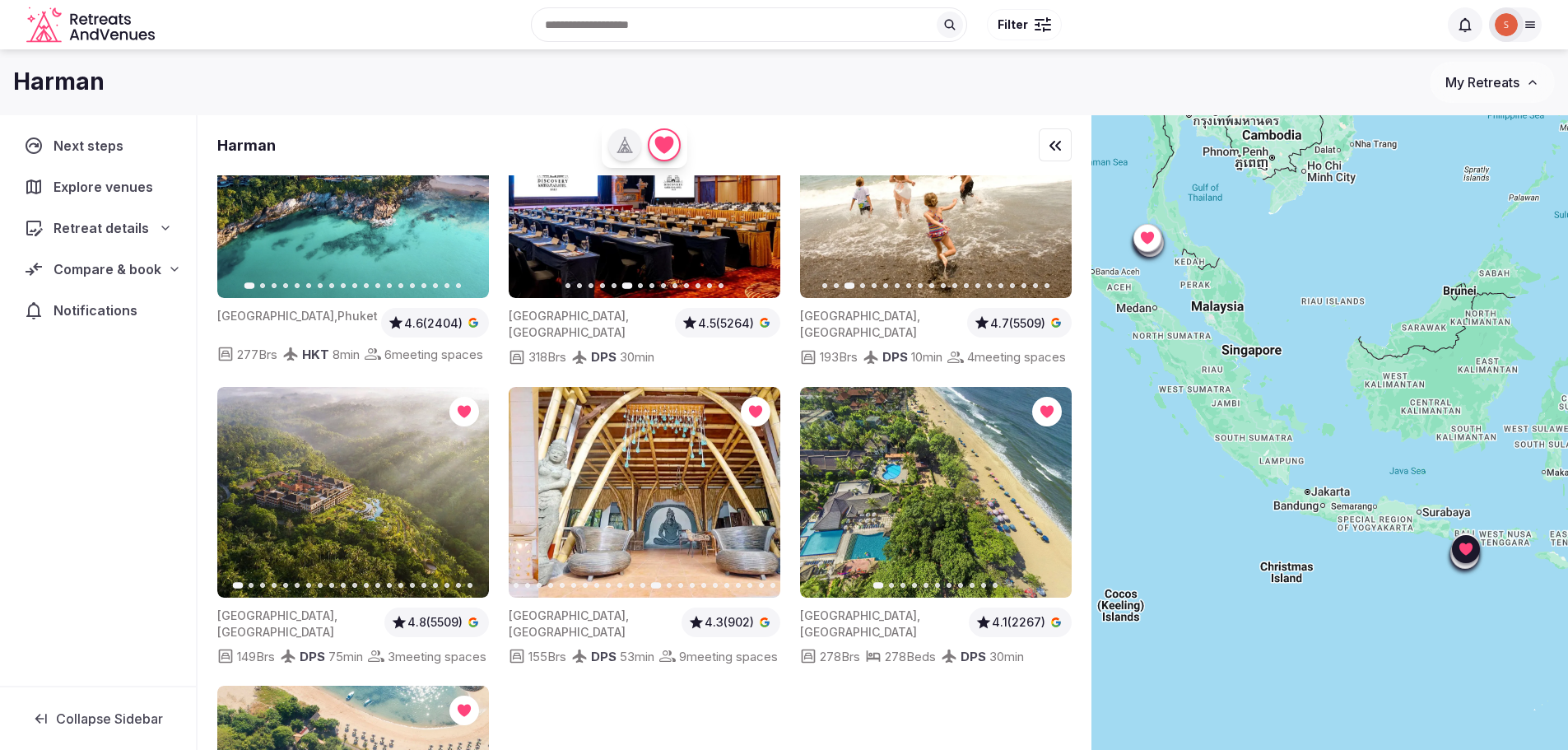
click at [760, 498] on icon "button" at bounding box center [758, 492] width 13 height 13
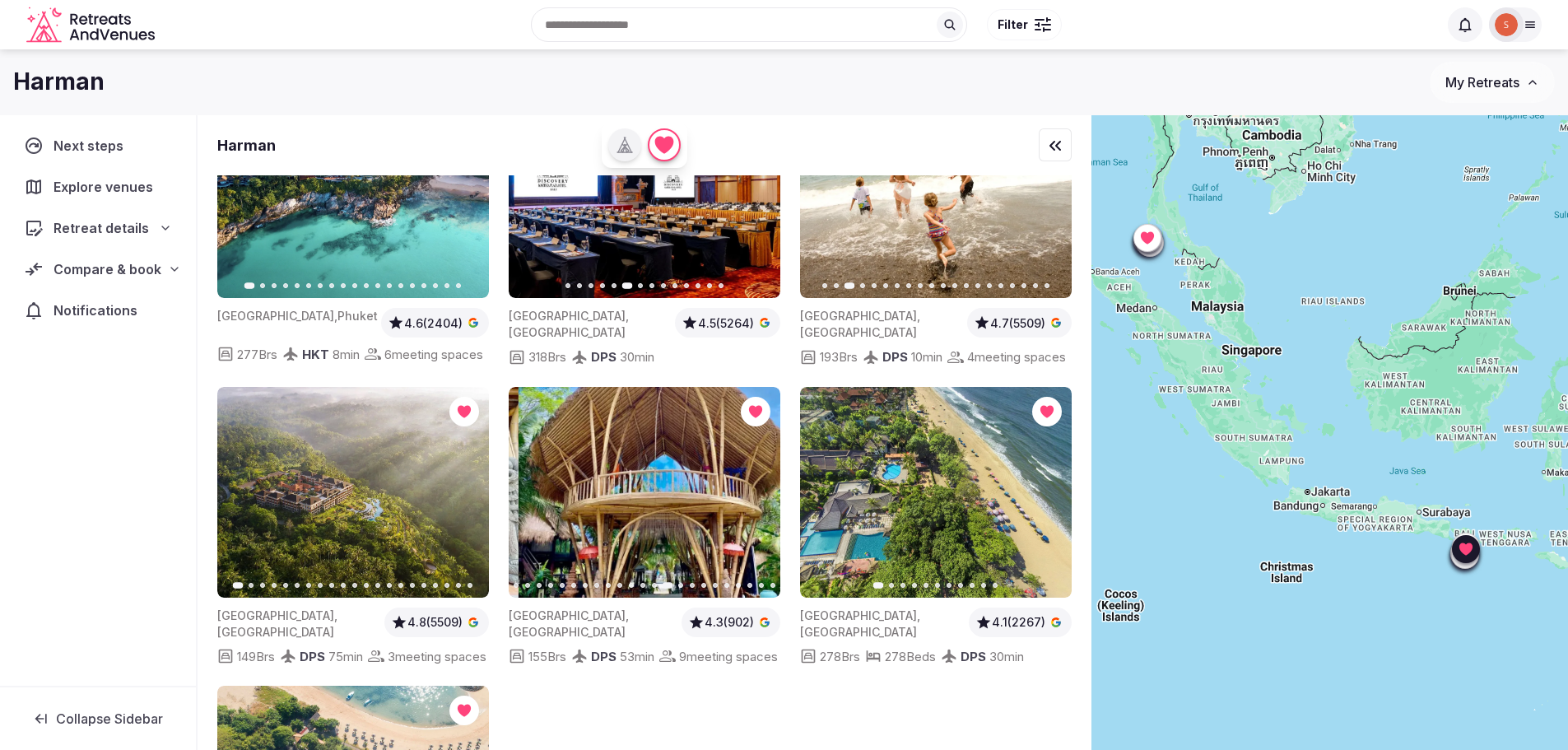
click at [760, 498] on icon "button" at bounding box center [758, 492] width 13 height 13
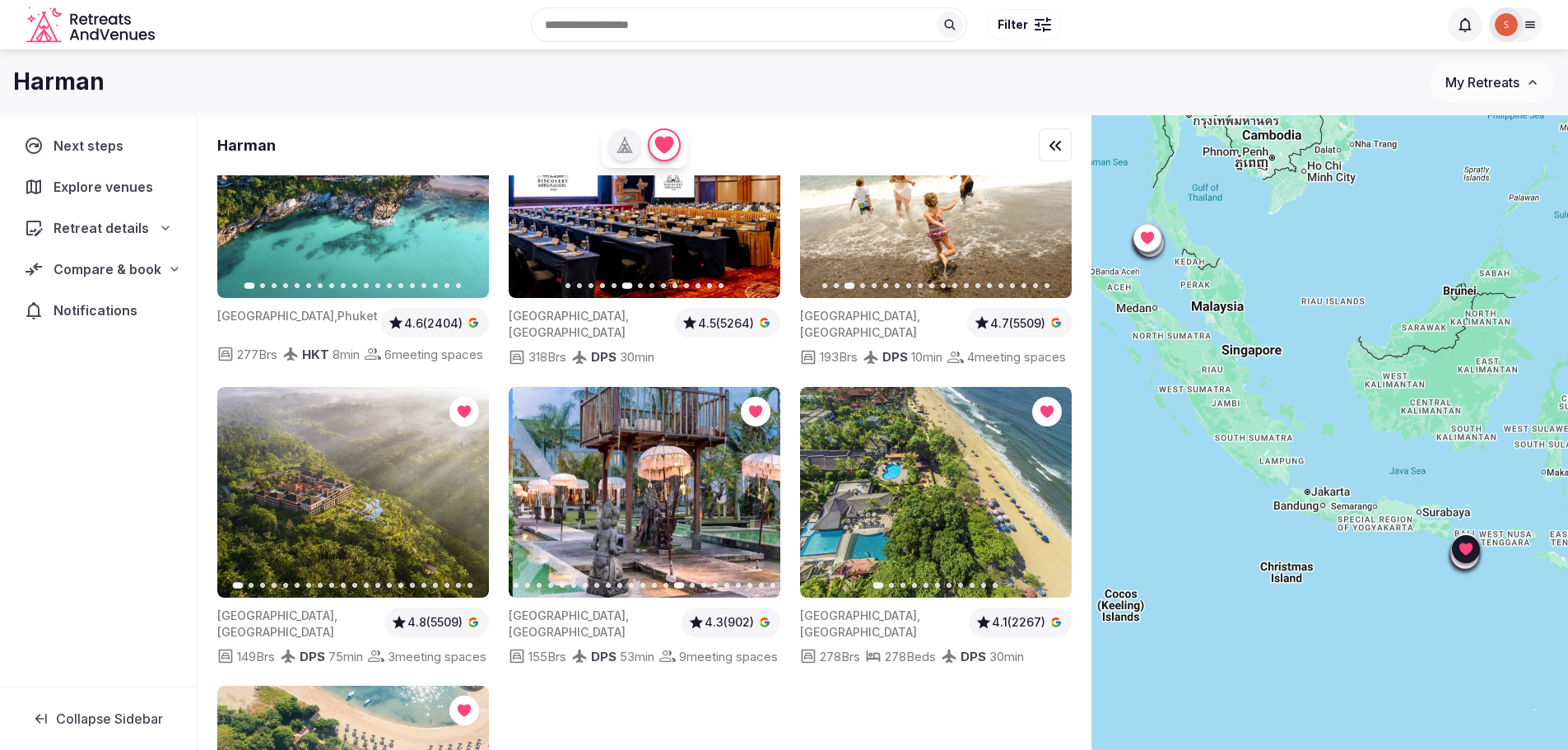
click at [760, 498] on icon "button" at bounding box center [758, 492] width 13 height 13
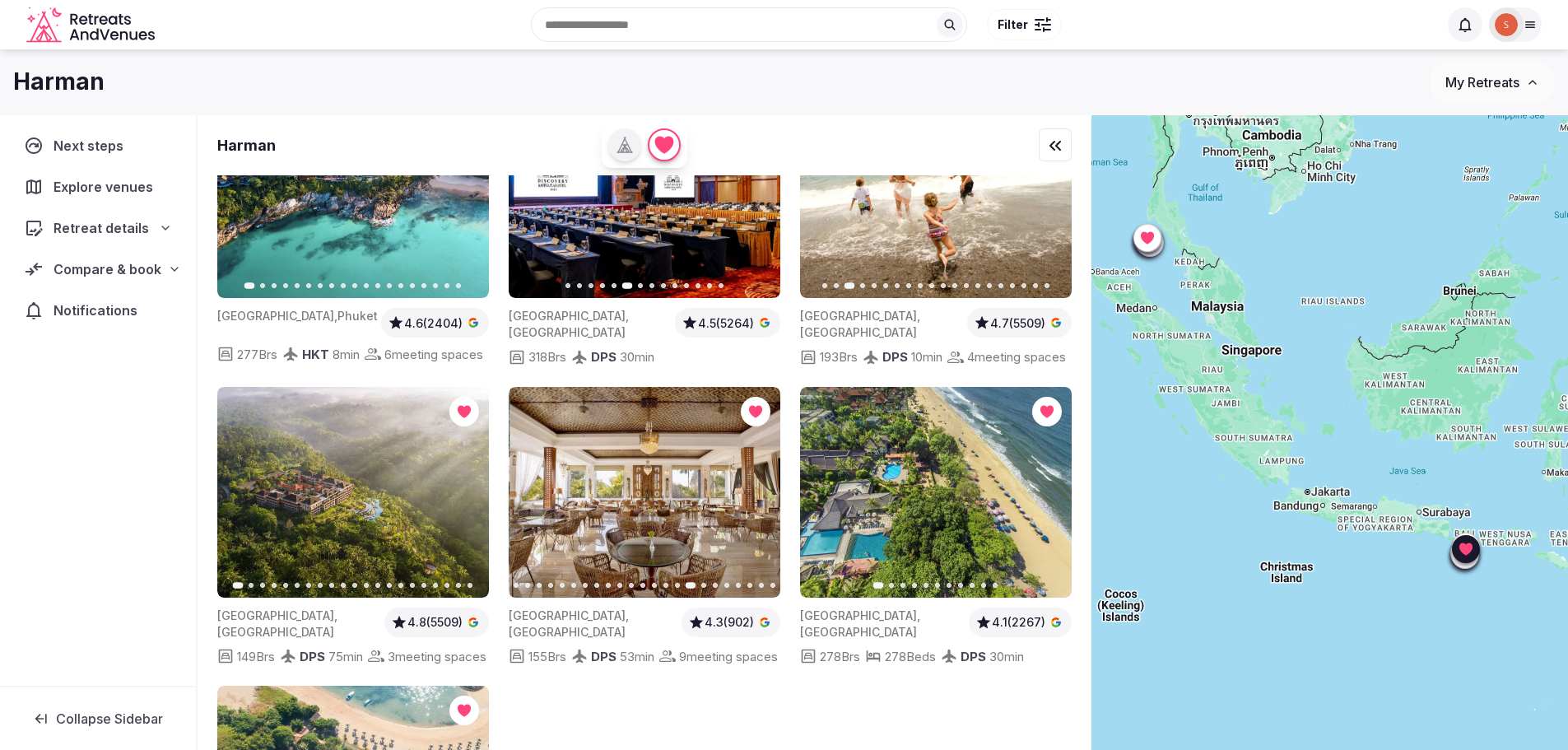
click at [760, 498] on icon "button" at bounding box center [758, 492] width 13 height 13
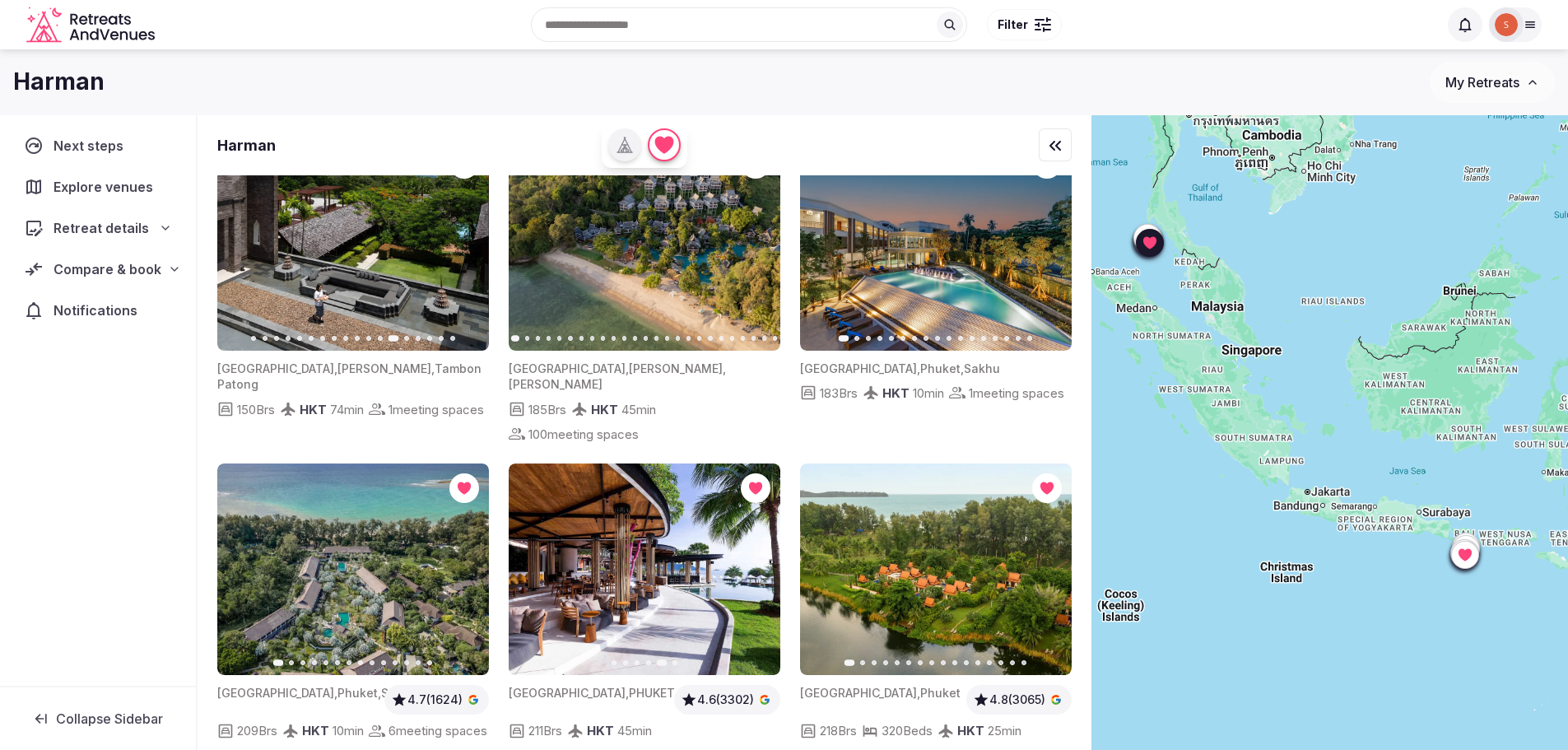
scroll to position [82, 0]
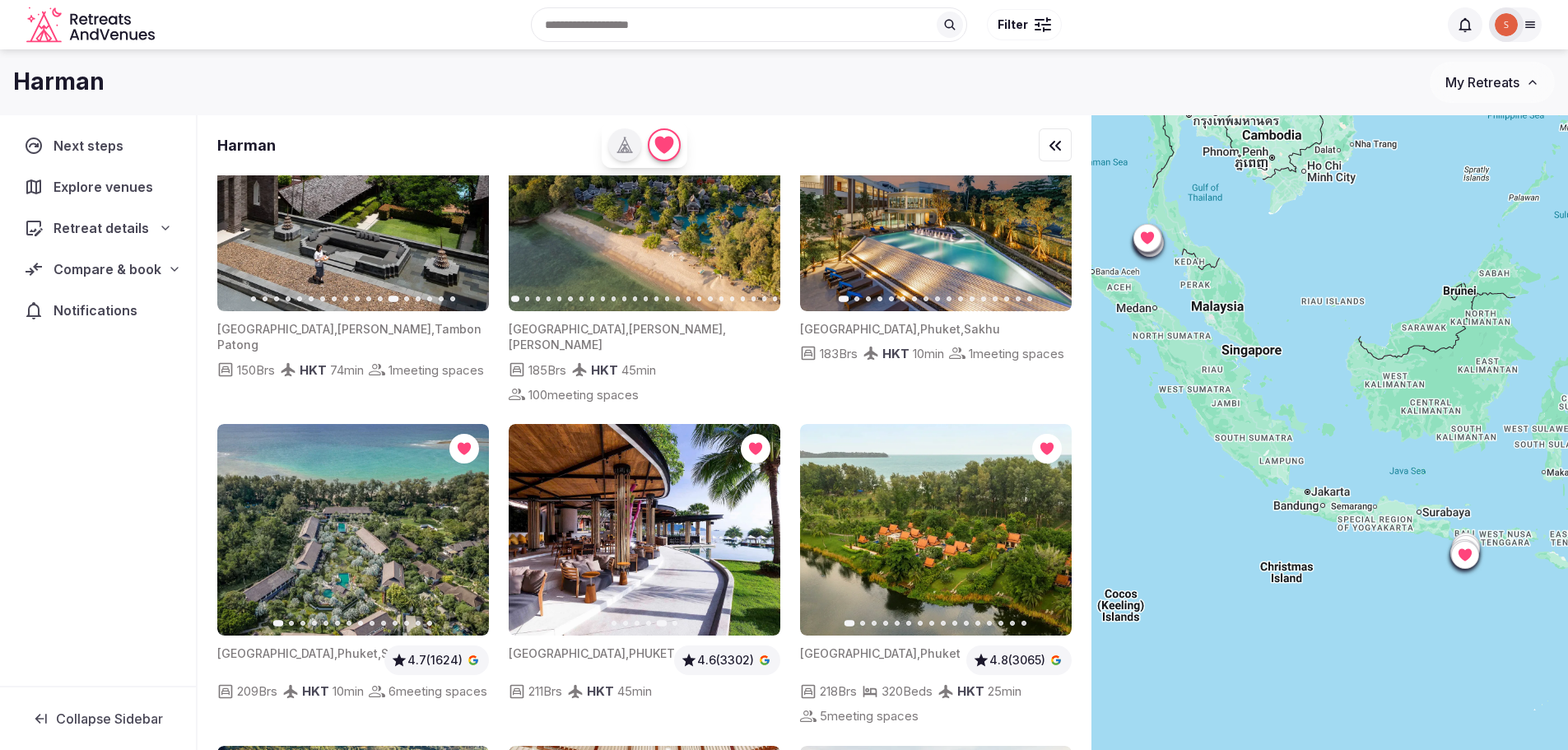
click at [158, 229] on div "Retreat details" at bounding box center [98, 228] width 148 height 20
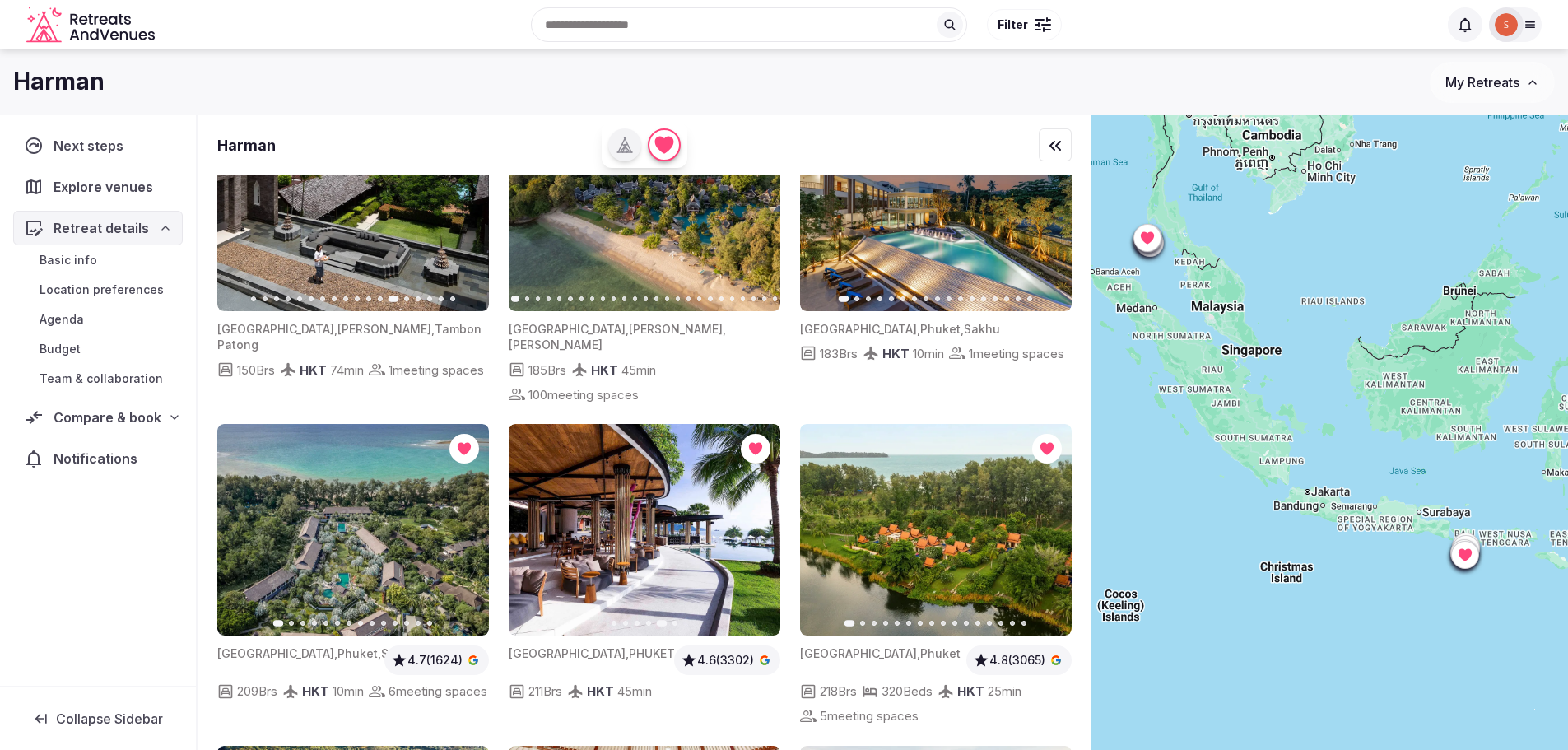
click at [98, 282] on span "Location preferences" at bounding box center [101, 290] width 124 height 17
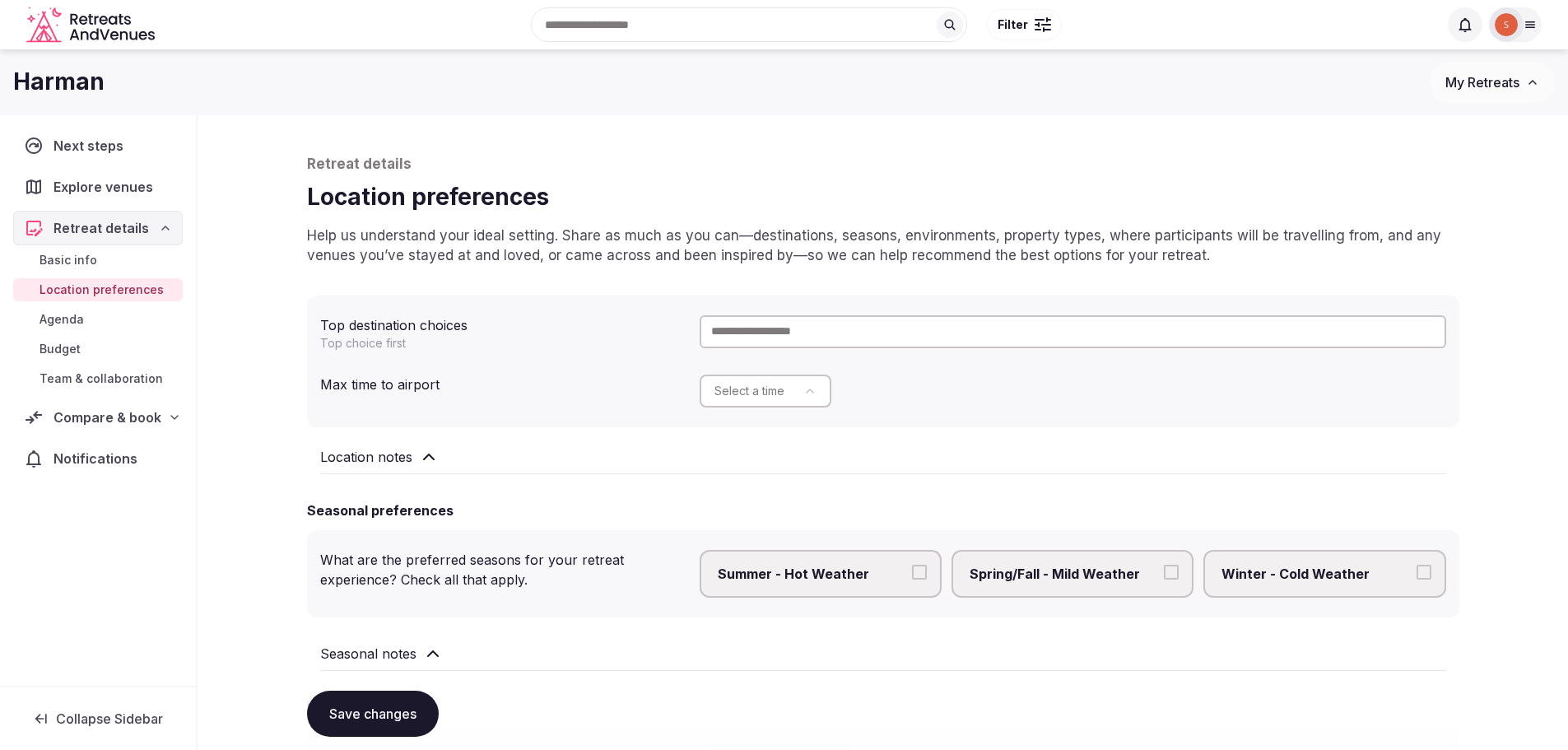
click at [58, 253] on span "Basic info" at bounding box center [68, 260] width 58 height 17
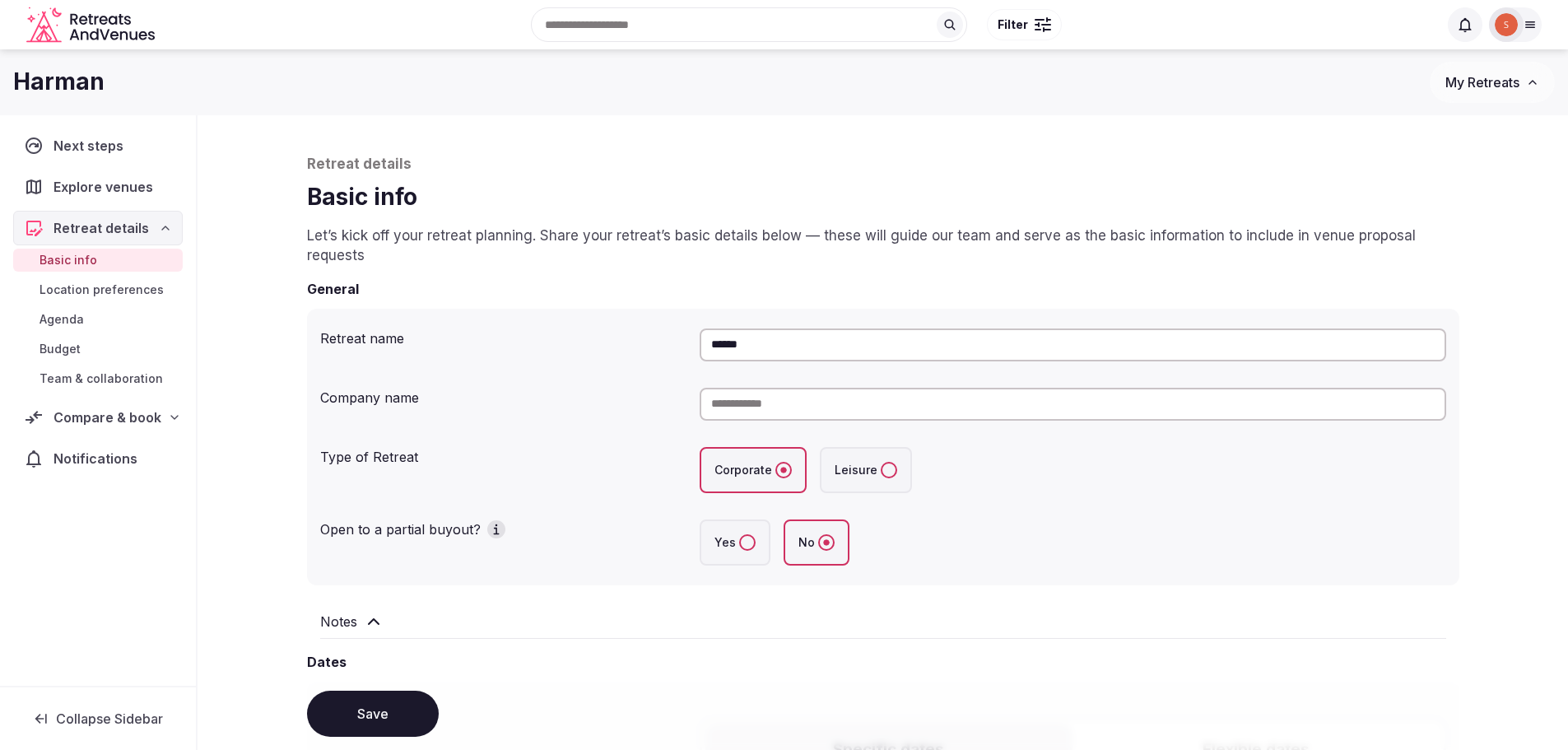
click at [59, 352] on span "Budget" at bounding box center [59, 349] width 41 height 17
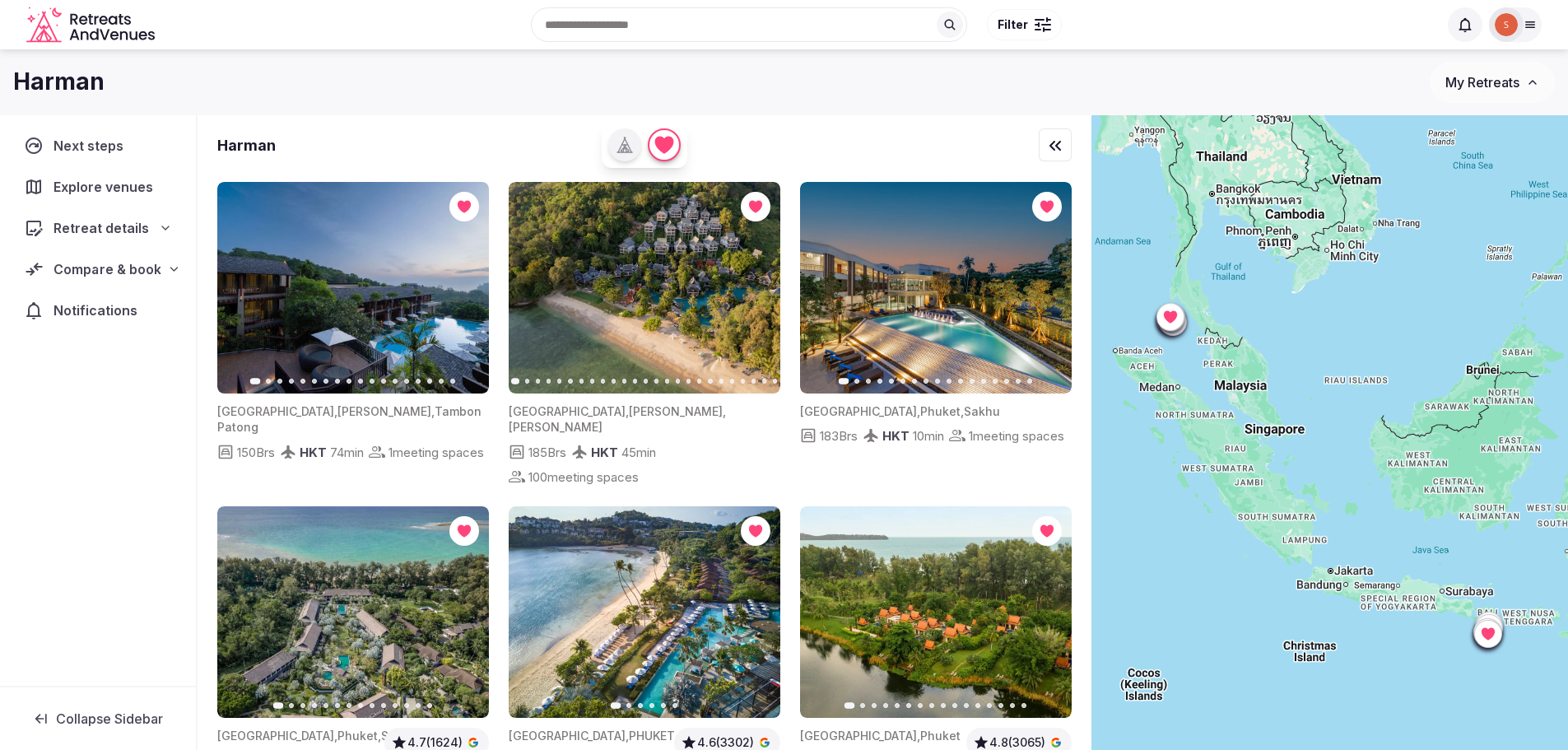
click at [153, 269] on span "Compare & book" at bounding box center [107, 269] width 107 height 20
click at [109, 298] on span "Shortlisted venues (13)" at bounding box center [105, 302] width 133 height 17
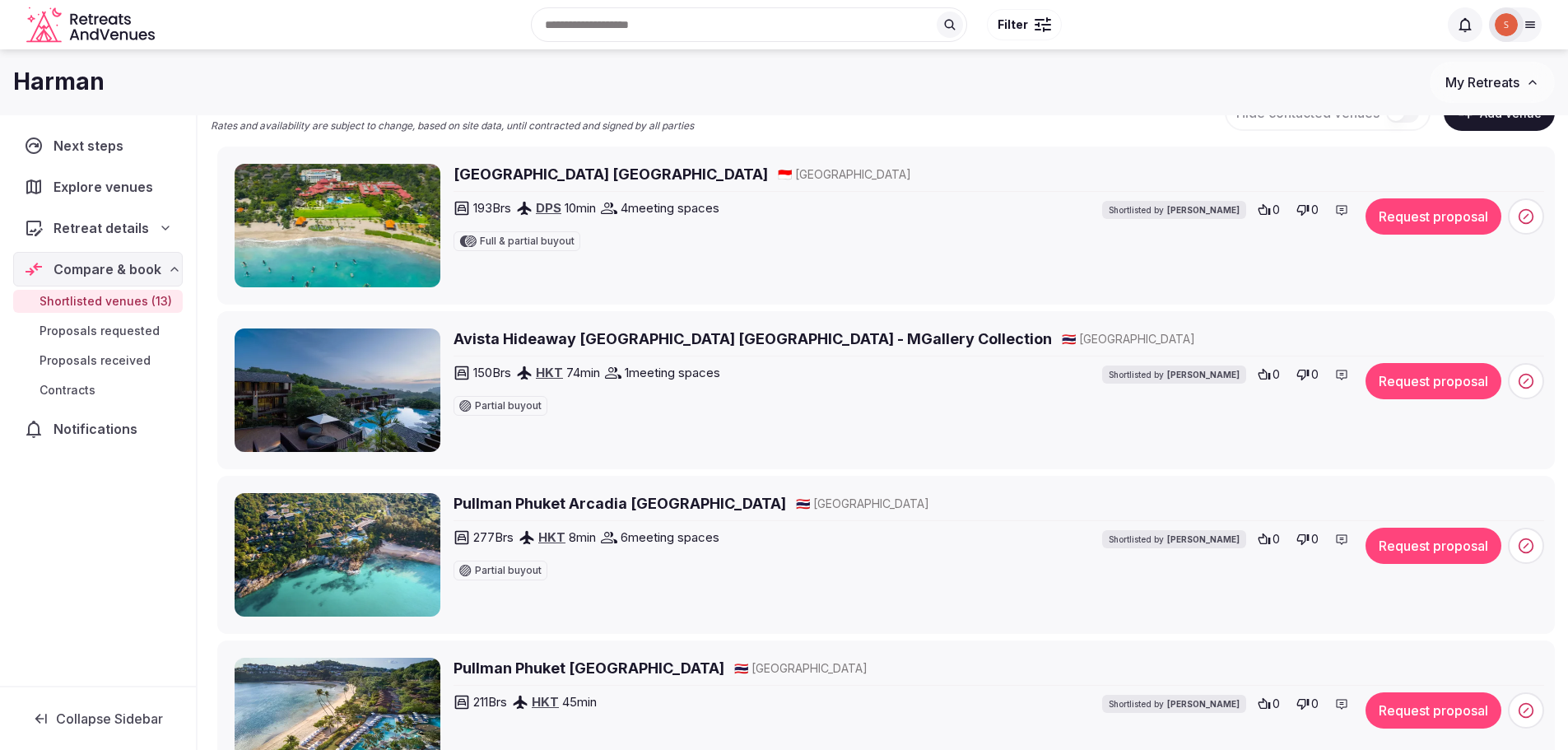
scroll to position [189, 0]
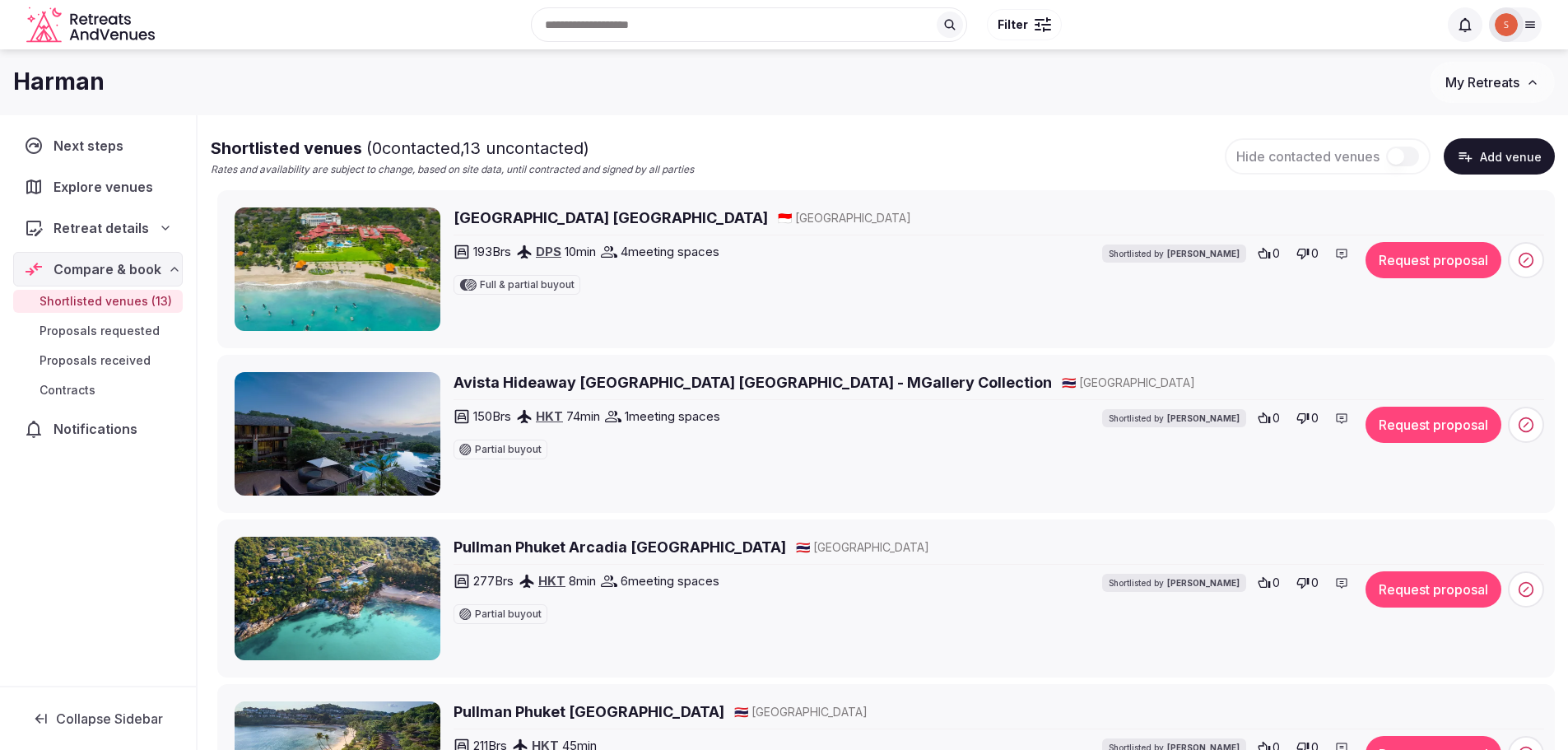
click at [498, 222] on h2 "[GEOGRAPHIC_DATA] [GEOGRAPHIC_DATA]" at bounding box center [610, 218] width 314 height 21
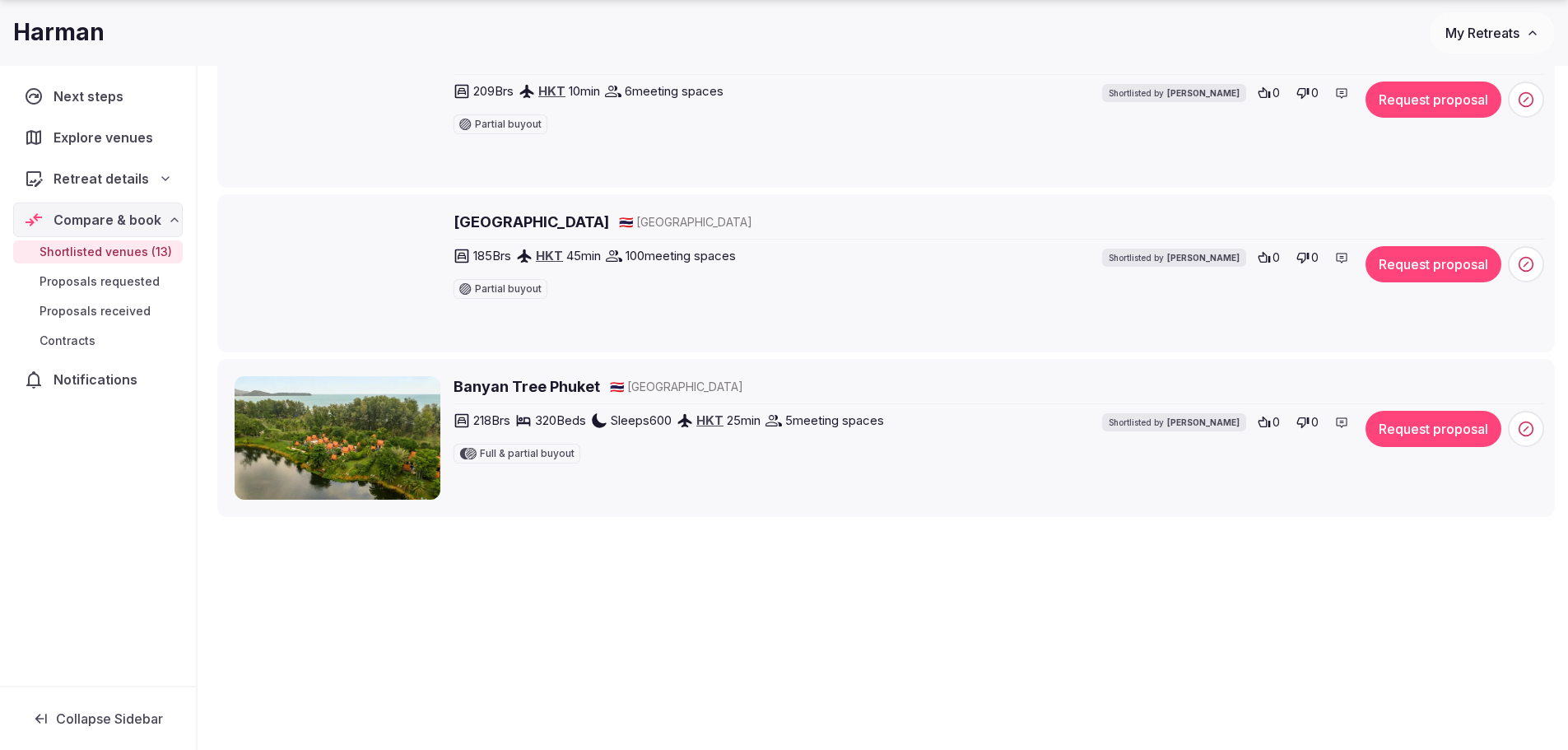
scroll to position [2000, 0]
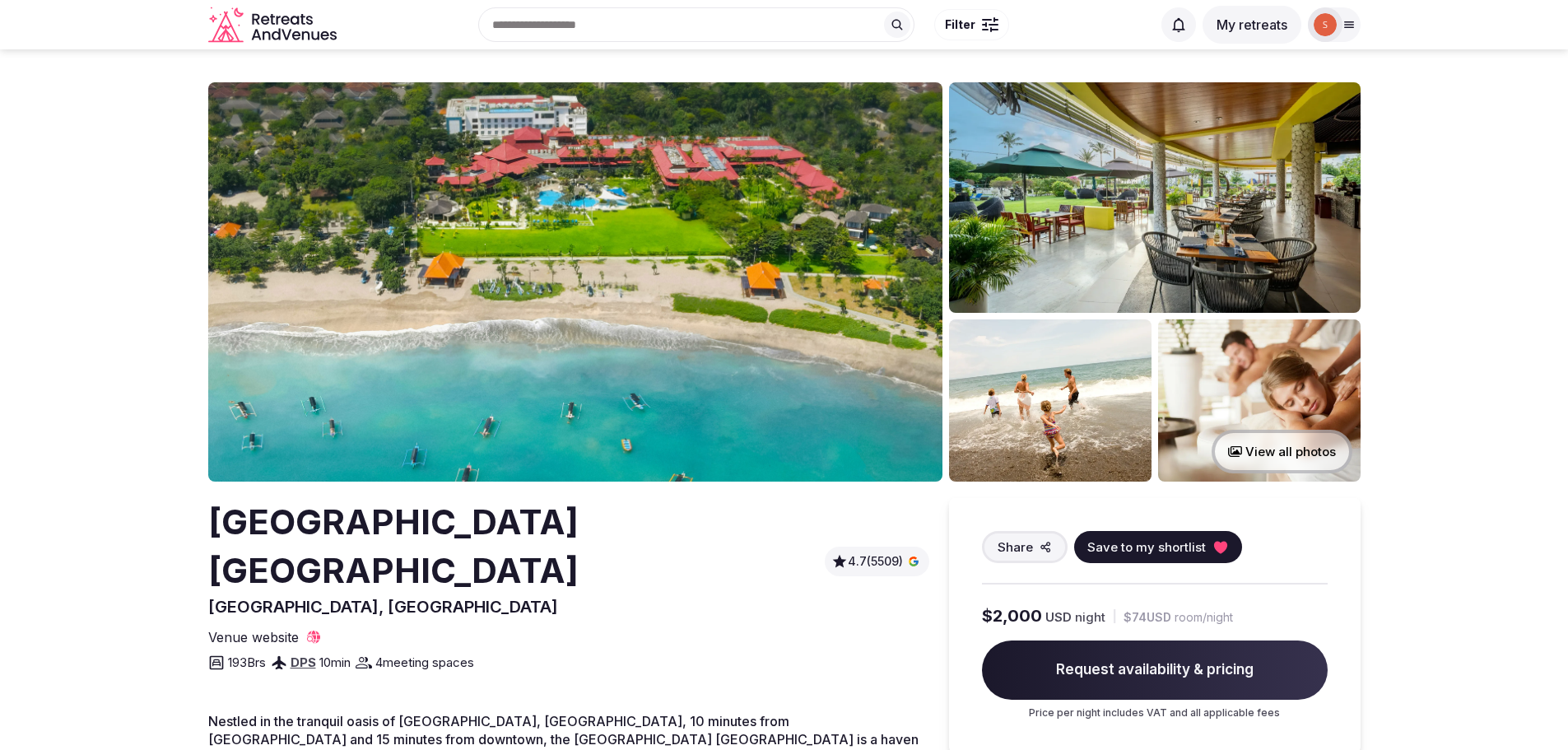
click at [1257, 462] on button "View all photos" at bounding box center [1282, 451] width 141 height 43
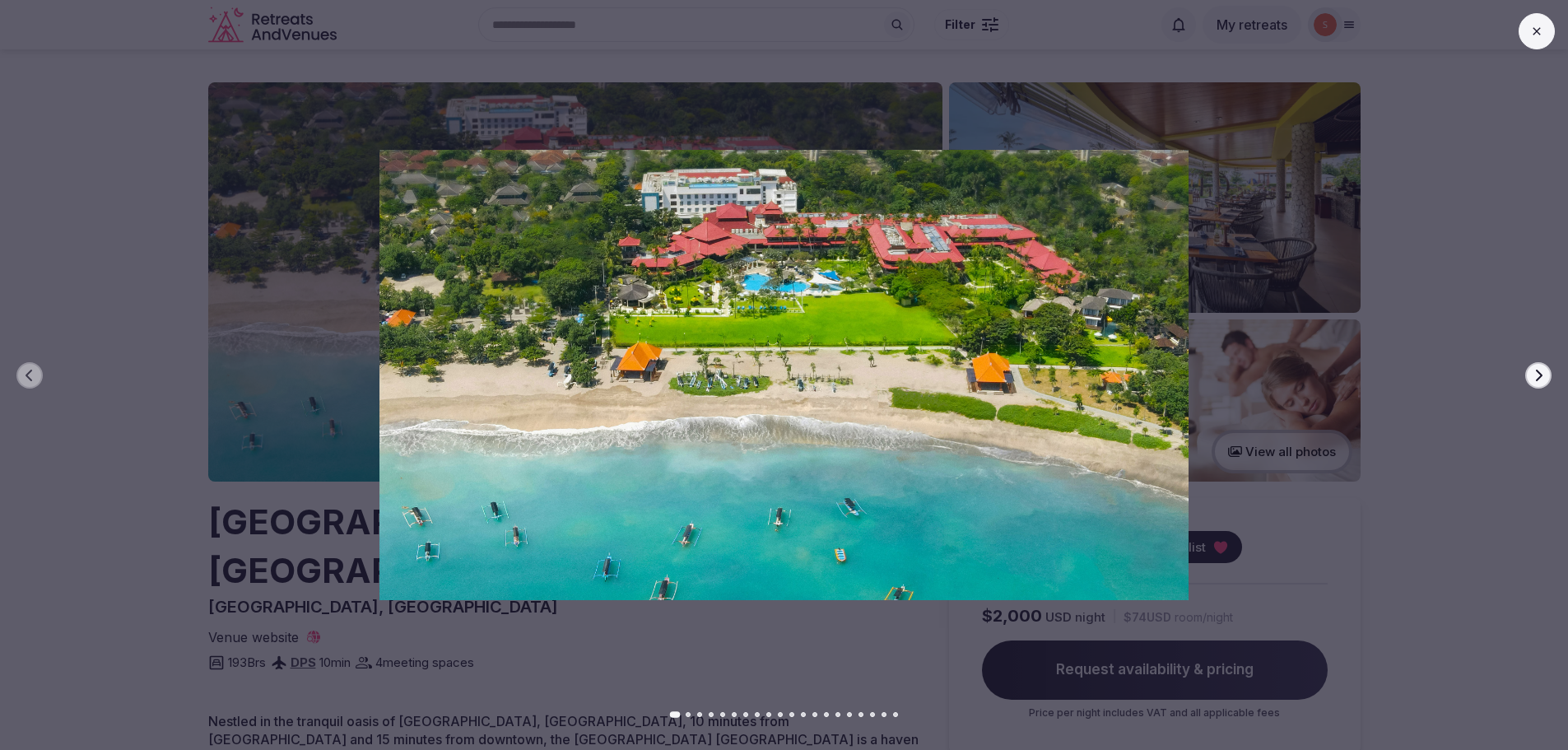
click at [1545, 365] on button "Next slide" at bounding box center [1539, 375] width 27 height 27
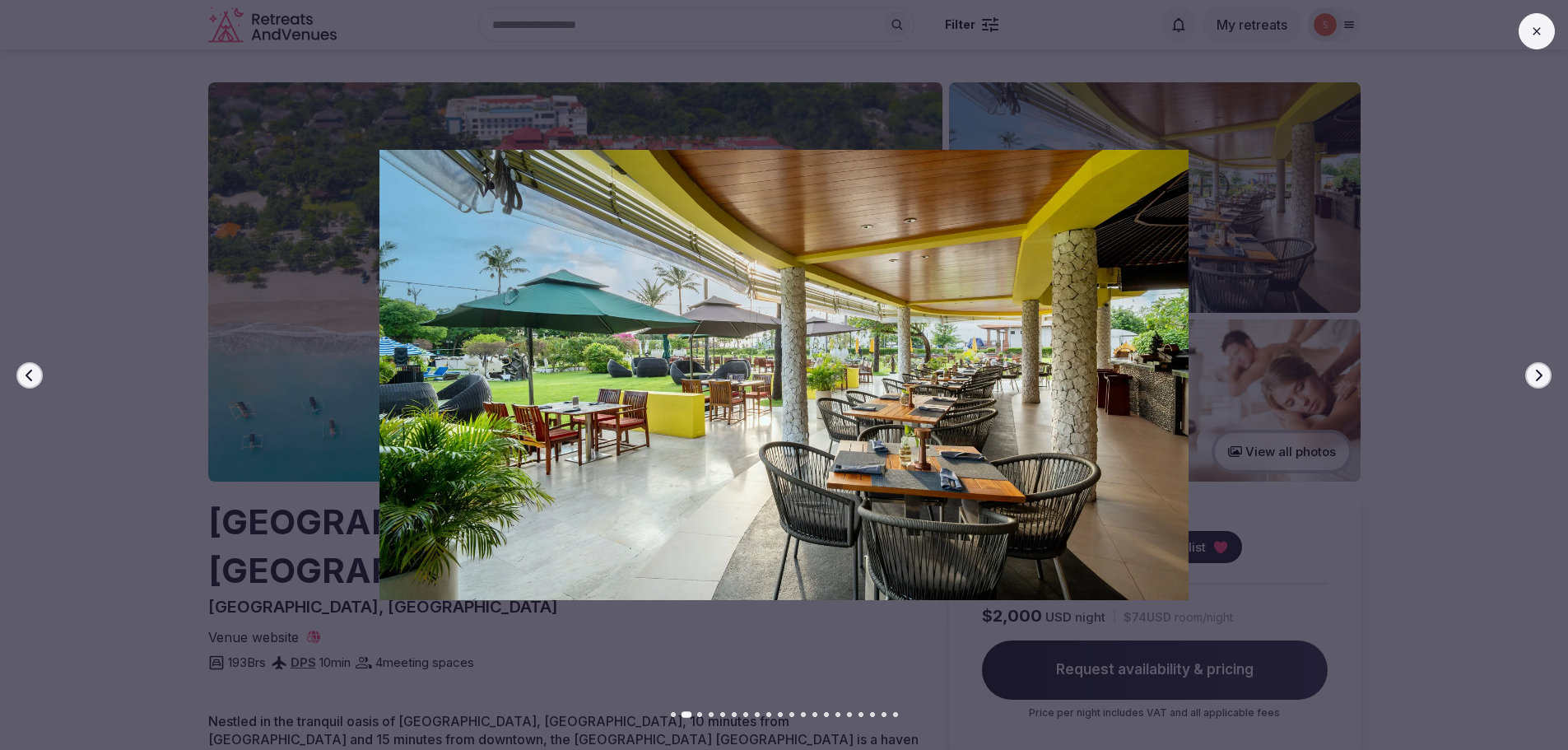
click at [1545, 365] on button "Next slide" at bounding box center [1539, 375] width 27 height 27
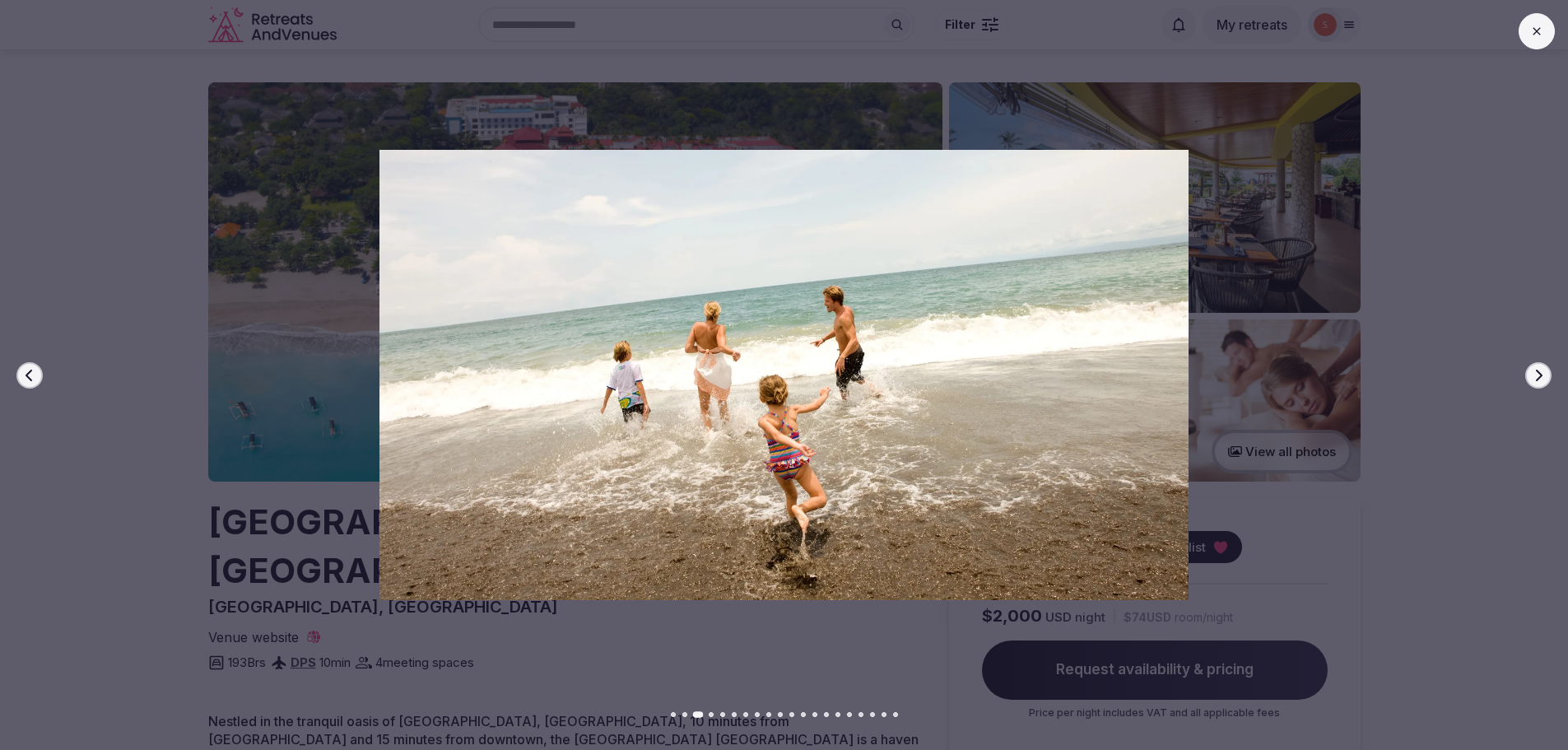
click at [1545, 365] on button "Next slide" at bounding box center [1539, 375] width 27 height 27
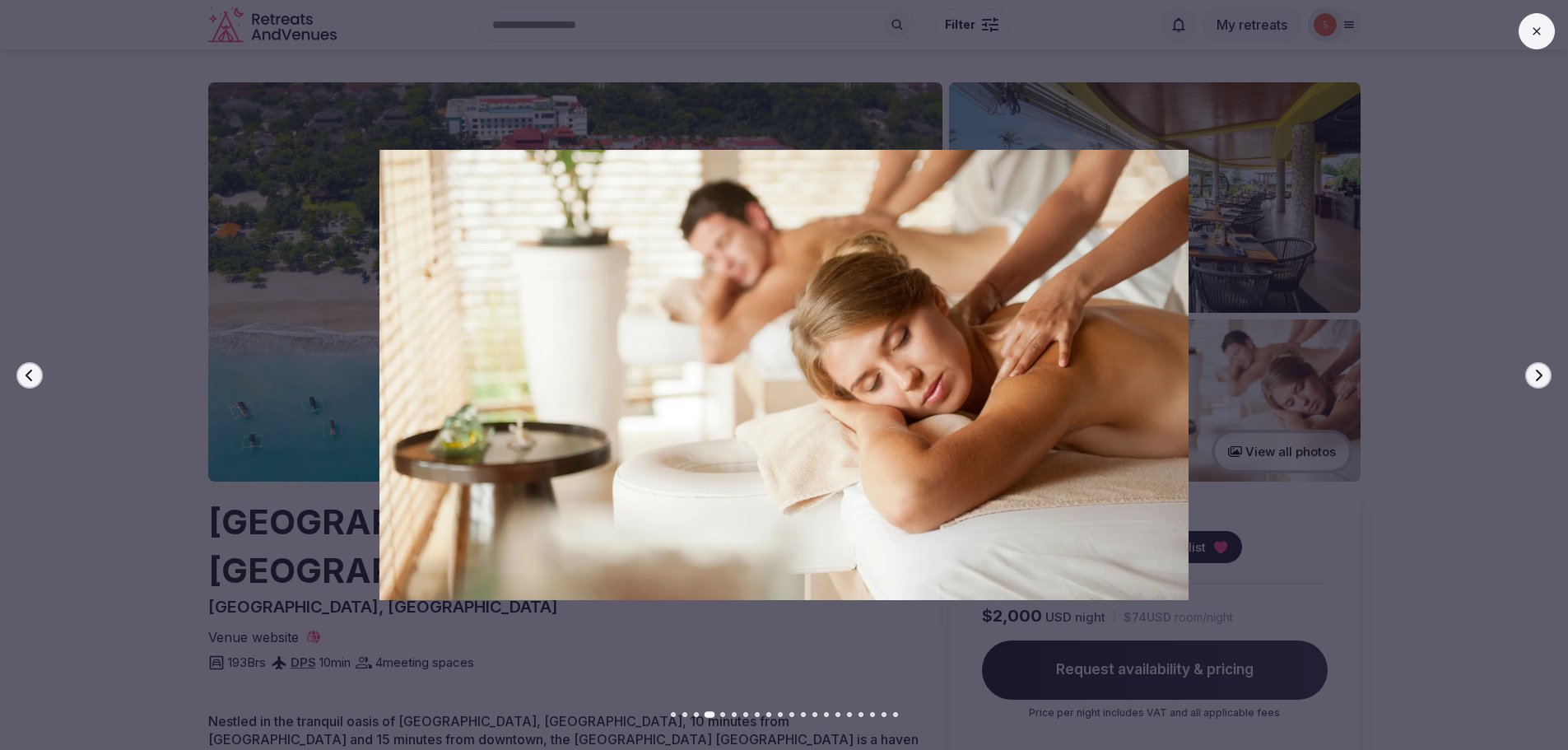
click at [1545, 365] on button "Next slide" at bounding box center [1539, 375] width 27 height 27
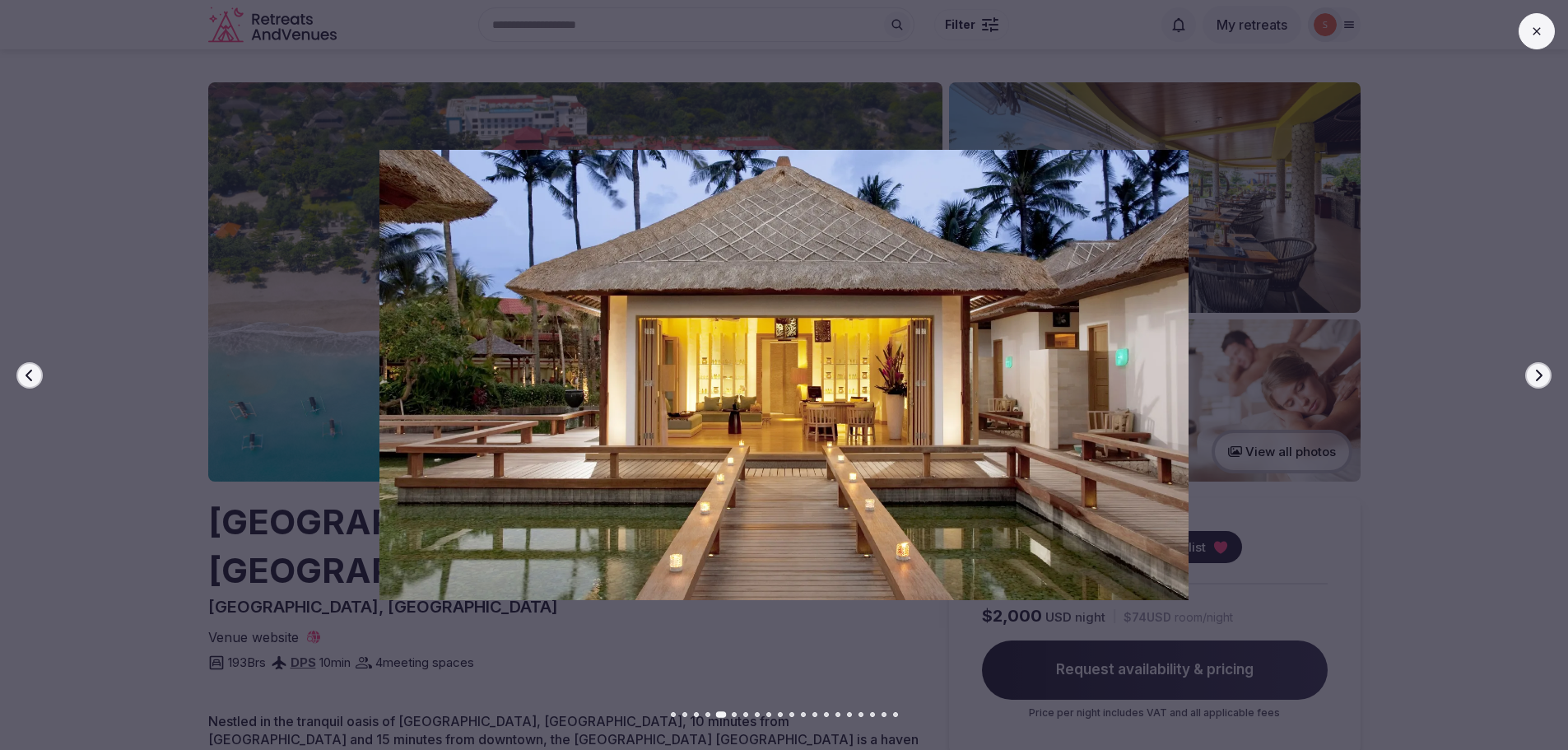
click at [1545, 365] on button "Next slide" at bounding box center [1539, 375] width 27 height 27
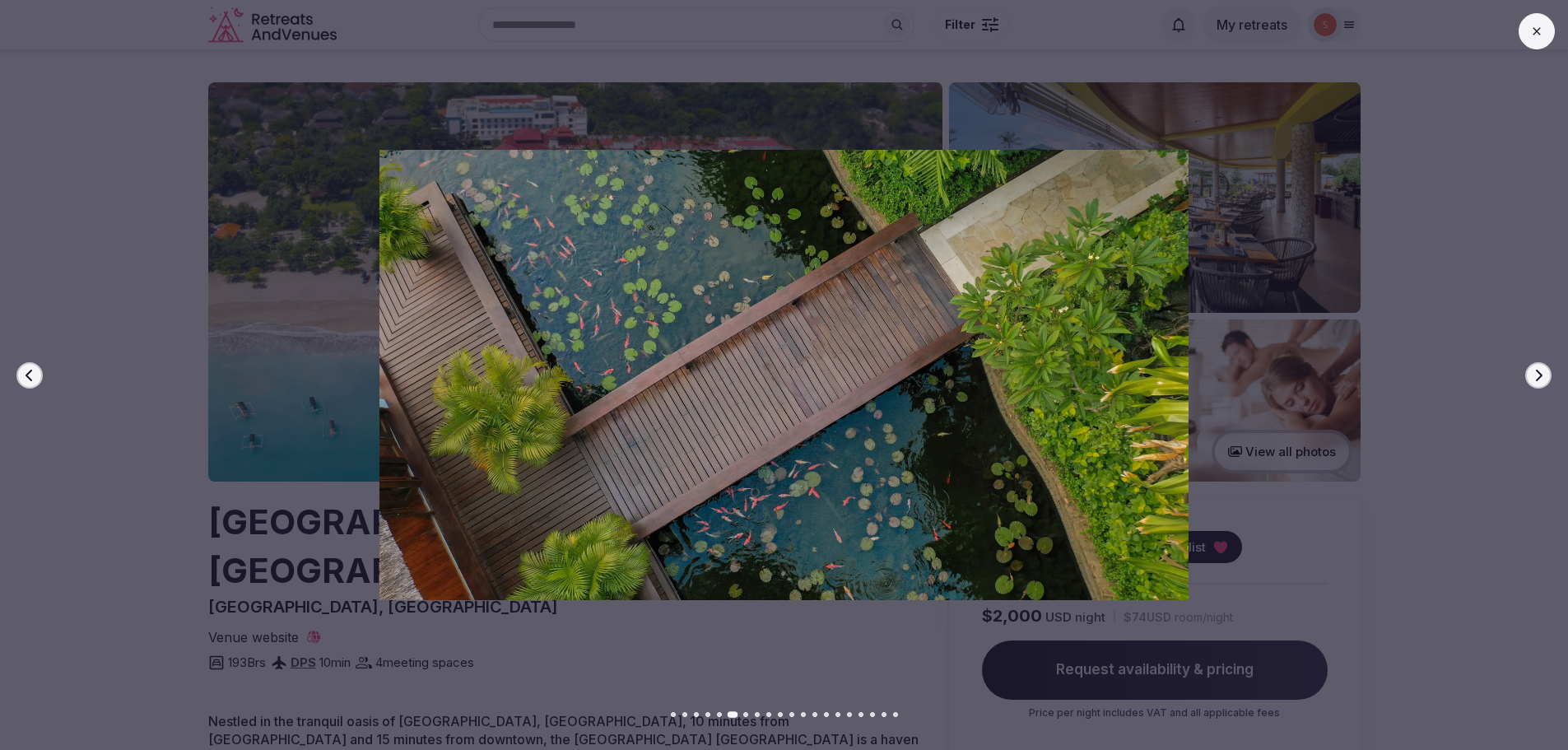
click at [1545, 365] on button "Next slide" at bounding box center [1539, 375] width 27 height 27
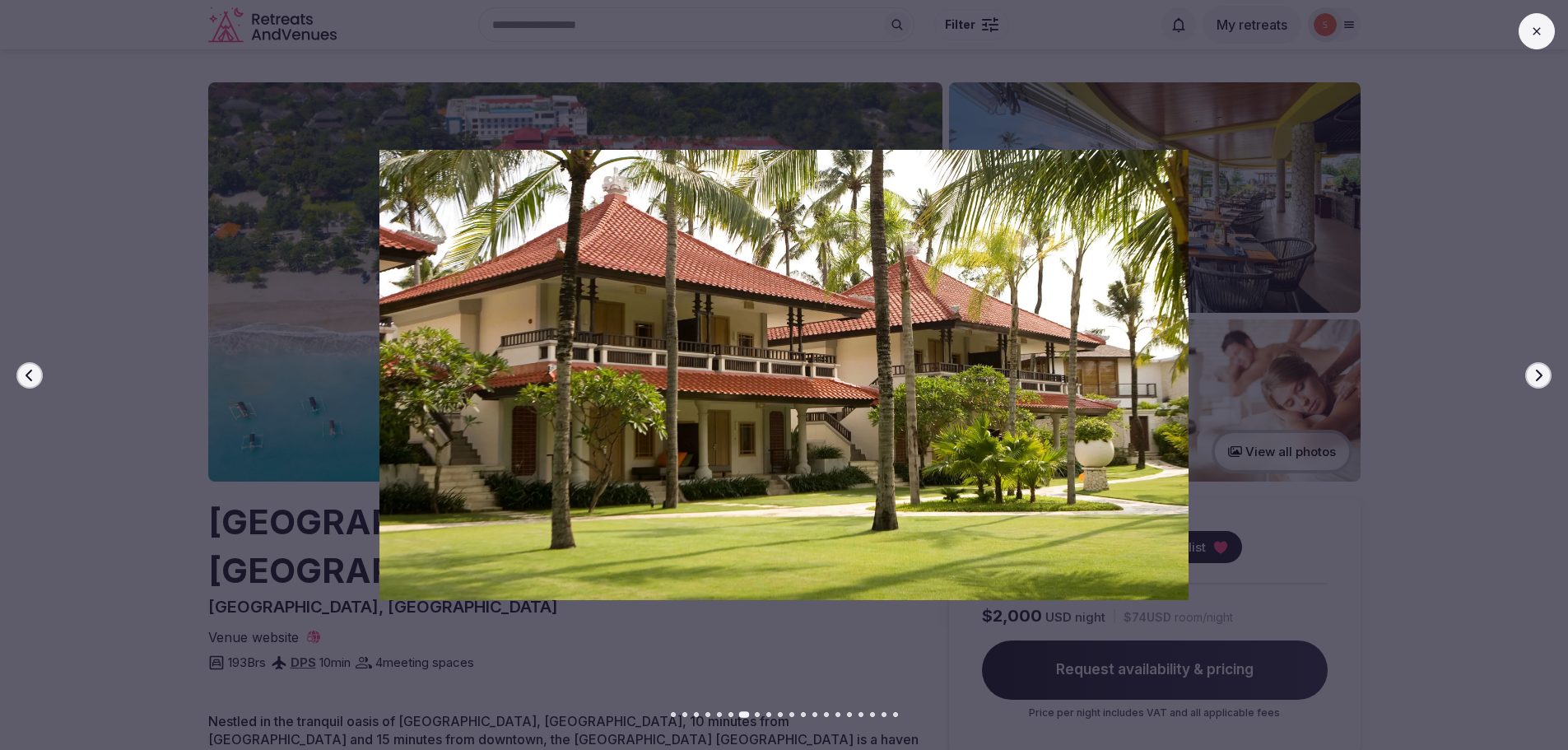
click at [1545, 365] on button "Next slide" at bounding box center [1539, 375] width 27 height 27
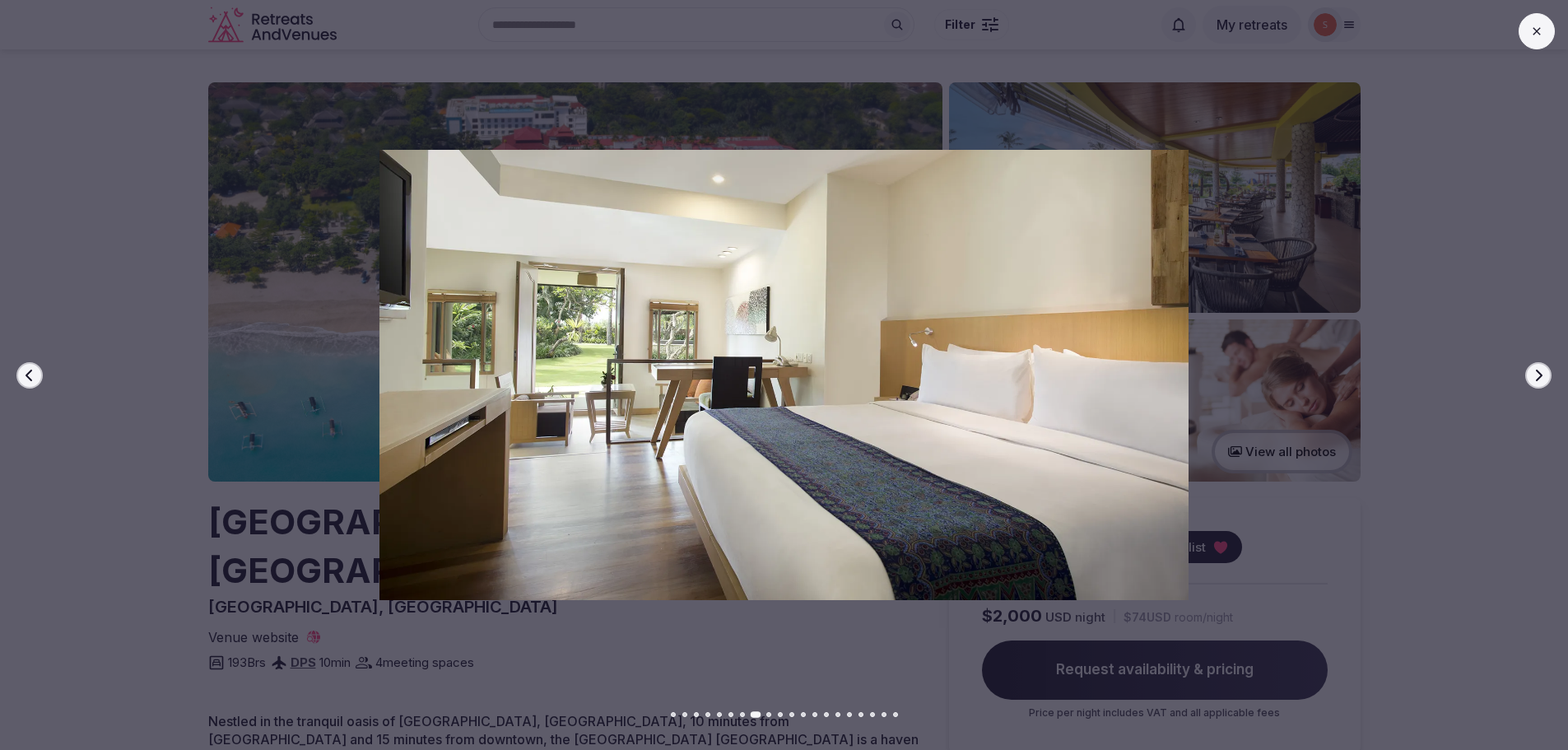
click at [1545, 365] on button "Next slide" at bounding box center [1539, 375] width 27 height 27
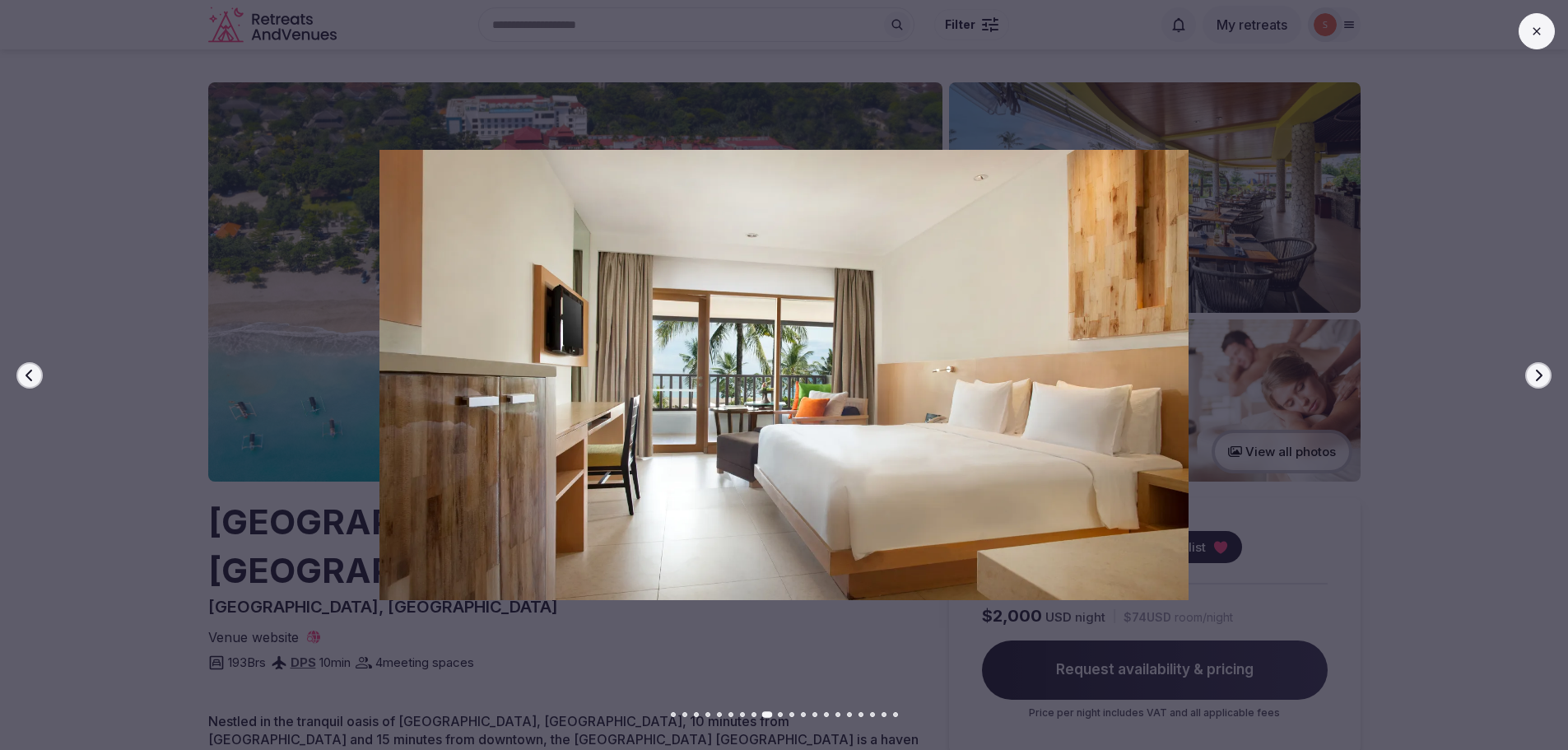
click at [1545, 365] on button "Next slide" at bounding box center [1539, 375] width 27 height 27
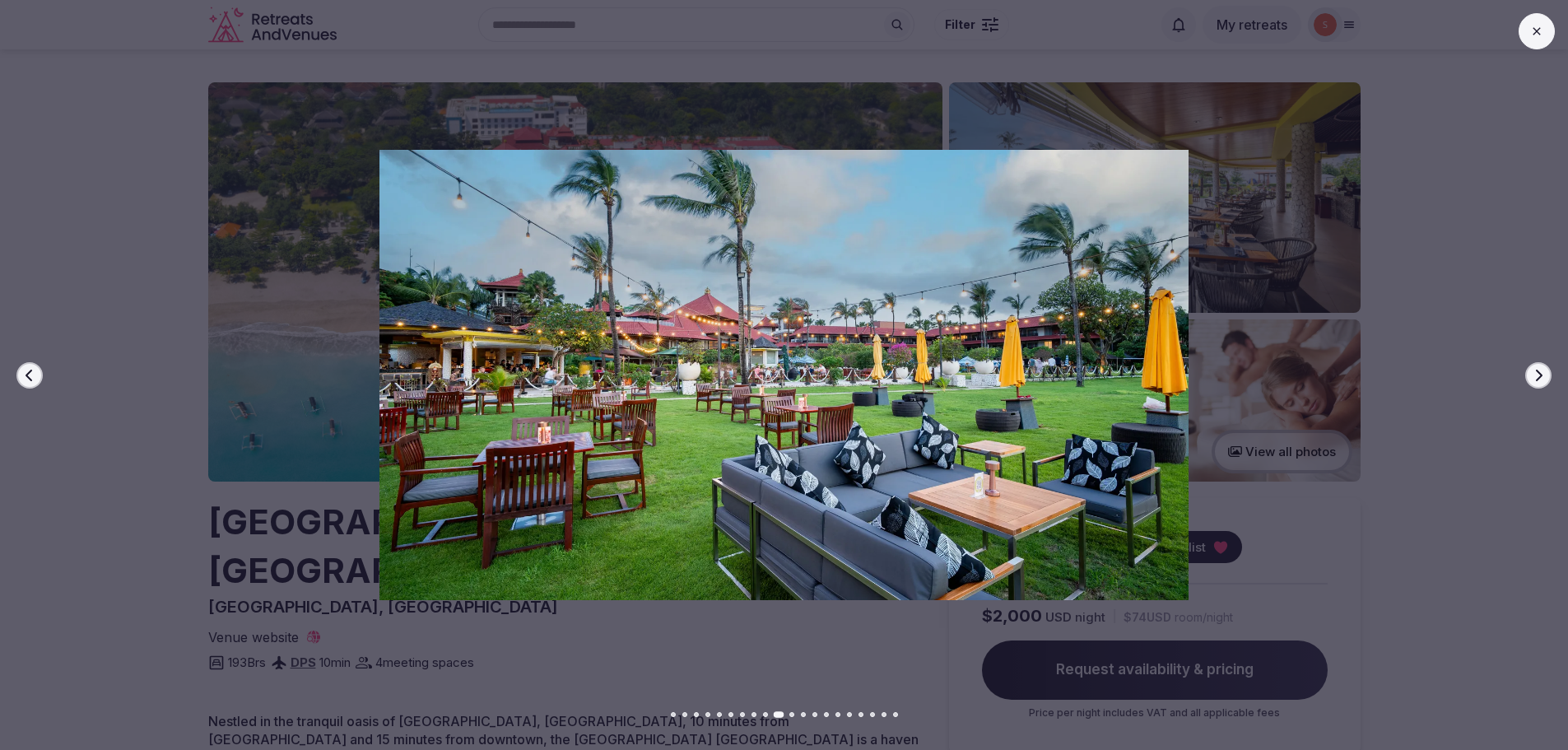
click at [1545, 365] on button "Next slide" at bounding box center [1539, 375] width 27 height 27
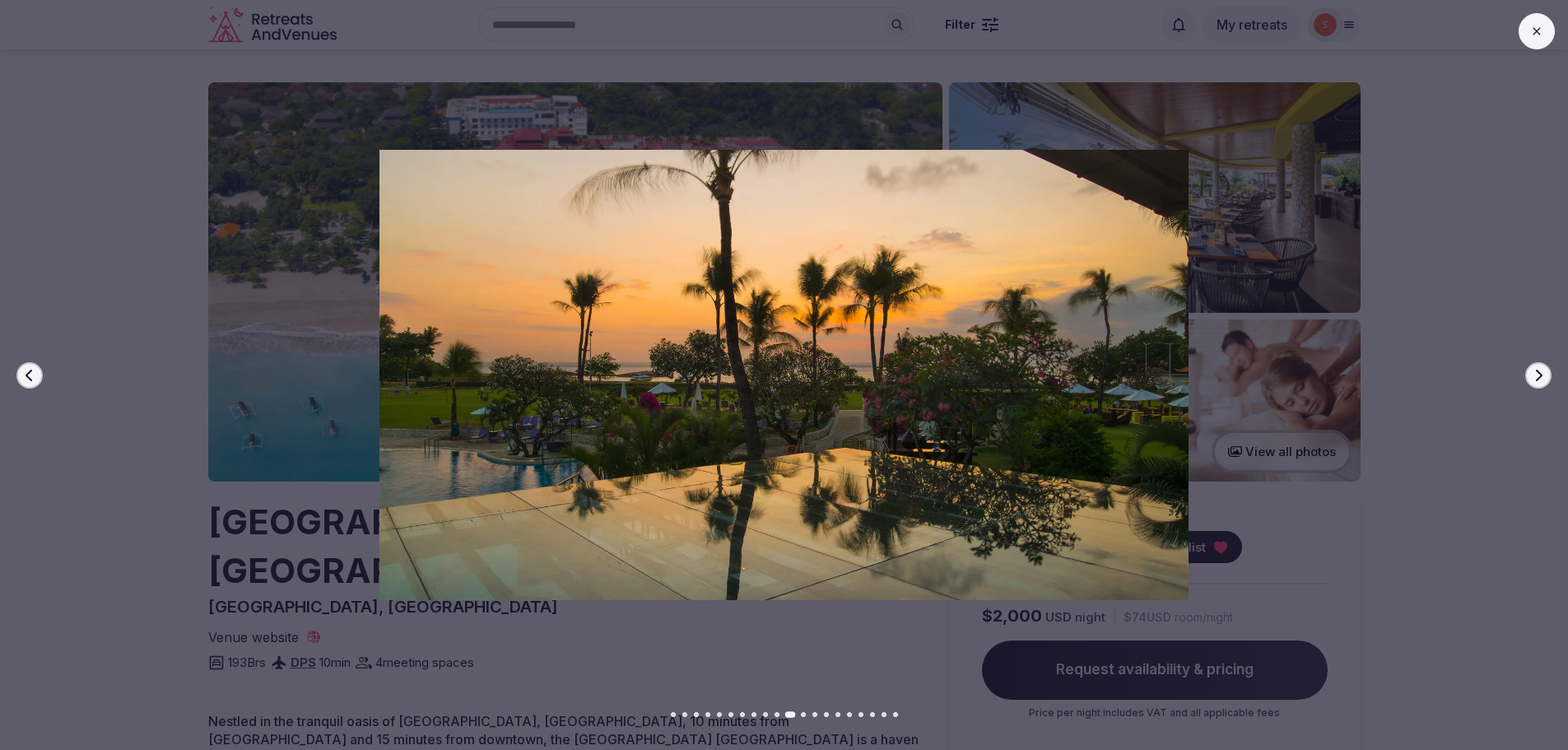
click at [1545, 365] on button "Next slide" at bounding box center [1539, 375] width 27 height 27
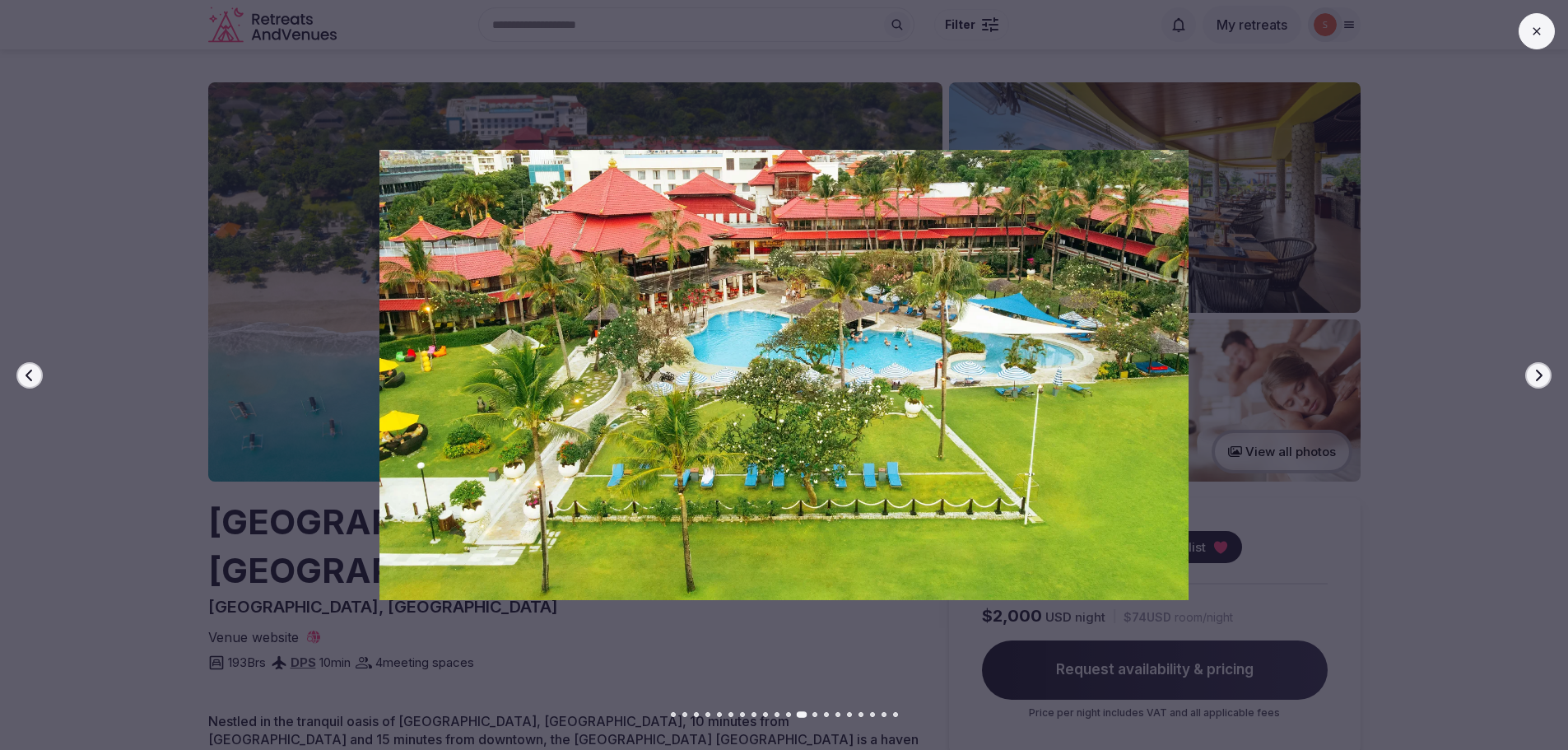
click at [1545, 365] on button "Next slide" at bounding box center [1539, 375] width 27 height 27
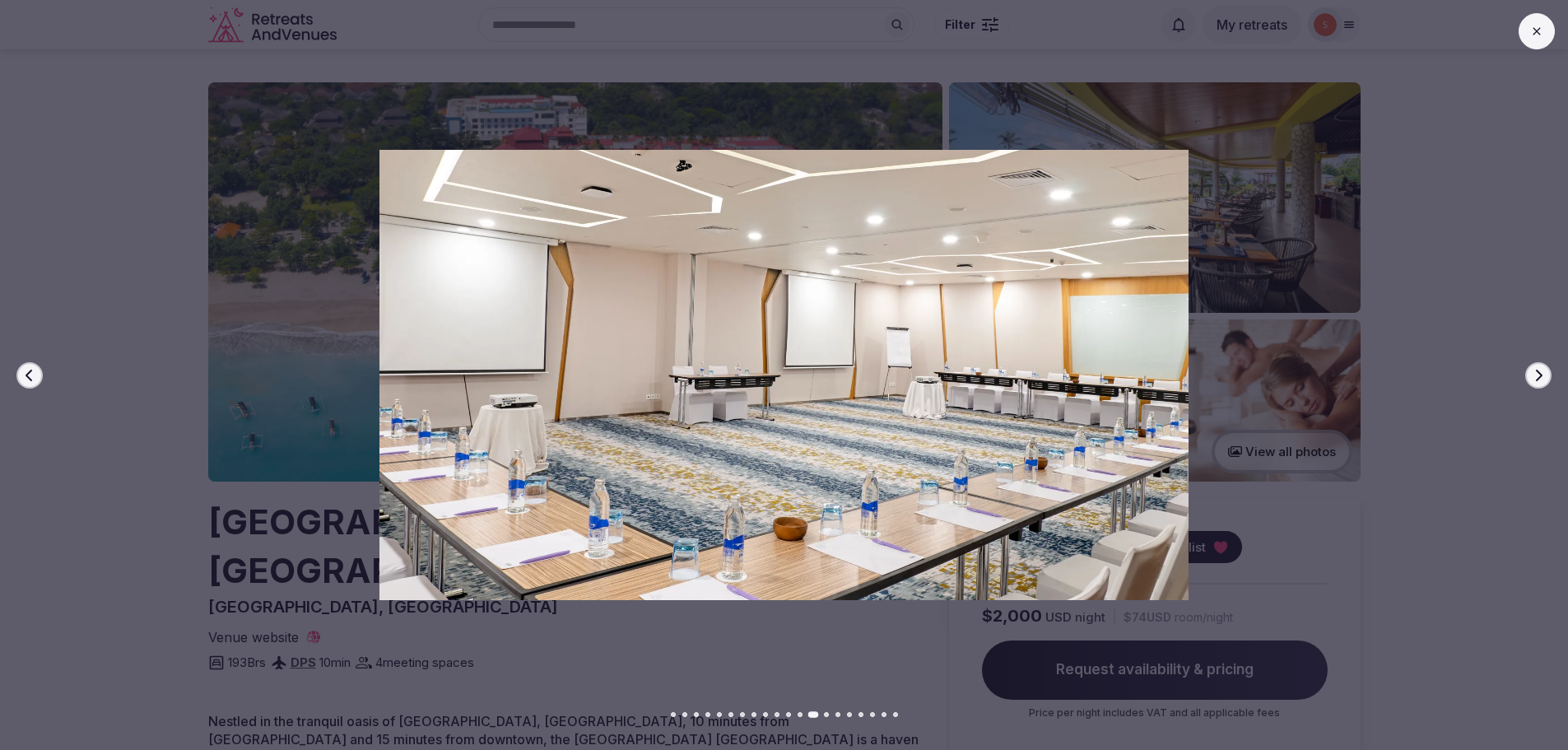
click at [1545, 365] on button "Next slide" at bounding box center [1539, 375] width 27 height 27
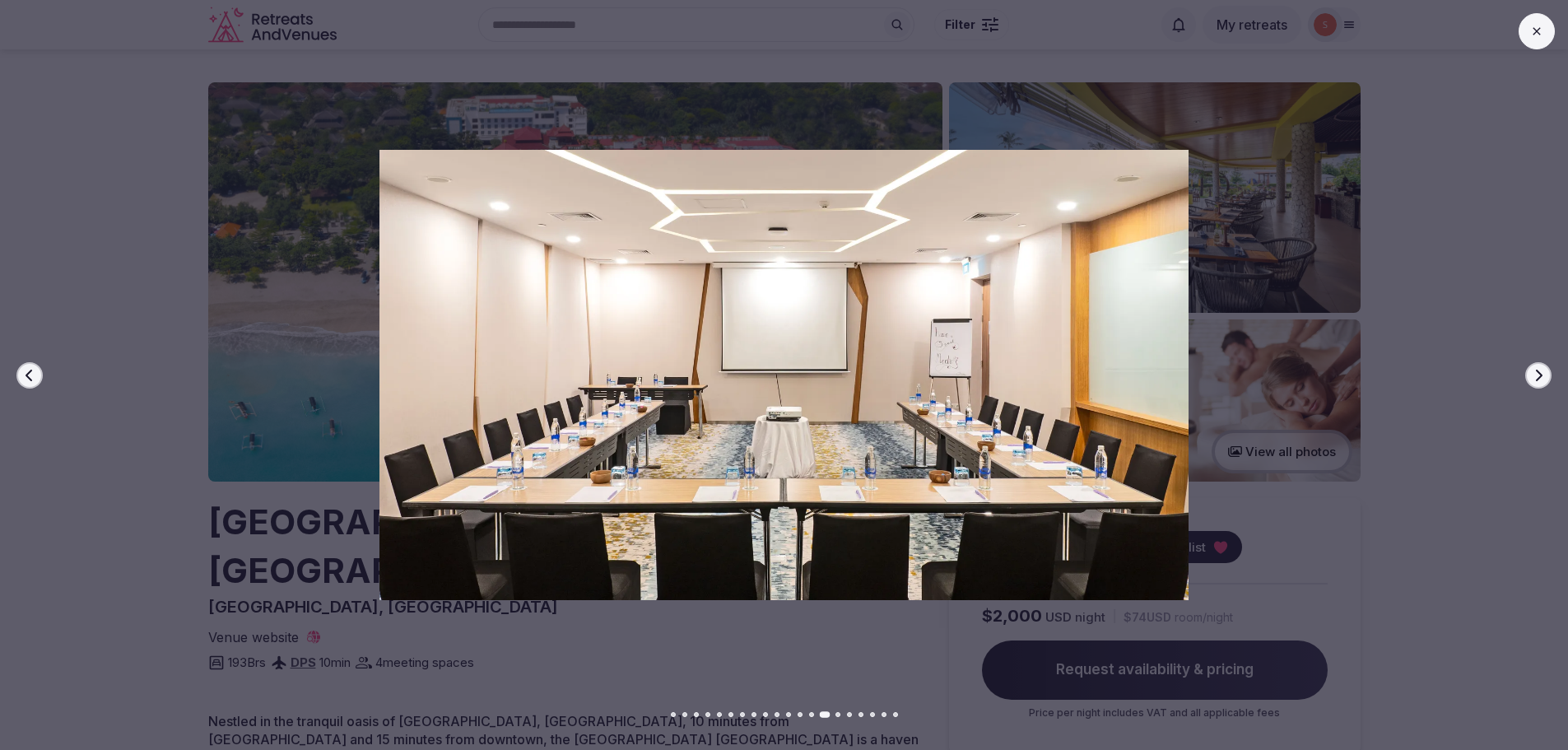
click at [1545, 365] on button "Next slide" at bounding box center [1539, 375] width 27 height 27
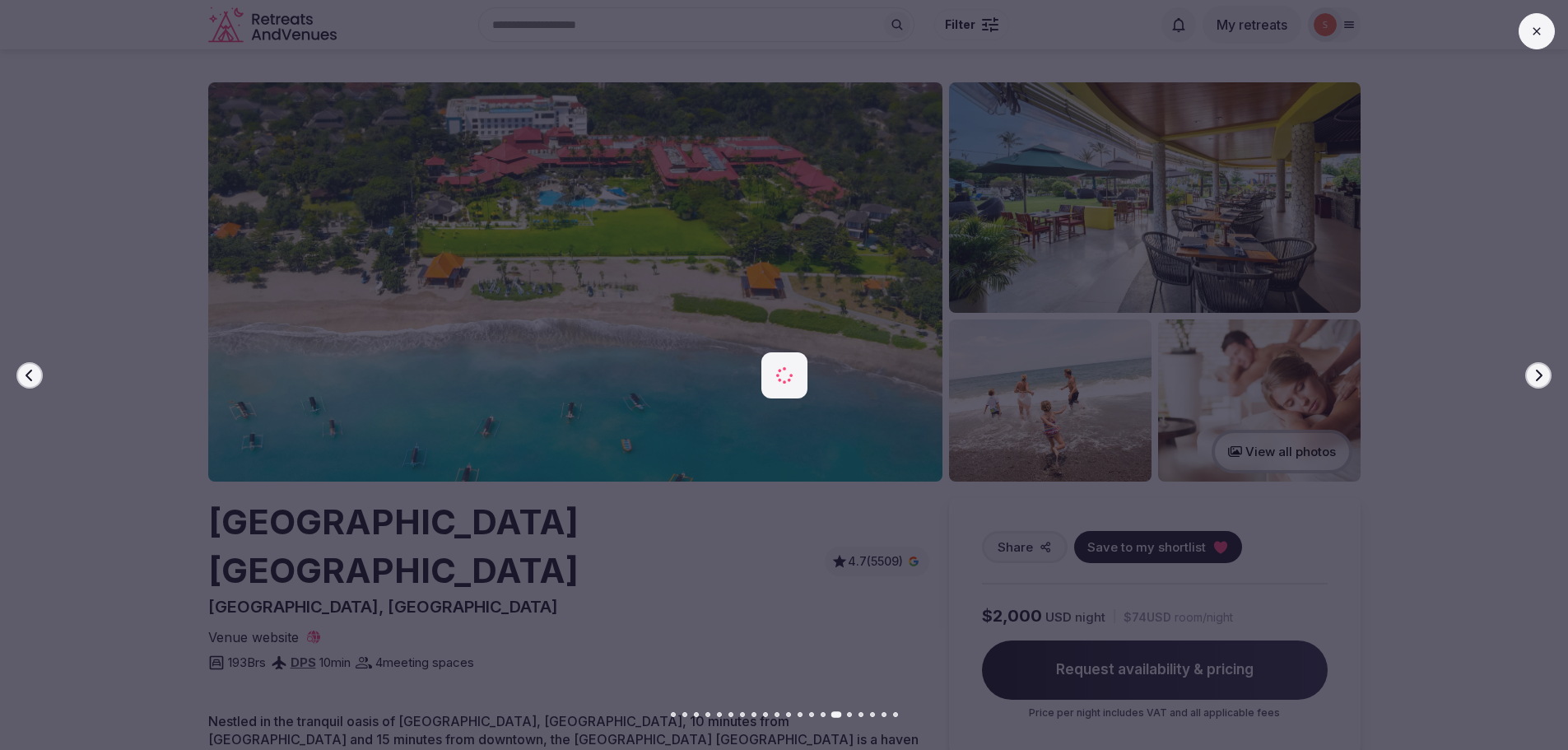
click at [1545, 365] on button "Next slide" at bounding box center [1539, 375] width 27 height 27
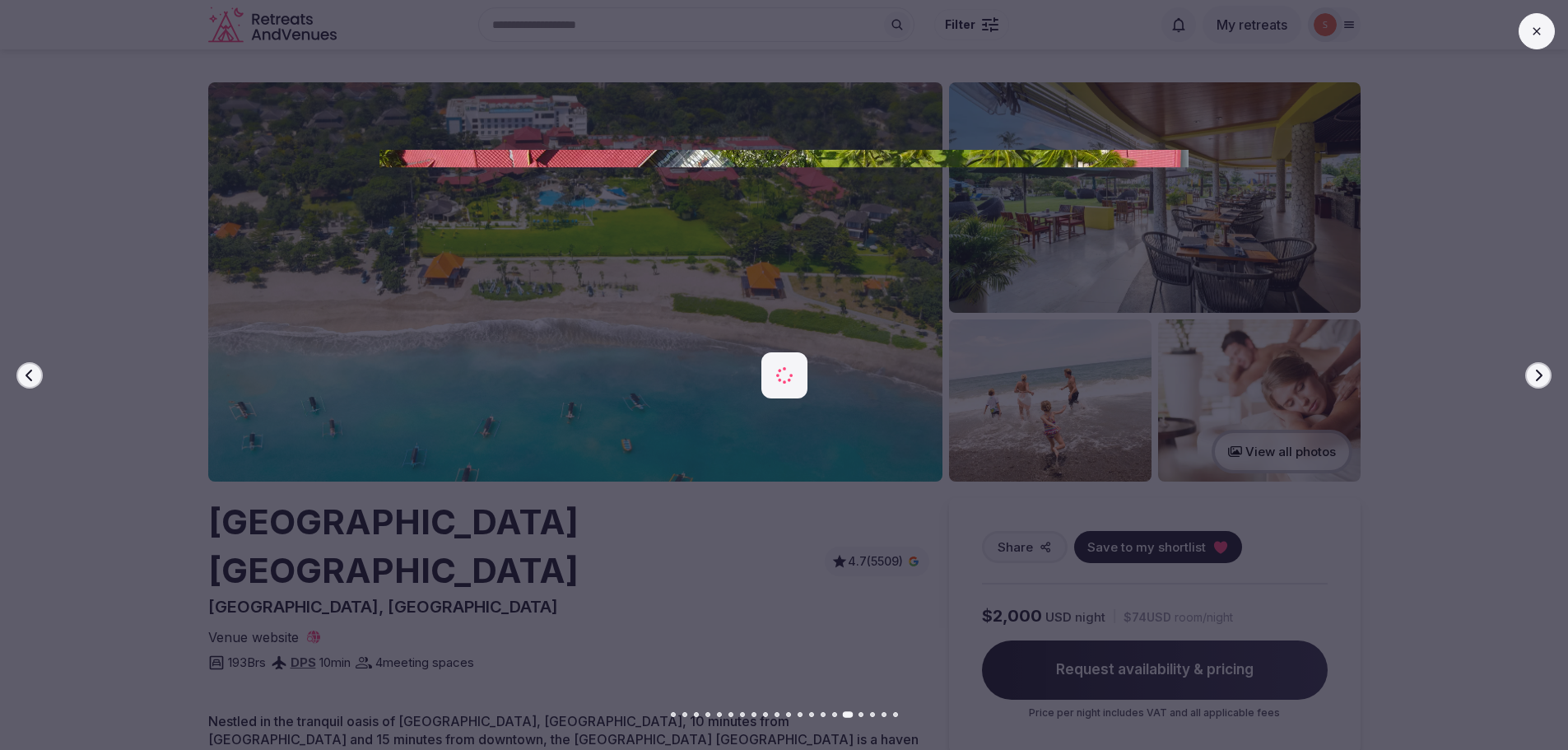
click at [1545, 365] on button "Next slide" at bounding box center [1539, 375] width 27 height 27
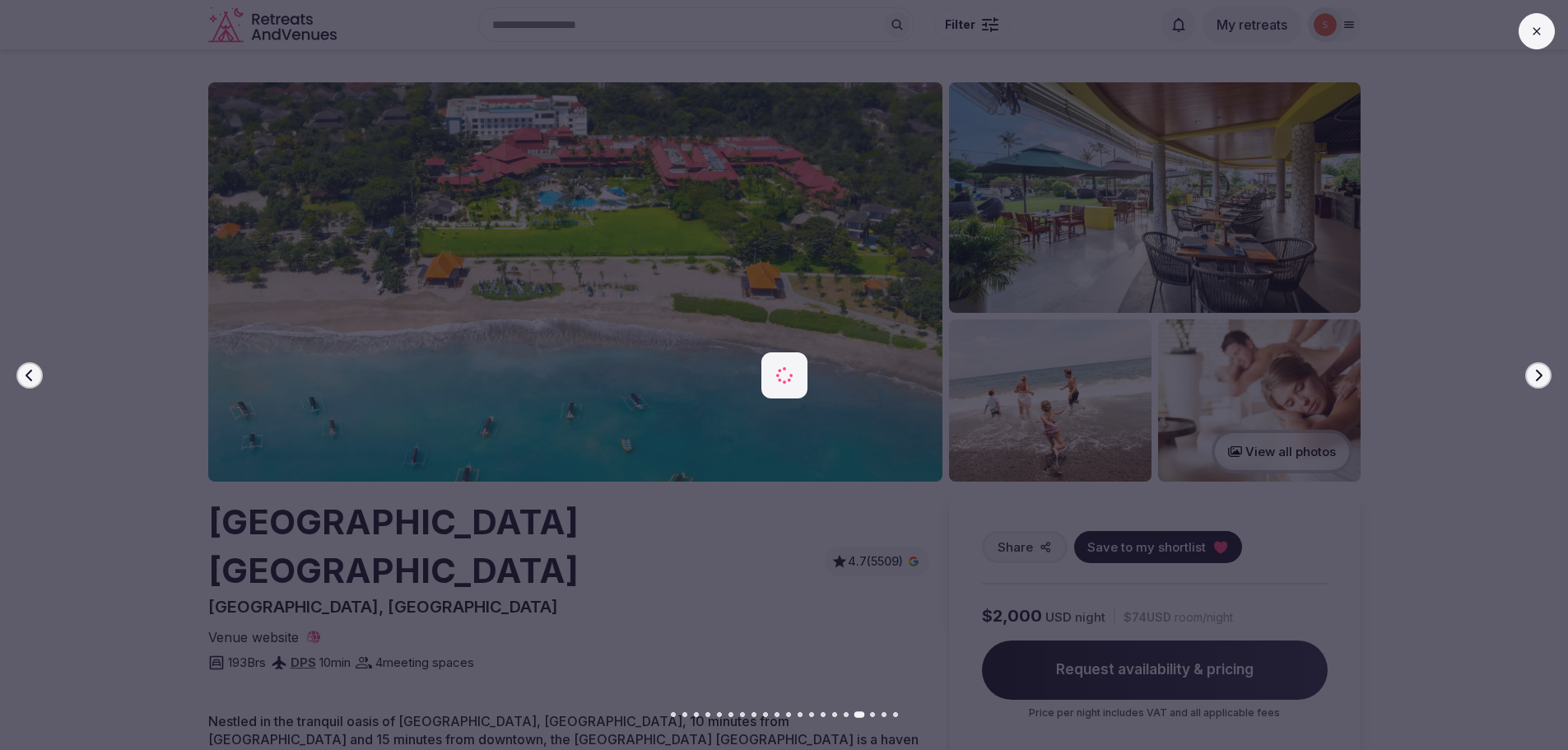
click at [1545, 365] on button "Next slide" at bounding box center [1539, 375] width 27 height 27
click at [1539, 375] on icon "button" at bounding box center [1539, 375] width 13 height 13
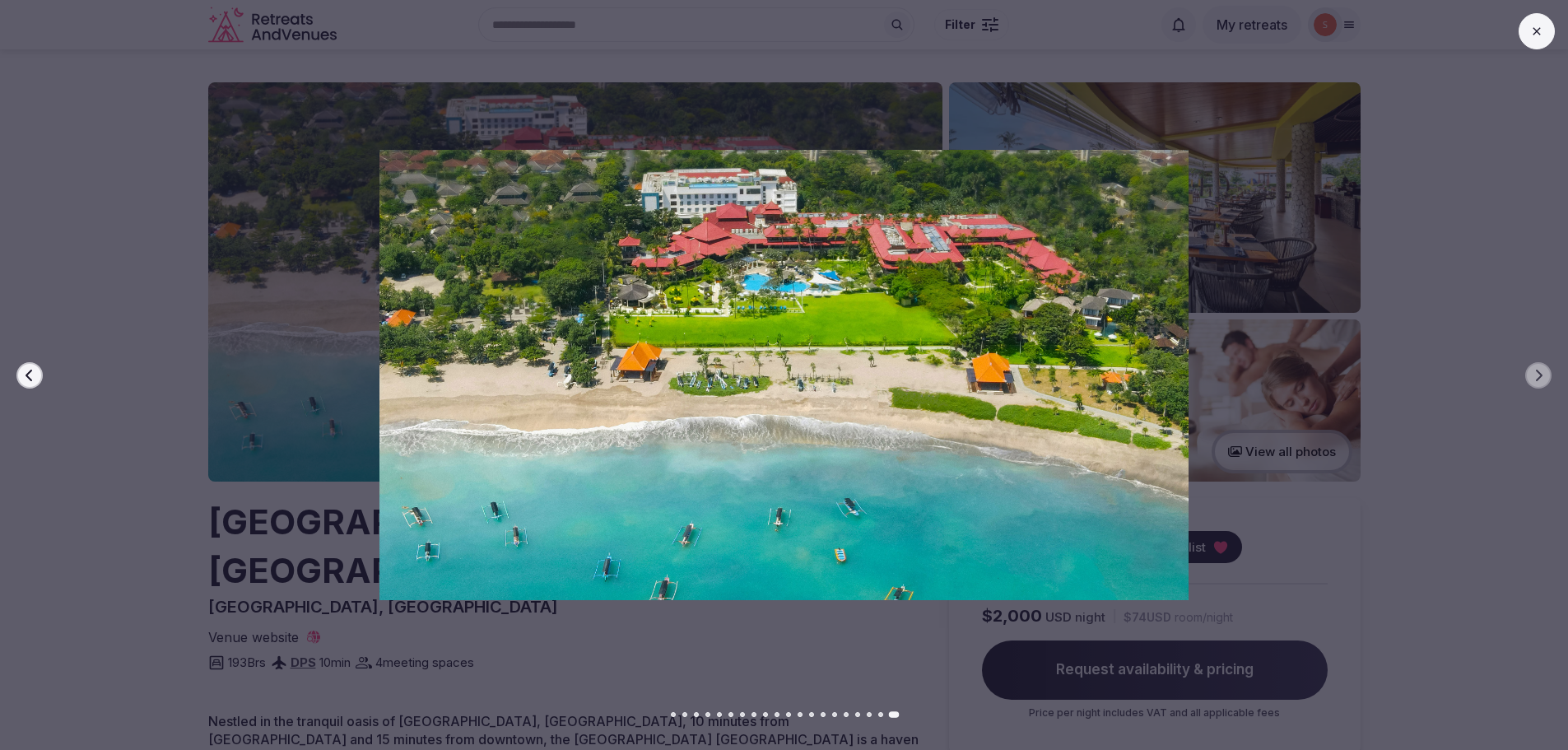
click at [1540, 32] on icon at bounding box center [1537, 32] width 13 height 13
